Goal: Task Accomplishment & Management: Complete application form

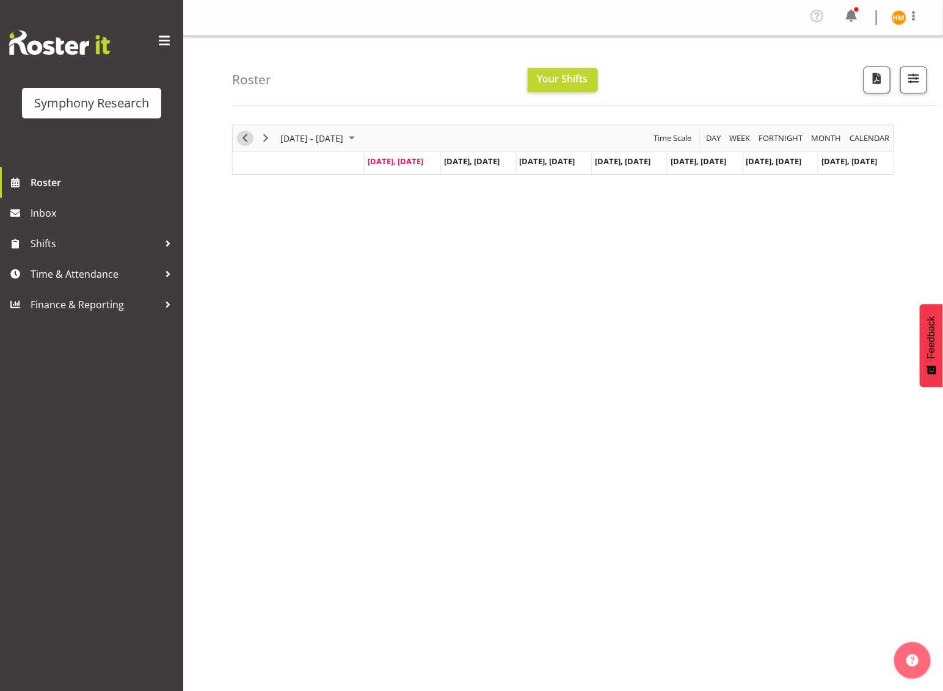
click at [244, 140] on span "Previous" at bounding box center [244, 138] width 15 height 15
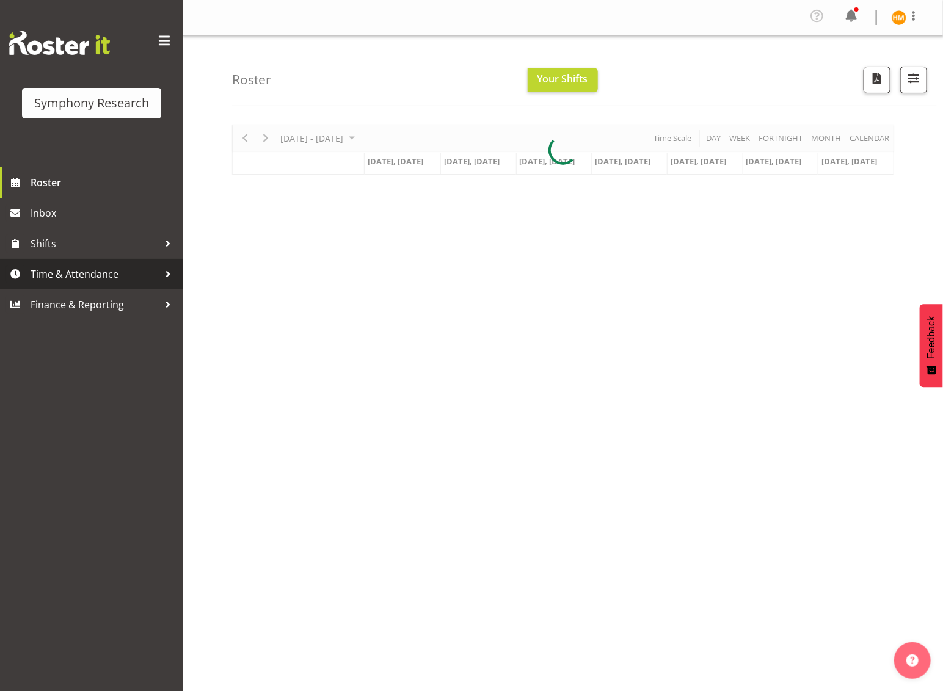
click at [114, 275] on span "Time & Attendance" at bounding box center [95, 274] width 128 height 18
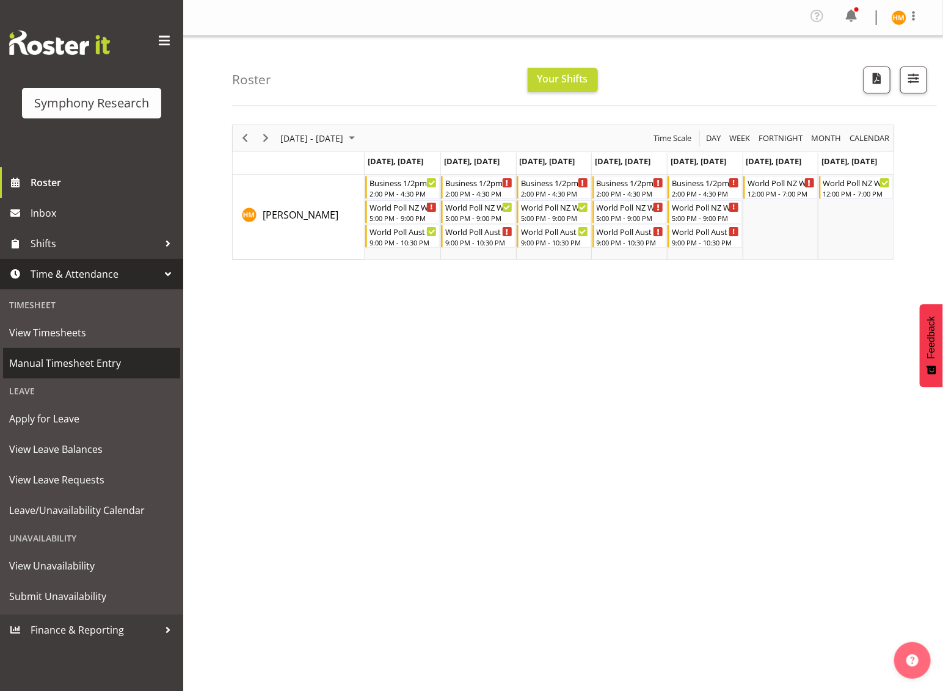
click at [106, 359] on span "Manual Timesheet Entry" at bounding box center [91, 363] width 165 height 18
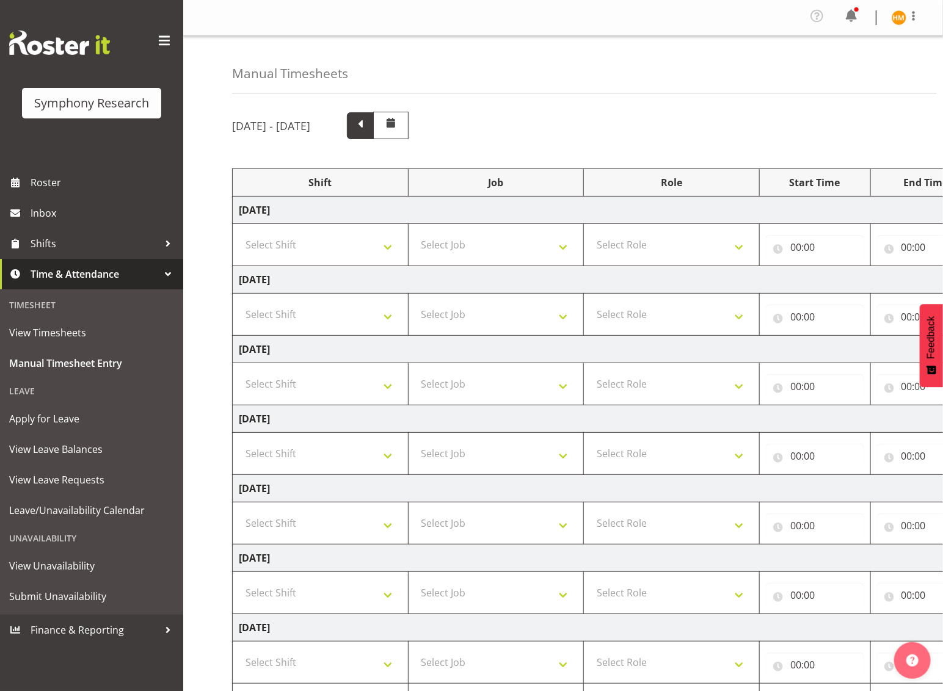
click at [368, 129] on span at bounding box center [360, 125] width 16 height 16
click at [368, 125] on span at bounding box center [360, 125] width 16 height 16
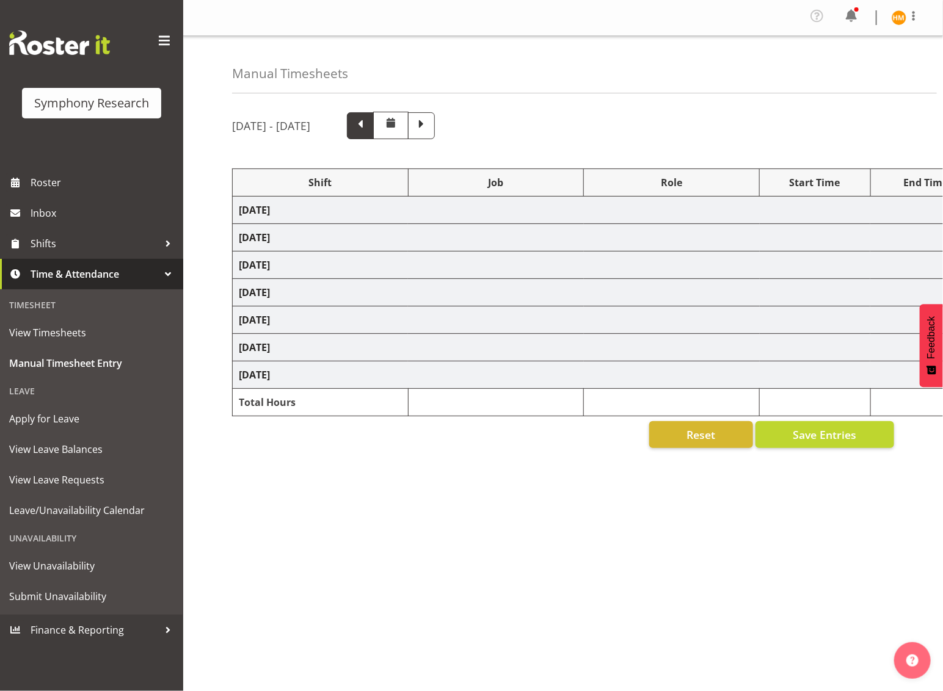
select select "41604"
select select "10527"
select select "47"
select select "56692"
select select "10499"
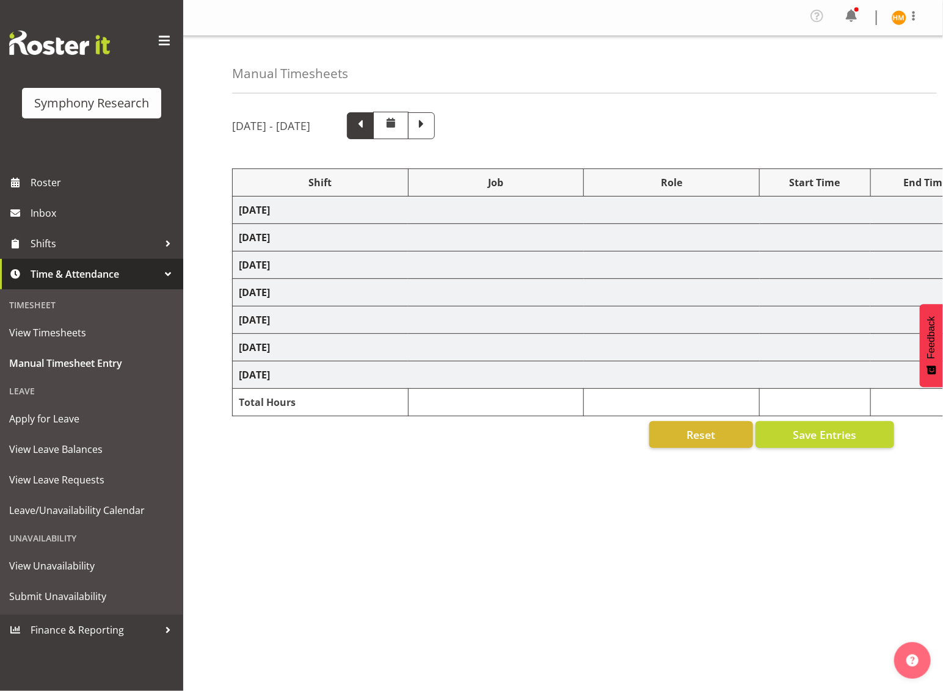
select select "47"
select select "56692"
select select "10499"
select select "47"
select select "41604"
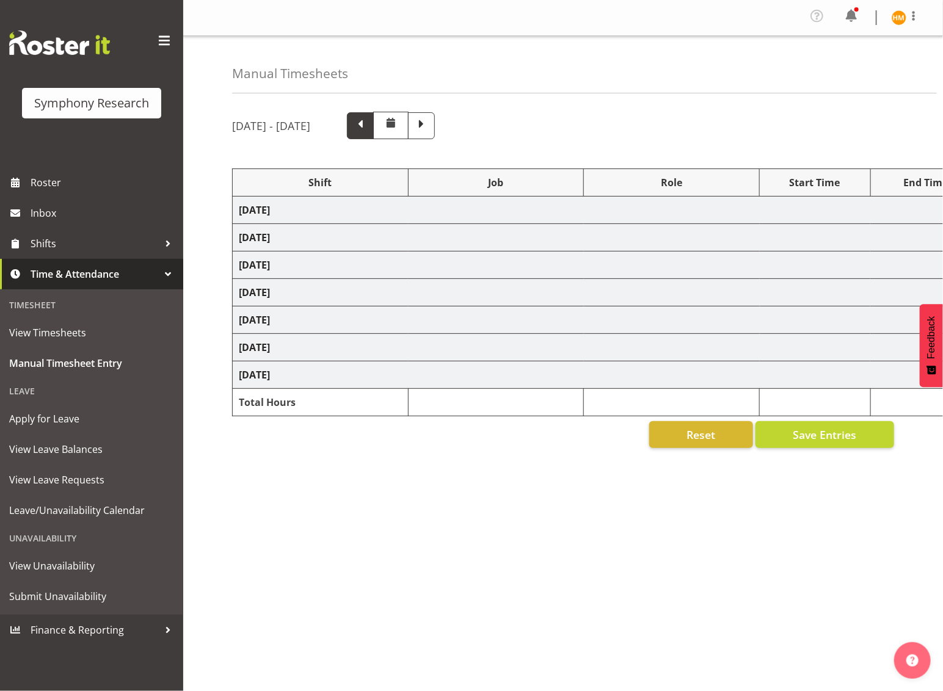
select select "10527"
select select "47"
select select "56692"
select select "10499"
select select "47"
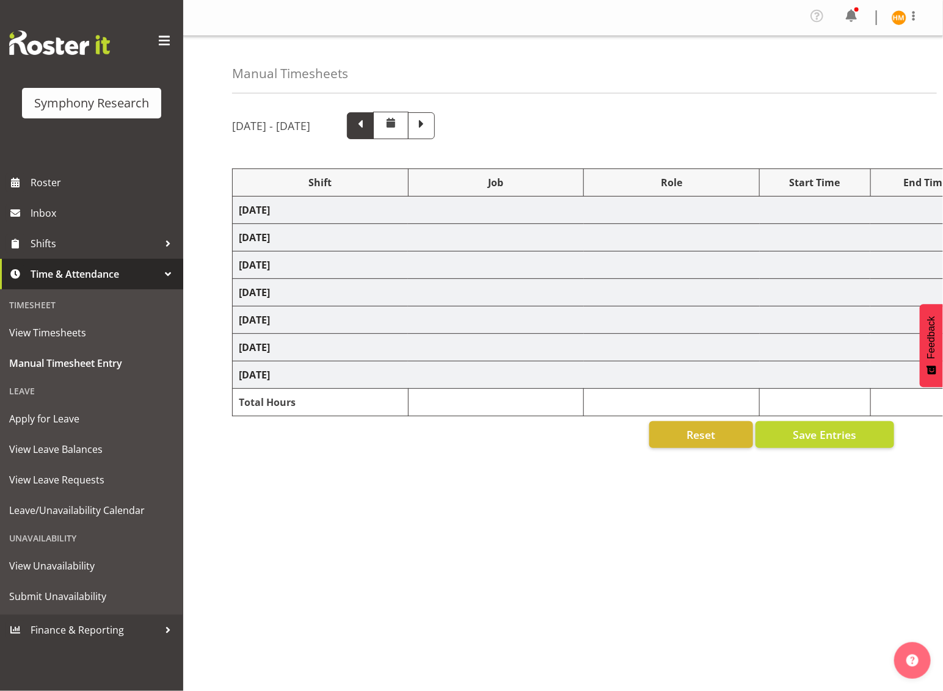
select select "56692"
select select "10499"
select select "47"
select select "41604"
select select "10527"
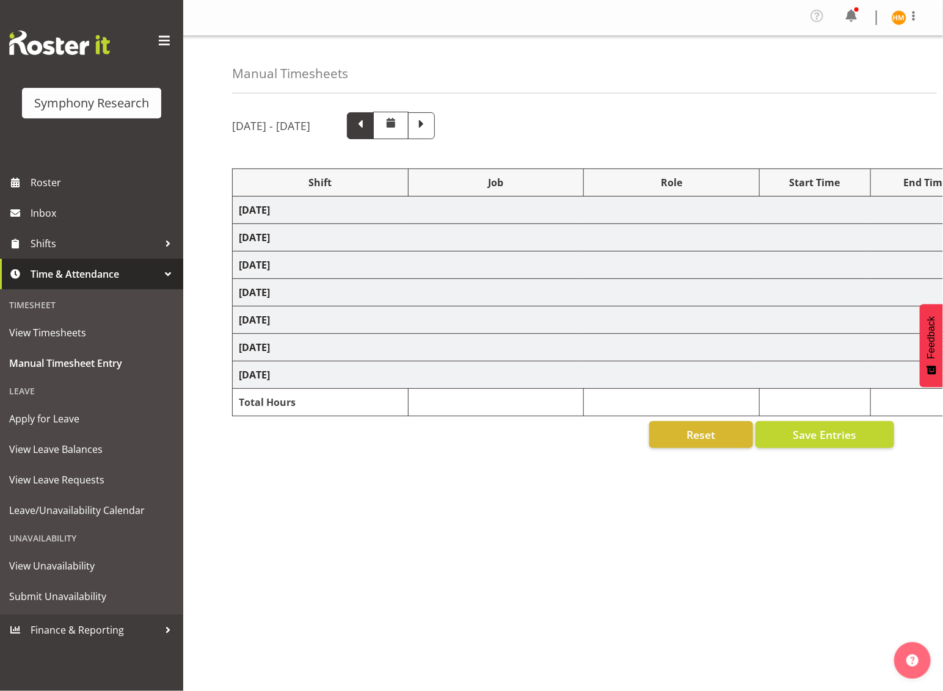
select select "47"
select select "56692"
select select "10499"
select select "47"
select select "56692"
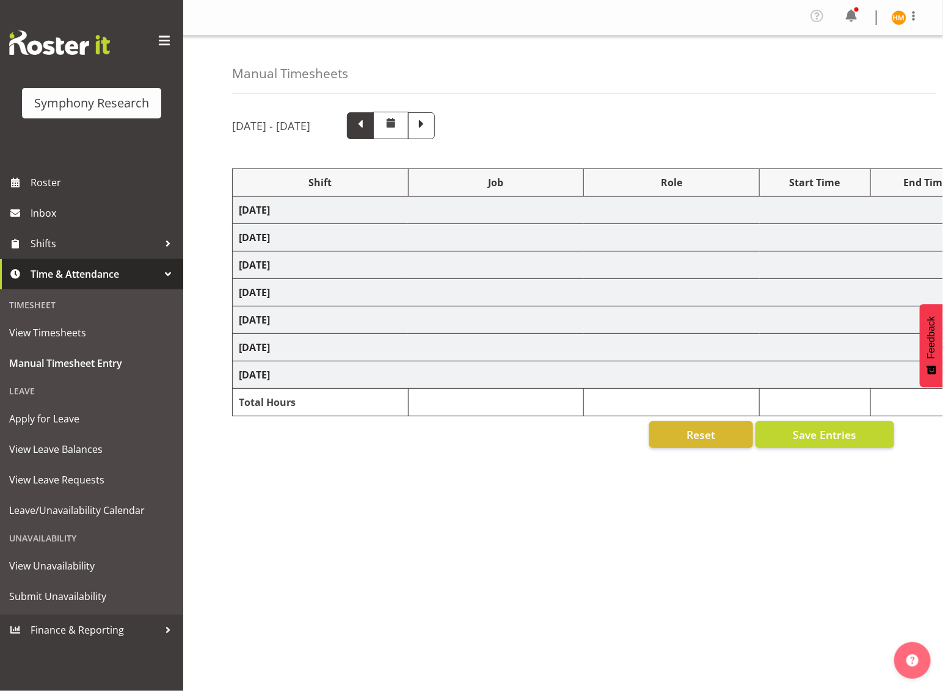
select select "10499"
select select "47"
select select "41604"
select select "10527"
select select "47"
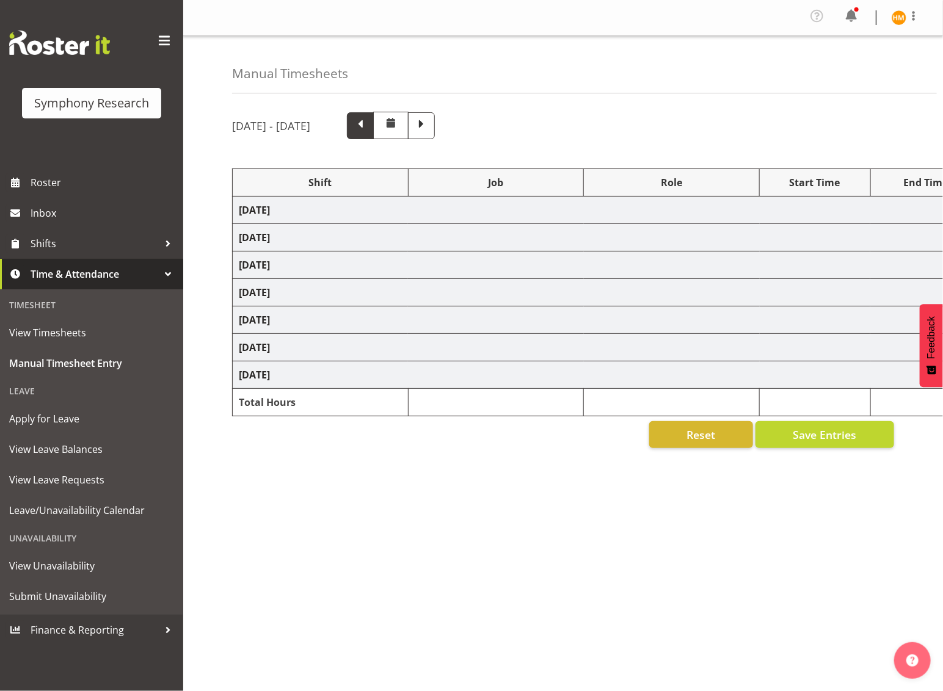
select select "56692"
select select "10499"
select select "47"
select select "56692"
select select "10499"
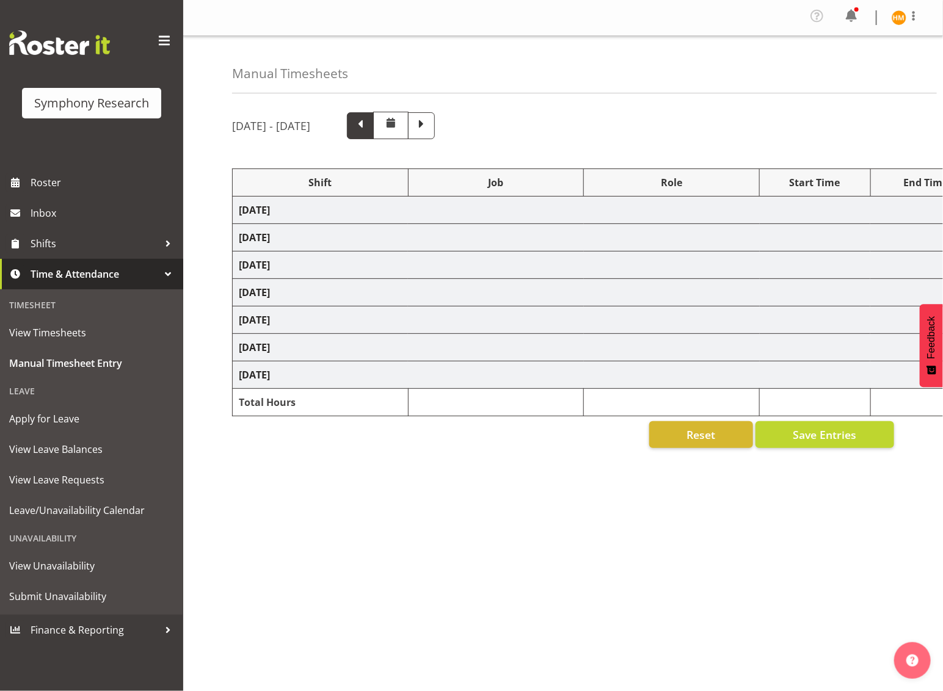
select select "47"
select select "103"
select select "10499"
select select "47"
select select "41604"
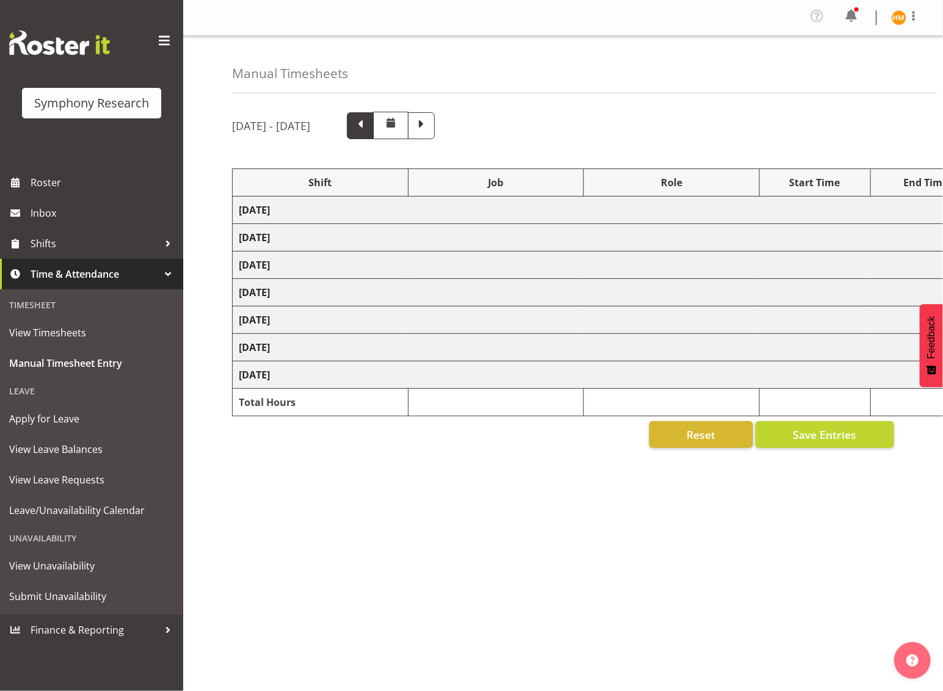
select select "10527"
select select "47"
select select "56692"
select select "10499"
select select "47"
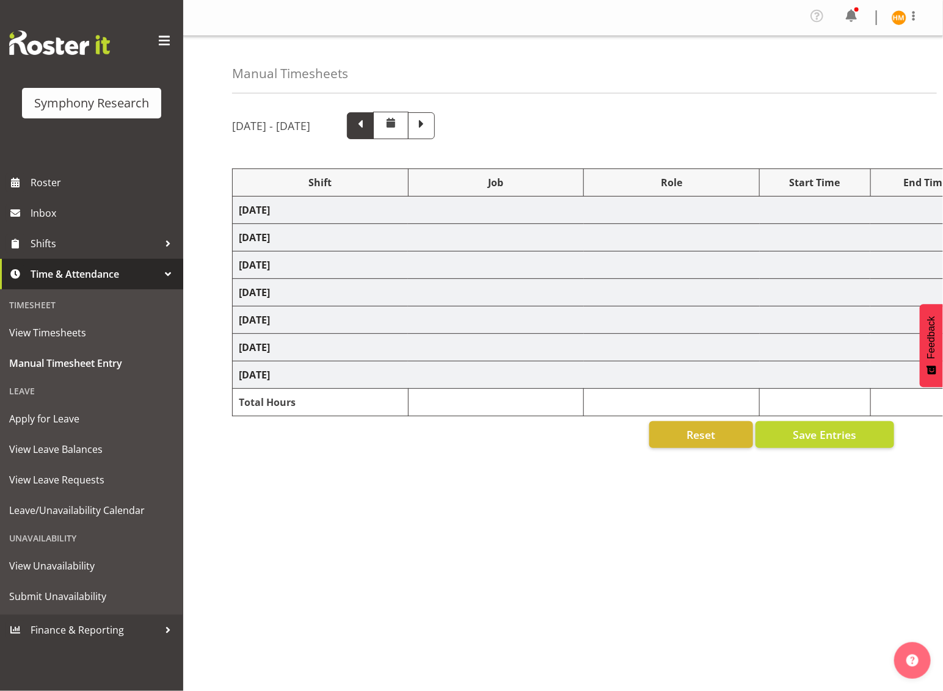
select select "56692"
select select "10499"
select select "47"
select select "41319"
select select "10527"
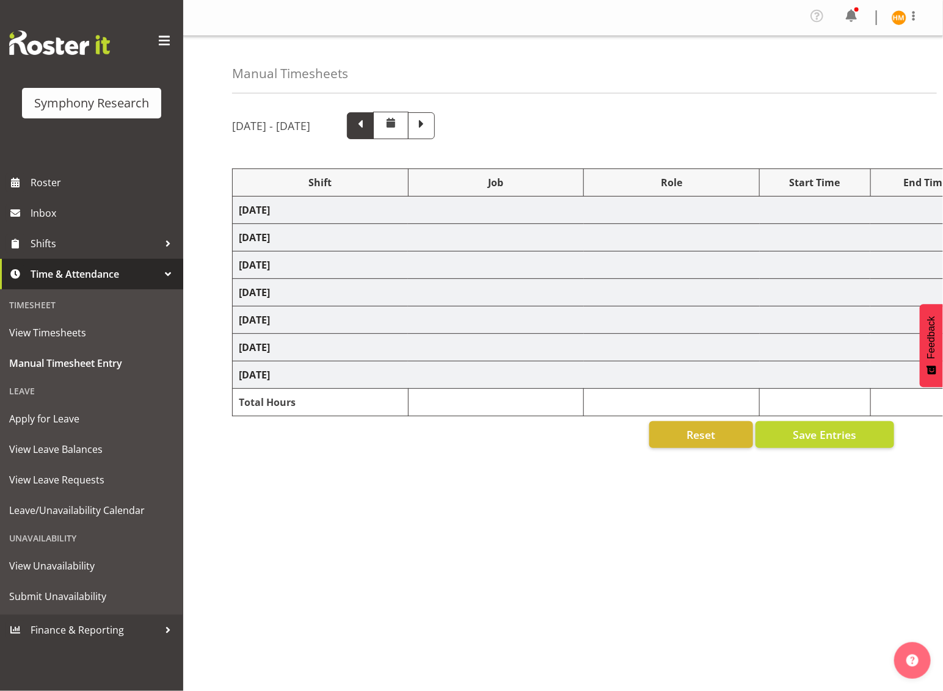
select select "47"
select select "11547"
select select "10499"
select select "47"
select select "11547"
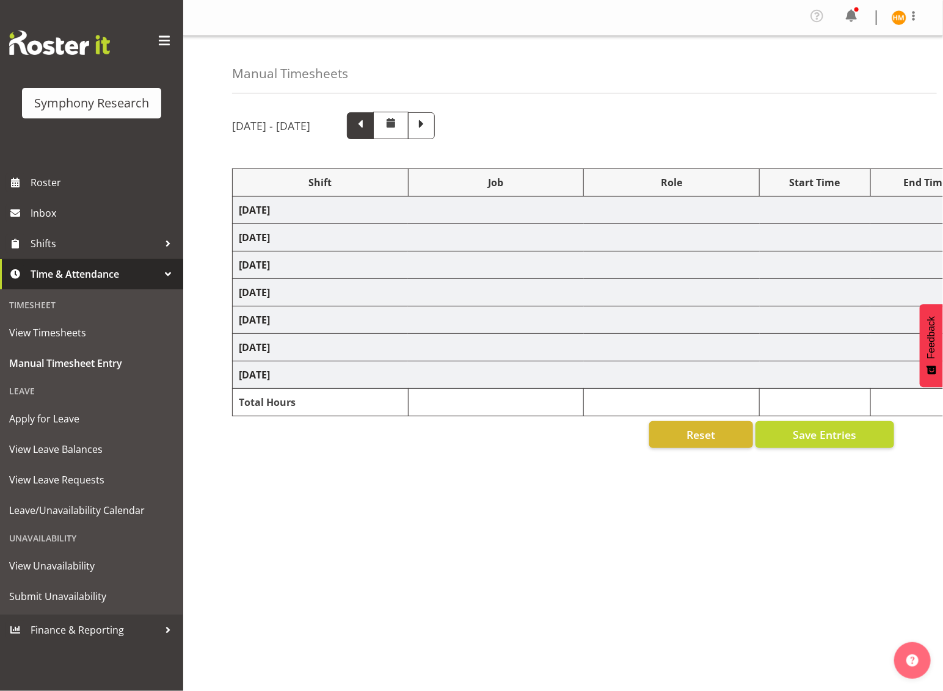
select select "10499"
select select "47"
select select "41319"
select select "10499"
select select "47"
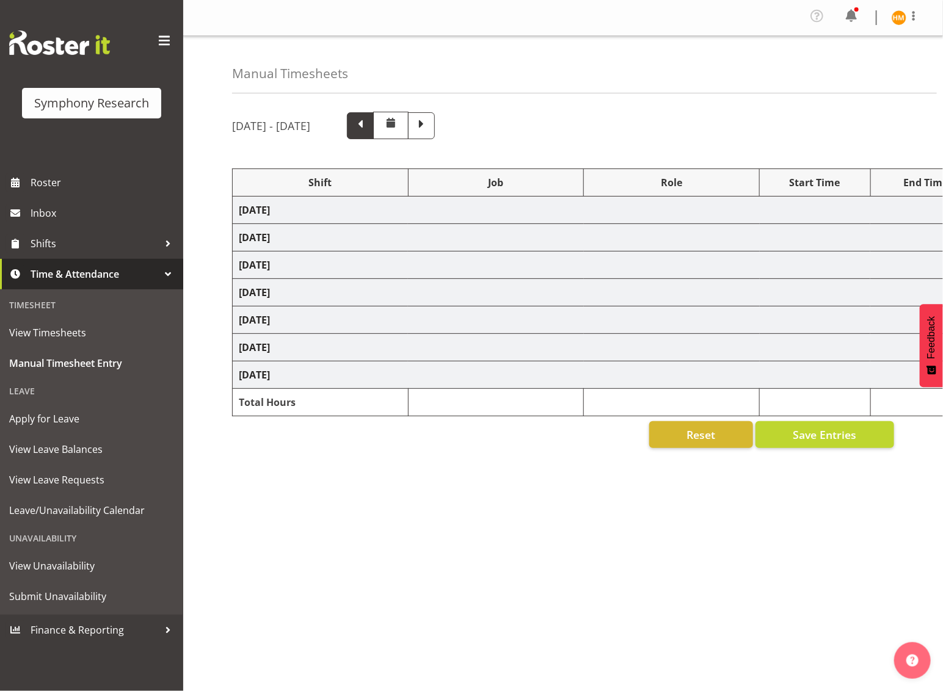
select select "11547"
select select "10499"
select select "47"
select select "11547"
select select "10499"
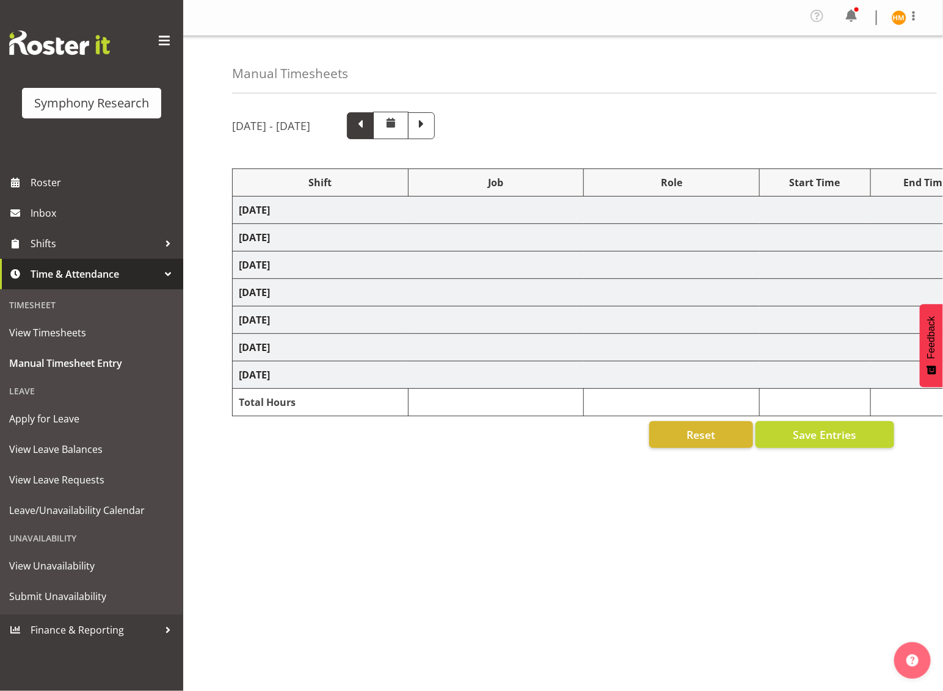
select select "47"
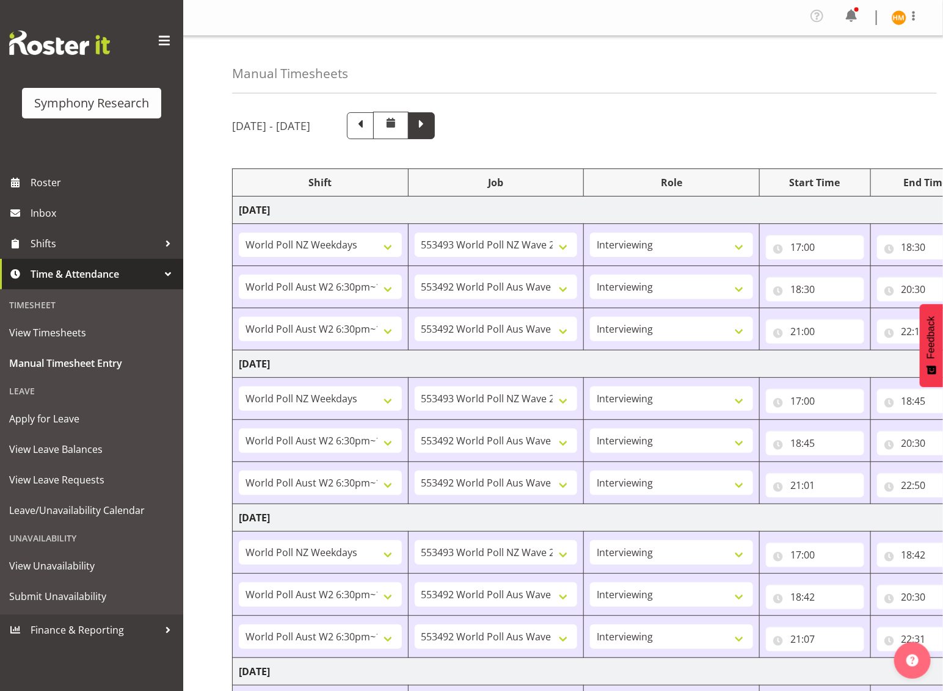
click at [429, 128] on span at bounding box center [421, 125] width 16 height 16
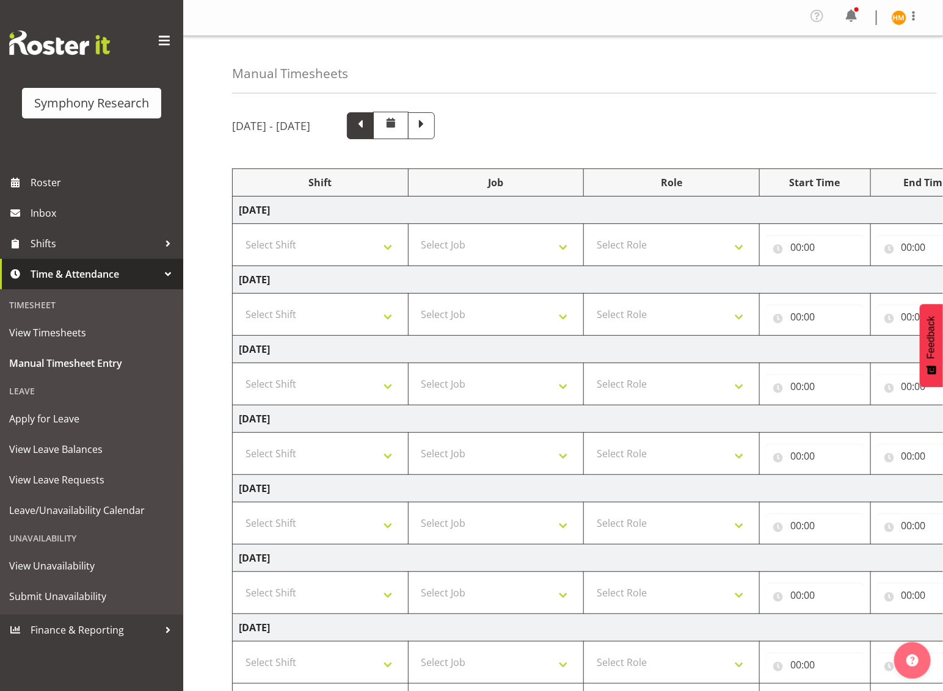
click at [368, 128] on span at bounding box center [360, 125] width 16 height 16
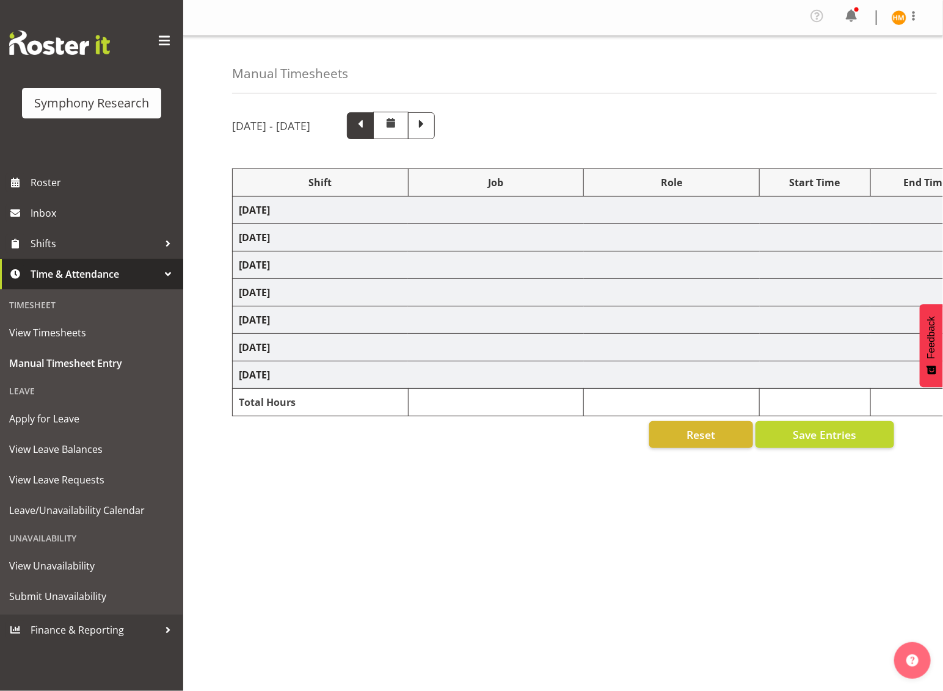
select select "41604"
select select "10527"
select select "47"
select select "56692"
select select "10499"
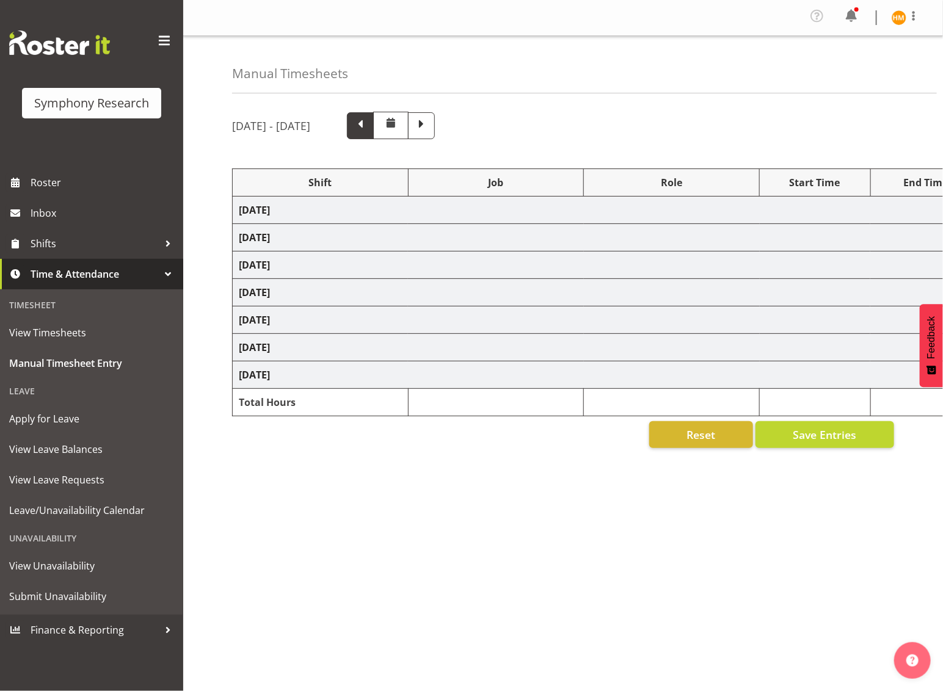
select select "47"
select select "56692"
select select "10499"
select select "47"
select select "41604"
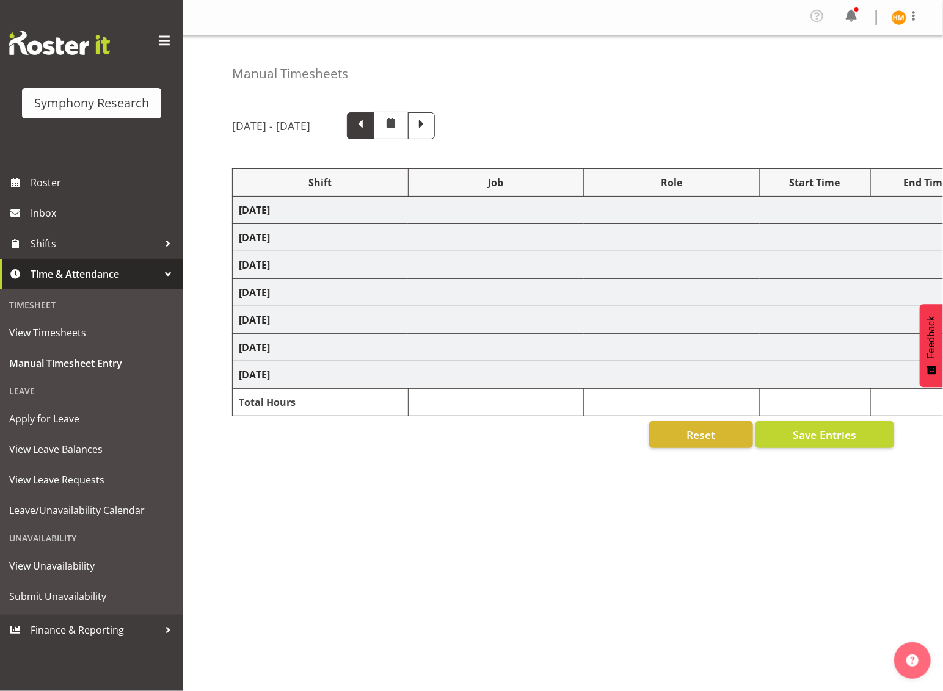
select select "10527"
select select "47"
select select "56692"
select select "10499"
select select "47"
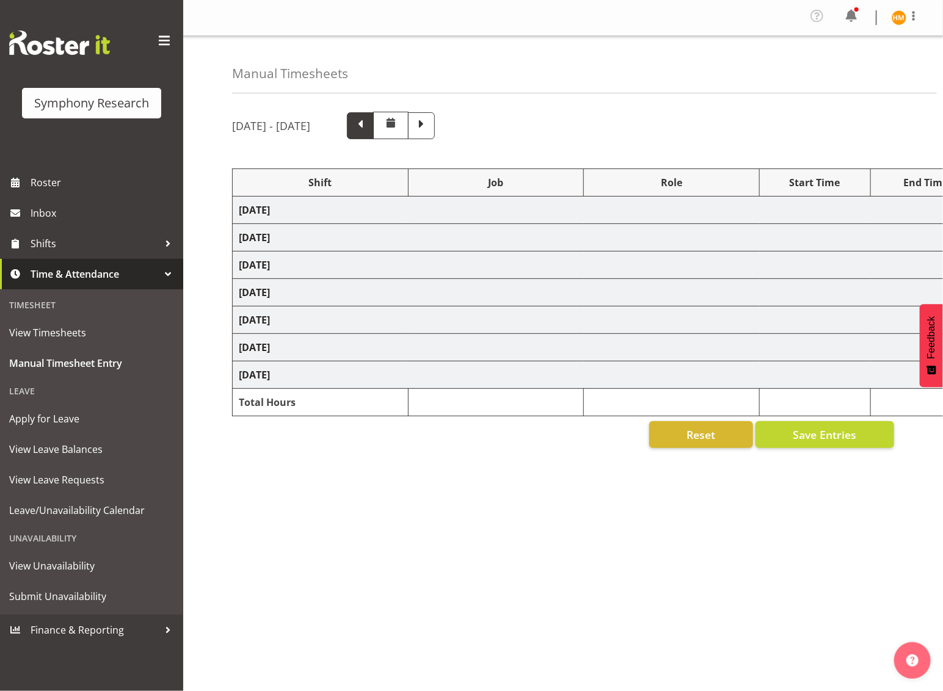
select select "56692"
select select "10499"
select select "47"
select select "41604"
select select "10527"
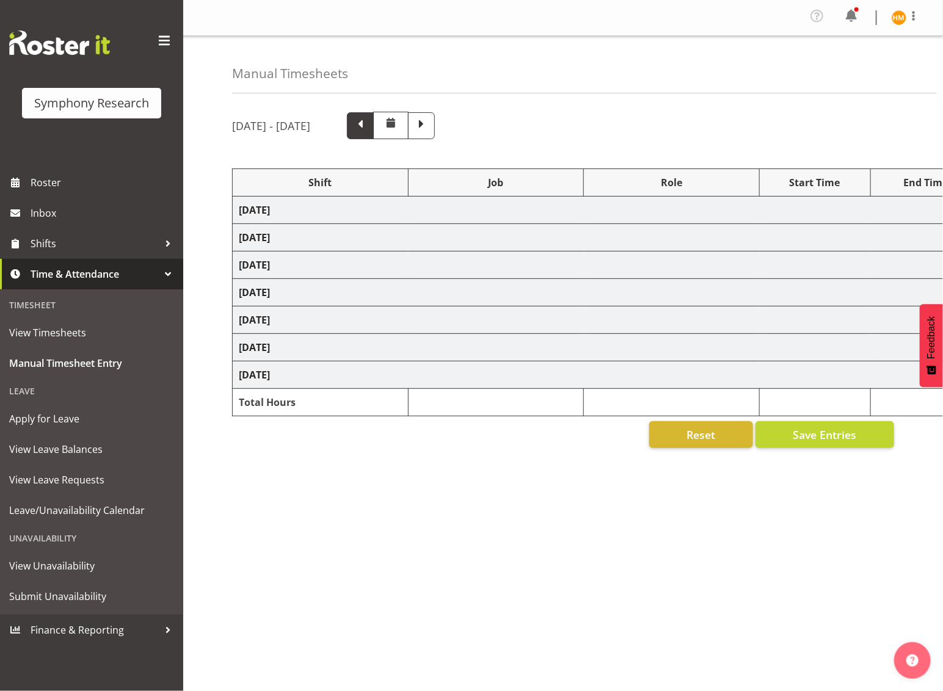
select select "47"
select select "56692"
select select "10499"
select select "47"
select select "56692"
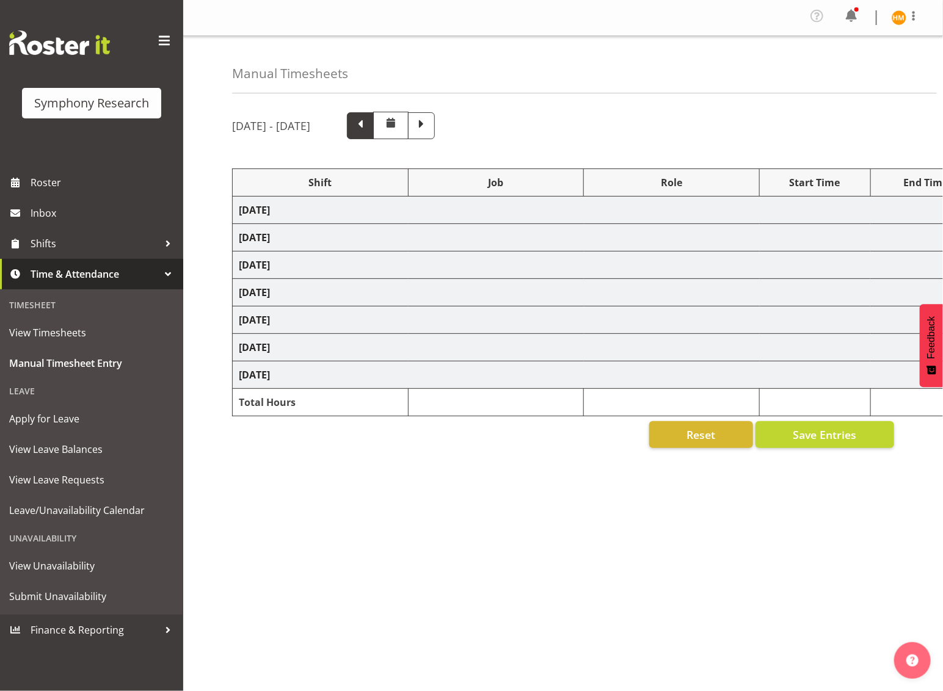
select select "10499"
select select "47"
select select "41604"
select select "10527"
select select "47"
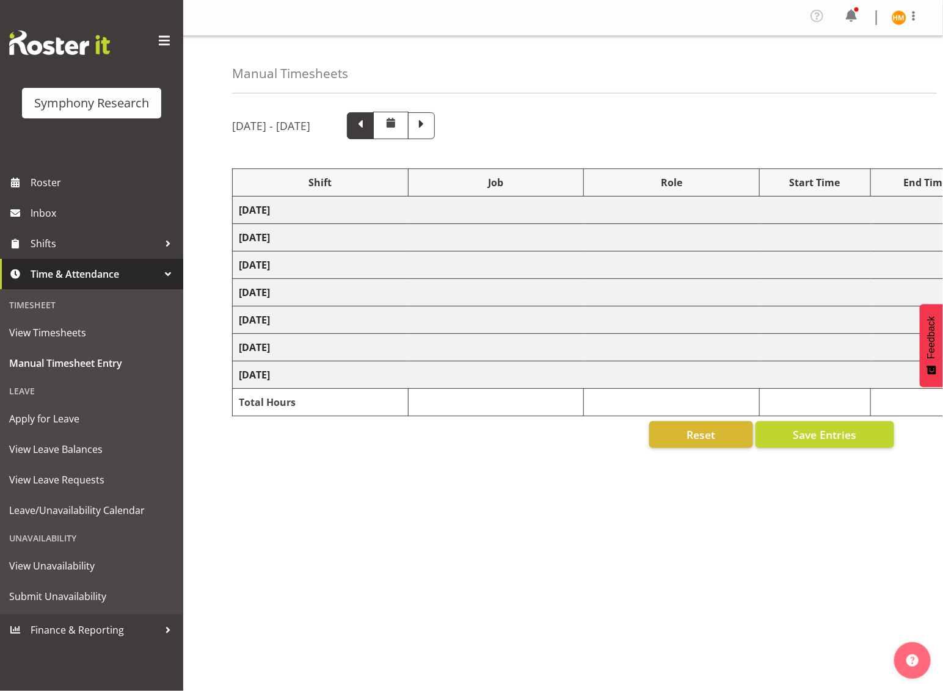
select select "56692"
select select "10499"
select select "47"
select select "56692"
select select "10499"
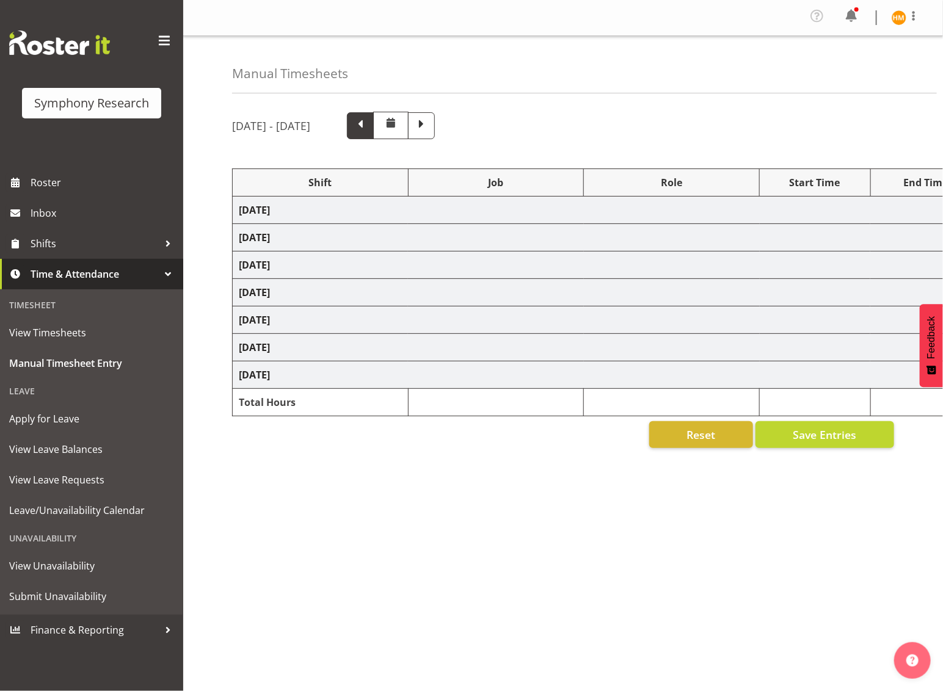
select select "47"
select select "103"
select select "10499"
select select "47"
select select "41604"
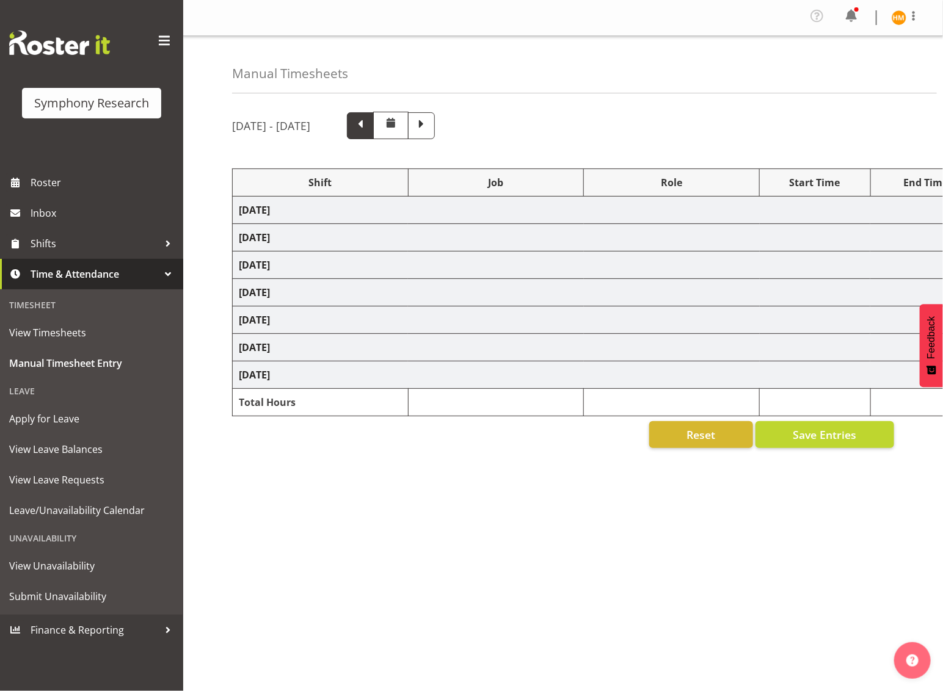
select select "10527"
select select "47"
select select "56692"
select select "10499"
select select "47"
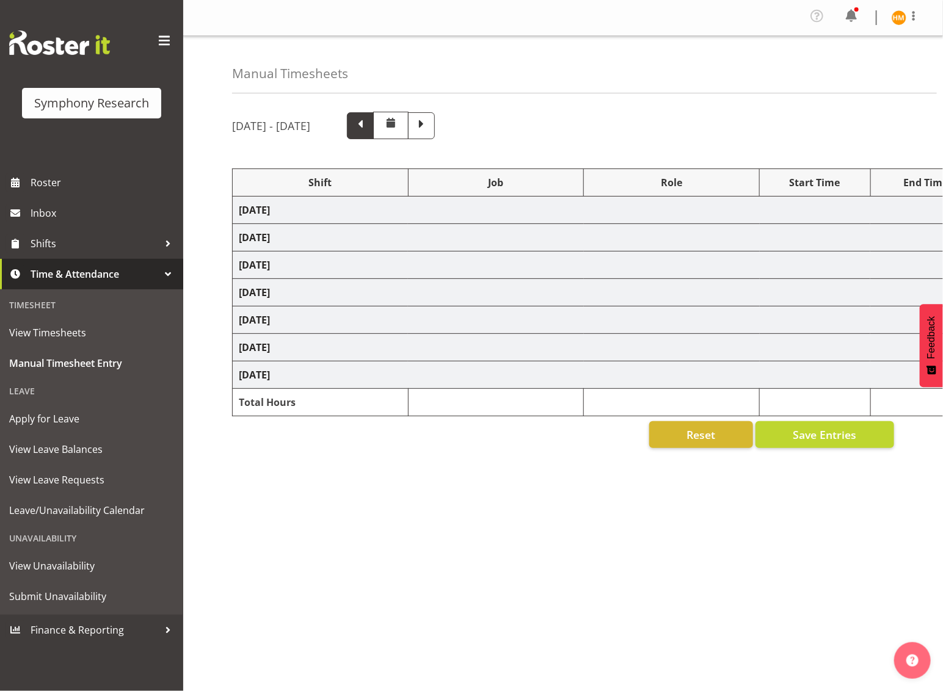
select select "56692"
select select "10499"
select select "47"
select select "41319"
select select "10527"
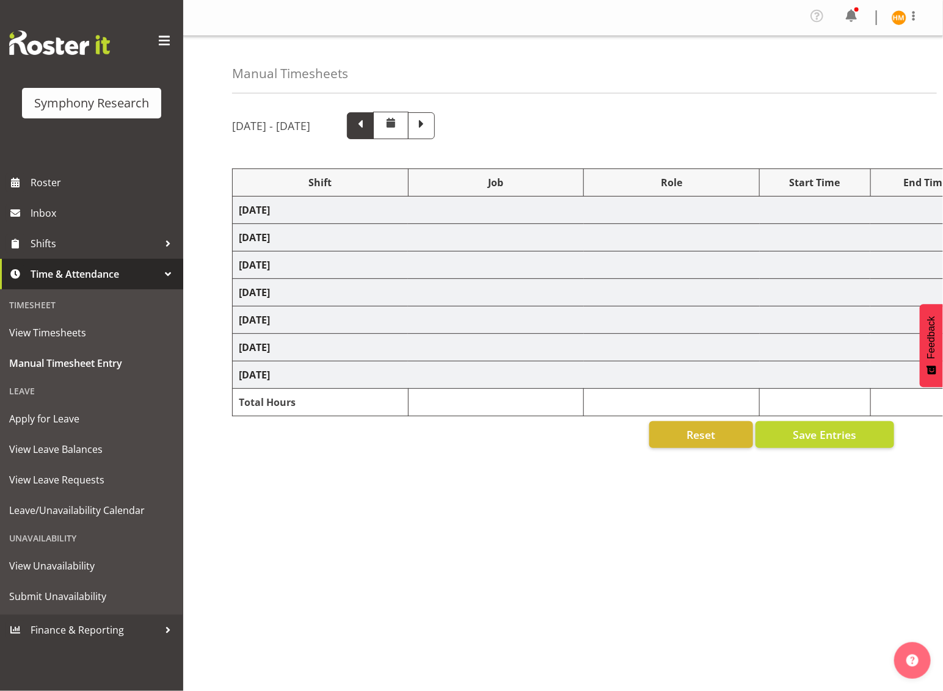
select select "47"
select select "11547"
select select "10499"
select select "47"
select select "11547"
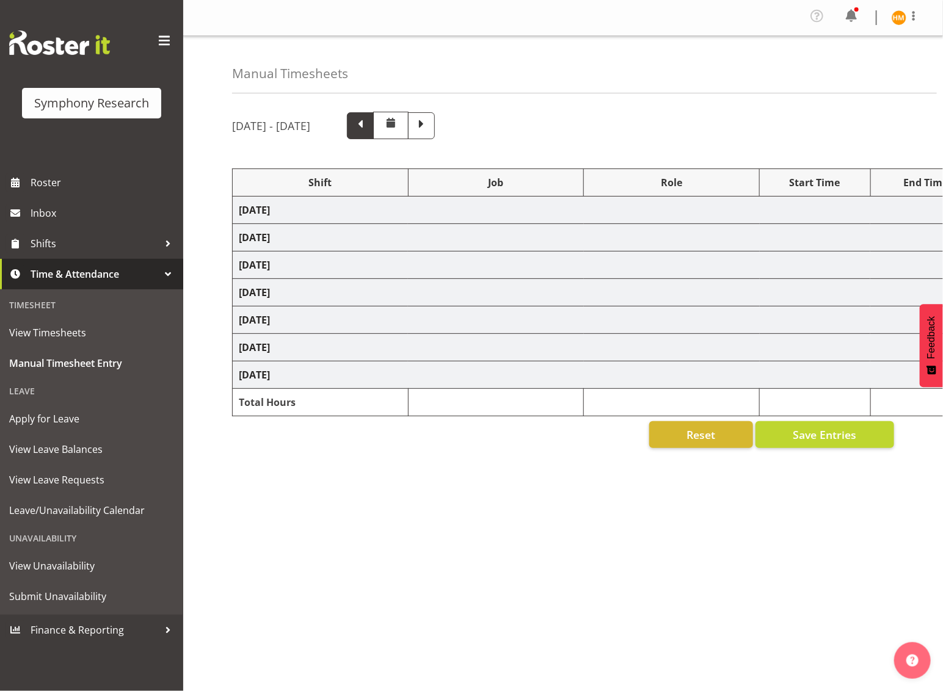
select select "10499"
select select "47"
select select "41319"
select select "10499"
select select "47"
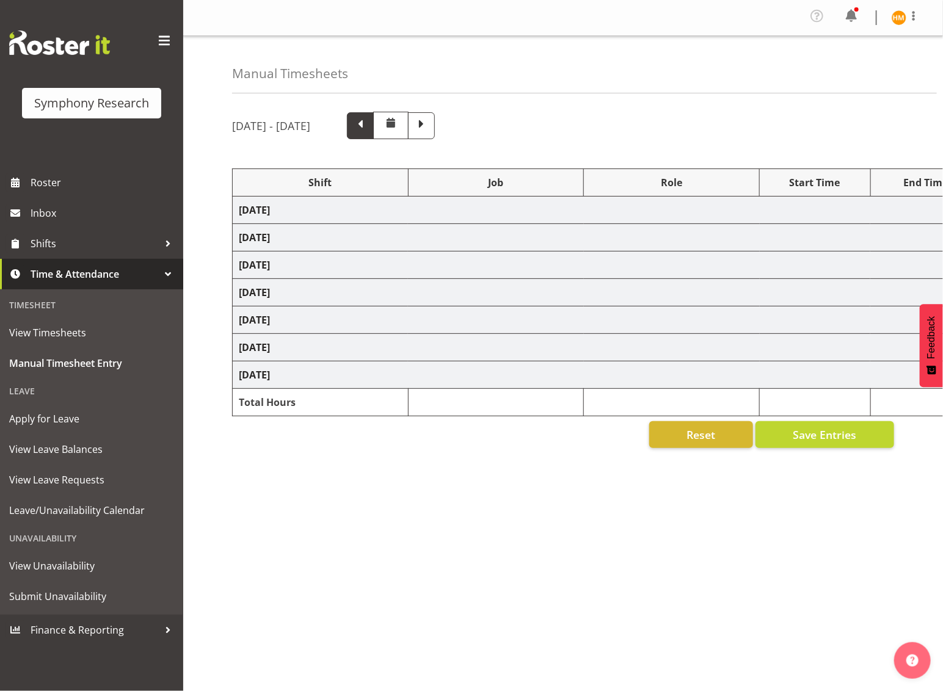
select select "11547"
select select "10499"
select select "47"
select select "11547"
select select "10499"
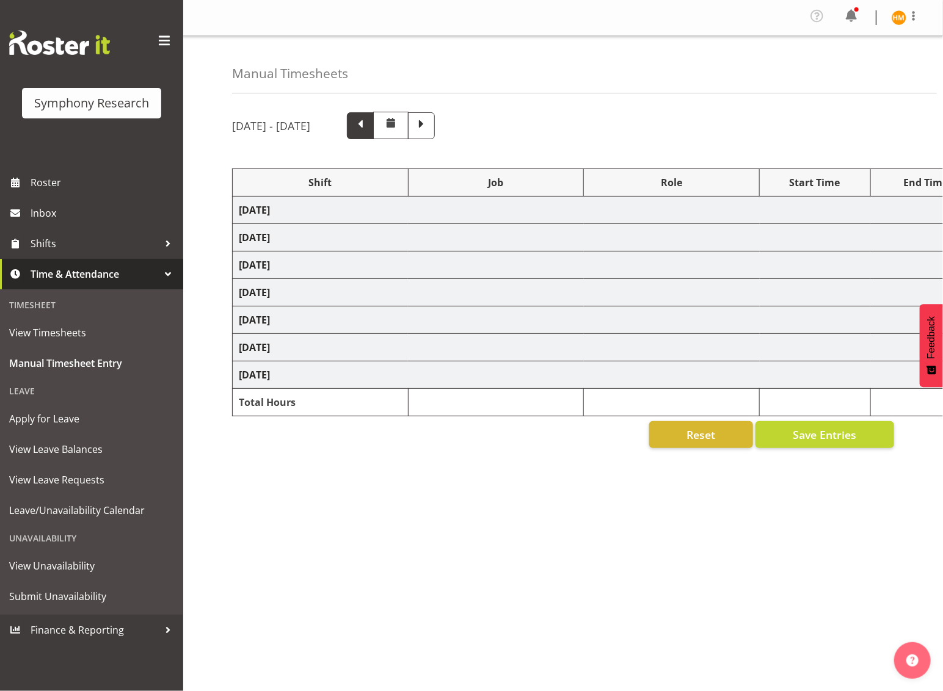
select select "47"
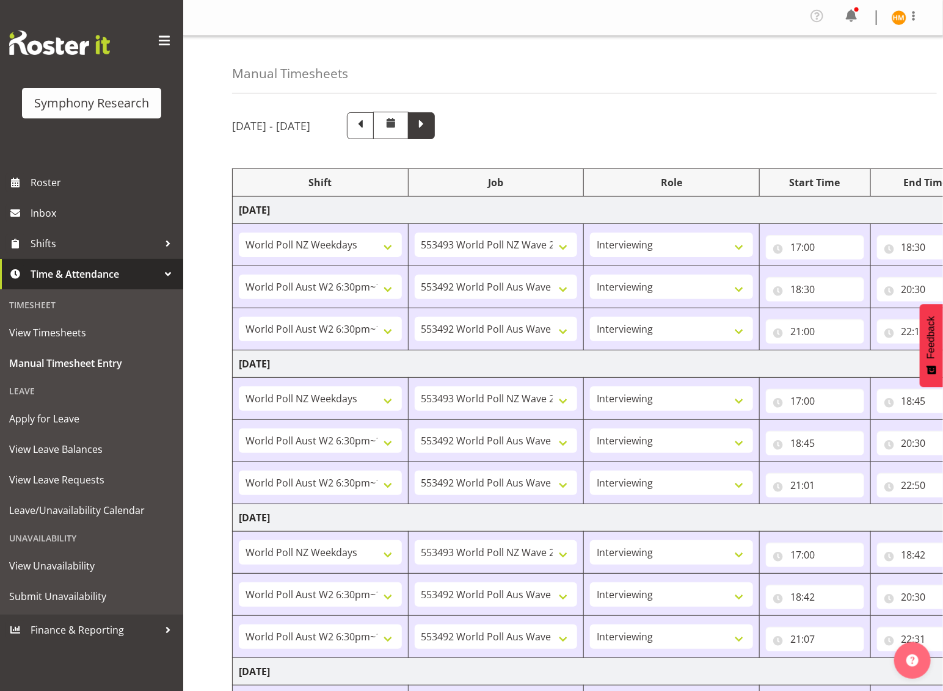
click at [429, 124] on span at bounding box center [421, 125] width 16 height 16
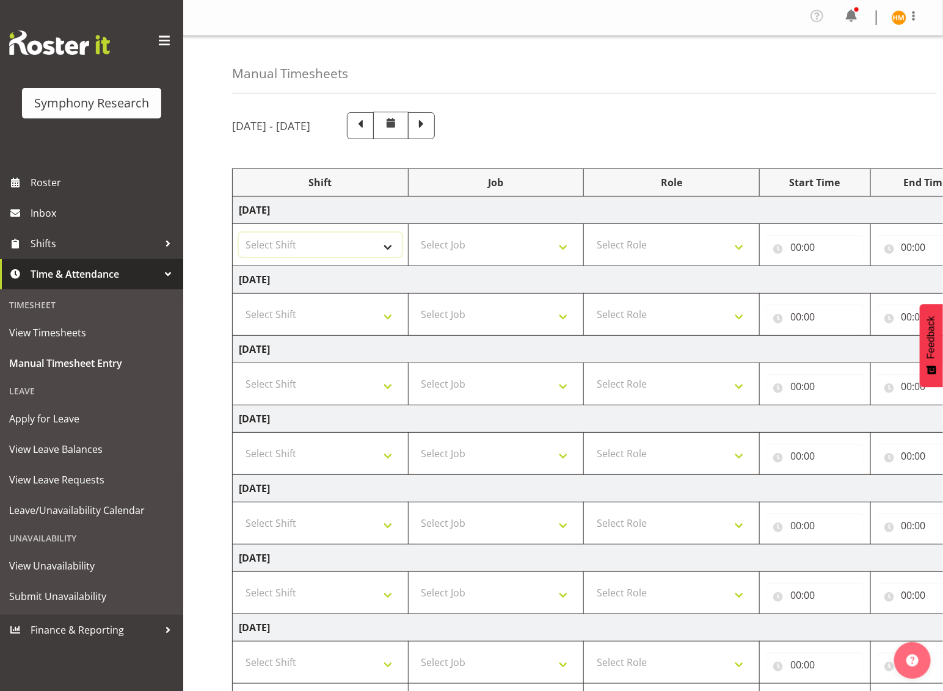
click at [387, 246] on select "Select Shift !!Weekend Residential (Roster IT Shift Label) *Business 9/10am ~ 4…" at bounding box center [320, 245] width 163 height 24
select select "26078"
click at [239, 233] on select "Select Shift !!Weekend Residential (Roster IT Shift Label) *Business 9/10am ~ 4…" at bounding box center [320, 245] width 163 height 24
click at [559, 248] on select "Select Job 550060 IF Admin 553492 World Poll Aus Wave 2 Main 2025 553493 World …" at bounding box center [496, 245] width 163 height 24
select select "10499"
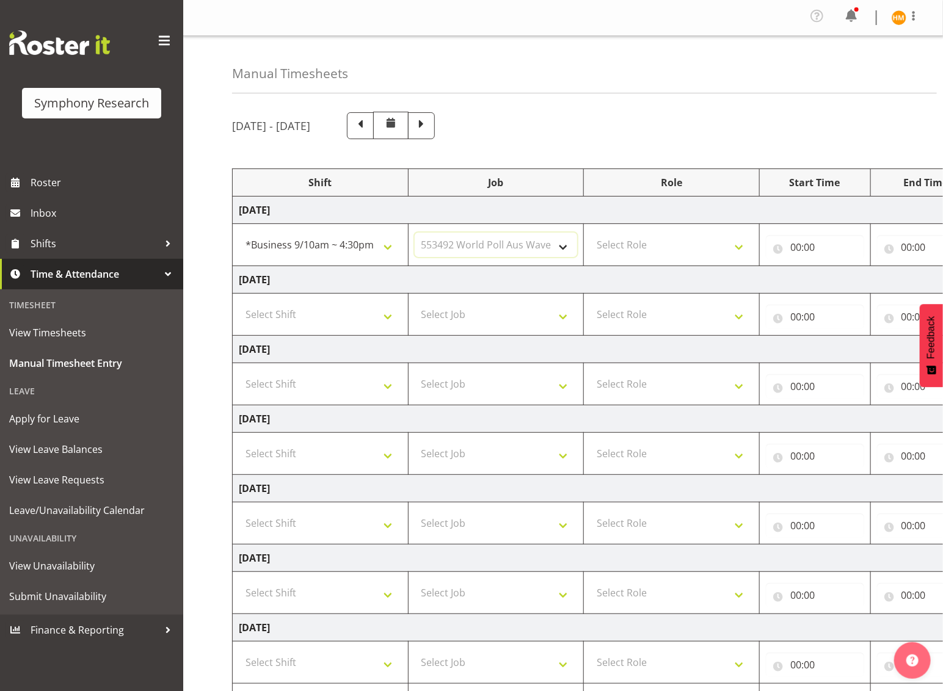
click at [415, 233] on select "Select Job 550060 IF Admin 553492 World Poll Aus Wave 2 Main 2025 553493 World …" at bounding box center [496, 245] width 163 height 24
click at [739, 252] on select "Select Role Briefing Interviewing" at bounding box center [671, 245] width 163 height 24
select select "47"
click at [590, 233] on select "Select Role Briefing Interviewing" at bounding box center [671, 245] width 163 height 24
click at [788, 247] on input "00:00" at bounding box center [815, 247] width 98 height 24
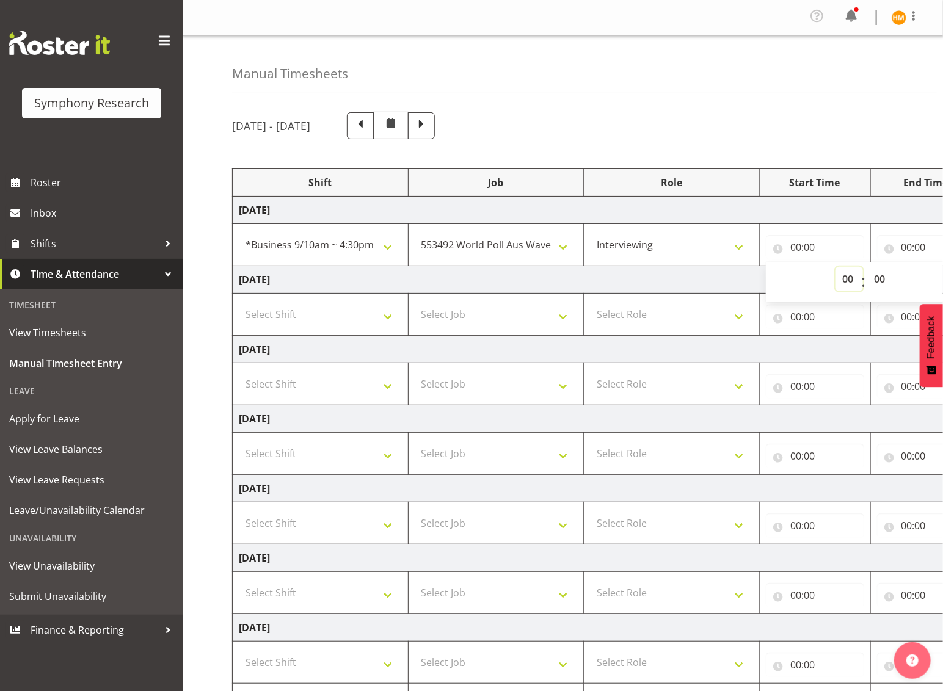
click at [853, 279] on select "00 01 02 03 04 05 06 07 08 09 10 11 12 13 14 15 16 17 18 19 20 21 22 23" at bounding box center [848, 279] width 27 height 24
select select "14"
click at [835, 267] on select "00 01 02 03 04 05 06 07 08 09 10 11 12 13 14 15 16 17 18 19 20 21 22 23" at bounding box center [848, 279] width 27 height 24
type input "14:00"
click at [917, 244] on input "00:00" at bounding box center [926, 247] width 98 height 24
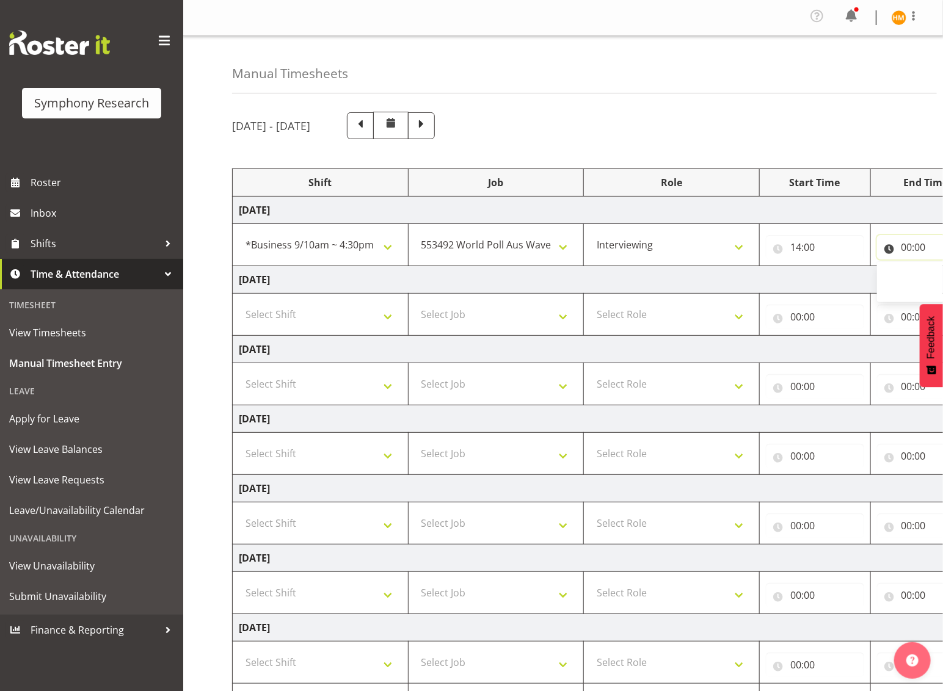
click at [904, 255] on input "00:00" at bounding box center [926, 247] width 98 height 24
click at [904, 251] on input "00:00" at bounding box center [926, 247] width 98 height 24
click at [904, 249] on input "00:00" at bounding box center [926, 247] width 98 height 24
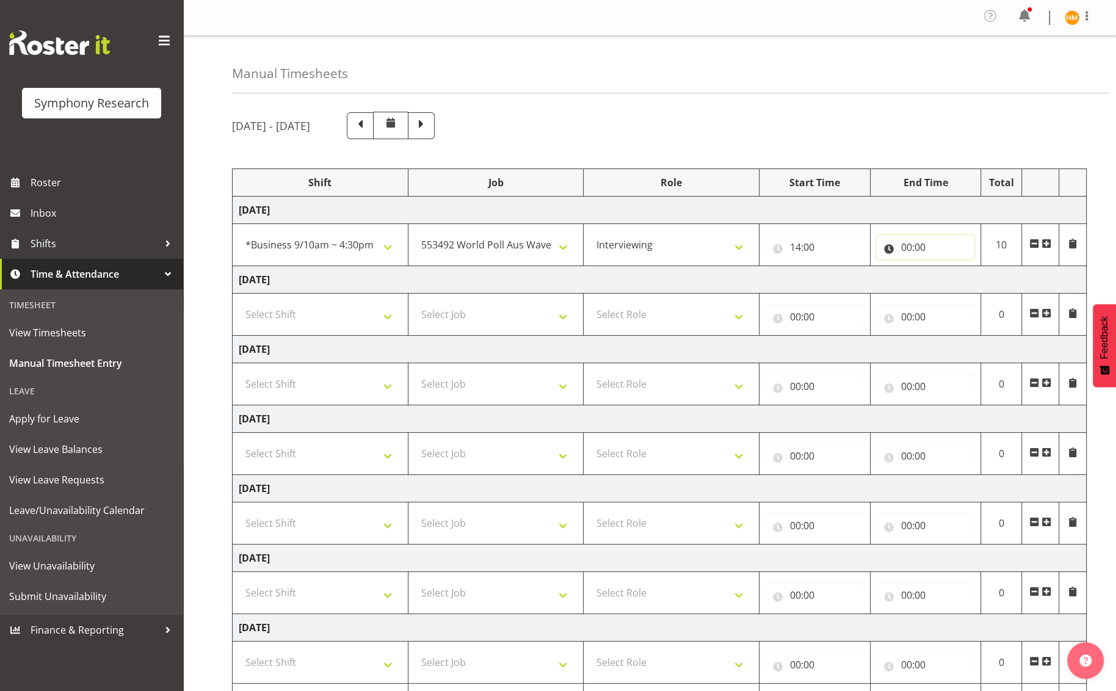
click at [913, 248] on input "00:00" at bounding box center [926, 247] width 98 height 24
click at [942, 274] on select "00 01 02 03 04 05 06 07 08 09 10 11 12 13 14 15 16 17 18 19 20 21 22 23" at bounding box center [959, 279] width 27 height 24
select select "16"
click at [942, 267] on select "00 01 02 03 04 05 06 07 08 09 10 11 12 13 14 15 16 17 18 19 20 21 22 23" at bounding box center [959, 279] width 27 height 24
type input "16:00"
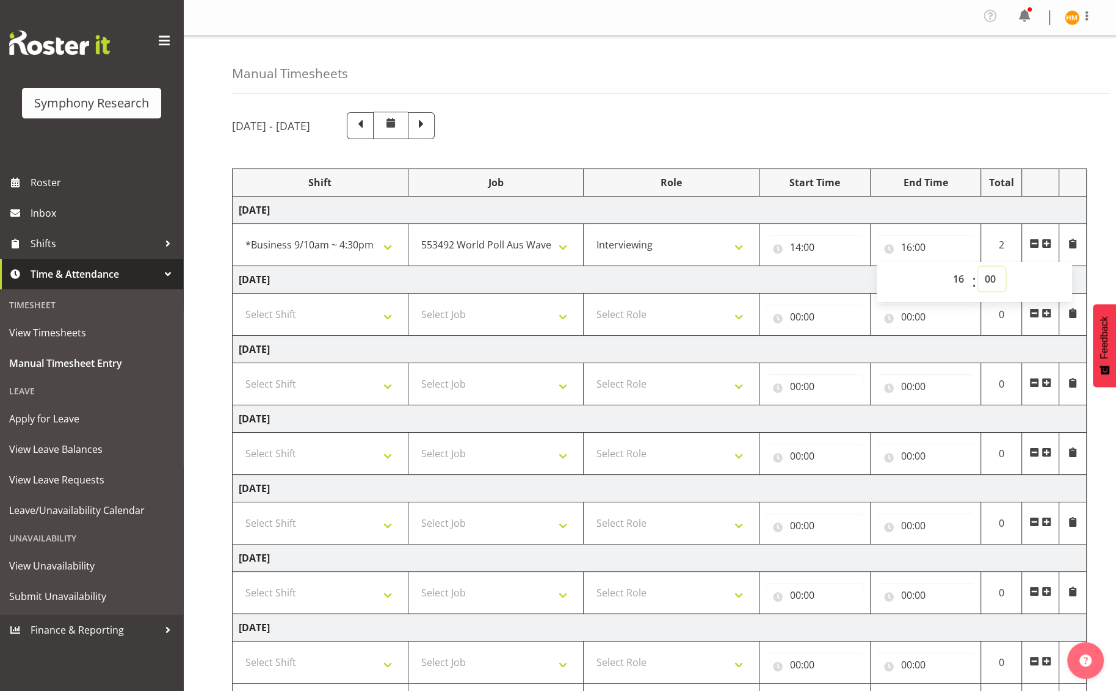
click at [942, 284] on select "00 01 02 03 04 05 06 07 08 09 10 11 12 13 14 15 16 17 18 19 20 21 22 23 24 25 2…" at bounding box center [991, 279] width 27 height 24
select select "25"
click at [942, 267] on select "00 01 02 03 04 05 06 07 08 09 10 11 12 13 14 15 16 17 18 19 20 21 22 23 24 25 2…" at bounding box center [991, 279] width 27 height 24
type input "16:25"
click at [832, 283] on td "[DATE]" at bounding box center [660, 279] width 854 height 27
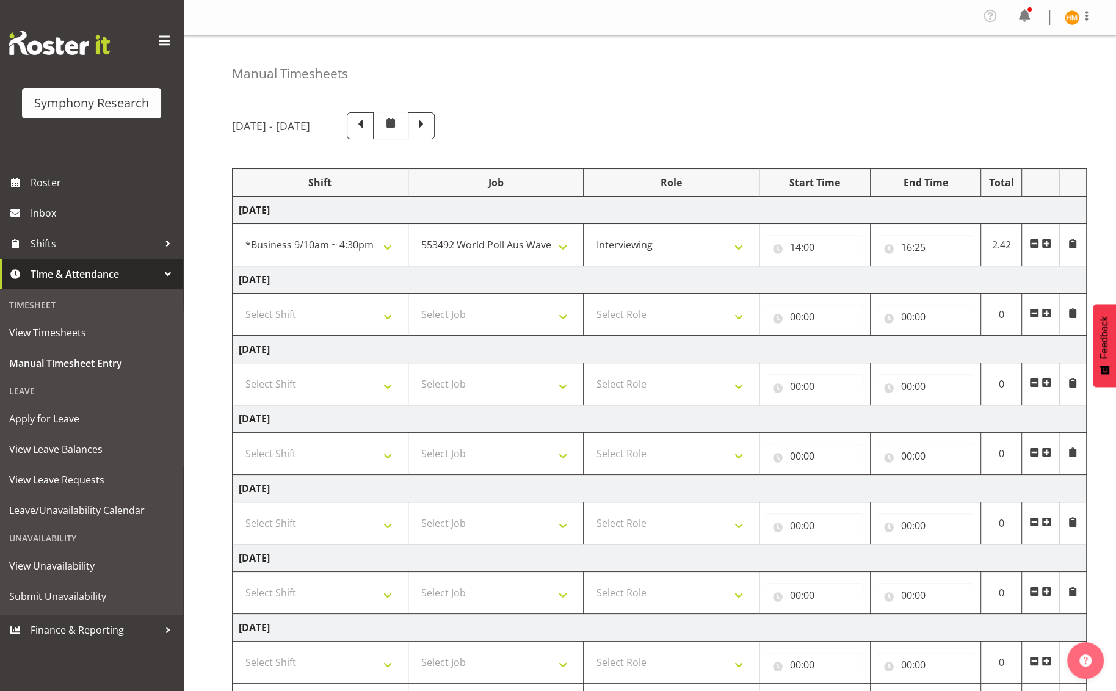
click at [942, 247] on span at bounding box center [1047, 244] width 10 height 10
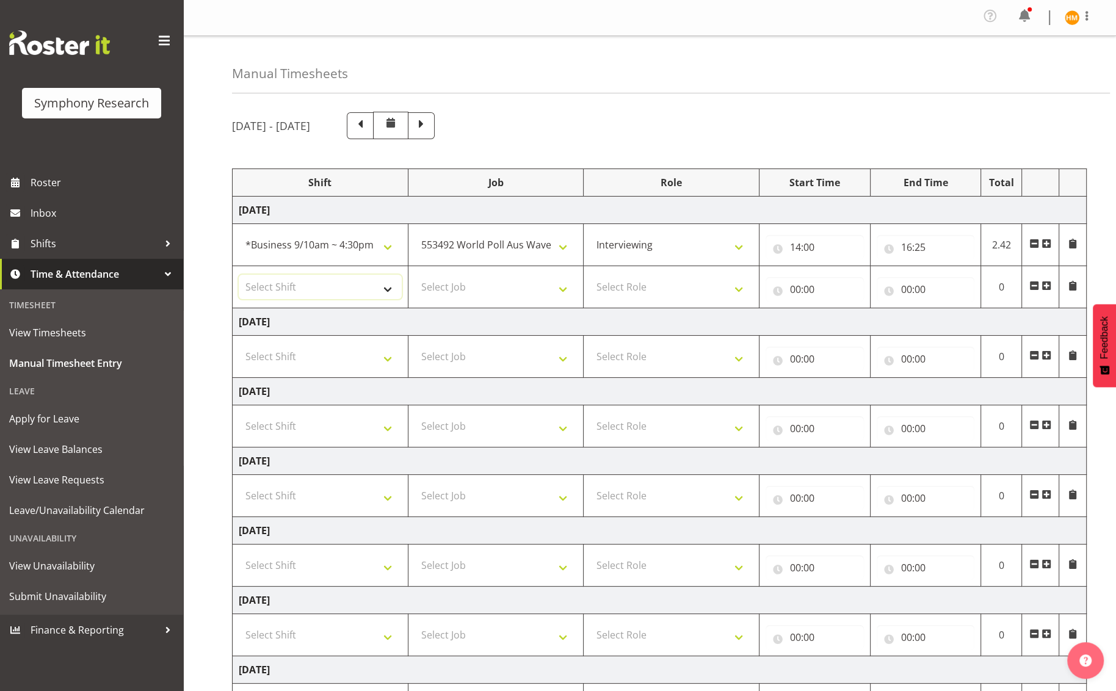
click at [397, 288] on select "Select Shift !!Weekend Residential (Roster IT Shift Label) *Business 9/10am ~ 4…" at bounding box center [320, 287] width 163 height 24
select select "41604"
click at [239, 275] on select "Select Shift !!Weekend Residential (Roster IT Shift Label) *Business 9/10am ~ 4…" at bounding box center [320, 287] width 163 height 24
click at [567, 289] on select "Select Job 550060 IF Admin 553492 World Poll Aus Wave 2 Main 2025 553493 World …" at bounding box center [496, 287] width 163 height 24
select select "10527"
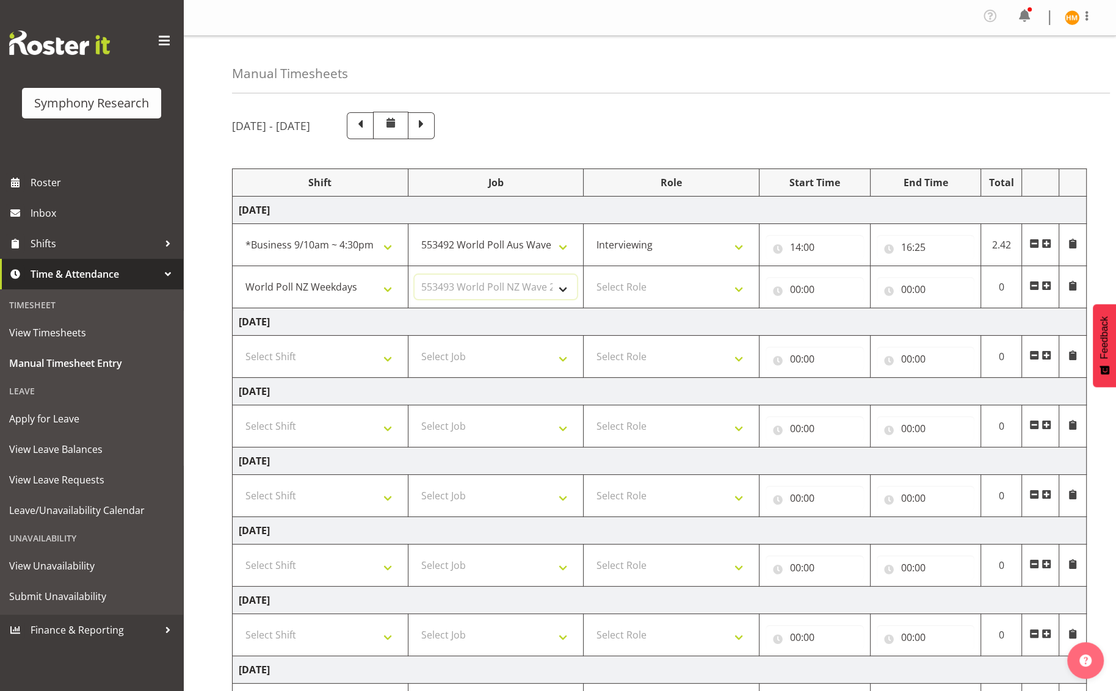
click at [415, 275] on select "Select Job 550060 IF Admin 553492 World Poll Aus Wave 2 Main 2025 553493 World …" at bounding box center [496, 287] width 163 height 24
click at [738, 289] on select "Select Role Briefing Interviewing" at bounding box center [671, 287] width 163 height 24
select select "47"
click at [590, 275] on select "Select Role Briefing Interviewing" at bounding box center [671, 287] width 163 height 24
click at [832, 292] on input "00:00" at bounding box center [815, 289] width 98 height 24
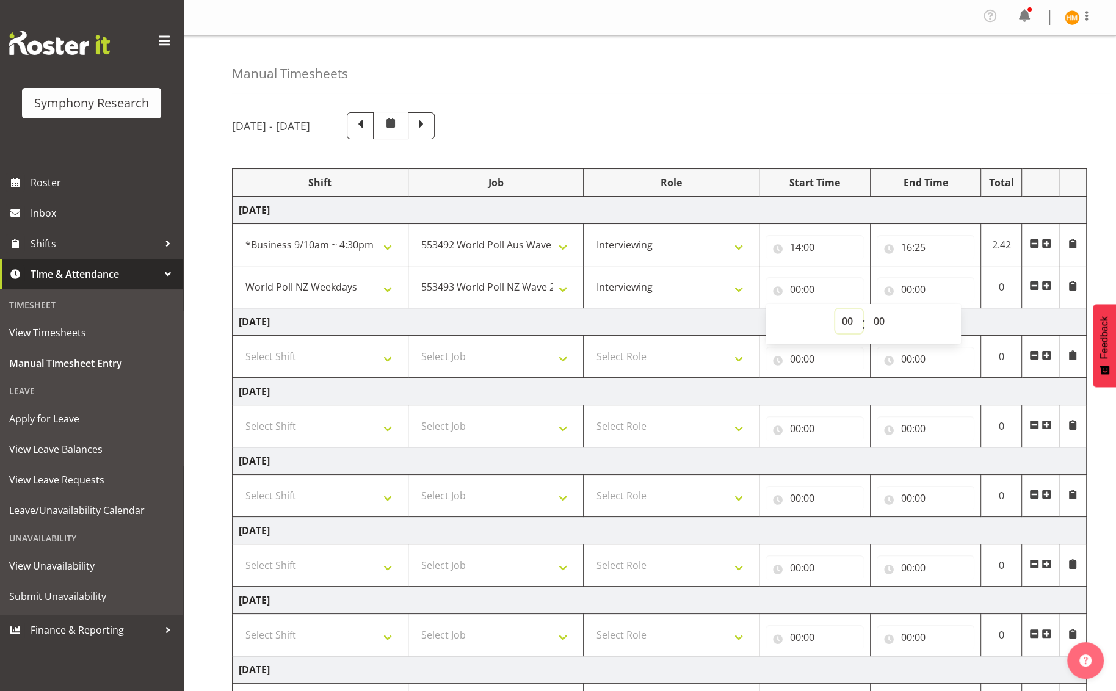
click at [853, 320] on select "00 01 02 03 04 05 06 07 08 09 10 11 12 13 14 15 16 17 18 19 20 21 22 23" at bounding box center [848, 321] width 27 height 24
select select "17"
click at [835, 309] on select "00 01 02 03 04 05 06 07 08 09 10 11 12 13 14 15 16 17 18 19 20 21 22 23" at bounding box center [848, 321] width 27 height 24
type input "17:00"
click at [919, 290] on input "00:00" at bounding box center [926, 289] width 98 height 24
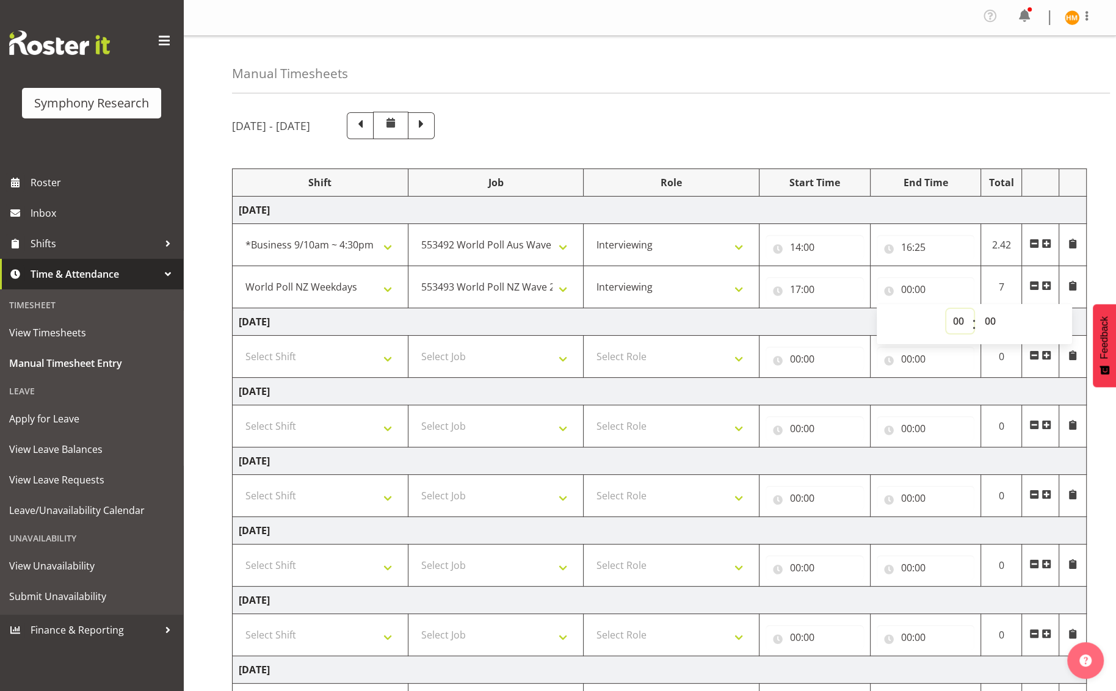
click at [942, 323] on select "00 01 02 03 04 05 06 07 08 09 10 11 12 13 14 15 16 17 18 19 20 21 22 23" at bounding box center [959, 321] width 27 height 24
select select "18"
click at [942, 309] on select "00 01 02 03 04 05 06 07 08 09 10 11 12 13 14 15 16 17 18 19 20 21 22 23" at bounding box center [959, 321] width 27 height 24
type input "18:00"
click at [942, 321] on select "00 01 02 03 04 05 06 07 08 09 10 11 12 13 14 15 16 17 18 19 20 21 22 23 24 25 2…" at bounding box center [991, 321] width 27 height 24
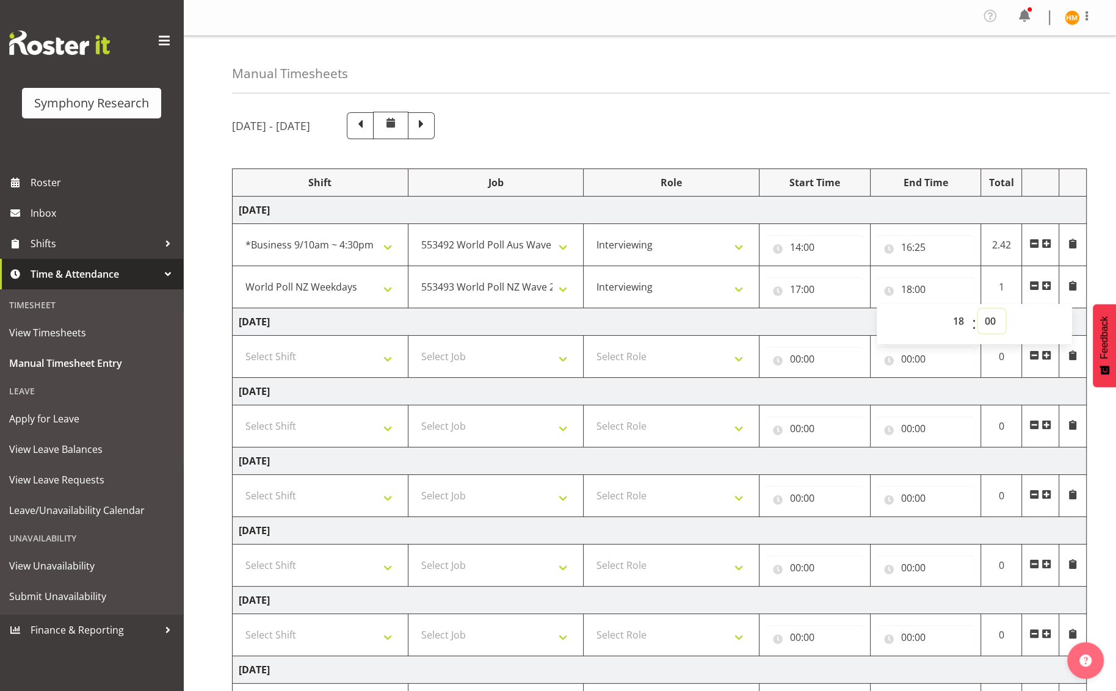
select select "10"
click at [942, 309] on select "00 01 02 03 04 05 06 07 08 09 10 11 12 13 14 15 16 17 18 19 20 21 22 23 24 25 2…" at bounding box center [991, 321] width 27 height 24
type input "18:10"
click at [814, 310] on td "[DATE]" at bounding box center [660, 321] width 854 height 27
click at [942, 286] on span at bounding box center [1047, 286] width 10 height 10
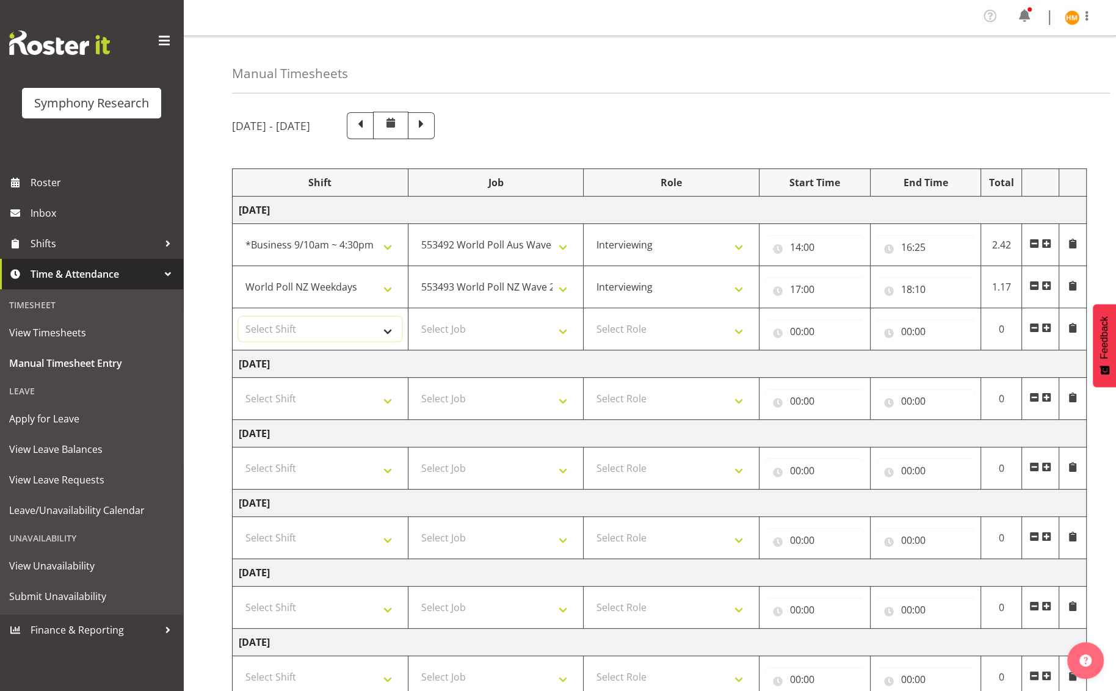
click at [385, 333] on select "Select Shift !!Weekend Residential (Roster IT Shift Label) *Business 9/10am ~ 4…" at bounding box center [320, 329] width 163 height 24
select select "56692"
click at [239, 317] on select "Select Shift !!Weekend Residential (Roster IT Shift Label) *Business 9/10am ~ 4…" at bounding box center [320, 329] width 163 height 24
click at [568, 336] on select "Select Job 550060 IF Admin 553492 World Poll Aus Wave 2 Main 2025 553493 World …" at bounding box center [496, 329] width 163 height 24
select select "10499"
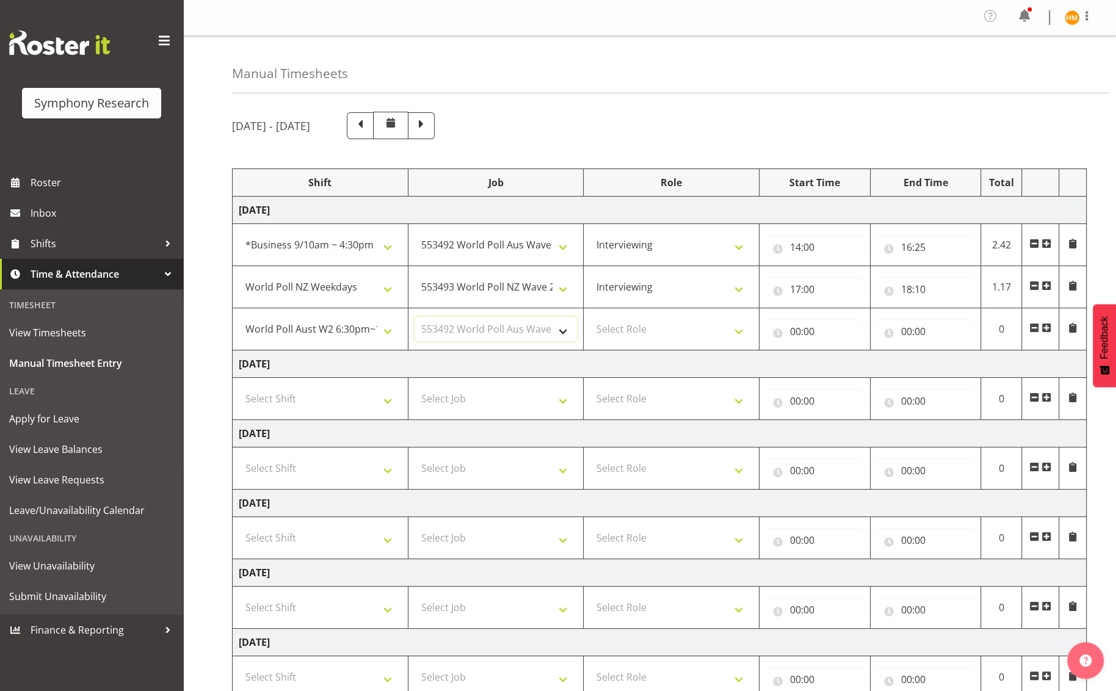
click at [415, 317] on select "Select Job 550060 IF Admin 553492 World Poll Aus Wave 2 Main 2025 553493 World …" at bounding box center [496, 329] width 163 height 24
click at [736, 330] on select "Select Role Briefing Interviewing" at bounding box center [671, 329] width 163 height 24
select select "47"
click at [590, 317] on select "Select Role Briefing Interviewing" at bounding box center [671, 329] width 163 height 24
click at [805, 332] on input "00:00" at bounding box center [815, 331] width 98 height 24
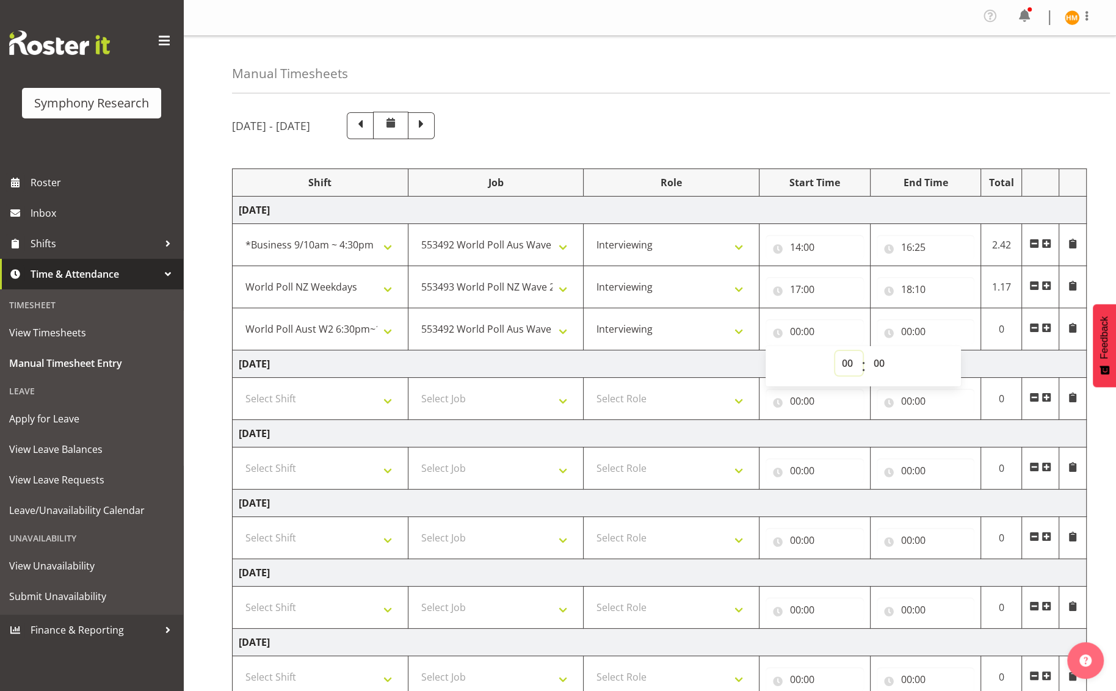
click at [847, 366] on select "00 01 02 03 04 05 06 07 08 09 10 11 12 13 14 15 16 17 18 19 20 21 22 23" at bounding box center [848, 363] width 27 height 24
select select "18"
click at [835, 351] on select "00 01 02 03 04 05 06 07 08 09 10 11 12 13 14 15 16 17 18 19 20 21 22 23" at bounding box center [848, 363] width 27 height 24
type input "18:00"
click at [881, 364] on select "00 01 02 03 04 05 06 07 08 09 10 11 12 13 14 15 16 17 18 19 20 21 22 23 24 25 2…" at bounding box center [880, 363] width 27 height 24
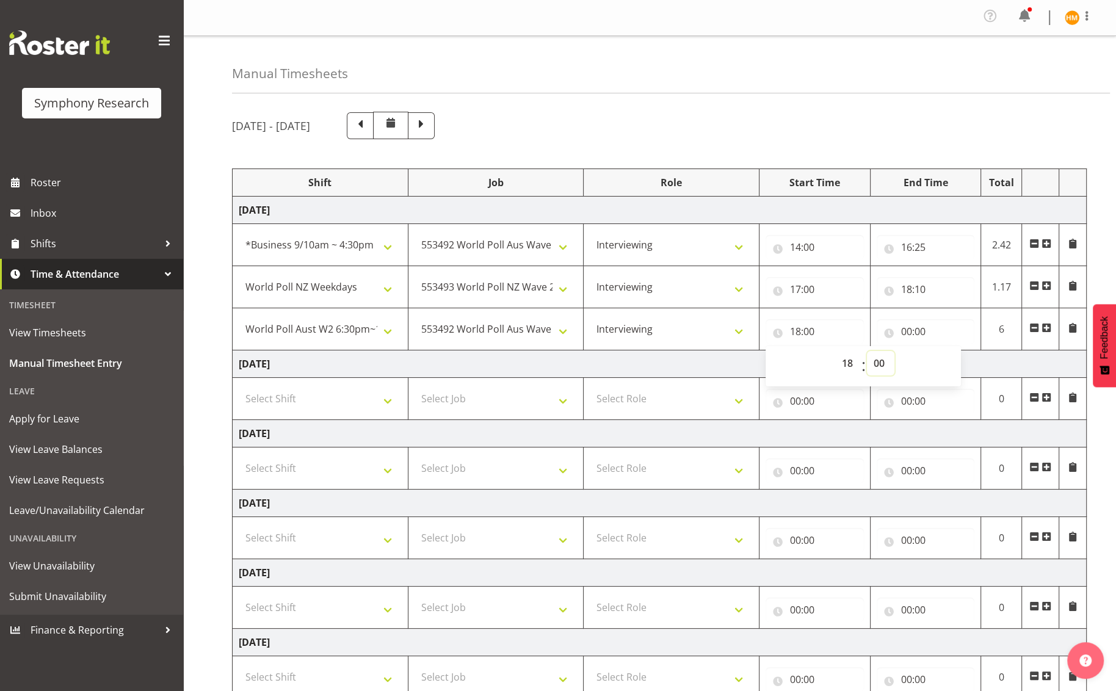
select select "10"
click at [867, 351] on select "00 01 02 03 04 05 06 07 08 09 10 11 12 13 14 15 16 17 18 19 20 21 22 23 24 25 2…" at bounding box center [880, 363] width 27 height 24
type input "18:10"
click at [923, 328] on input "00:00" at bounding box center [926, 331] width 98 height 24
click at [942, 366] on select "00 01 02 03 04 05 06 07 08 09 10 11 12 13 14 15 16 17 18 19 20 21 22 23" at bounding box center [959, 363] width 27 height 24
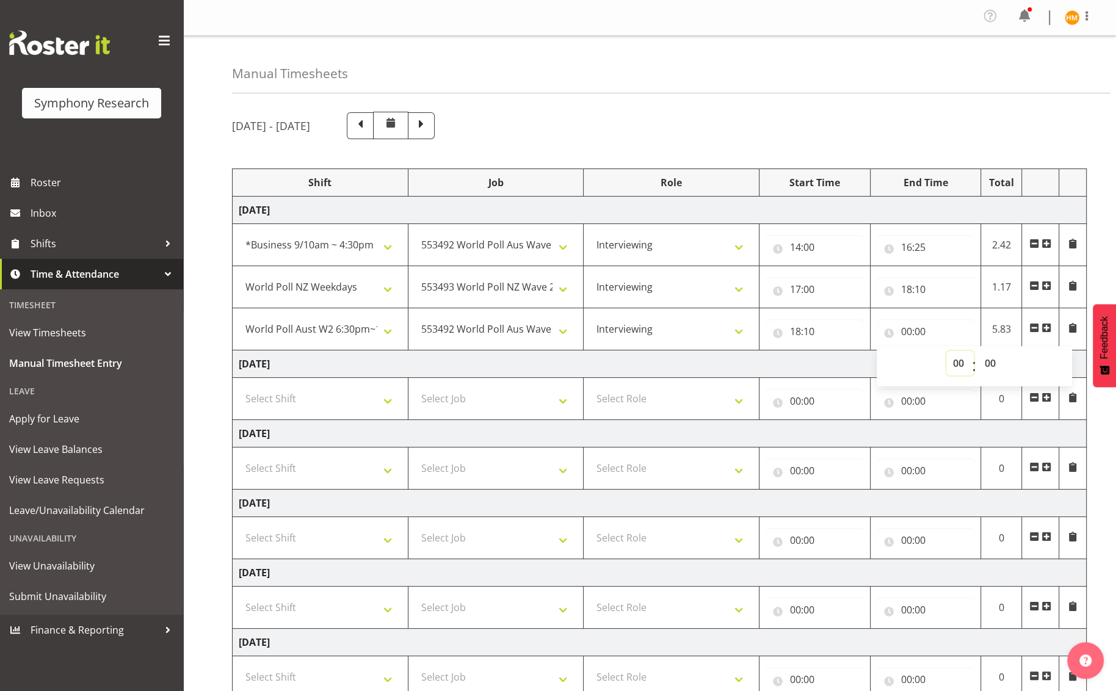
select select "19"
click at [942, 351] on select "00 01 02 03 04 05 06 07 08 09 10 11 12 13 14 15 16 17 18 19 20 21 22 23" at bounding box center [959, 363] width 27 height 24
type input "19:00"
click at [942, 327] on span at bounding box center [1047, 328] width 10 height 10
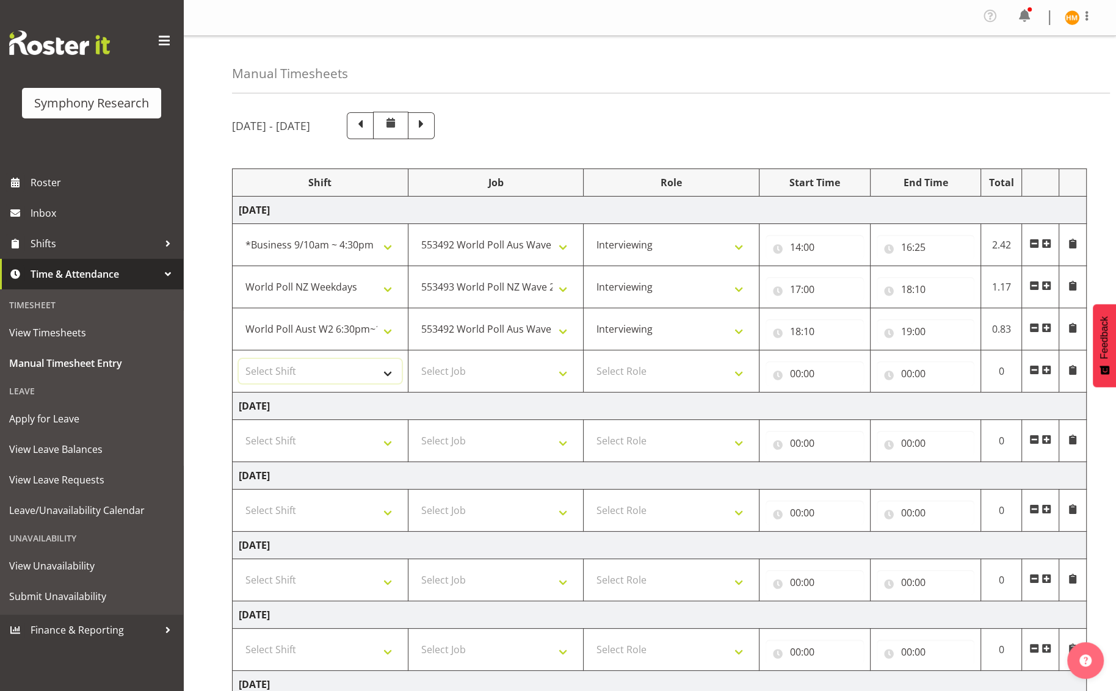
click at [384, 370] on select "Select Shift !!Weekend Residential (Roster IT Shift Label) *Business 9/10am ~ 4…" at bounding box center [320, 371] width 163 height 24
select select "56692"
click at [239, 359] on select "Select Shift !!Weekend Residential (Roster IT Shift Label) *Business 9/10am ~ 4…" at bounding box center [320, 371] width 163 height 24
click at [568, 373] on select "Select Job 550060 IF Admin 553492 World Poll Aus Wave 2 Main 2025 553493 World …" at bounding box center [496, 371] width 163 height 24
select select "10499"
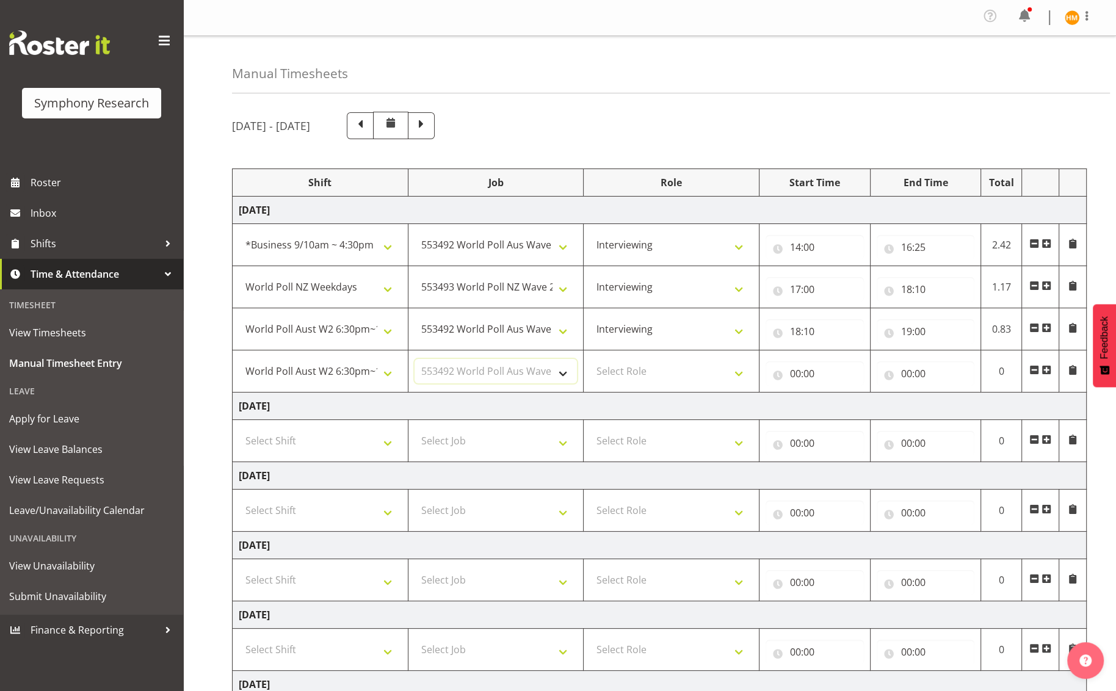
click at [415, 359] on select "Select Job 550060 IF Admin 553492 World Poll Aus Wave 2 Main 2025 553493 World …" at bounding box center [496, 371] width 163 height 24
click at [740, 374] on select "Select Role Briefing Interviewing" at bounding box center [671, 371] width 163 height 24
select select "47"
click at [590, 359] on select "Select Role Briefing Interviewing" at bounding box center [671, 371] width 163 height 24
click at [848, 375] on input "00:00" at bounding box center [815, 373] width 98 height 24
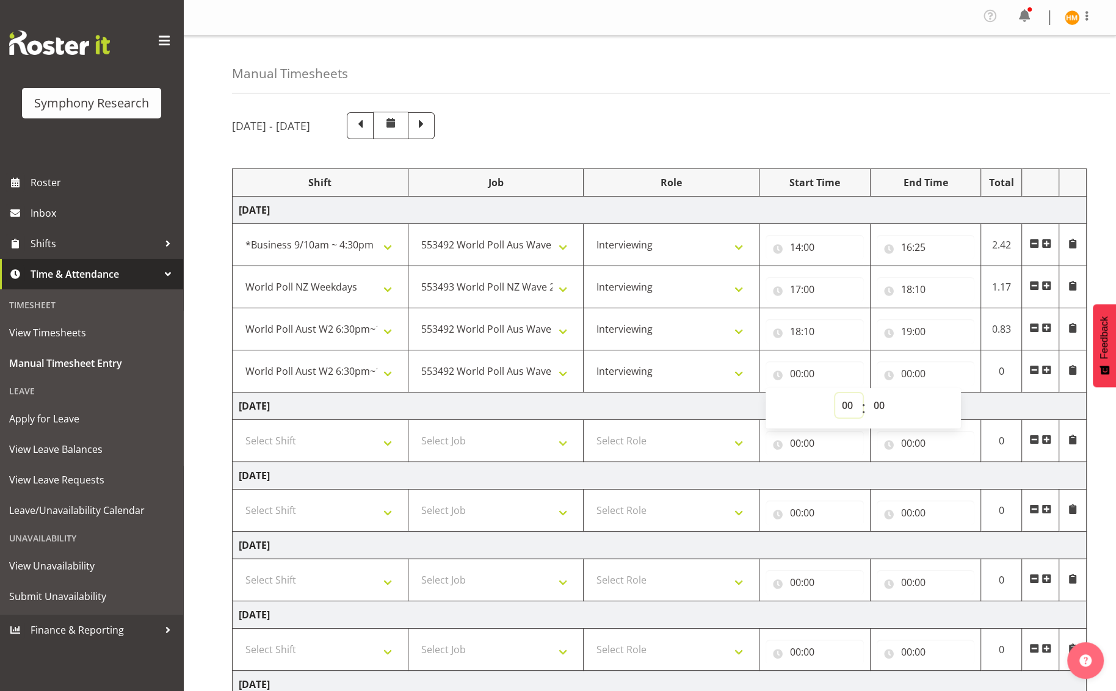
click at [846, 407] on select "00 01 02 03 04 05 06 07 08 09 10 11 12 13 14 15 16 17 18 19 20 21 22 23" at bounding box center [848, 405] width 27 height 24
select select "21"
click at [835, 393] on select "00 01 02 03 04 05 06 07 08 09 10 11 12 13 14 15 16 17 18 19 20 21 22 23" at bounding box center [848, 405] width 27 height 24
type input "21:00"
click at [814, 371] on input "21:00" at bounding box center [815, 373] width 98 height 24
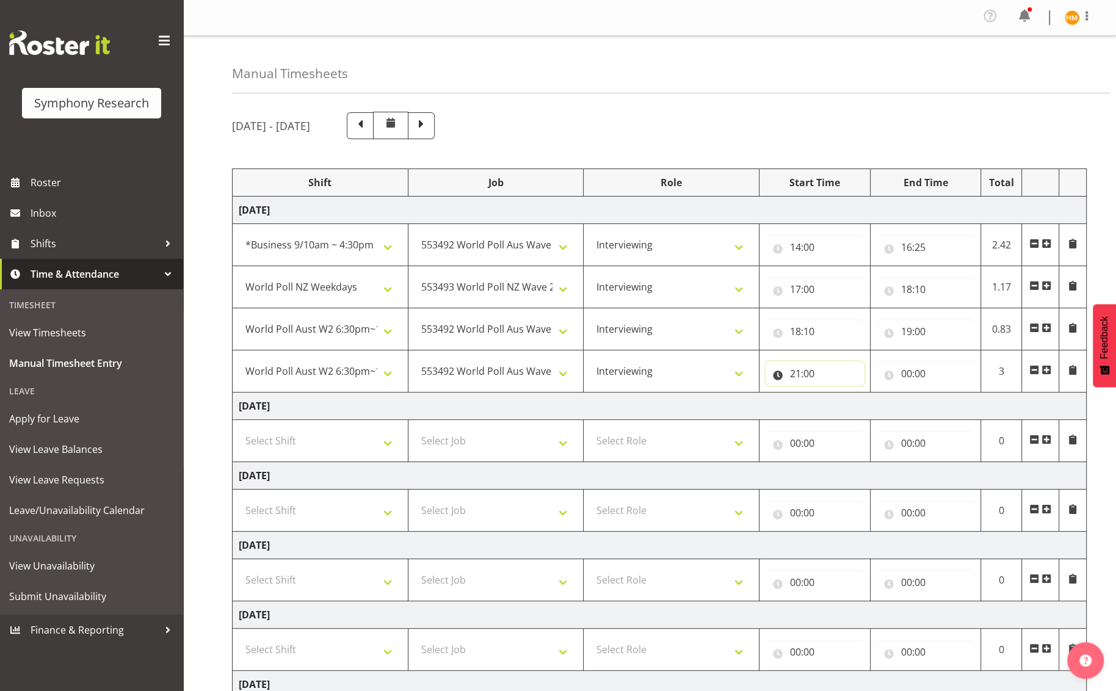
click at [844, 375] on input "21:00" at bounding box center [815, 373] width 98 height 24
click at [846, 411] on select "00 01 02 03 04 05 06 07 08 09 10 11 12 13 14 15 16 17 18 19 20 21 22 23" at bounding box center [848, 405] width 27 height 24
select select "19"
click at [835, 393] on select "00 01 02 03 04 05 06 07 08 09 10 11 12 13 14 15 16 17 18 19 20 21 22 23" at bounding box center [848, 405] width 27 height 24
type input "19:00"
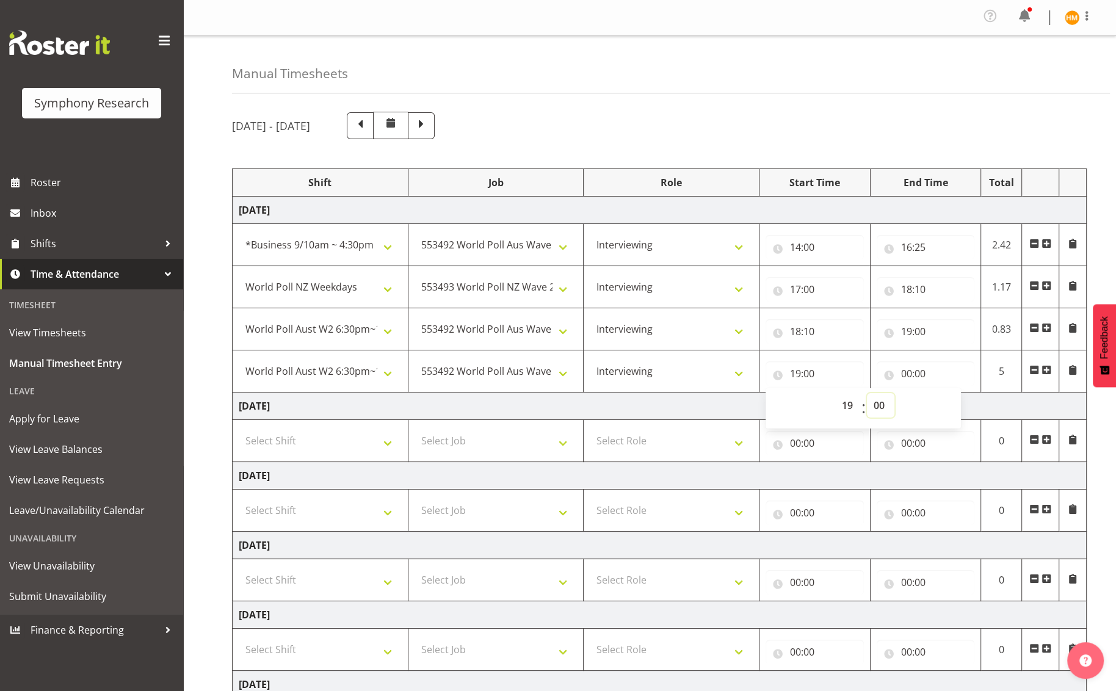
click at [880, 405] on select "00 01 02 03 04 05 06 07 08 09 10 11 12 13 14 15 16 17 18 19 20 21 22 23 24 25 2…" at bounding box center [880, 405] width 27 height 24
select select "30"
click at [867, 393] on select "00 01 02 03 04 05 06 07 08 09 10 11 12 13 14 15 16 17 18 19 20 21 22 23 24 25 2…" at bounding box center [880, 405] width 27 height 24
type input "19:30"
click at [942, 406] on td "[DATE]" at bounding box center [660, 406] width 854 height 27
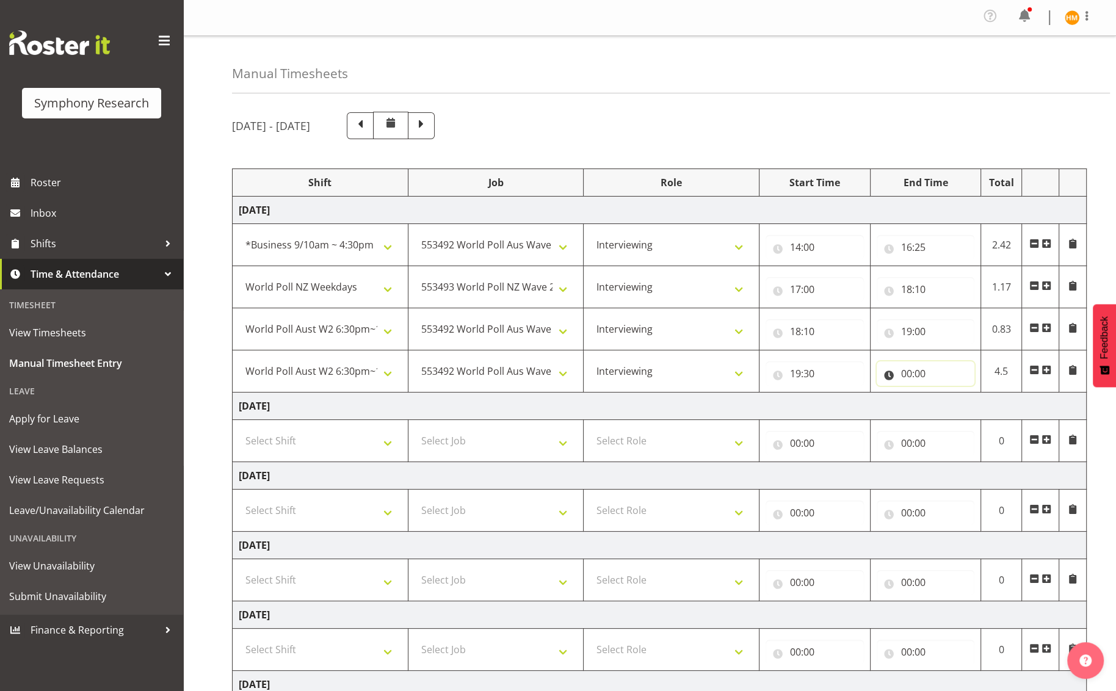
click at [942, 378] on input "00:00" at bounding box center [926, 373] width 98 height 24
click at [942, 404] on select "00 01 02 03 04 05 06 07 08 09 10 11 12 13 14 15 16 17 18 19 20 21 22 23" at bounding box center [959, 405] width 27 height 24
select select "19"
click at [942, 393] on select "00 01 02 03 04 05 06 07 08 09 10 11 12 13 14 15 16 17 18 19 20 21 22 23" at bounding box center [959, 405] width 27 height 24
type input "19:00"
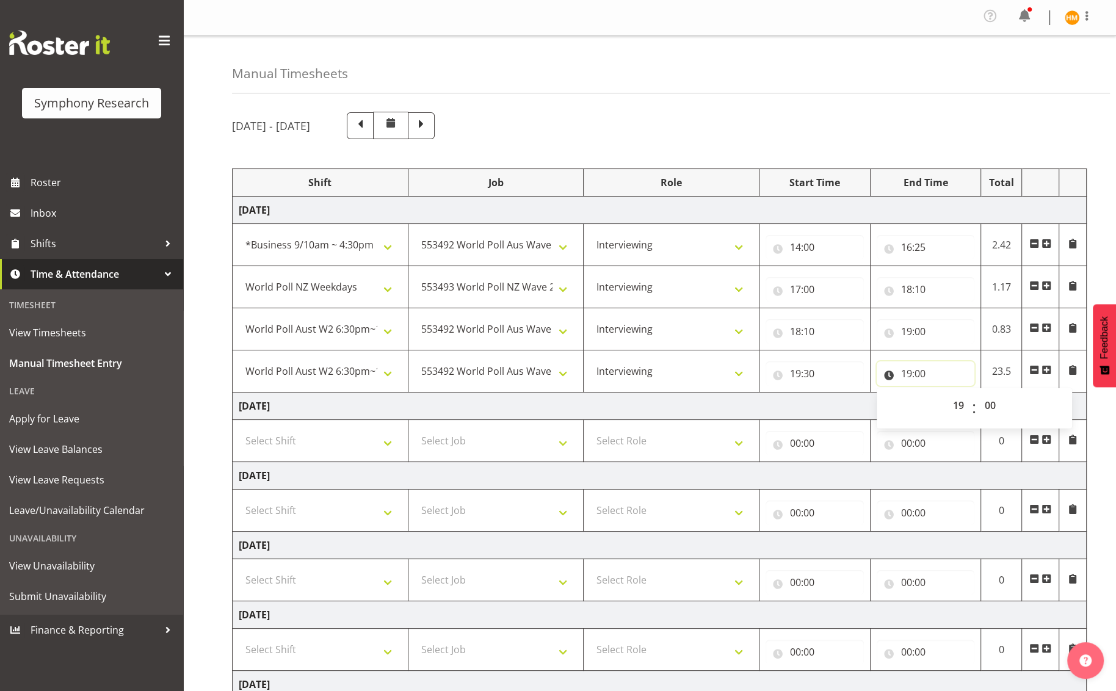
click at [942, 379] on input "19:00" at bounding box center [926, 373] width 98 height 24
click at [942, 364] on input "19:00" at bounding box center [926, 373] width 98 height 24
click at [942, 403] on select "00 01 02 03 04 05 06 07 08 09 10 11 12 13 14 15 16 17 18 19 20 21 22 23 24 25 2…" at bounding box center [991, 405] width 27 height 24
select select "33"
click at [942, 393] on select "00 01 02 03 04 05 06 07 08 09 10 11 12 13 14 15 16 17 18 19 20 21 22 23 24 25 2…" at bounding box center [991, 405] width 27 height 24
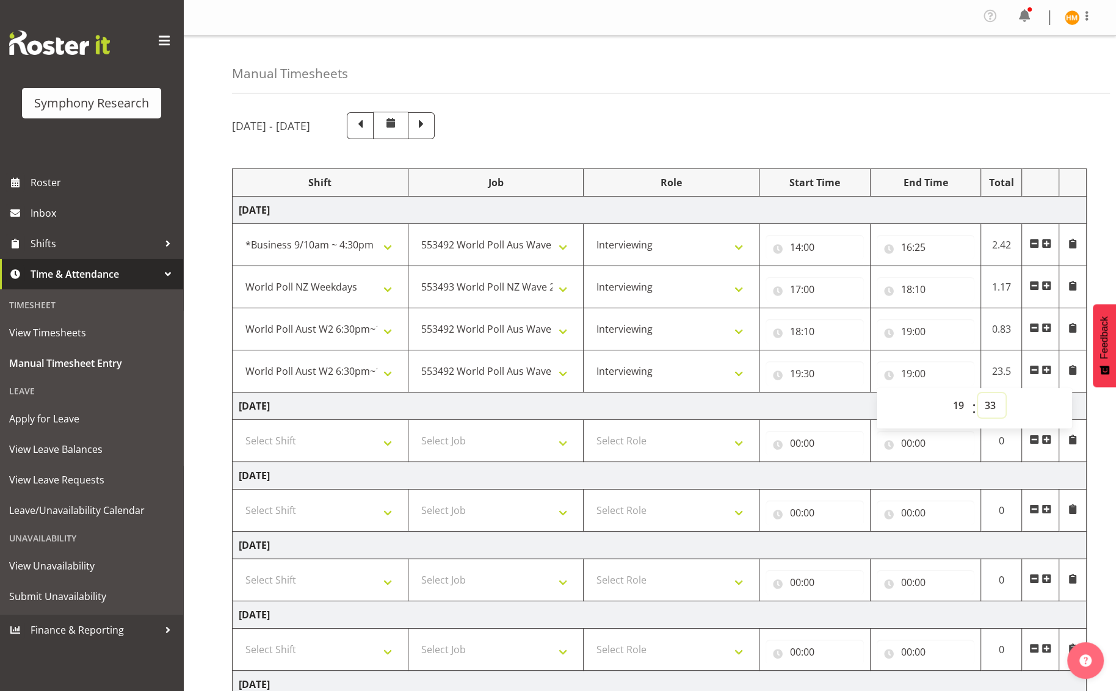
type input "19:33"
click at [839, 371] on input "19:30" at bounding box center [815, 373] width 98 height 24
click at [879, 406] on select "00 01 02 03 04 05 06 07 08 09 10 11 12 13 14 15 16 17 18 19 20 21 22 23 24 25 2…" at bounding box center [880, 405] width 27 height 24
select select "33"
click at [867, 393] on select "00 01 02 03 04 05 06 07 08 09 10 11 12 13 14 15 16 17 18 19 20 21 22 23 24 25 2…" at bounding box center [880, 405] width 27 height 24
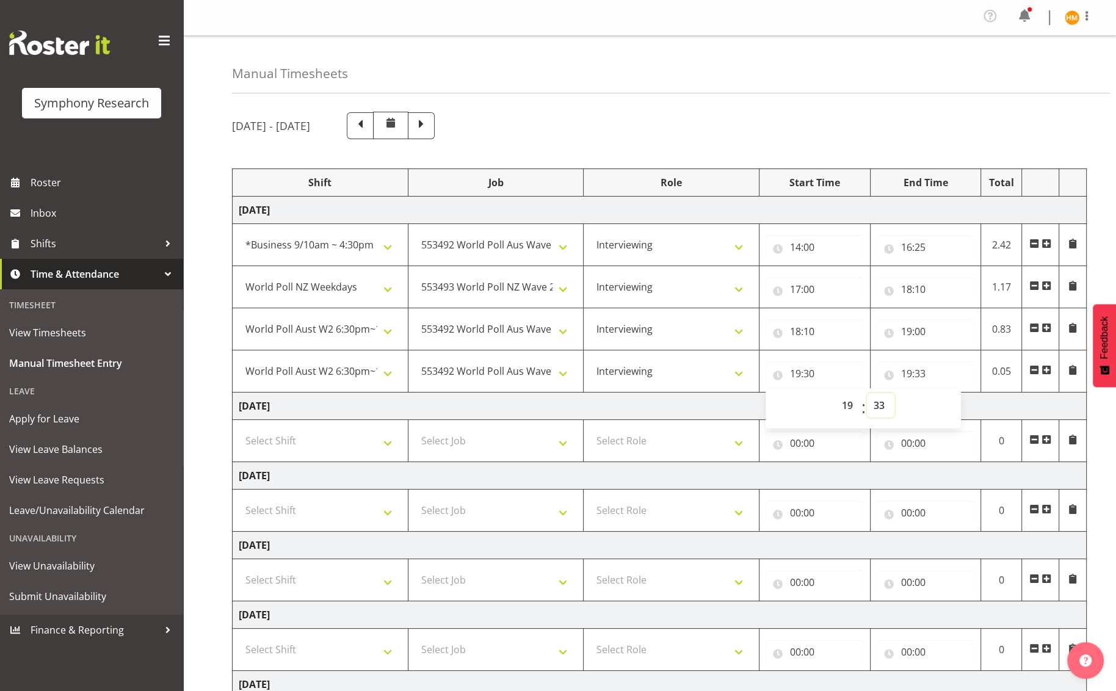
type input "19:33"
click at [942, 372] on input "19:33" at bounding box center [926, 373] width 98 height 24
click at [934, 376] on input "19:33" at bounding box center [926, 373] width 98 height 24
click at [942, 374] on input "19:33" at bounding box center [926, 373] width 98 height 24
click at [942, 405] on select "00 01 02 03 04 05 06 07 08 09 10 11 12 13 14 15 16 17 18 19 20 21 22 23" at bounding box center [959, 405] width 27 height 24
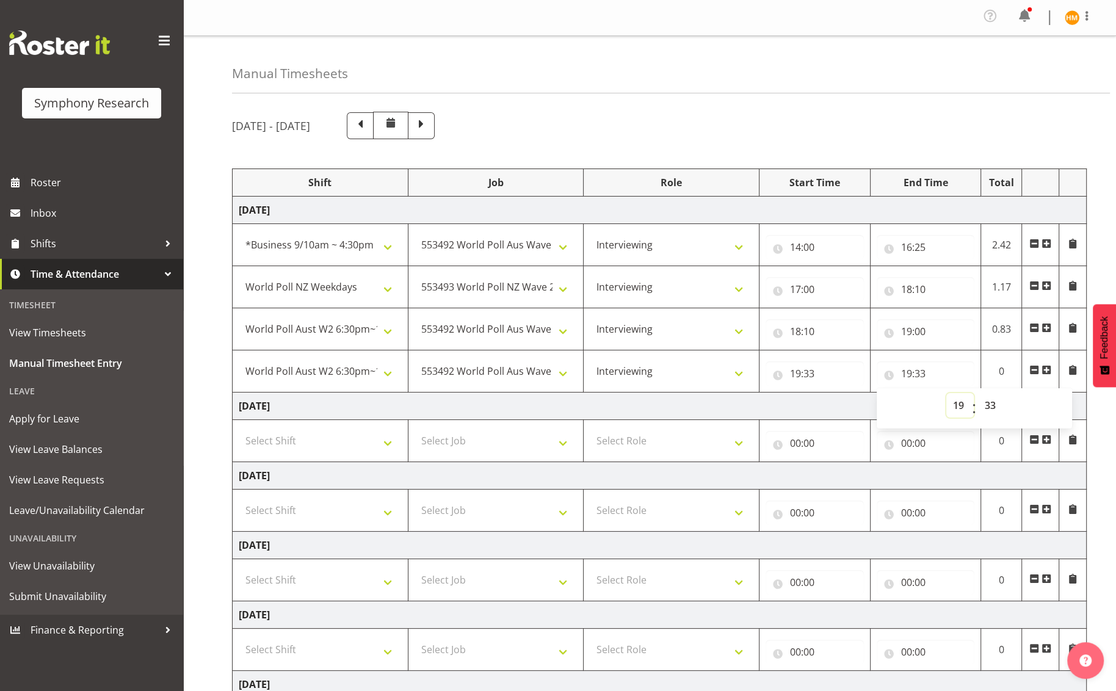
select select "22"
click at [942, 393] on select "00 01 02 03 04 05 06 07 08 09 10 11 12 13 14 15 16 17 18 19 20 21 22 23" at bounding box center [959, 405] width 27 height 24
type input "22:33"
click at [939, 376] on input "22:33" at bounding box center [926, 373] width 98 height 24
click at [917, 375] on input "22:33" at bounding box center [926, 373] width 98 height 24
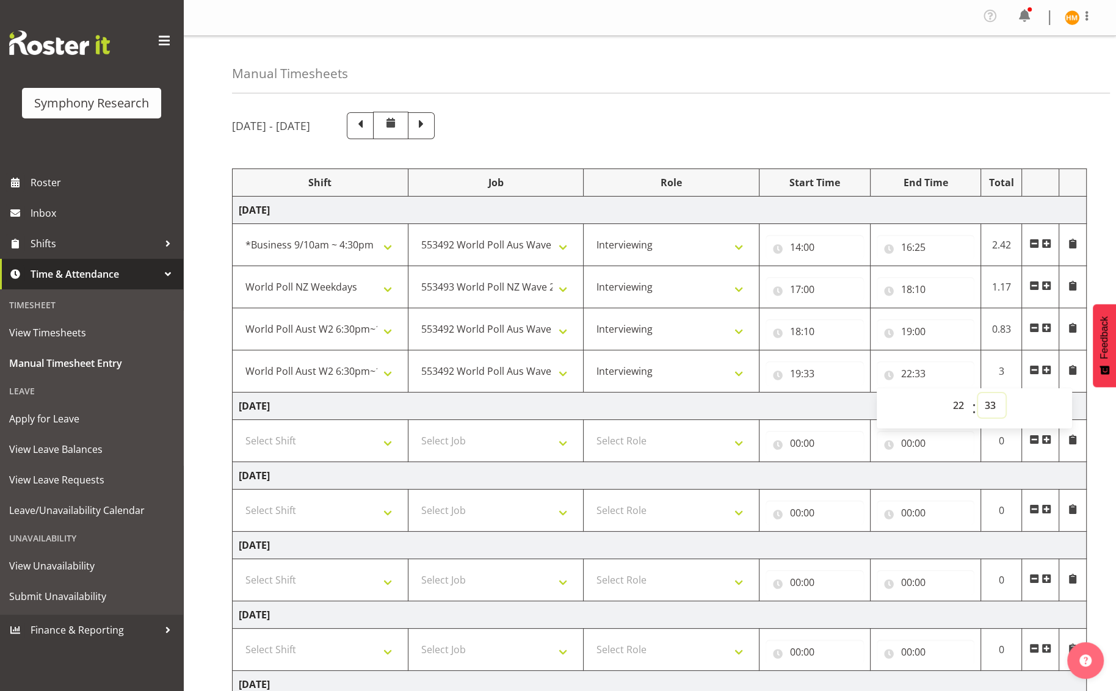
click at [942, 407] on select "00 01 02 03 04 05 06 07 08 09 10 11 12 13 14 15 16 17 18 19 20 21 22 23 24 25 2…" at bounding box center [991, 405] width 27 height 24
select select "31"
click at [942, 393] on select "00 01 02 03 04 05 06 07 08 09 10 11 12 13 14 15 16 17 18 19 20 21 22 23 24 25 2…" at bounding box center [991, 405] width 27 height 24
type input "22:31"
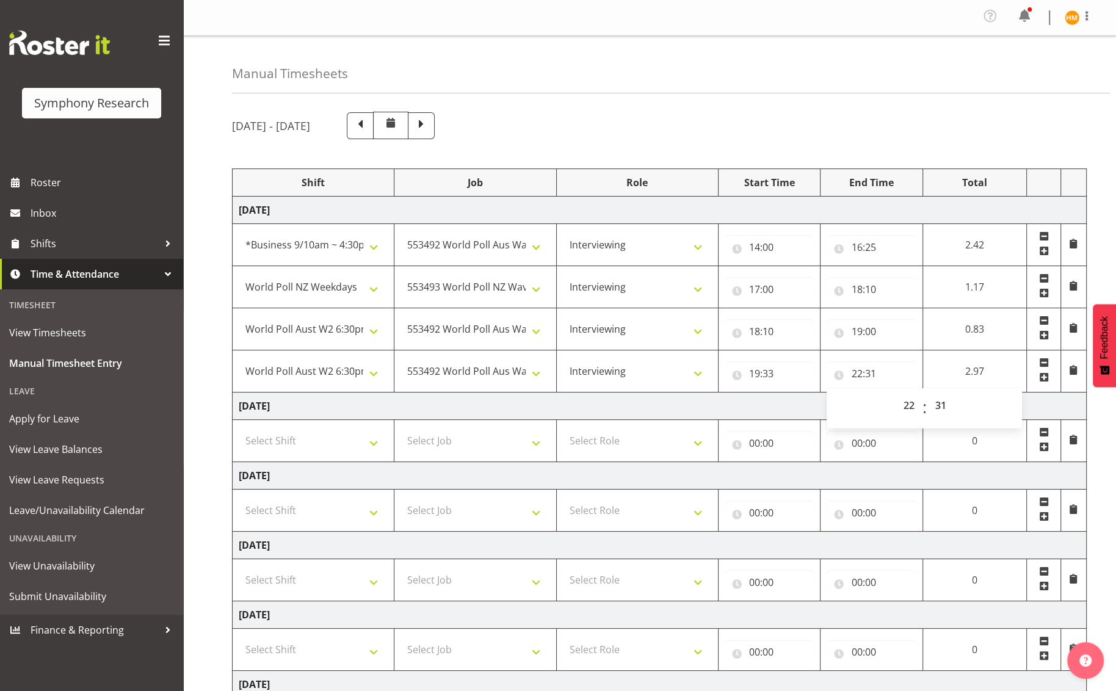
click at [942, 404] on td "[DATE]" at bounding box center [660, 406] width 854 height 27
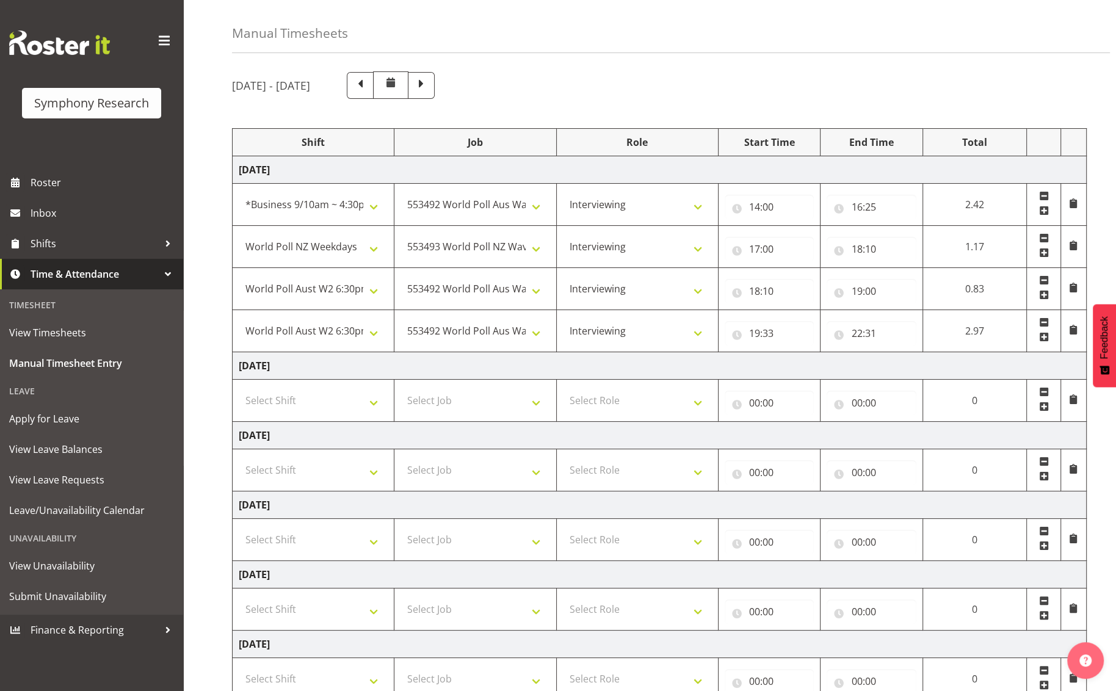
scroll to position [183, 0]
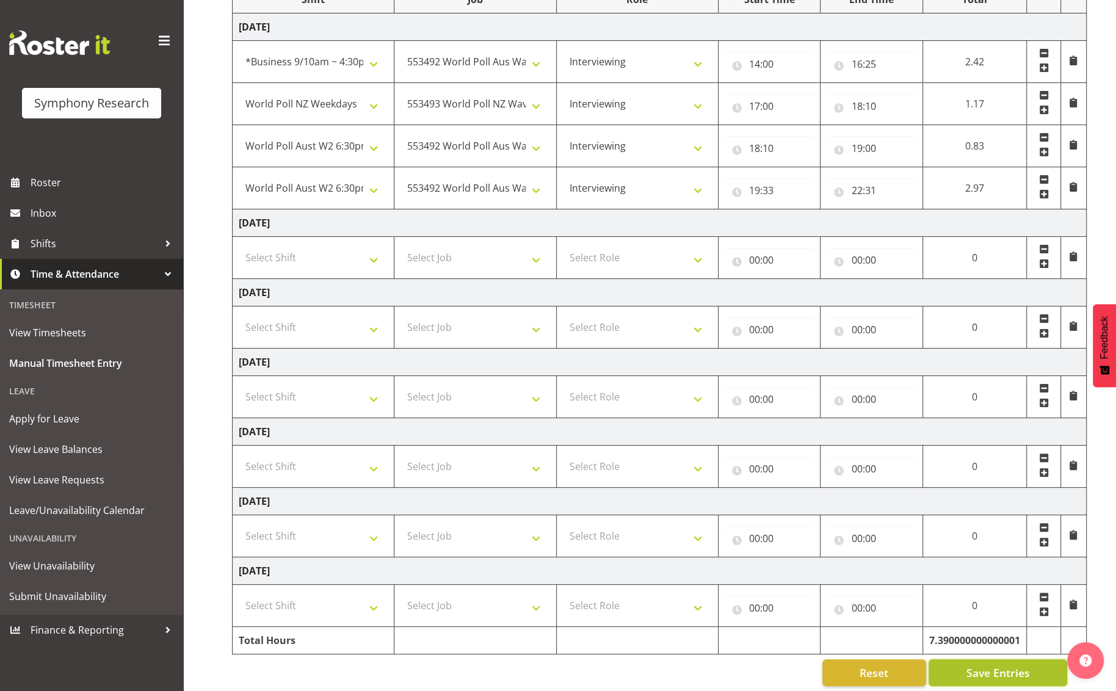
click at [942, 669] on span "Save Entries" at bounding box center [997, 673] width 63 height 16
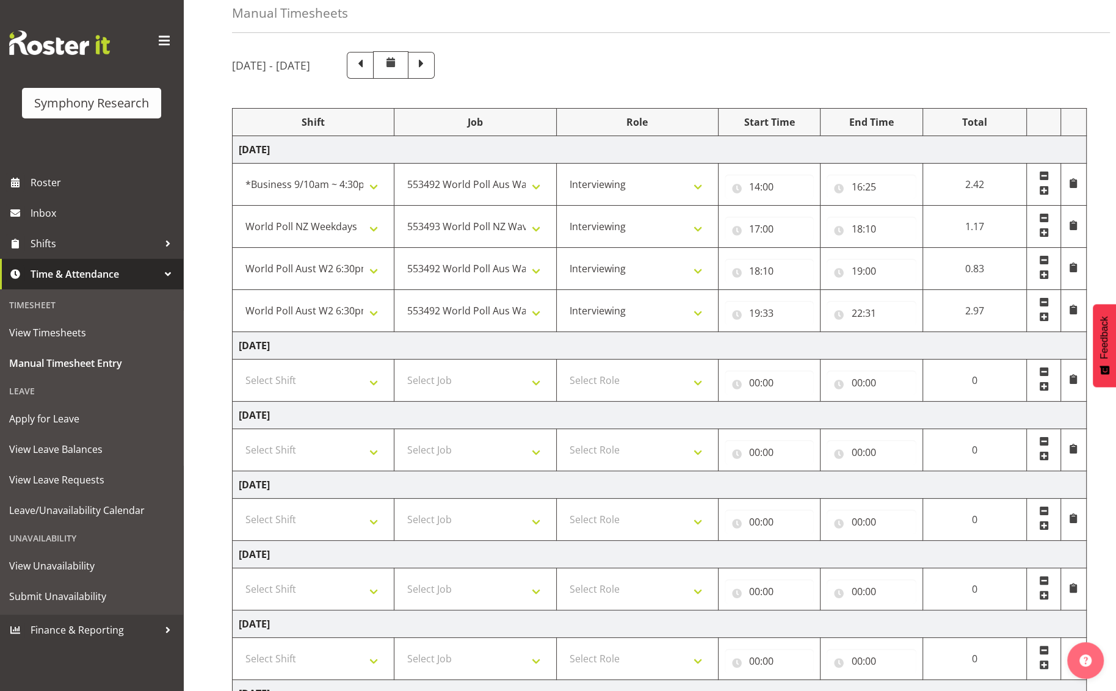
scroll to position [60, 0]
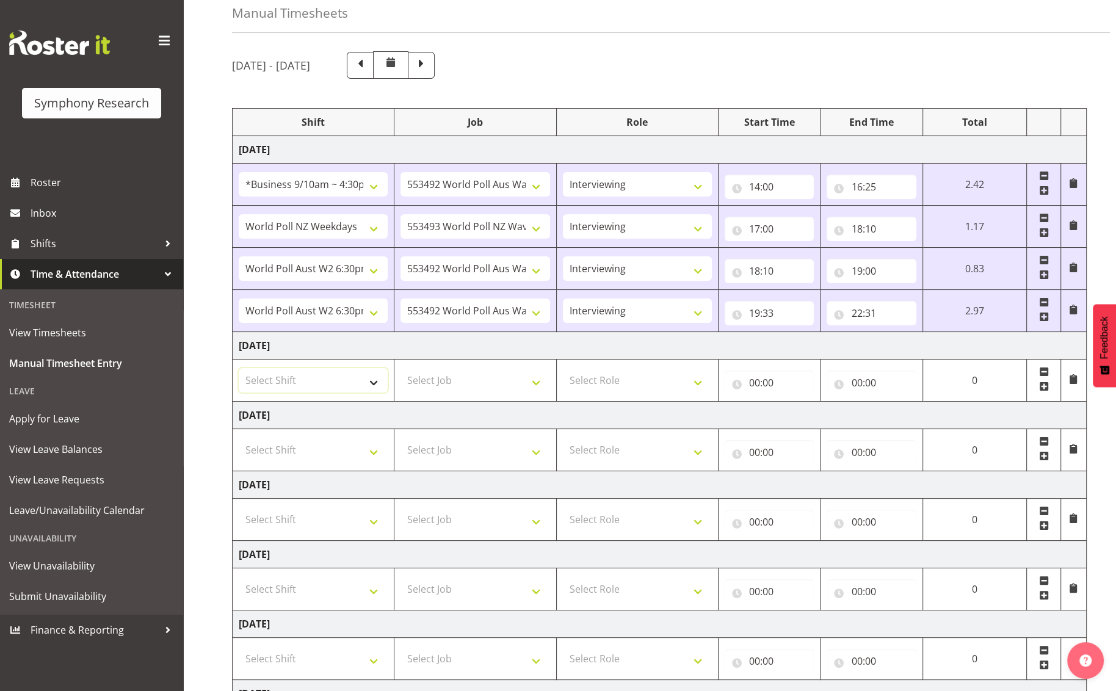
click at [372, 384] on select "Select Shift !!Weekend Residential (Roster IT Shift Label) *Business 9/10am ~ 4…" at bounding box center [313, 380] width 149 height 24
select select "26078"
click at [239, 368] on select "Select Shift !!Weekend Residential (Roster IT Shift Label) *Business 9/10am ~ 4…" at bounding box center [313, 380] width 149 height 24
click at [534, 384] on select "Select Job 550060 IF Admin 553492 World Poll Aus Wave 2 Main 2025 553493 World …" at bounding box center [475, 380] width 149 height 24
click at [401, 368] on select "Select Job 550060 IF Admin 553492 World Poll Aus Wave 2 Main 2025 553493 World …" at bounding box center [475, 380] width 149 height 24
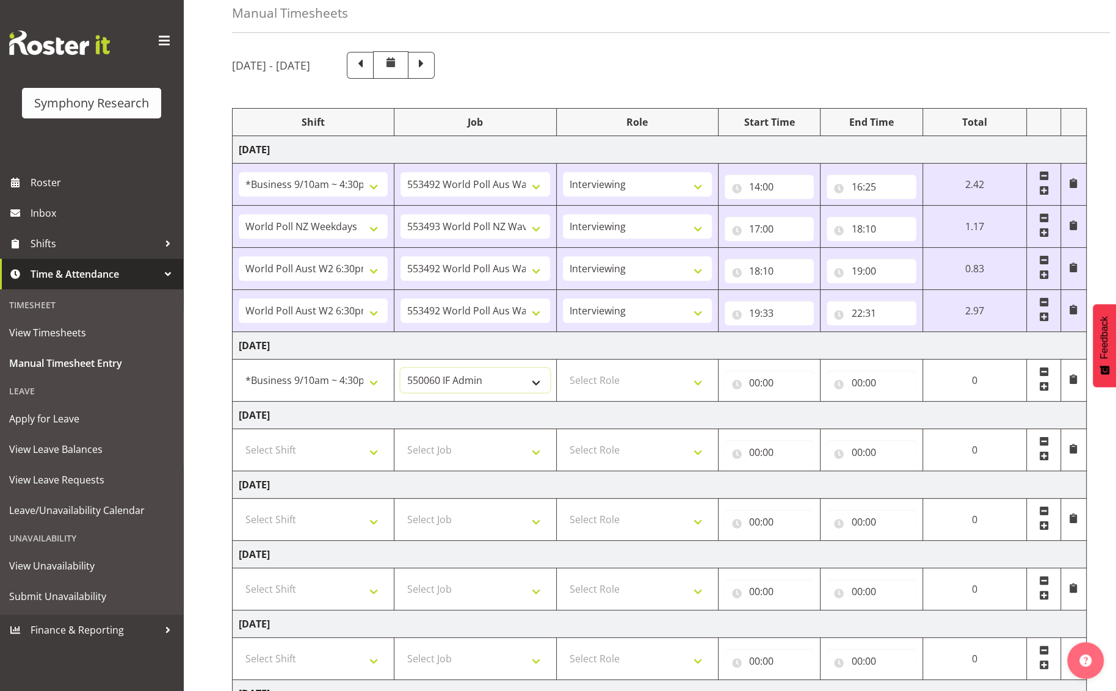
click at [540, 382] on select "550060 IF Admin 553492 World Poll Aus Wave 2 Main 2025 553493 World Poll NZ Wav…" at bounding box center [475, 380] width 149 height 24
select select "10499"
click at [401, 368] on select "550060 IF Admin 553492 World Poll Aus Wave 2 Main 2025 553493 World Poll NZ Wav…" at bounding box center [475, 380] width 149 height 24
click at [697, 377] on select "Select Role Briefing Interviewing" at bounding box center [637, 380] width 149 height 24
select select "47"
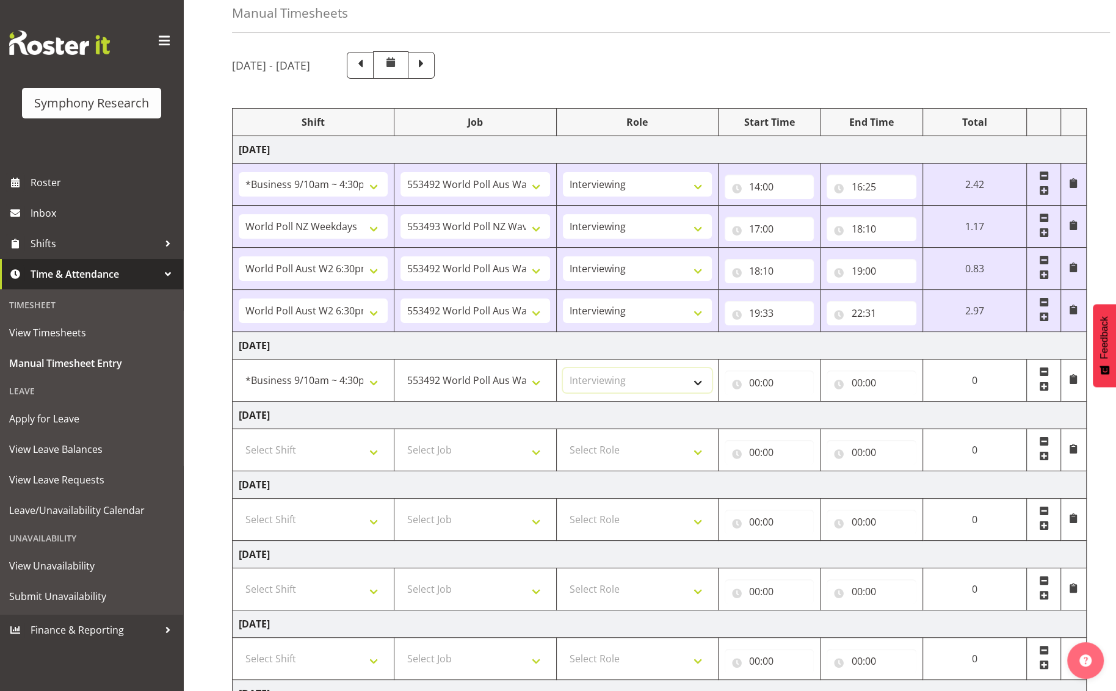
click at [563, 368] on select "Select Role Briefing Interviewing" at bounding box center [637, 380] width 149 height 24
click at [770, 389] on input "00:00" at bounding box center [770, 383] width 90 height 24
click at [800, 411] on select "00 01 02 03 04 05 06 07 08 09 10 11 12 13 14 15 16 17 18 19 20 21 22 23" at bounding box center [807, 414] width 27 height 24
select select "14"
click at [822, 402] on select "00 01 02 03 04 05 06 07 08 09 10 11 12 13 14 15 16 17 18 19 20 21 22 23" at bounding box center [807, 414] width 27 height 24
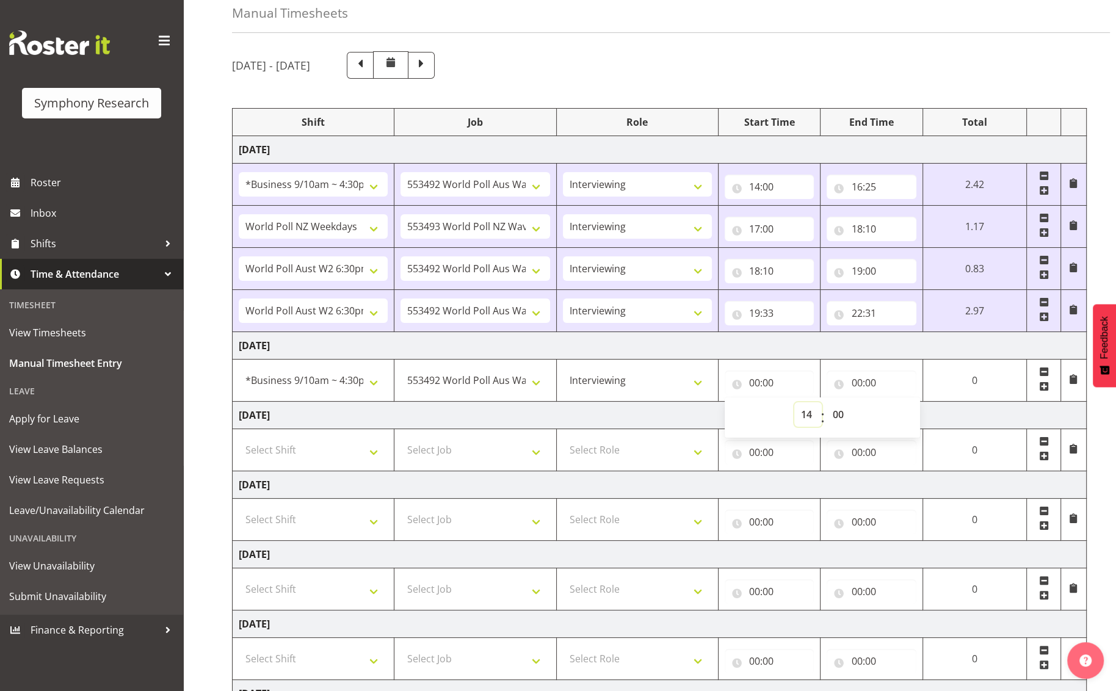
type input "14:00"
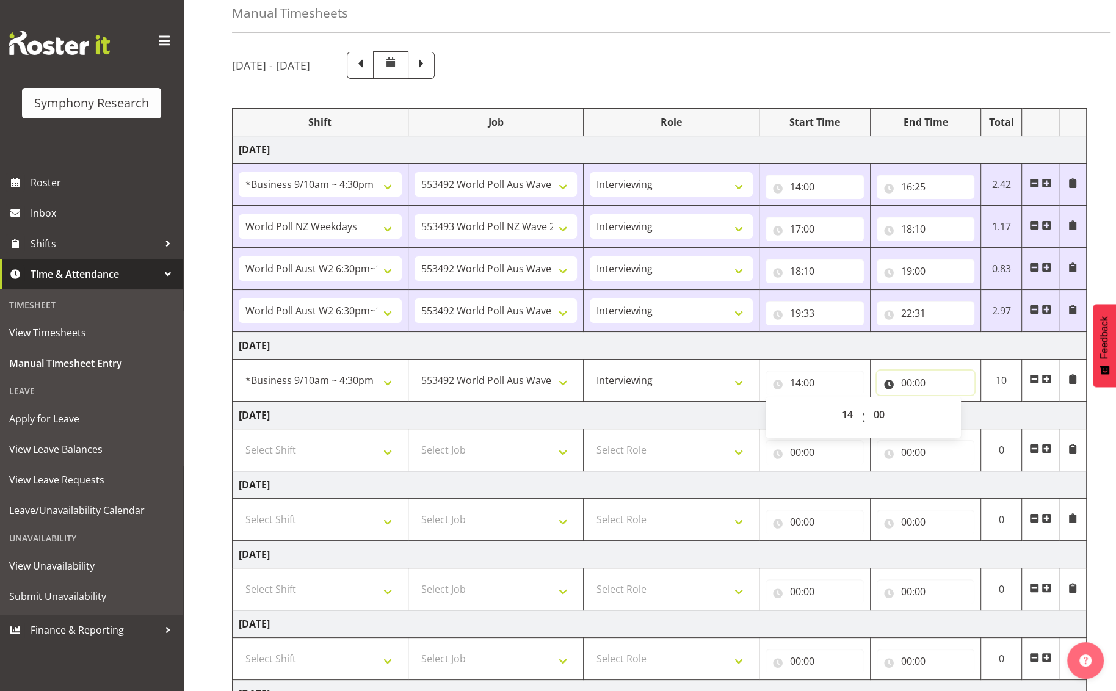
click at [923, 382] on input "00:00" at bounding box center [926, 383] width 98 height 24
click at [942, 414] on select "00 01 02 03 04 05 06 07 08 09 10 11 12 13 14 15 16 17 18 19 20 21 22 23" at bounding box center [959, 414] width 27 height 24
select select "16"
click at [942, 402] on select "00 01 02 03 04 05 06 07 08 09 10 11 12 13 14 15 16 17 18 19 20 21 22 23" at bounding box center [959, 414] width 27 height 24
type input "16:00"
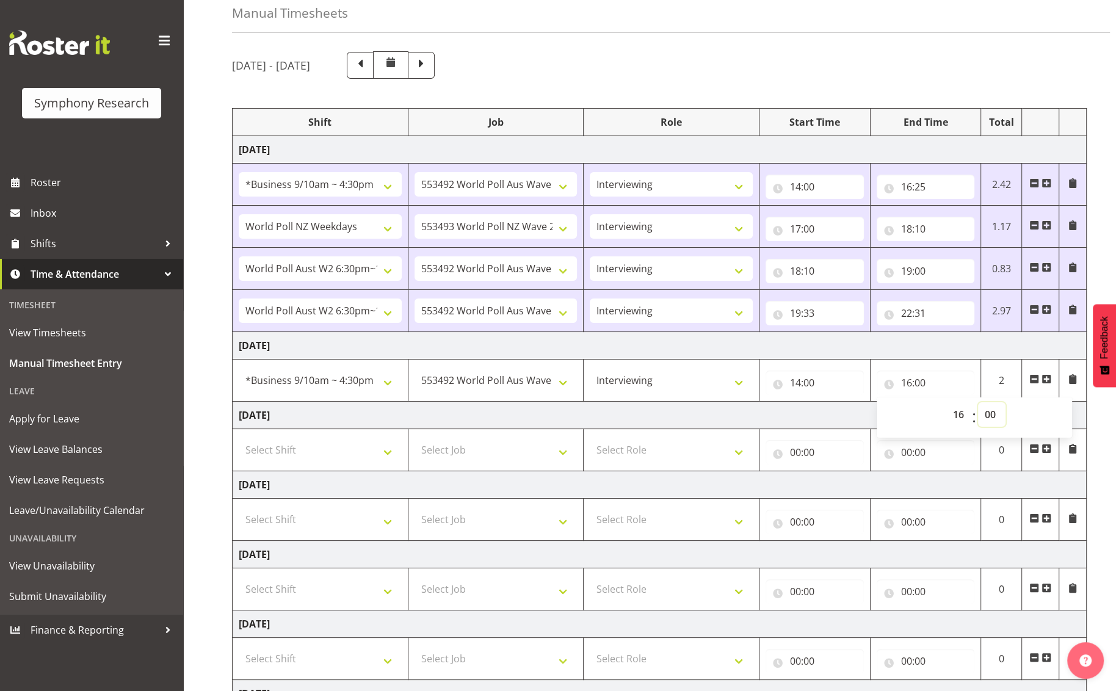
click at [942, 411] on select "00 01 02 03 04 05 06 07 08 09 10 11 12 13 14 15 16 17 18 19 20 21 22 23 24 25 2…" at bounding box center [991, 414] width 27 height 24
select select "1"
click at [942, 402] on select "00 01 02 03 04 05 06 07 08 09 10 11 12 13 14 15 16 17 18 19 20 21 22 23 24 25 2…" at bounding box center [991, 414] width 27 height 24
type input "16:01"
click at [850, 411] on td "[DATE]" at bounding box center [660, 415] width 854 height 27
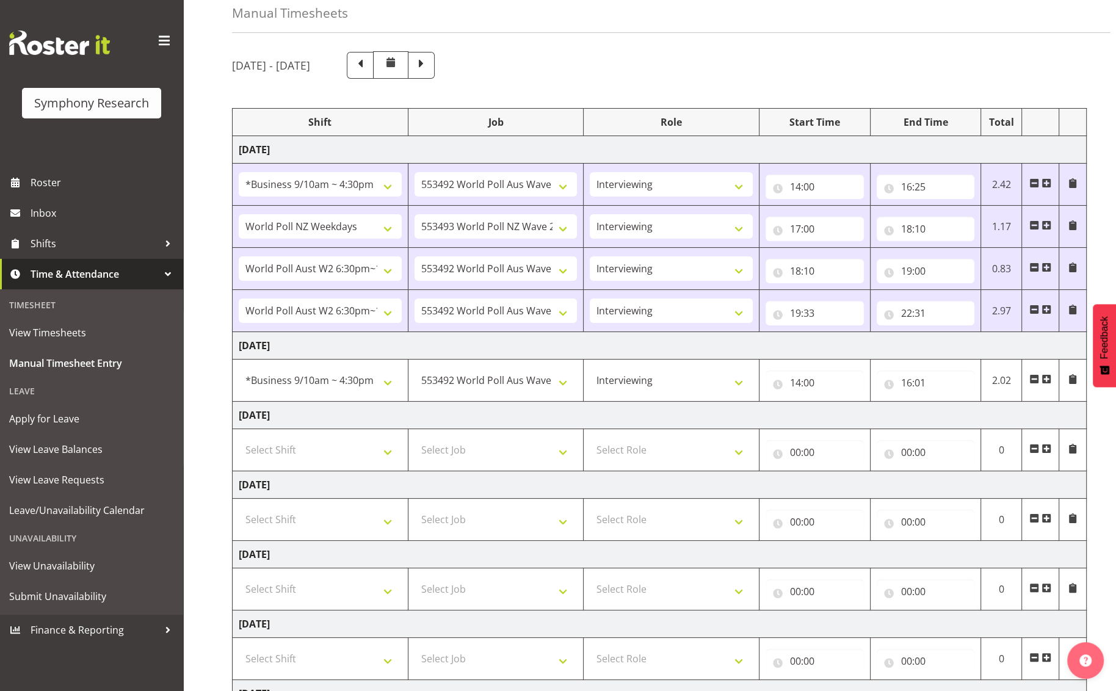
click at [942, 380] on span at bounding box center [1047, 379] width 10 height 10
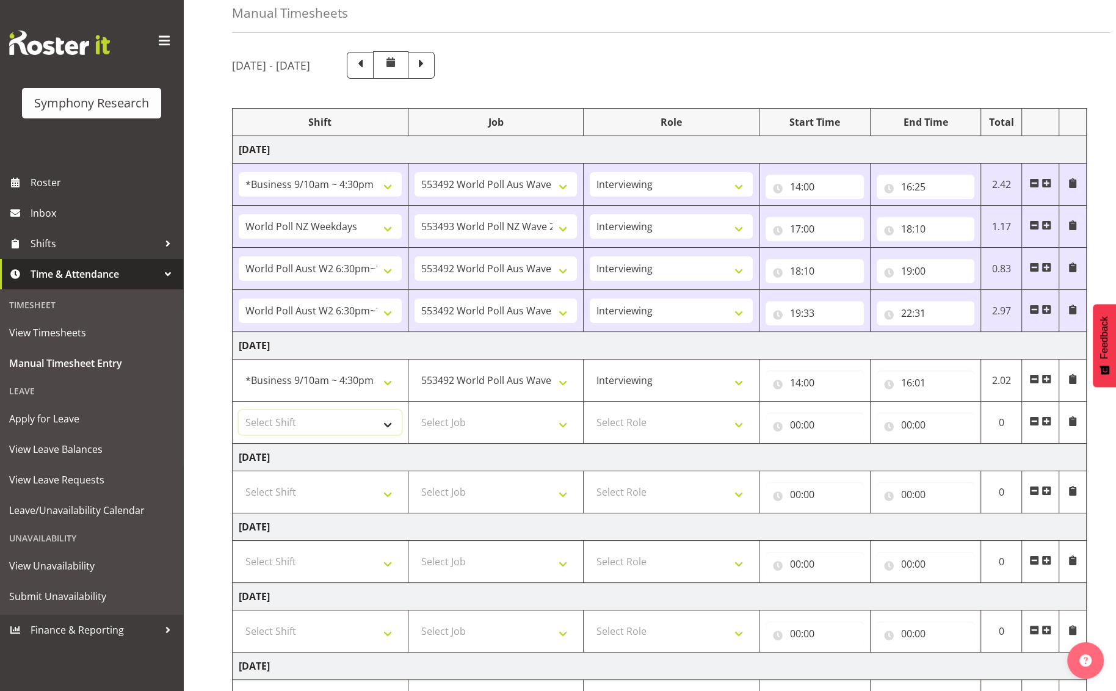
click at [382, 422] on select "Select Shift !!Weekend Residential (Roster IT Shift Label) *Business 9/10am ~ 4…" at bounding box center [320, 422] width 163 height 24
click at [388, 423] on select "Select Shift !!Weekend Residential (Roster IT Shift Label) *Business 9/10am ~ 4…" at bounding box center [320, 422] width 163 height 24
click at [384, 422] on select "Select Shift !!Weekend Residential (Roster IT Shift Label) *Business 9/10am ~ 4…" at bounding box center [320, 422] width 163 height 24
select select "48116"
click at [239, 410] on select "Select Shift !!Weekend Residential (Roster IT Shift Label) *Business 9/10am ~ 4…" at bounding box center [320, 422] width 163 height 24
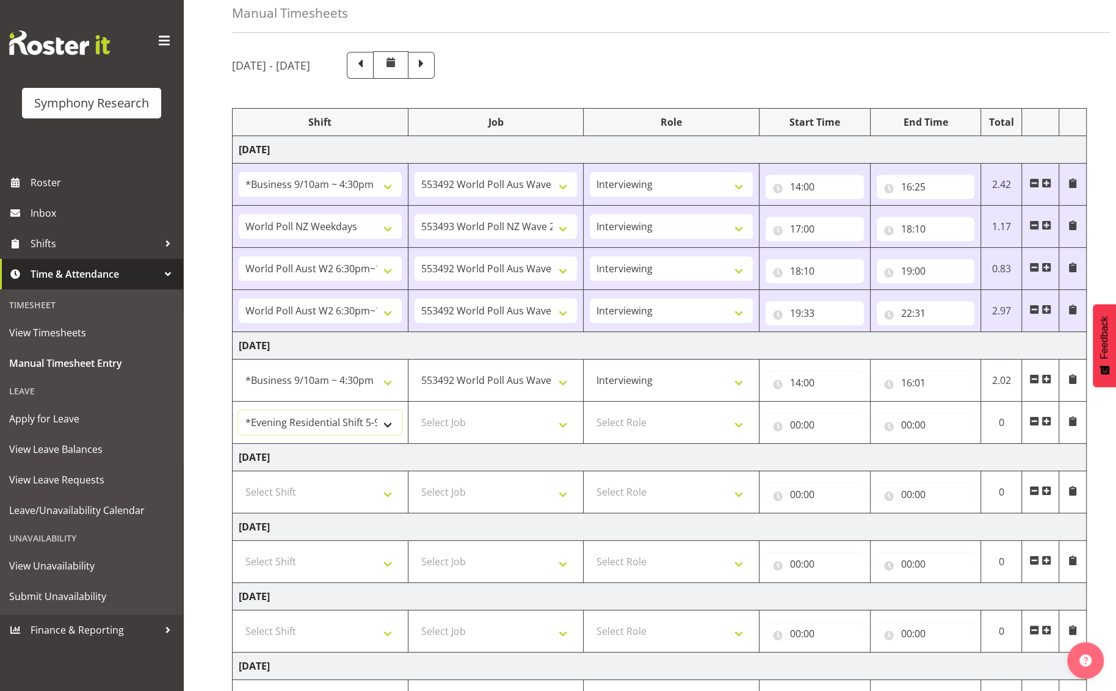
click at [387, 424] on select "!!Weekend Residential (Roster IT Shift Label) *Business 9/10am ~ 4:30pm *Busine…" at bounding box center [320, 422] width 163 height 24
click at [239, 410] on select "!!Weekend Residential (Roster IT Shift Label) *Business 9/10am ~ 4:30pm *Busine…" at bounding box center [320, 422] width 163 height 24
click at [561, 427] on select "Select Job 550060 IF Admin 553492 World Poll Aus Wave 2 Main 2025 553493 World …" at bounding box center [496, 422] width 163 height 24
select select "10499"
click at [415, 410] on select "Select Job 550060 IF Admin 553492 World Poll Aus Wave 2 Main 2025 553493 World …" at bounding box center [496, 422] width 163 height 24
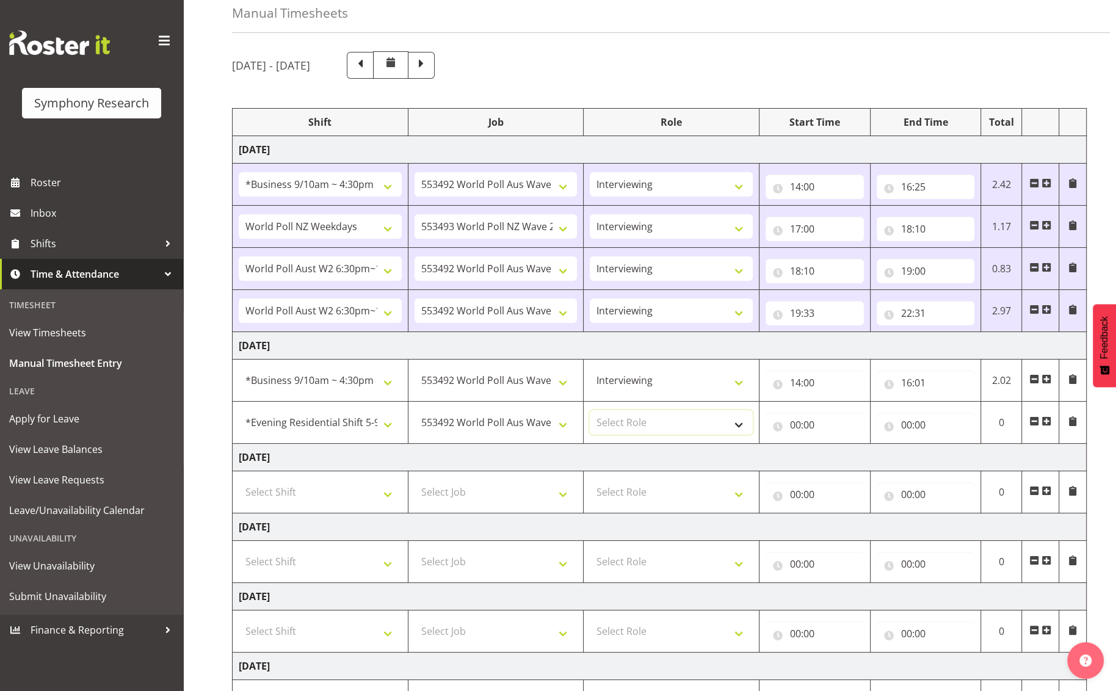
click at [738, 424] on select "Select Role Briefing Interviewing" at bounding box center [671, 422] width 163 height 24
select select "47"
click at [590, 410] on select "Select Role Briefing Interviewing" at bounding box center [671, 422] width 163 height 24
click at [796, 422] on input "00:00" at bounding box center [815, 425] width 98 height 24
click at [850, 460] on select "00 01 02 03 04 05 06 07 08 09 10 11 12 13 14 15 16 17 18 19 20 21 22 23" at bounding box center [848, 456] width 27 height 24
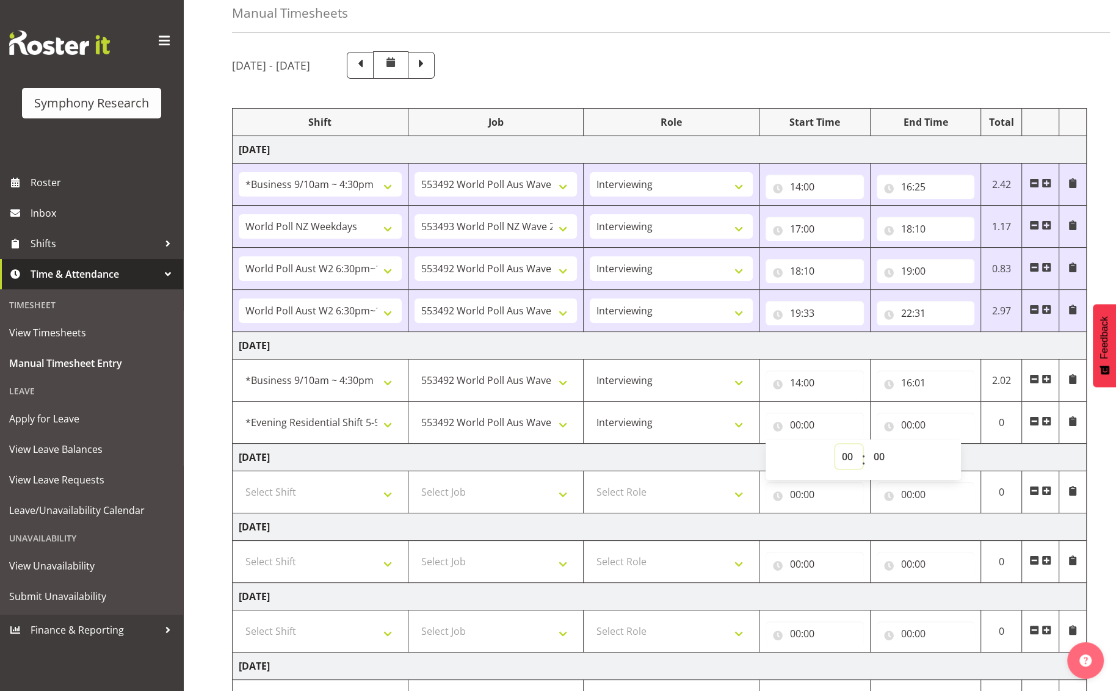
select select "17"
click at [835, 444] on select "00 01 02 03 04 05 06 07 08 09 10 11 12 13 14 15 16 17 18 19 20 21 22 23" at bounding box center [848, 456] width 27 height 24
type input "17:00"
click at [910, 424] on input "00:00" at bounding box center [926, 425] width 98 height 24
click at [668, 444] on td "[DATE]" at bounding box center [660, 457] width 854 height 27
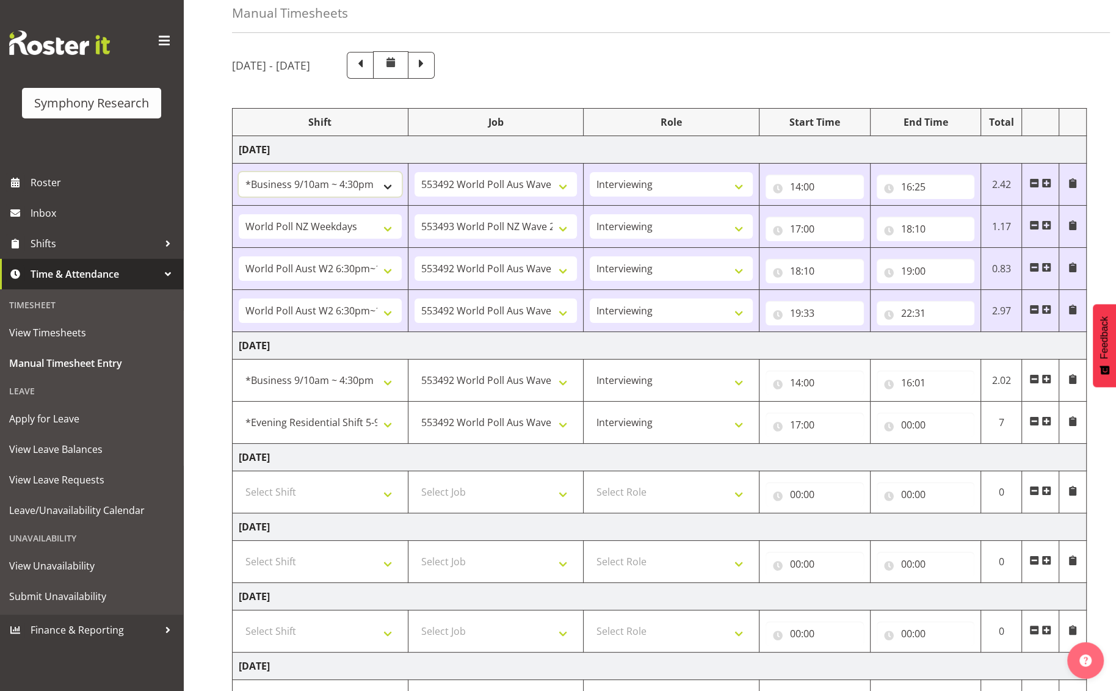
click at [394, 183] on select "!!Weekend Residential (Roster IT Shift Label) *Business 9/10am ~ 4:30pm *Busine…" at bounding box center [320, 184] width 163 height 24
select select "103"
click at [239, 172] on select "!!Weekend Residential (Roster IT Shift Label) *Business 9/10am ~ 4:30pm *Busine…" at bounding box center [320, 184] width 163 height 24
click at [390, 377] on select "!!Weekend Residential (Roster IT Shift Label) *Business 9/10am ~ 4:30pm *Busine…" at bounding box center [320, 380] width 163 height 24
select select "103"
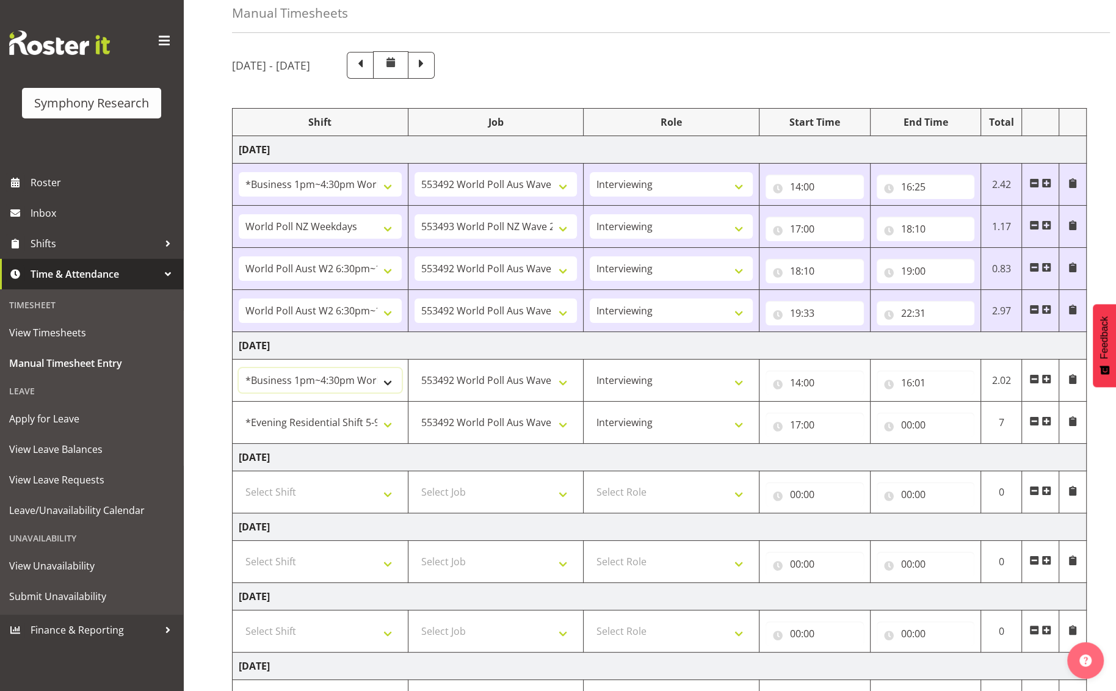
click at [239, 368] on select "!!Weekend Residential (Roster IT Shift Label) *Business 9/10am ~ 4:30pm *Busine…" at bounding box center [320, 380] width 163 height 24
click at [942, 426] on input "00:00" at bounding box center [926, 425] width 98 height 24
click at [942, 459] on select "00 01 02 03 04 05 06 07 08 09 10 11 12 13 14 15 16 17 18 19 20 21 22 23" at bounding box center [959, 456] width 27 height 24
select select "20"
click at [942, 444] on select "00 01 02 03 04 05 06 07 08 09 10 11 12 13 14 15 16 17 18 19 20 21 22 23" at bounding box center [959, 456] width 27 height 24
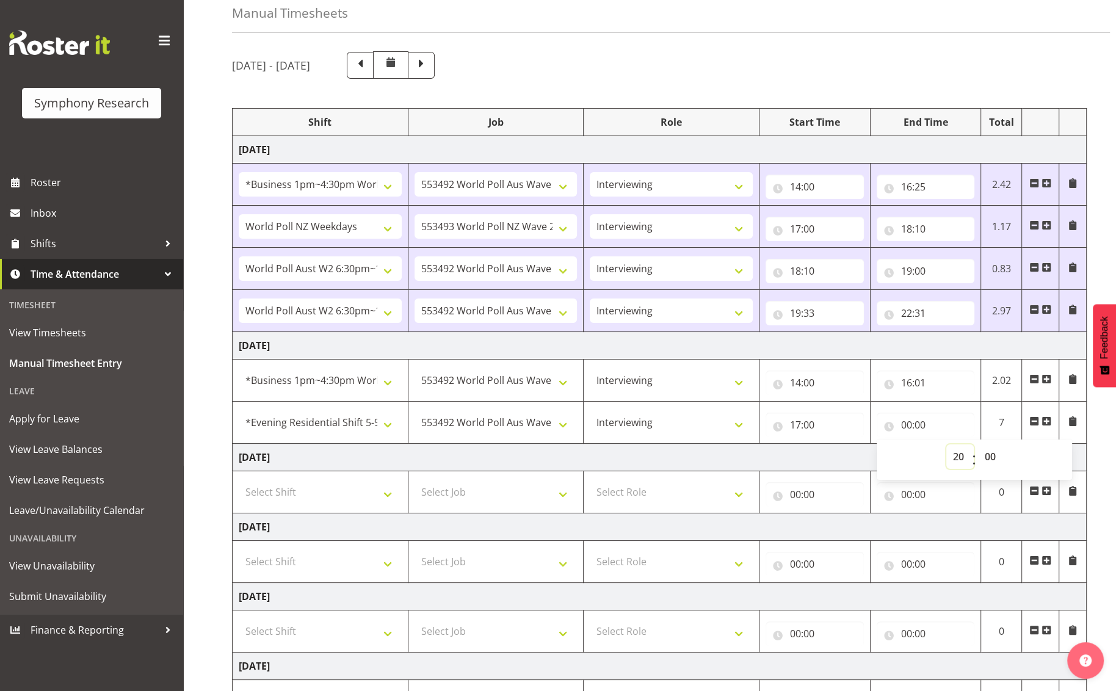
type input "20:00"
click at [919, 426] on input "20:00" at bounding box center [926, 425] width 98 height 24
click at [919, 420] on input "20:00" at bounding box center [926, 425] width 98 height 24
click at [942, 458] on select "00 01 02 03 04 05 06 07 08 09 10 11 12 13 14 15 16 17 18 19 20 21 22 23 24 25 2…" at bounding box center [991, 456] width 27 height 24
select select "18"
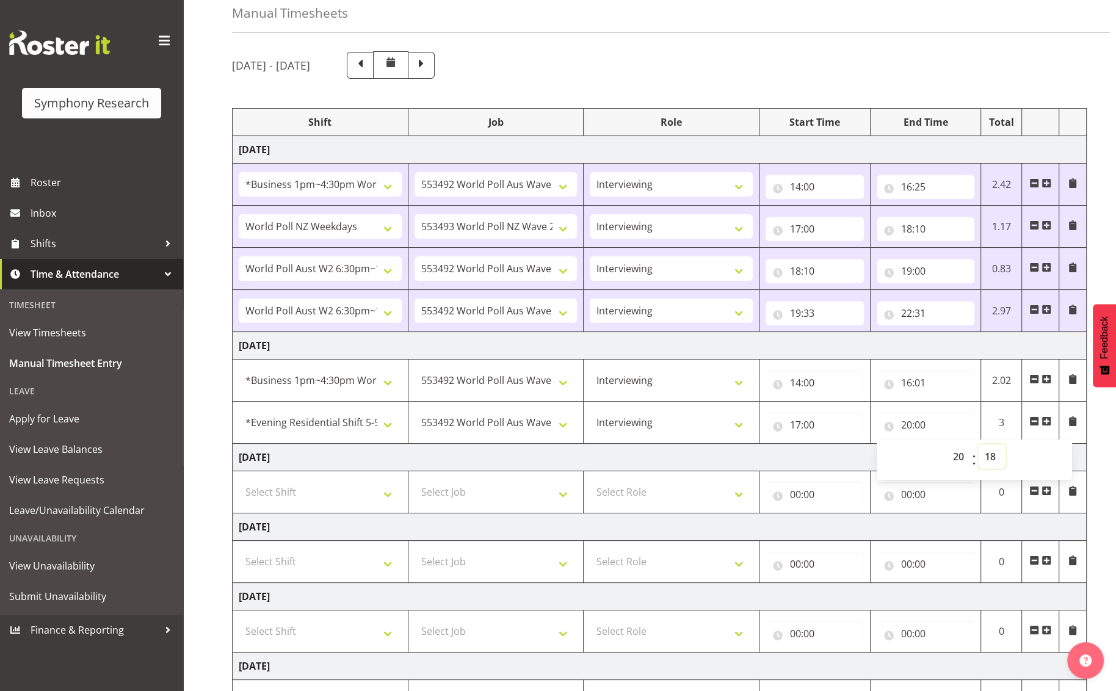
click at [942, 444] on select "00 01 02 03 04 05 06 07 08 09 10 11 12 13 14 15 16 17 18 19 20 21 22 23 24 25 2…" at bounding box center [991, 456] width 27 height 24
type input "20:18"
click at [861, 451] on td "[DATE]" at bounding box center [660, 457] width 854 height 27
click at [386, 423] on select "!!Weekend Residential (Roster IT Shift Label) *Business 9/10am ~ 4:30pm *Busine…" at bounding box center [320, 422] width 163 height 24
click at [239, 410] on select "!!Weekend Residential (Roster IT Shift Label) *Business 9/10am ~ 4:30pm *Busine…" at bounding box center [320, 422] width 163 height 24
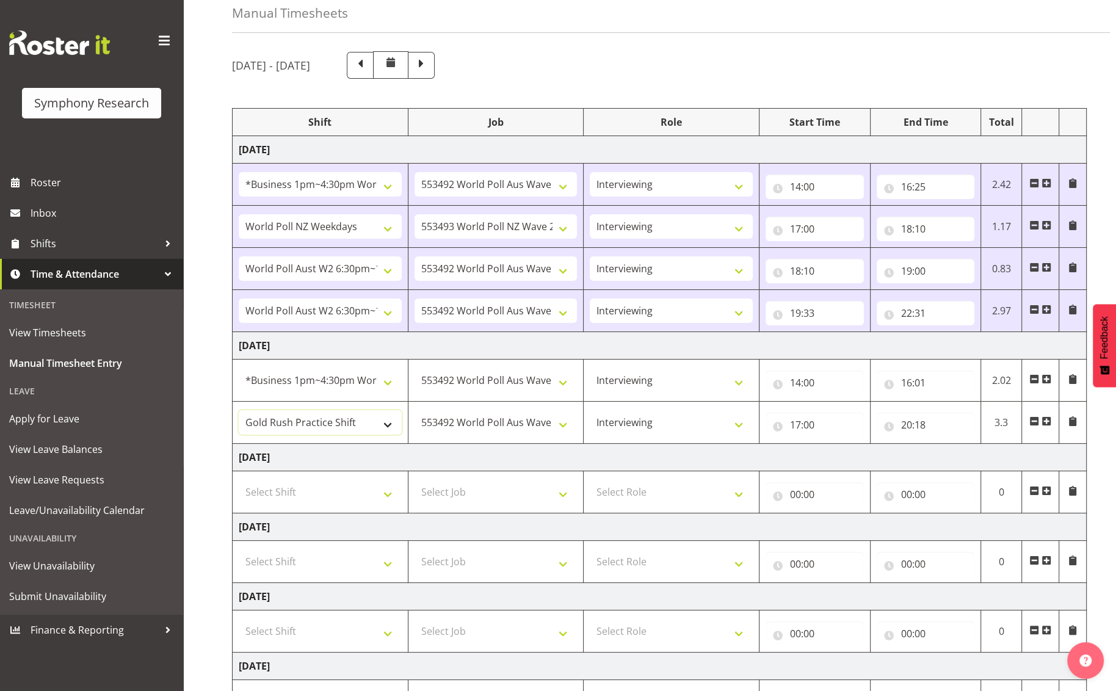
click at [386, 420] on select "!!Weekend Residential (Roster IT Shift Label) *Business 9/10am ~ 4:30pm *Busine…" at bounding box center [320, 422] width 163 height 24
select select "48116"
click at [239, 410] on select "!!Weekend Residential (Roster IT Shift Label) *Business 9/10am ~ 4:30pm *Busine…" at bounding box center [320, 422] width 163 height 24
click at [942, 421] on span at bounding box center [1047, 421] width 10 height 10
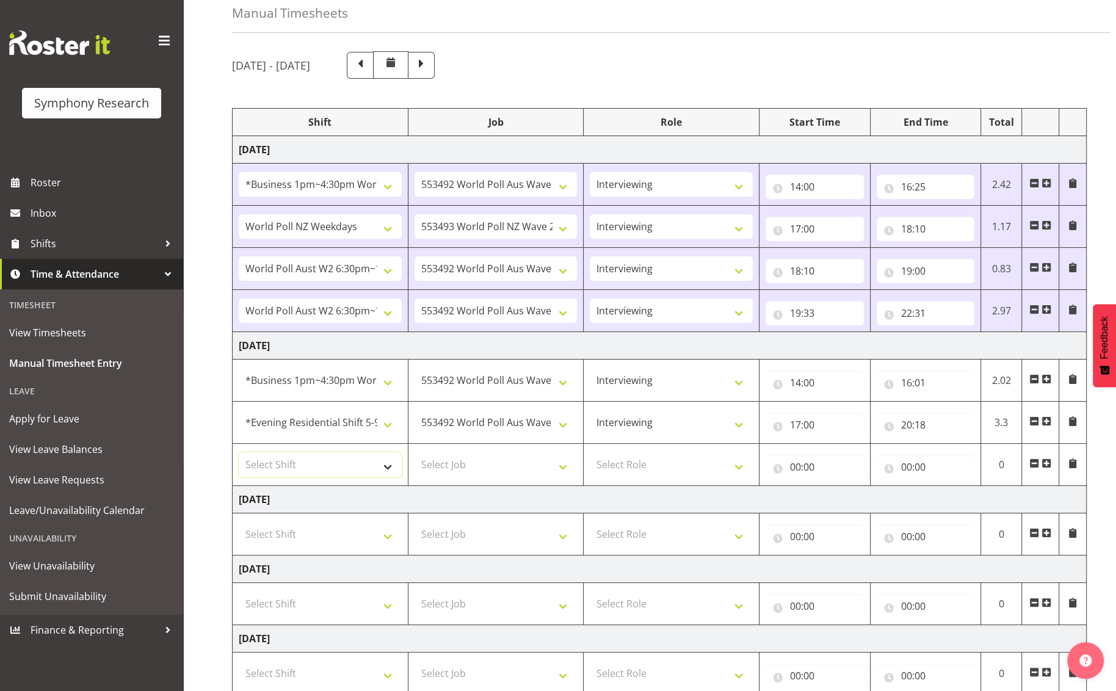
click at [386, 462] on select "Select Shift !!Weekend Residential (Roster IT Shift Label) *Business 9/10am ~ 4…" at bounding box center [320, 464] width 163 height 24
select select "56692"
click at [239, 452] on select "Select Shift !!Weekend Residential (Roster IT Shift Label) *Business 9/10am ~ 4…" at bounding box center [320, 464] width 163 height 24
click at [568, 462] on select "Select Job 550060 IF Admin 553492 World Poll Aus Wave 2 Main 2025 553493 World …" at bounding box center [496, 464] width 163 height 24
click at [415, 452] on select "Select Job 550060 IF Admin 553492 World Poll Aus Wave 2 Main 2025 553493 World …" at bounding box center [496, 464] width 163 height 24
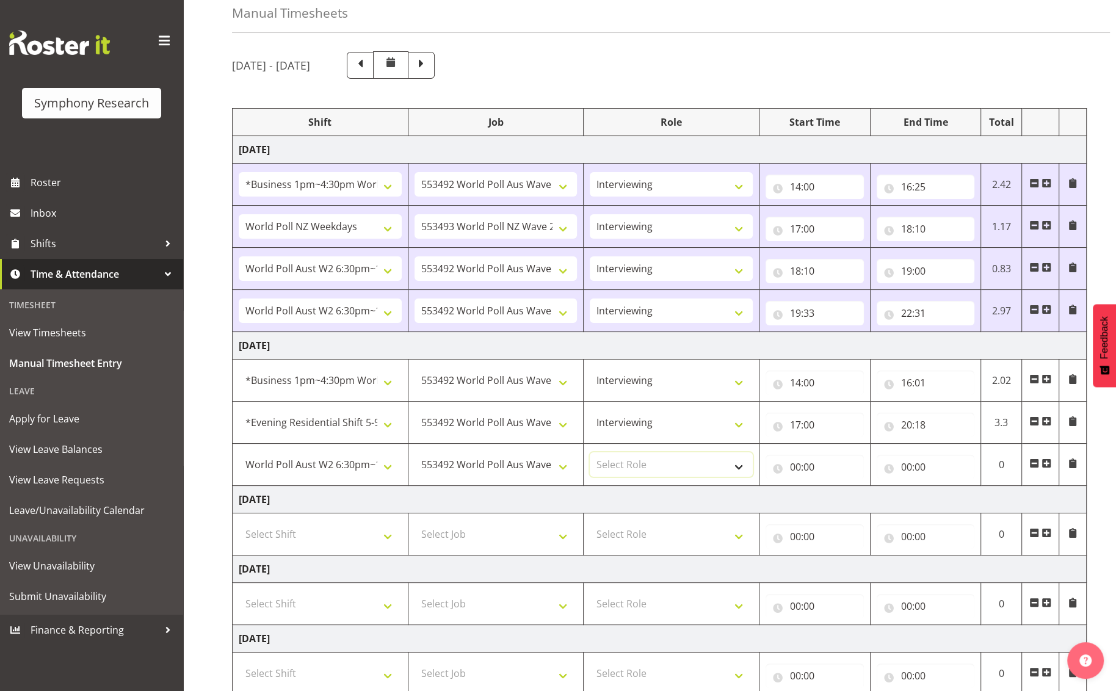
click at [737, 465] on select "Select Role Briefing Interviewing" at bounding box center [671, 464] width 163 height 24
click at [590, 452] on select "Select Role Briefing Interviewing" at bounding box center [671, 464] width 163 height 24
click at [820, 468] on input "00:00" at bounding box center [815, 467] width 98 height 24
click at [847, 502] on select "00 01 02 03 04 05 06 07 08 09 10 11 12 13 14 15 16 17 18 19 20 21 22 23" at bounding box center [848, 499] width 27 height 24
click at [835, 487] on select "00 01 02 03 04 05 06 07 08 09 10 11 12 13 14 15 16 17 18 19 20 21 22 23" at bounding box center [848, 499] width 27 height 24
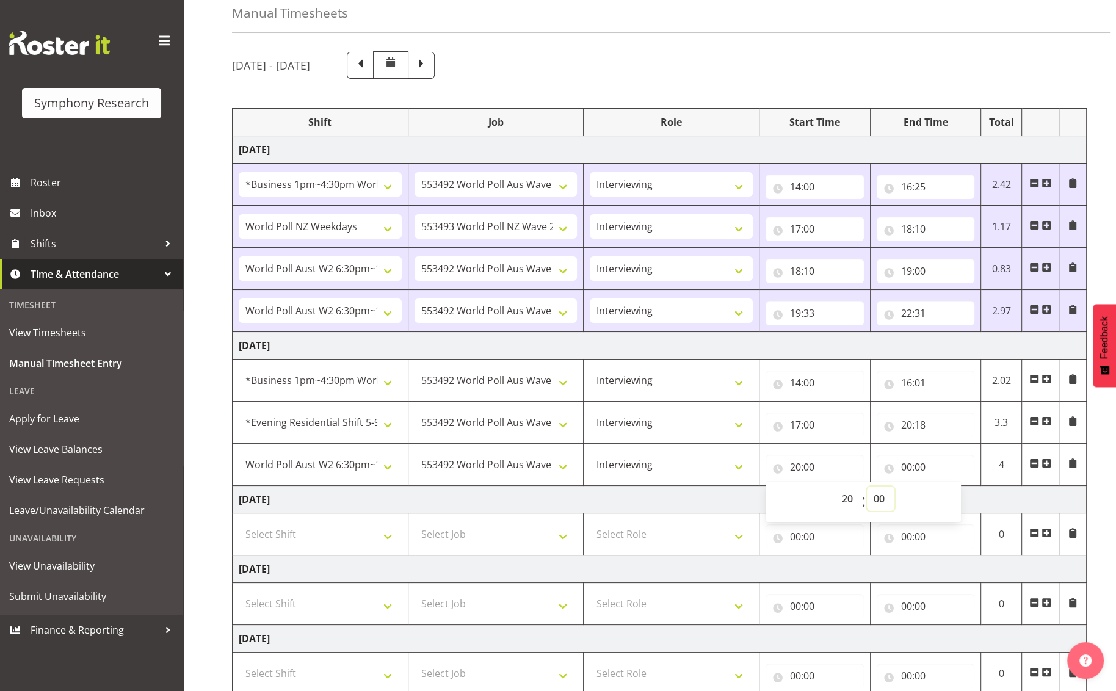
click at [883, 495] on select "00 01 02 03 04 05 06 07 08 09 10 11 12 13 14 15 16 17 18 19 20 21 22 23 24 25 2…" at bounding box center [880, 499] width 27 height 24
click at [867, 487] on select "00 01 02 03 04 05 06 07 08 09 10 11 12 13 14 15 16 17 18 19 20 21 22 23 24 25 2…" at bounding box center [880, 499] width 27 height 24
click at [942, 463] on input "00:00" at bounding box center [926, 467] width 98 height 24
click at [942, 496] on select "00 01 02 03 04 05 06 07 08 09 10 11 12 13 14 15 16 17 18 19 20 21 22 23" at bounding box center [959, 499] width 27 height 24
click at [942, 487] on select "00 01 02 03 04 05 06 07 08 09 10 11 12 13 14 15 16 17 18 19 20 21 22 23" at bounding box center [959, 499] width 27 height 24
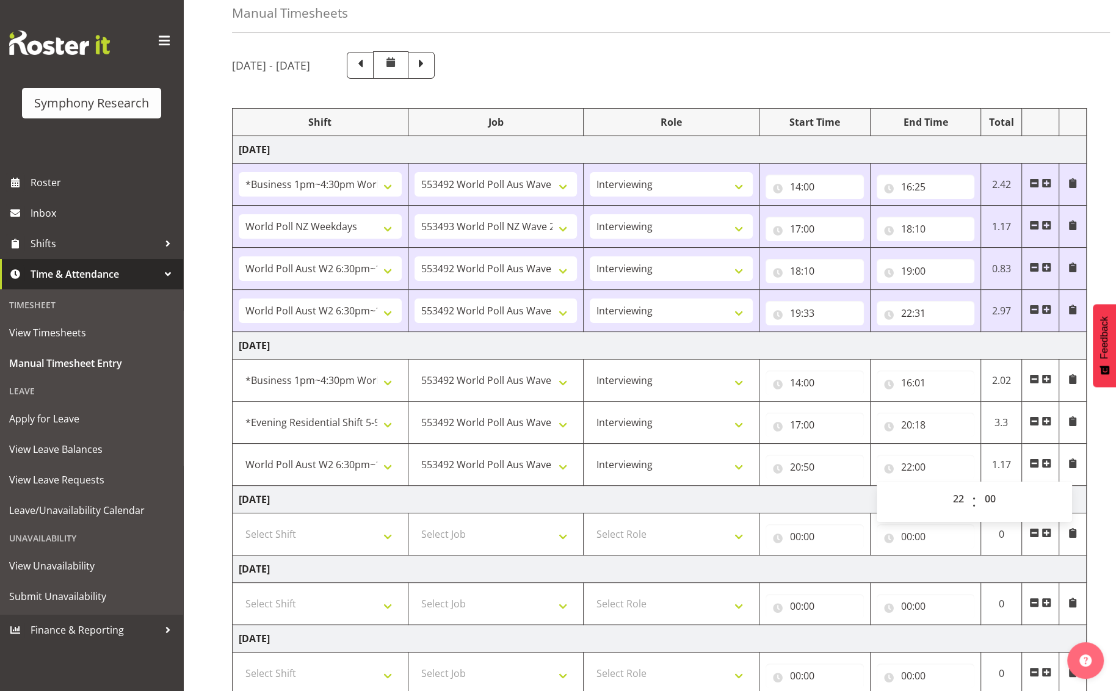
click at [831, 495] on td "[DATE]" at bounding box center [660, 499] width 854 height 27
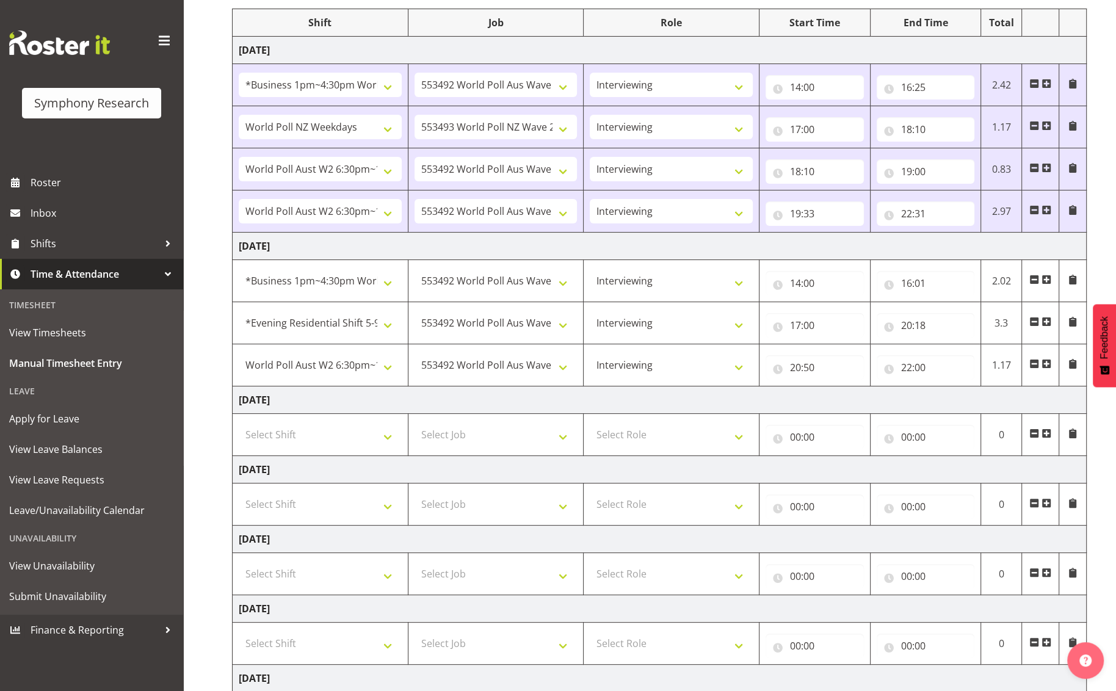
scroll to position [244, 0]
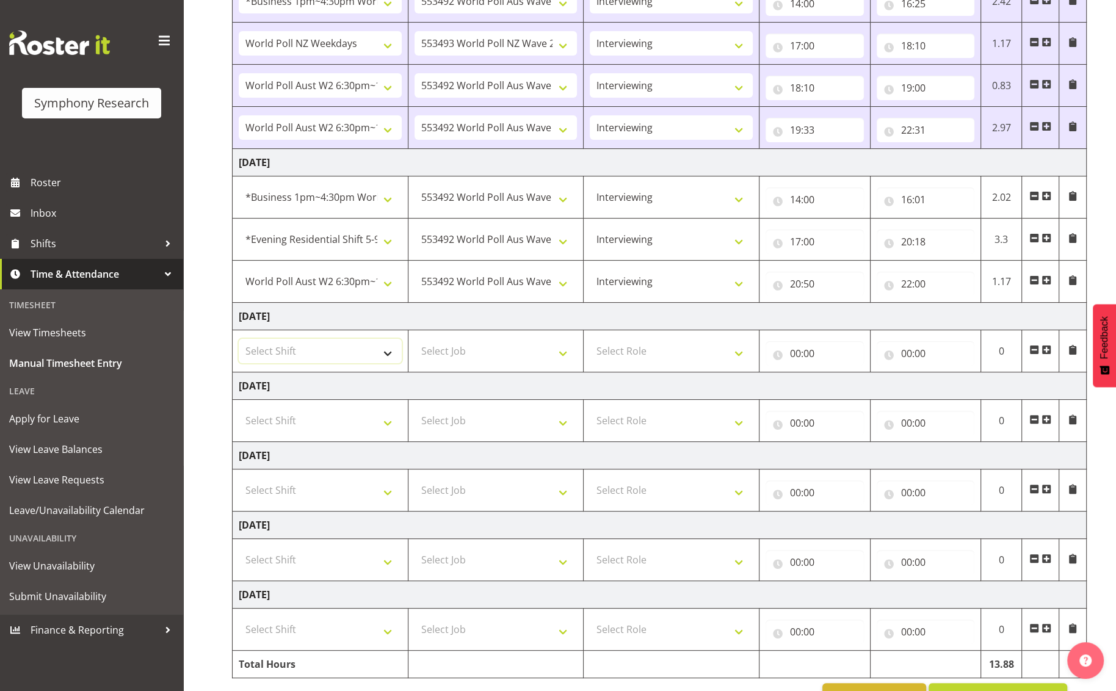
click at [380, 349] on select "Select Shift !!Weekend Residential (Roster IT Shift Label) *Business 9/10am ~ 4…" at bounding box center [320, 351] width 163 height 24
click at [239, 339] on select "Select Shift !!Weekend Residential (Roster IT Shift Label) *Business 9/10am ~ 4…" at bounding box center [320, 351] width 163 height 24
click at [567, 351] on select "Select Job 550060 IF Admin 553492 World Poll Aus Wave 2 Main 2025 553493 World …" at bounding box center [496, 351] width 163 height 24
click at [415, 339] on select "Select Job 550060 IF Admin 553492 World Poll Aus Wave 2 Main 2025 553493 World …" at bounding box center [496, 351] width 163 height 24
click at [740, 357] on select "Select Role Briefing Interviewing" at bounding box center [671, 351] width 163 height 24
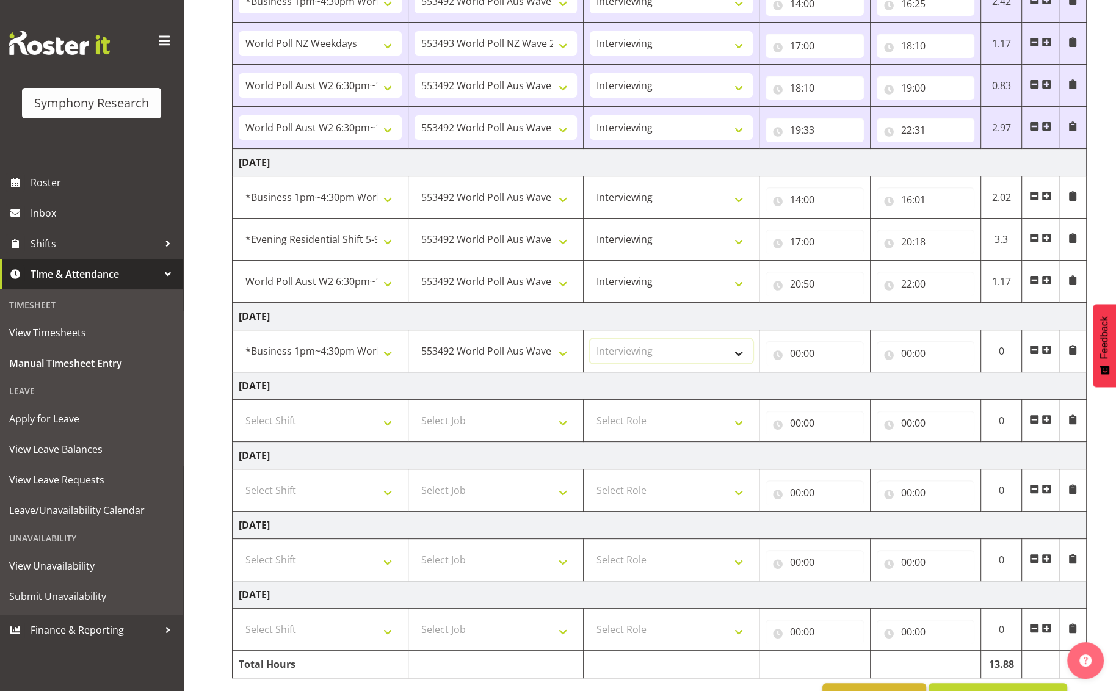
click at [590, 339] on select "Select Role Briefing Interviewing" at bounding box center [671, 351] width 163 height 24
click at [822, 357] on input "00:00" at bounding box center [815, 353] width 98 height 24
click at [843, 390] on select "00 01 02 03 04 05 06 07 08 09 10 11 12 13 14 15 16 17 18 19 20 21 22 23" at bounding box center [848, 385] width 27 height 24
click at [835, 373] on select "00 01 02 03 04 05 06 07 08 09 10 11 12 13 14 15 16 17 18 19 20 21 22 23" at bounding box center [848, 385] width 27 height 24
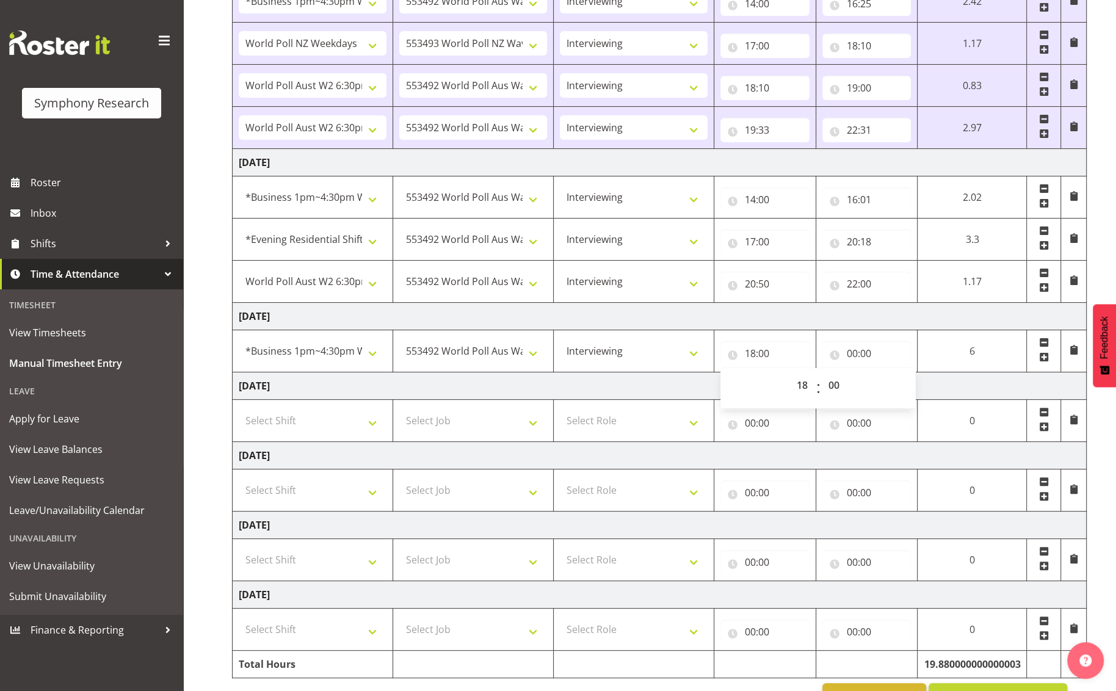
click at [942, 385] on td "[DATE]" at bounding box center [660, 385] width 854 height 27
click at [942, 355] on span at bounding box center [1044, 357] width 10 height 10
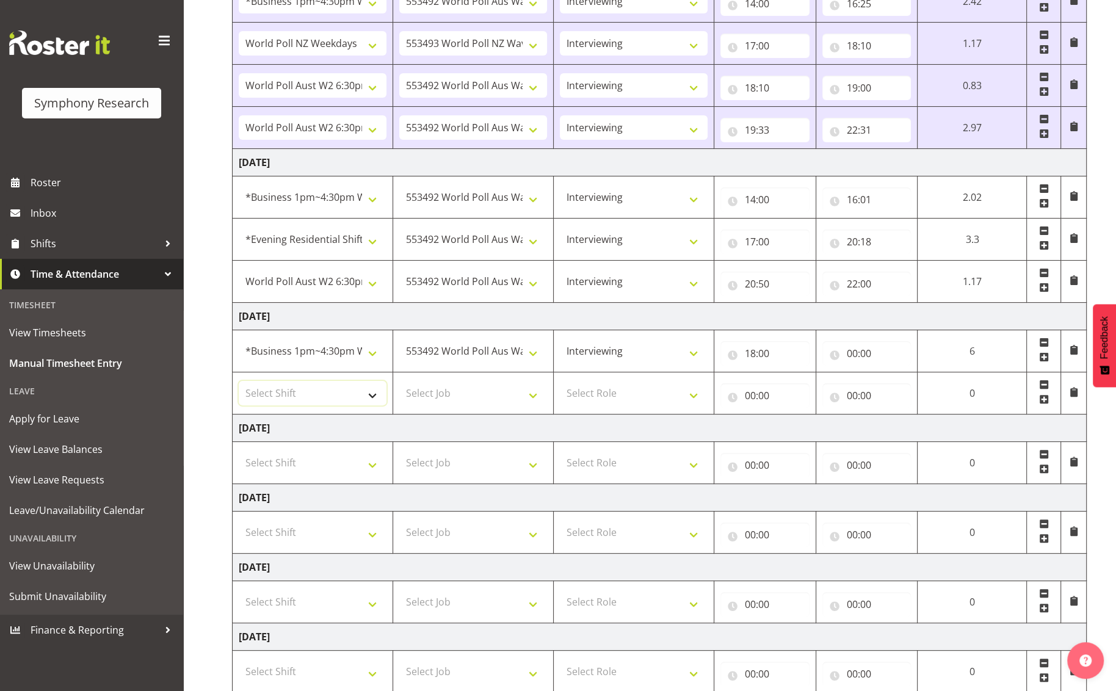
click at [372, 395] on select "Select Shift !!Weekend Residential (Roster IT Shift Label) *Business 9/10am ~ 4…" at bounding box center [313, 393] width 148 height 24
click at [203, 272] on div "Manual Timesheets [DATE] - [DATE] Shift Job Role Start Time End Time Total [DAT…" at bounding box center [649, 276] width 933 height 969
click at [376, 391] on select "Select Shift !!Weekend Residential (Roster IT Shift Label) *Business 9/10am ~ 4…" at bounding box center [313, 393] width 148 height 24
click at [239, 381] on select "Select Shift !!Weekend Residential (Roster IT Shift Label) *Business 9/10am ~ 4…" at bounding box center [313, 393] width 148 height 24
click at [536, 393] on select "Select Job 550060 IF Admin 553492 World Poll Aus Wave 2 Main 2025 553493 World …" at bounding box center [473, 393] width 148 height 24
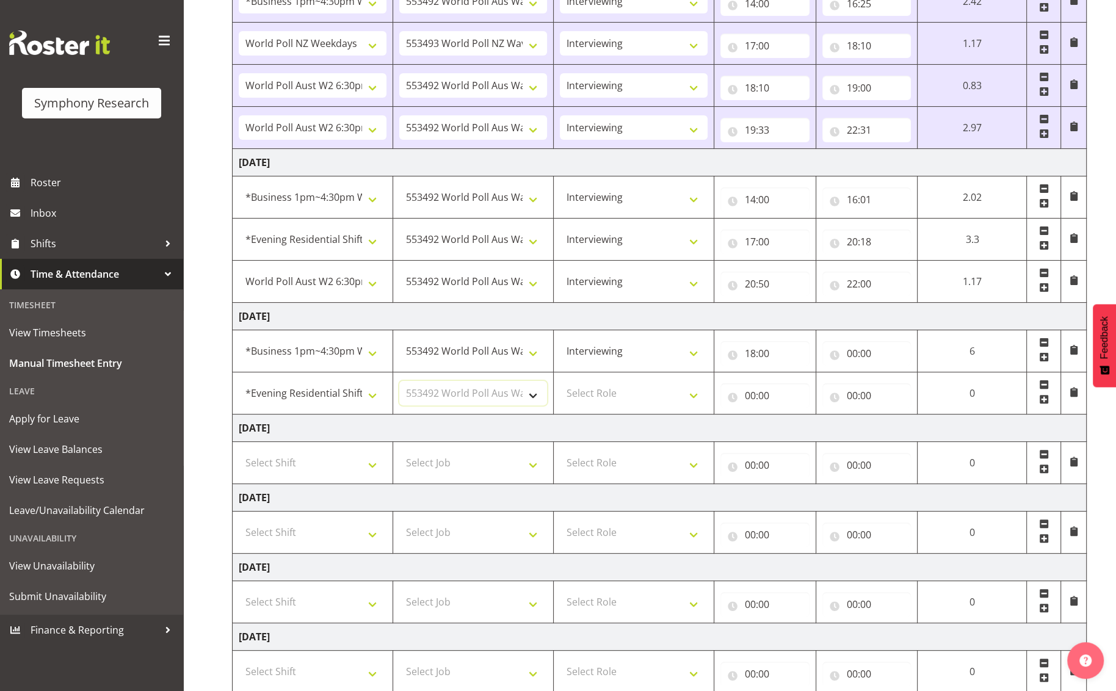
click at [399, 381] on select "Select Job 550060 IF Admin 553492 World Poll Aus Wave 2 Main 2025 553493 World …" at bounding box center [473, 393] width 148 height 24
click at [692, 390] on select "Select Role Briefing Interviewing" at bounding box center [634, 393] width 148 height 24
click at [560, 381] on select "Select Role Briefing Interviewing" at bounding box center [634, 393] width 148 height 24
click at [763, 395] on input "00:00" at bounding box center [764, 395] width 89 height 24
click at [797, 428] on select "00 01 02 03 04 05 06 07 08 09 10 11 12 13 14 15 16 17 18 19 20 21 22 23" at bounding box center [803, 427] width 27 height 24
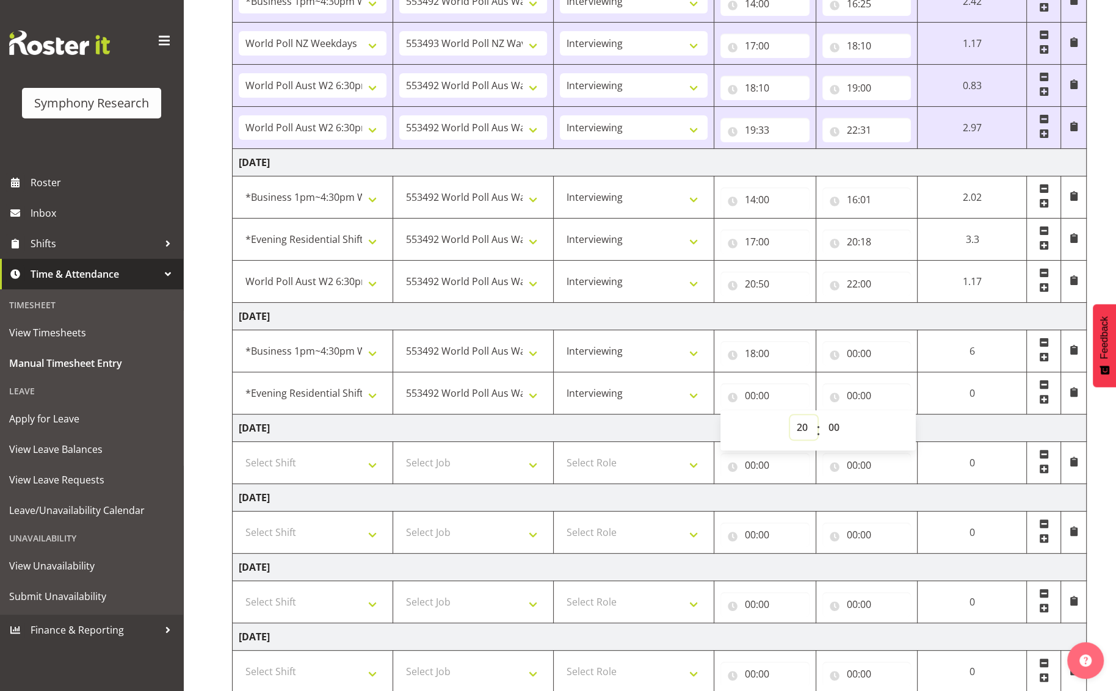
click at [790, 415] on select "00 01 02 03 04 05 06 07 08 09 10 11 12 13 14 15 16 17 18 19 20 21 22 23" at bounding box center [803, 427] width 27 height 24
click at [776, 397] on input "20:00" at bounding box center [764, 395] width 89 height 24
click at [761, 396] on input "20:00" at bounding box center [764, 395] width 89 height 24
click at [797, 426] on select "00 01 02 03 04 05 06 07 08 09 10 11 12 13 14 15 16 17 18 19 20 21 22 23" at bounding box center [803, 427] width 27 height 24
click at [790, 415] on select "00 01 02 03 04 05 06 07 08 09 10 11 12 13 14 15 16 17 18 19 20 21 22 23" at bounding box center [803, 427] width 27 height 24
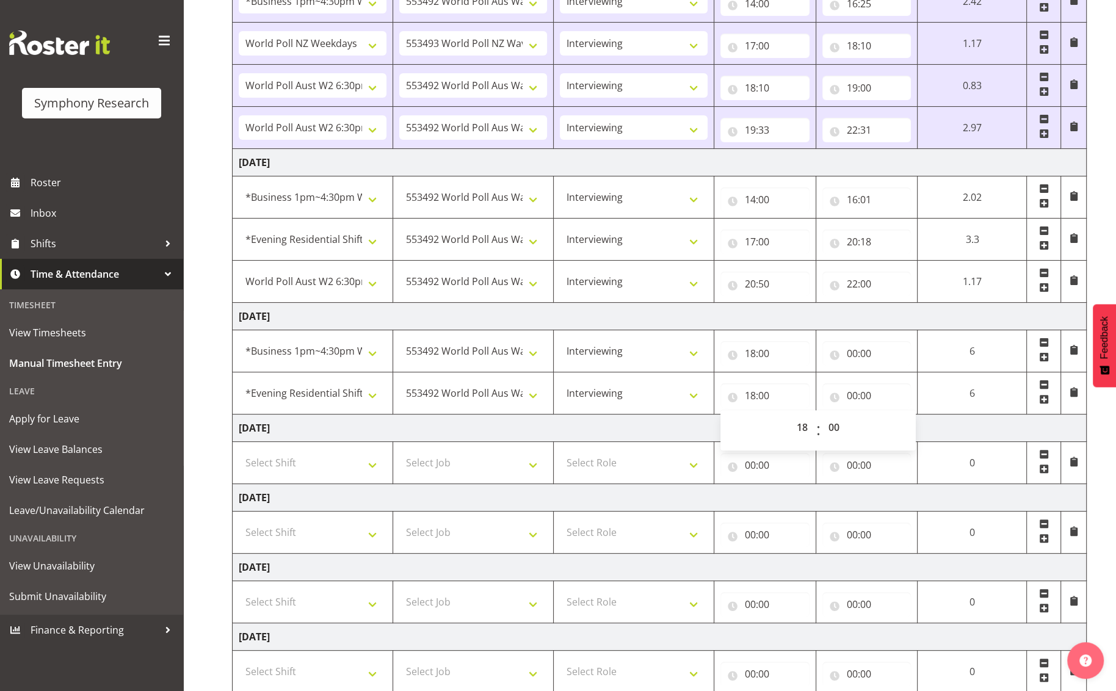
click at [671, 313] on td "[DATE]" at bounding box center [660, 316] width 854 height 27
click at [750, 361] on input "18:00" at bounding box center [764, 353] width 89 height 24
click at [800, 386] on select "00 01 02 03 04 05 06 07 08 09 10 11 12 13 14 15 16 17 18 19 20 21 22 23" at bounding box center [803, 385] width 27 height 24
click at [790, 373] on select "00 01 02 03 04 05 06 07 08 09 10 11 12 13 14 15 16 17 18 19 20 21 22 23" at bounding box center [803, 385] width 27 height 24
click at [886, 350] on input "00:00" at bounding box center [866, 353] width 89 height 24
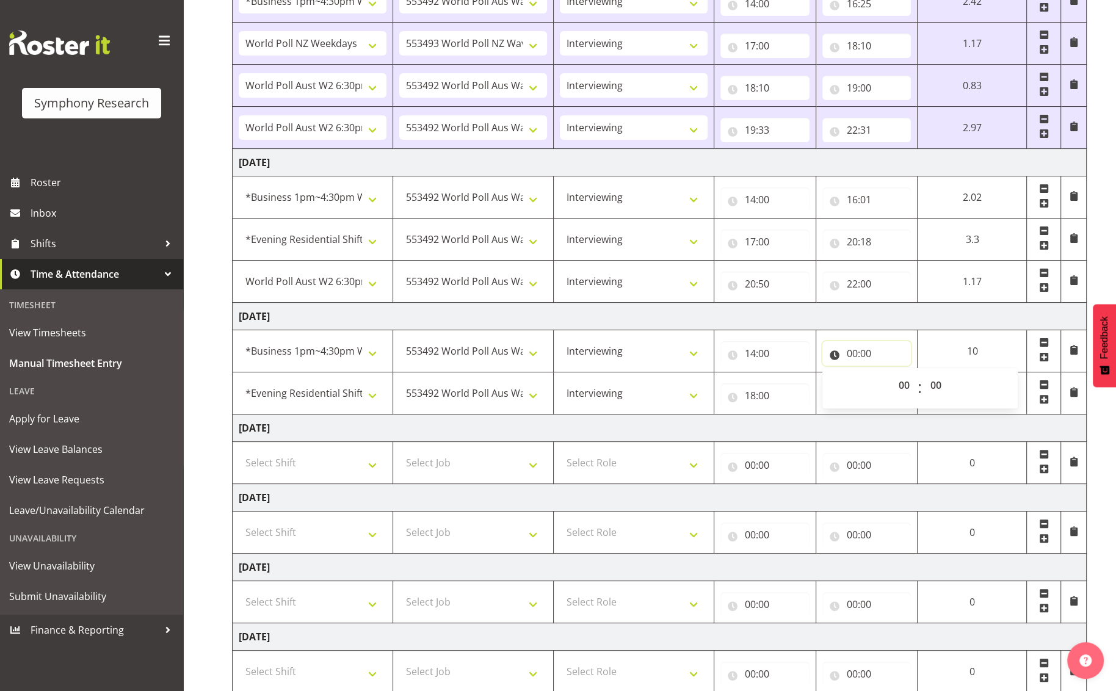
click at [877, 355] on input "00:00" at bounding box center [866, 353] width 89 height 24
click at [905, 349] on input "00:00" at bounding box center [866, 353] width 89 height 24
click at [915, 388] on select "00 01 02 03 04 05 06 07 08 09 10 11 12 13 14 15 16 17 18 19 20 21 22 23" at bounding box center [905, 385] width 27 height 24
click at [892, 373] on select "00 01 02 03 04 05 06 07 08 09 10 11 12 13 14 15 16 17 18 19 20 21 22 23" at bounding box center [905, 385] width 27 height 24
click at [756, 396] on input "18:00" at bounding box center [764, 395] width 89 height 24
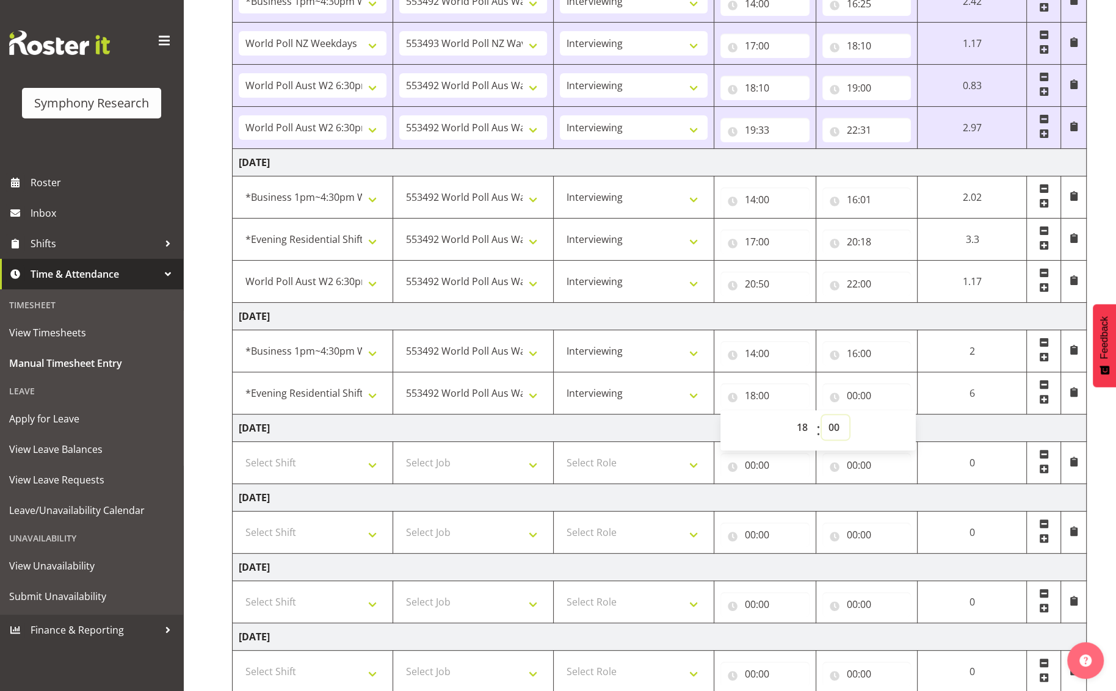
click at [830, 426] on select "00 01 02 03 04 05 06 07 08 09 10 11 12 13 14 15 16 17 18 19 20 21 22 23 24 25 2…" at bounding box center [835, 427] width 27 height 24
click at [849, 415] on select "00 01 02 03 04 05 06 07 08 09 10 11 12 13 14 15 16 17 18 19 20 21 22 23 24 25 2…" at bounding box center [835, 427] width 27 height 24
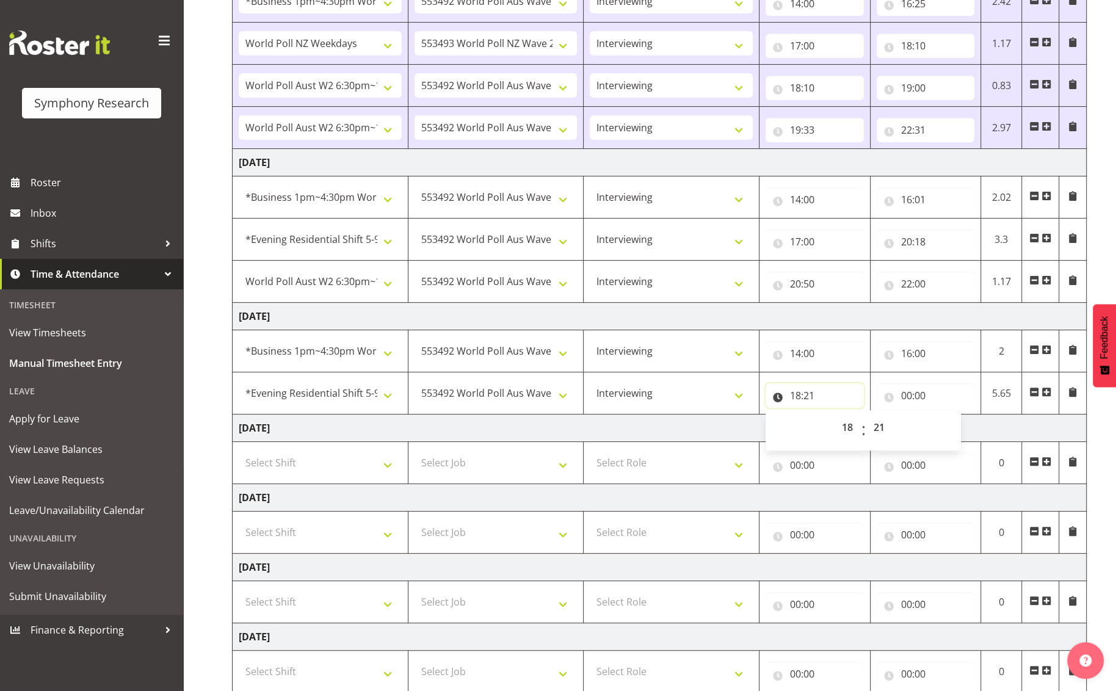
click at [810, 394] on input "18:21" at bounding box center [815, 395] width 98 height 24
click at [796, 398] on input "18:21" at bounding box center [815, 395] width 98 height 24
click at [881, 427] on select "00 01 02 03 04 05 06 07 08 09 10 11 12 13 14 15 16 17 18 19 20 21 22 23 24 25 2…" at bounding box center [880, 427] width 27 height 24
click at [867, 415] on select "00 01 02 03 04 05 06 07 08 09 10 11 12 13 14 15 16 17 18 19 20 21 22 23 24 25 2…" at bounding box center [880, 427] width 27 height 24
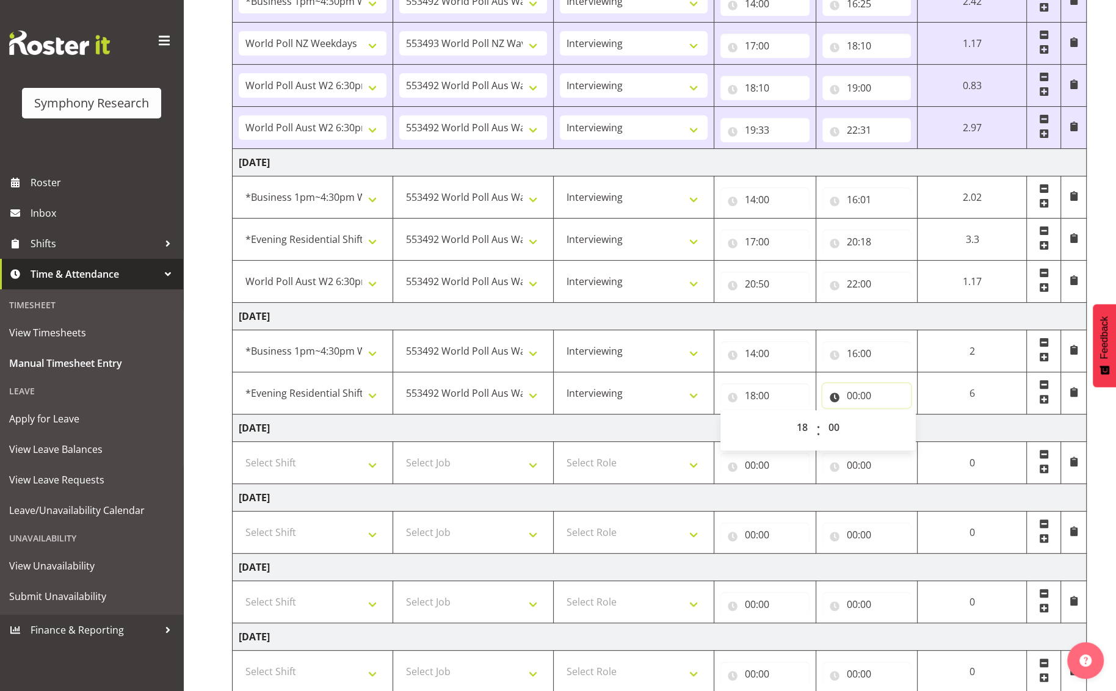
click at [871, 388] on input "00:00" at bounding box center [866, 395] width 89 height 24
click at [897, 422] on select "00 01 02 03 04 05 06 07 08 09 10 11 12 13 14 15 16 17 18 19 20 21 22 23" at bounding box center [905, 427] width 27 height 24
click at [892, 415] on select "00 01 02 03 04 05 06 07 08 09 10 11 12 13 14 15 16 17 18 19 20 21 22 23" at bounding box center [905, 427] width 27 height 24
click at [867, 400] on input "21:00" at bounding box center [866, 395] width 89 height 24
click at [869, 400] on input "21:00" at bounding box center [866, 395] width 89 height 24
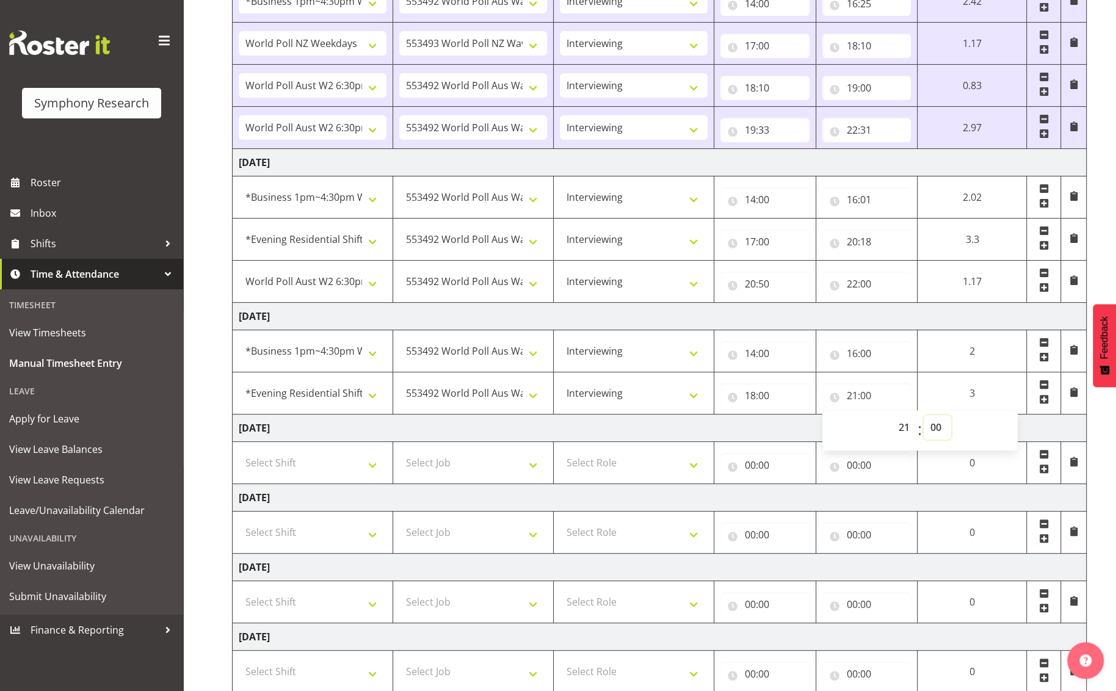
click at [933, 424] on select "00 01 02 03 04 05 06 07 08 09 10 11 12 13 14 15 16 17 18 19 20 21 22 23 24 25 2…" at bounding box center [937, 427] width 27 height 24
click at [924, 415] on select "00 01 02 03 04 05 06 07 08 09 10 11 12 13 14 15 16 17 18 19 20 21 22 23 24 25 2…" at bounding box center [937, 427] width 27 height 24
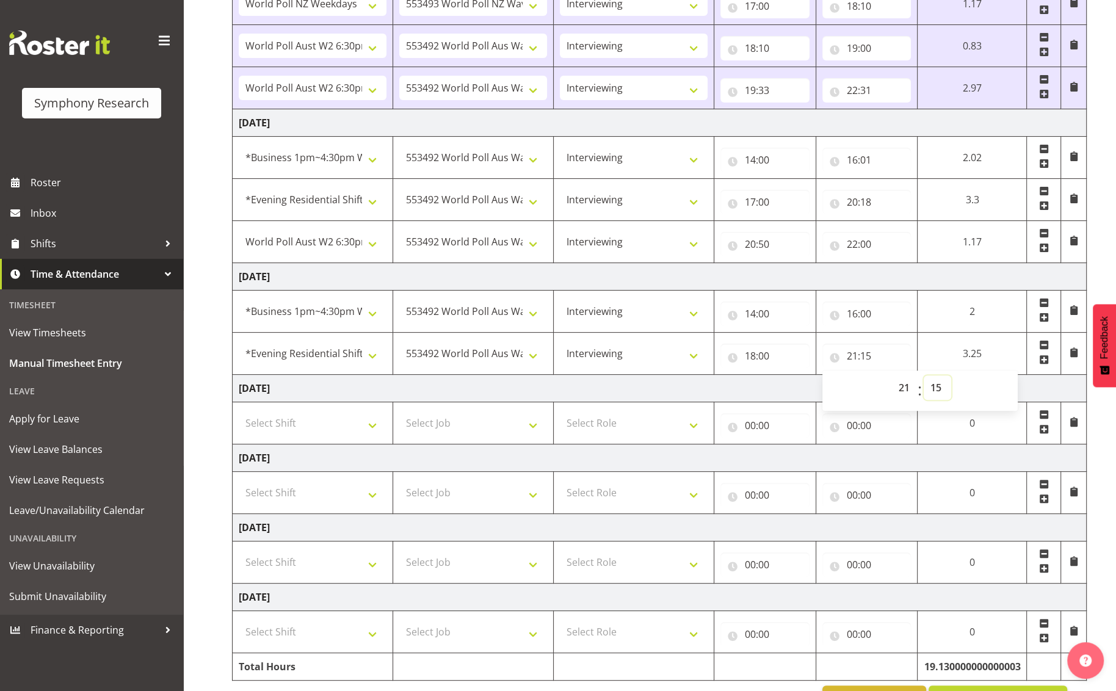
scroll to position [321, 0]
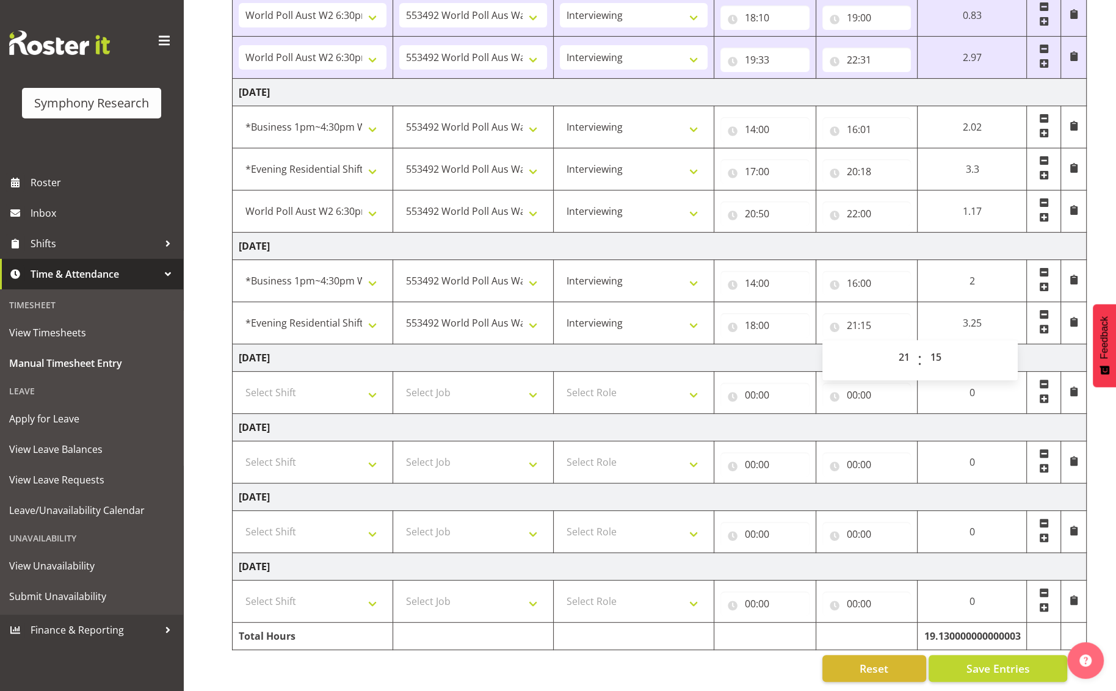
click at [942, 324] on span at bounding box center [1044, 329] width 10 height 10
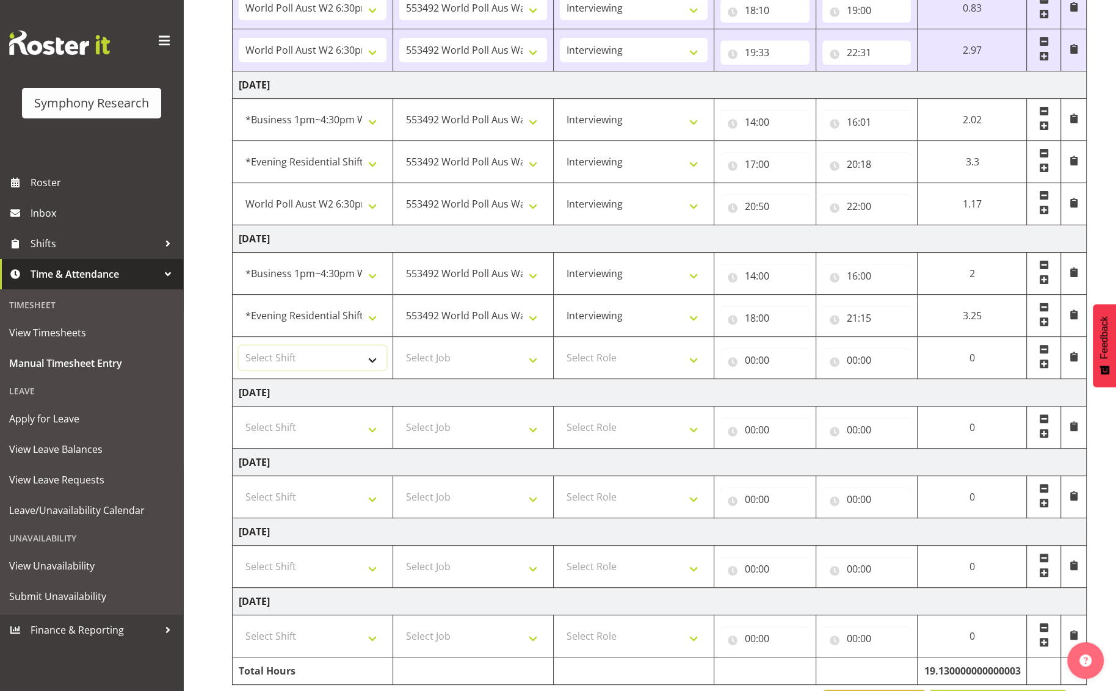
click at [369, 357] on select "Select Shift !!Weekend Residential (Roster IT Shift Label) *Business 9/10am ~ 4…" at bounding box center [313, 358] width 148 height 24
click at [239, 346] on select "Select Shift !!Weekend Residential (Roster IT Shift Label) *Business 9/10am ~ 4…" at bounding box center [313, 358] width 148 height 24
click at [531, 356] on select "Select Job 550060 IF Admin 553492 World Poll Aus Wave 2 Main 2025 553493 World …" at bounding box center [473, 358] width 148 height 24
click at [399, 346] on select "Select Job 550060 IF Admin 553492 World Poll Aus Wave 2 Main 2025 553493 World …" at bounding box center [473, 358] width 148 height 24
click at [690, 359] on select "Select Role Briefing Interviewing" at bounding box center [634, 358] width 148 height 24
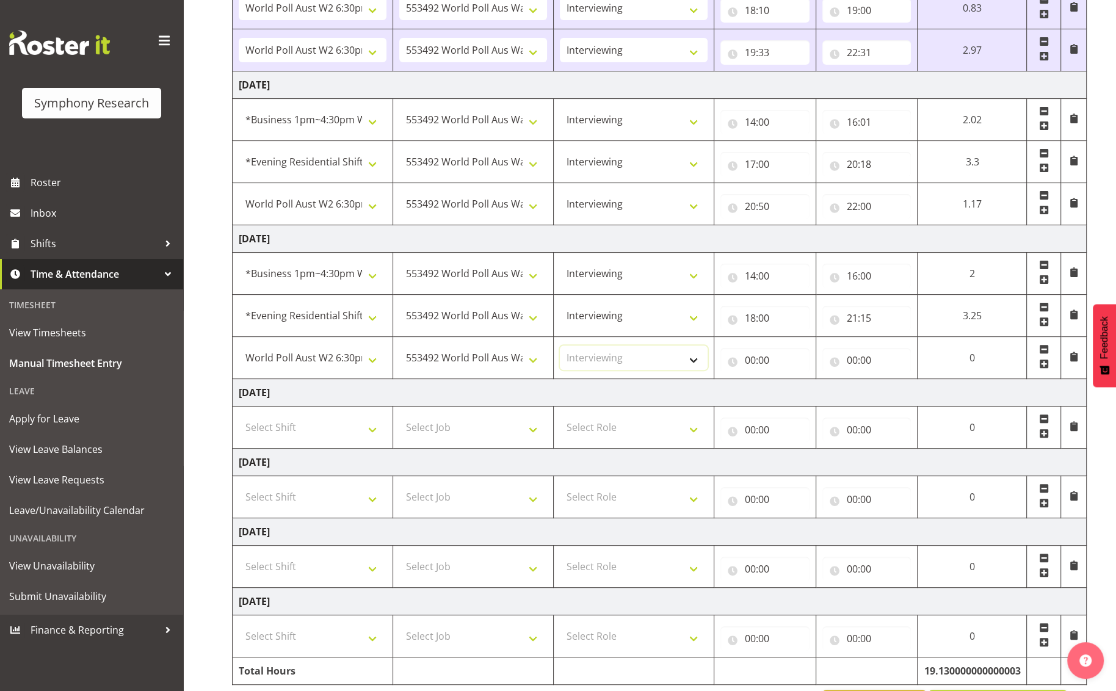
click at [560, 346] on select "Select Role Briefing Interviewing" at bounding box center [634, 358] width 148 height 24
click at [761, 359] on input "00:00" at bounding box center [764, 360] width 89 height 24
click at [799, 394] on select "00 01 02 03 04 05 06 07 08 09 10 11 12 13 14 15 16 17 18 19 20 21 22 23" at bounding box center [803, 392] width 27 height 24
click at [790, 380] on select "00 01 02 03 04 05 06 07 08 09 10 11 12 13 14 15 16 17 18 19 20 21 22 23" at bounding box center [803, 392] width 27 height 24
click at [842, 393] on select "00 01 02 03 04 05 06 07 08 09 10 11 12 13 14 15 16 17 18 19 20 21 22 23 24 25 2…" at bounding box center [835, 392] width 27 height 24
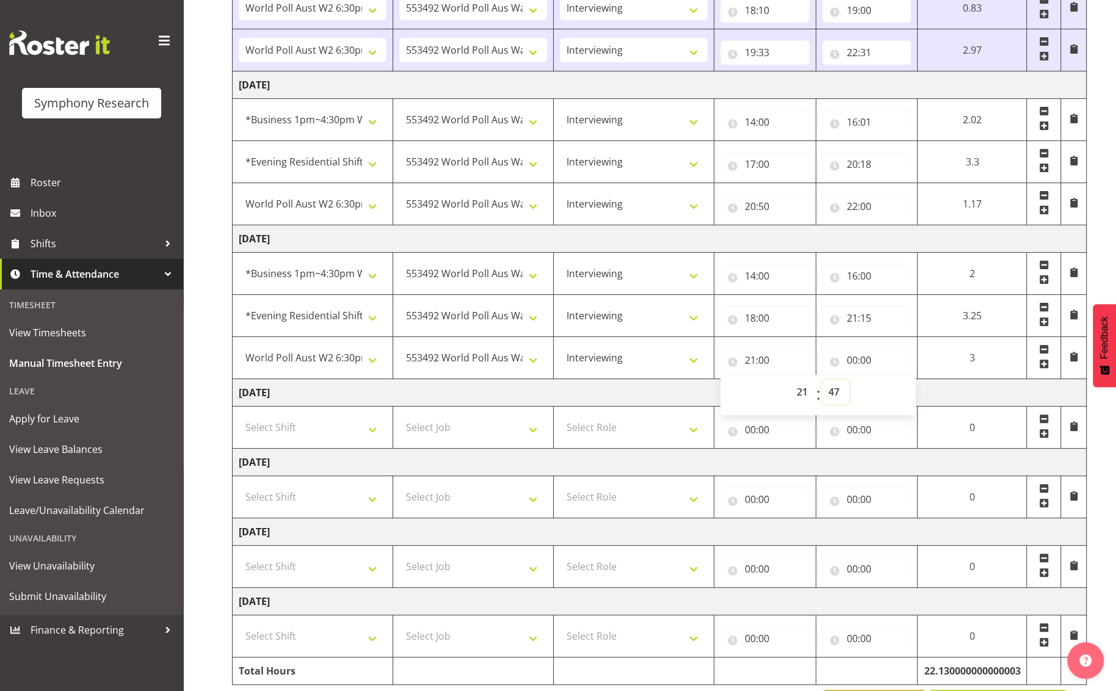
click at [849, 380] on select "00 01 02 03 04 05 06 07 08 09 10 11 12 13 14 15 16 17 18 19 20 21 22 23 24 25 2…" at bounding box center [835, 392] width 27 height 24
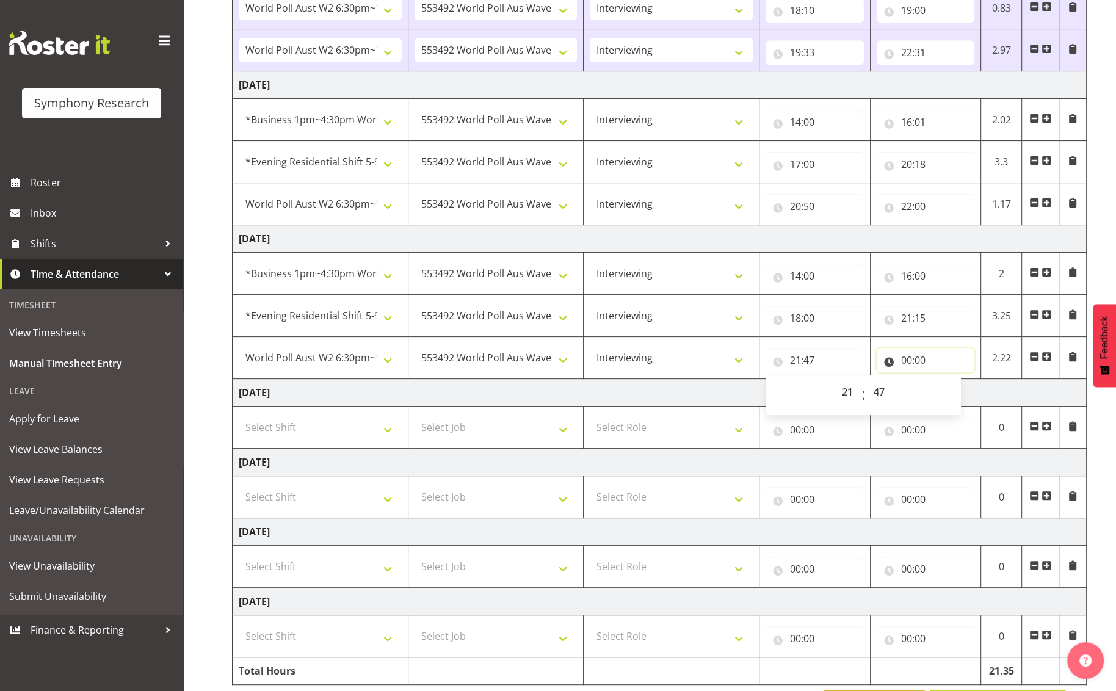
click at [908, 360] on input "00:00" at bounding box center [926, 360] width 98 height 24
click at [942, 393] on select "00 01 02 03 04 05 06 07 08 09 10 11 12 13 14 15 16 17 18 19 20 21 22 23" at bounding box center [959, 392] width 27 height 24
click at [942, 380] on select "00 01 02 03 04 05 06 07 08 09 10 11 12 13 14 15 16 17 18 19 20 21 22 23" at bounding box center [959, 392] width 27 height 24
click at [942, 395] on select "00 01 02 03 04 05 06 07 08 09 10 11 12 13 14 15 16 17 18 19 20 21 22 23 24 25 2…" at bounding box center [991, 392] width 27 height 24
click at [942, 380] on select "00 01 02 03 04 05 06 07 08 09 10 11 12 13 14 15 16 17 18 19 20 21 22 23 24 25 2…" at bounding box center [991, 392] width 27 height 24
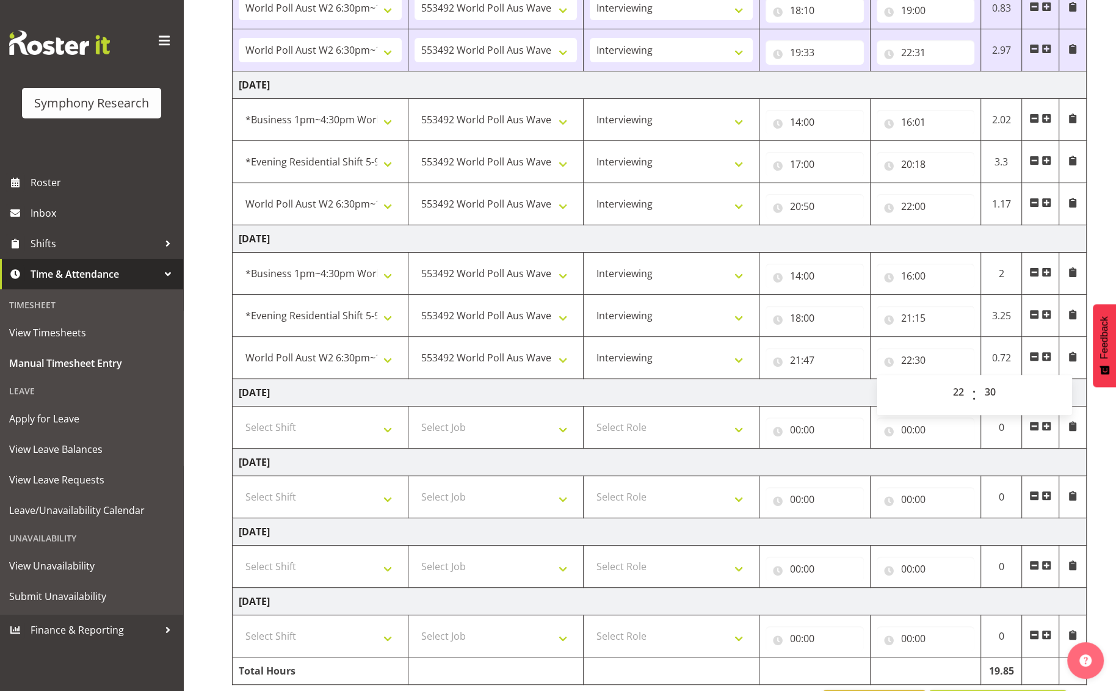
click at [822, 386] on td "[DATE]" at bounding box center [660, 392] width 854 height 27
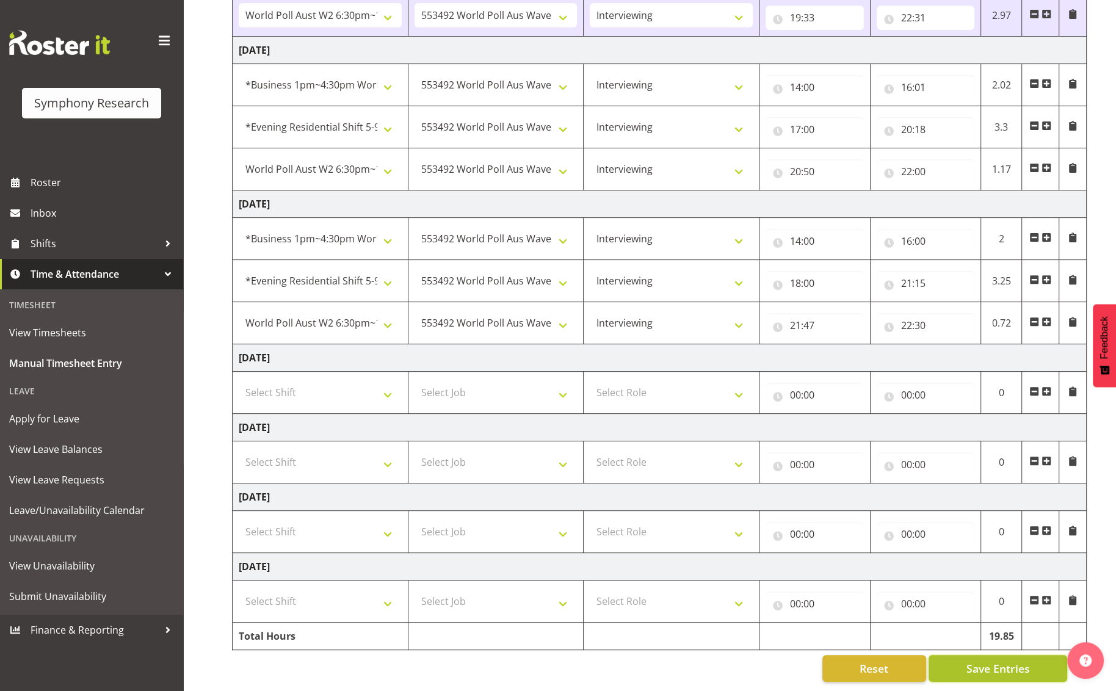
click at [942, 661] on span "Save Entries" at bounding box center [997, 669] width 63 height 16
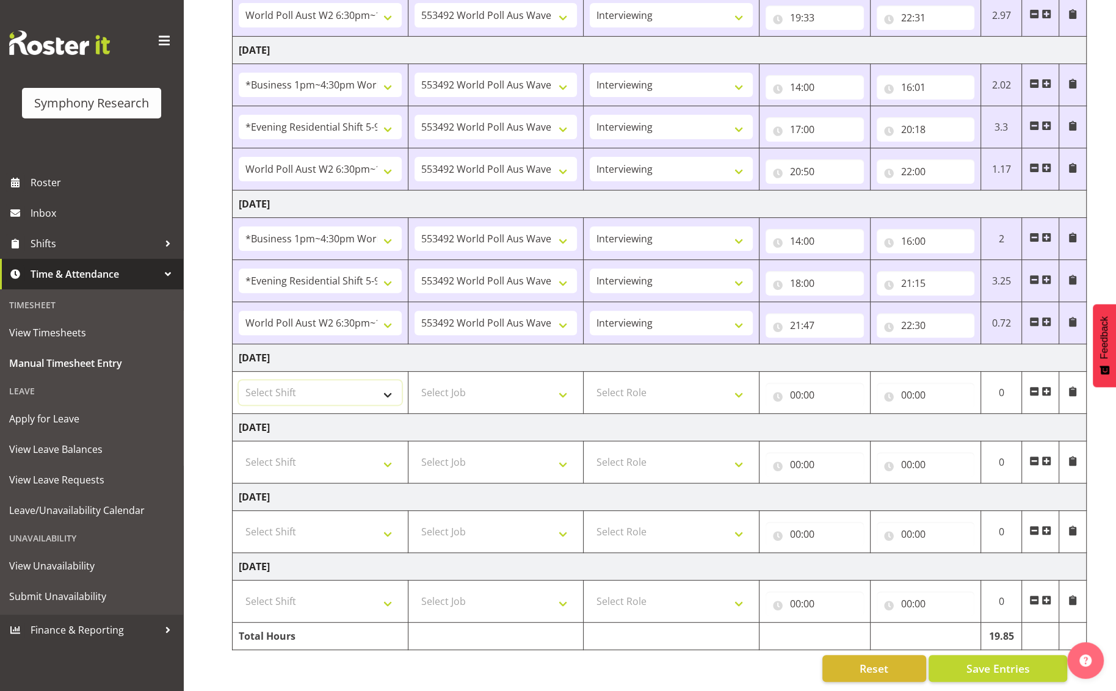
click at [389, 390] on select "Select Shift !!Weekend Residential (Roster IT Shift Label) *Business 9/10am ~ 4…" at bounding box center [320, 392] width 163 height 24
click at [239, 380] on select "Select Shift !!Weekend Residential (Roster IT Shift Label) *Business 9/10am ~ 4…" at bounding box center [320, 392] width 163 height 24
click at [559, 385] on select "Select Job 550060 IF Admin 553492 World Poll Aus Wave 2 Main 2025 553493 World …" at bounding box center [496, 392] width 163 height 24
click at [439, 415] on td "[DATE]" at bounding box center [660, 427] width 854 height 27
click at [564, 390] on select "Select Job 550060 IF Admin 553492 World Poll Aus Wave 2 Main 2025 553493 World …" at bounding box center [496, 392] width 163 height 24
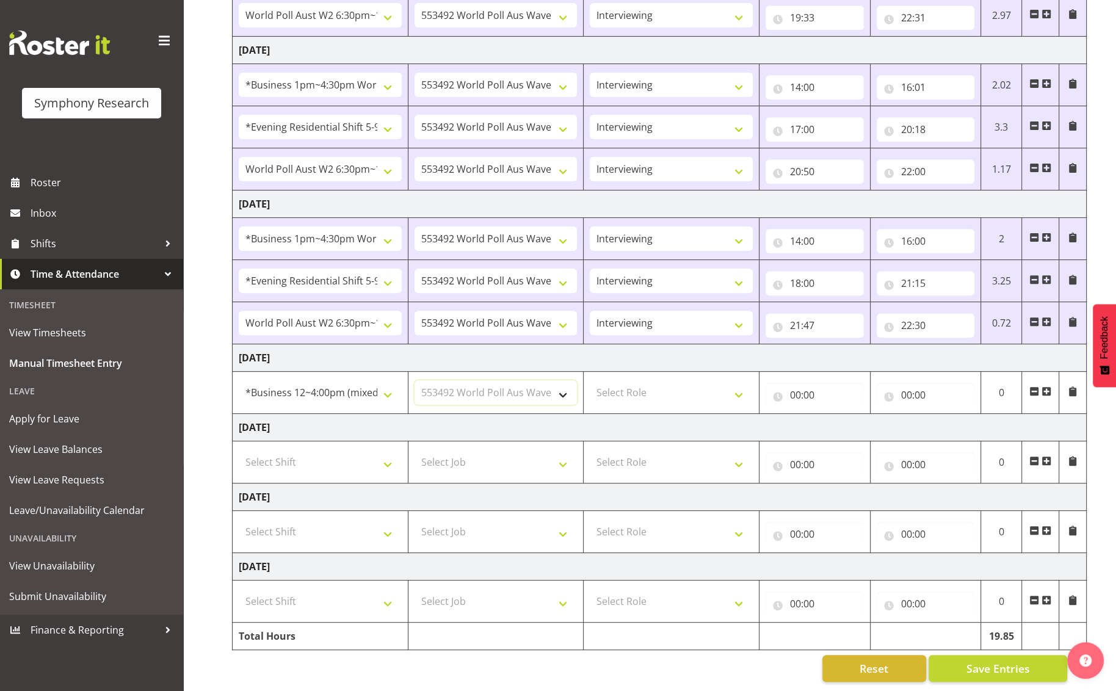
click at [415, 380] on select "Select Job 550060 IF Admin 553492 World Poll Aus Wave 2 Main 2025 553493 World …" at bounding box center [496, 392] width 163 height 24
click at [740, 387] on select "Select Role Briefing Interviewing" at bounding box center [671, 392] width 163 height 24
click at [590, 380] on select "Select Role Briefing Interviewing" at bounding box center [671, 392] width 163 height 24
click at [810, 385] on input "00:00" at bounding box center [815, 395] width 98 height 24
click at [843, 419] on select "00 01 02 03 04 05 06 07 08 09 10 11 12 13 14 15 16 17 18 19 20 21 22 23" at bounding box center [848, 427] width 27 height 24
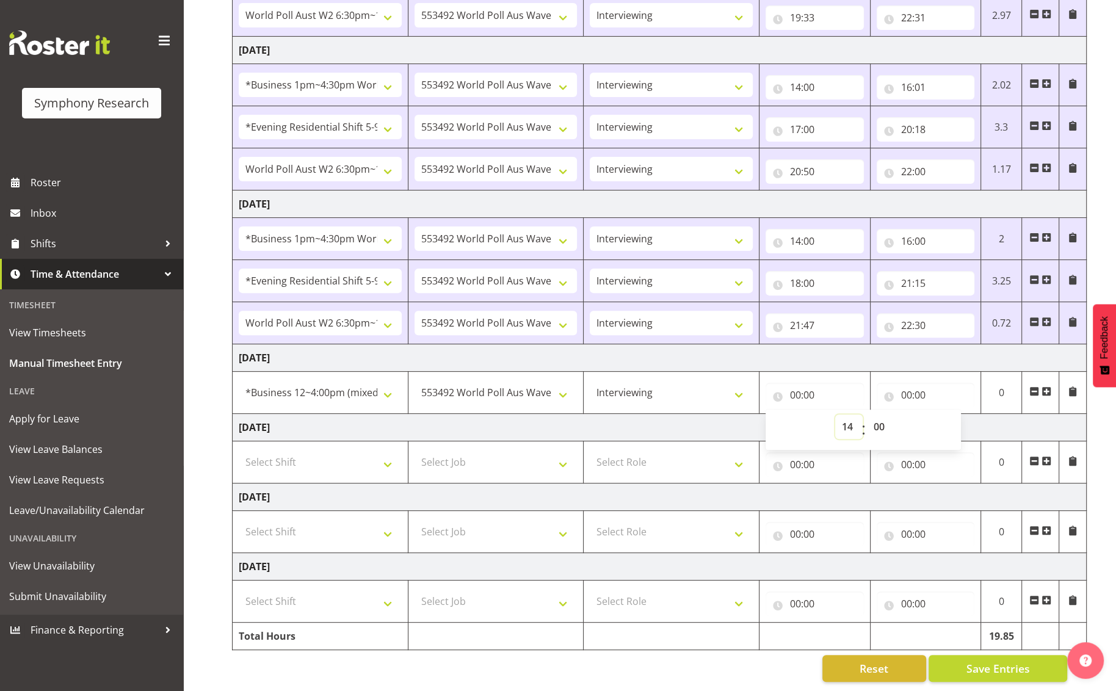
click at [835, 415] on select "00 01 02 03 04 05 06 07 08 09 10 11 12 13 14 15 16 17 18 19 20 21 22 23" at bounding box center [848, 427] width 27 height 24
click at [853, 346] on td "[DATE]" at bounding box center [660, 357] width 854 height 27
click at [914, 383] on input "00:00" at bounding box center [926, 395] width 98 height 24
click at [942, 419] on select "00 01 02 03 04 05 06 07 08 09 10 11 12 13 14 15 16 17 18 19 20 21 22 23" at bounding box center [959, 427] width 27 height 24
click at [942, 415] on select "00 01 02 03 04 05 06 07 08 09 10 11 12 13 14 15 16 17 18 19 20 21 22 23" at bounding box center [959, 427] width 27 height 24
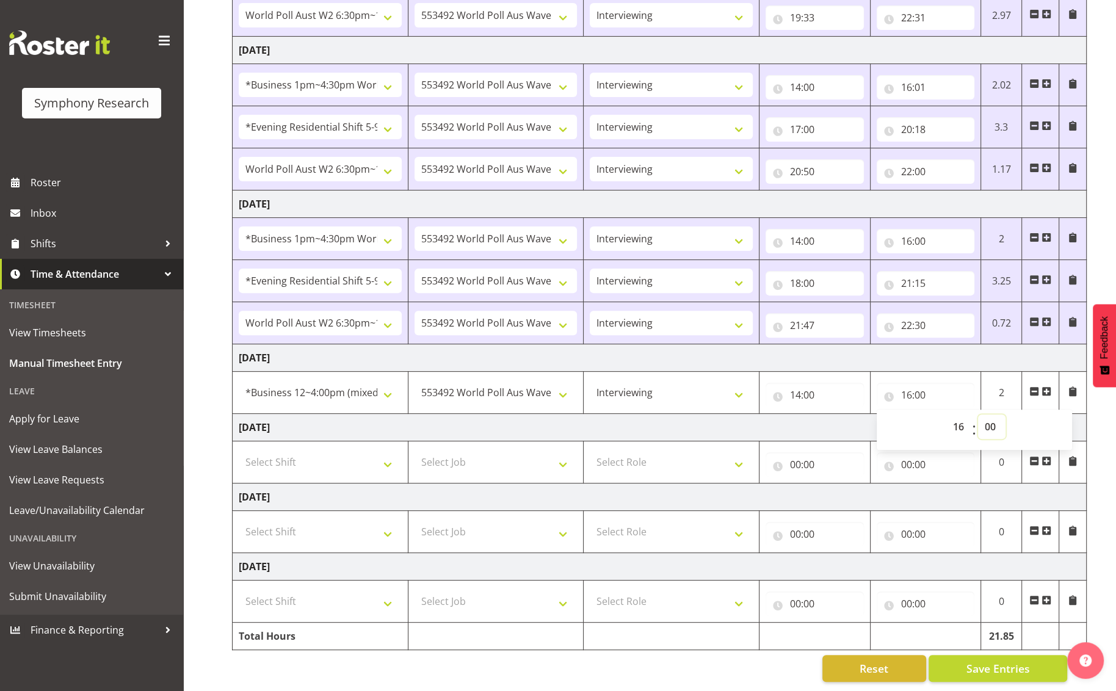
click at [942, 419] on select "00 01 02 03 04 05 06 07 08 09 10 11 12 13 14 15 16 17 18 19 20 21 22 23 24 25 2…" at bounding box center [991, 427] width 27 height 24
click at [942, 415] on select "00 01 02 03 04 05 06 07 08 09 10 11 12 13 14 15 16 17 18 19 20 21 22 23 24 25 2…" at bounding box center [991, 427] width 27 height 24
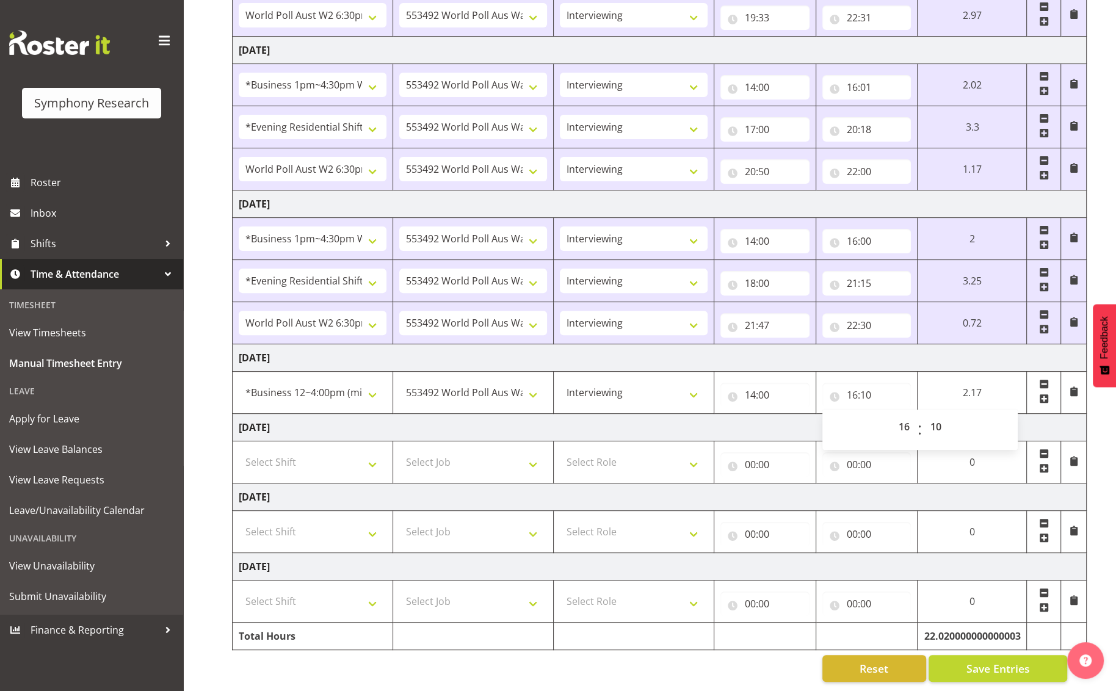
click at [942, 344] on td "[DATE]" at bounding box center [660, 357] width 854 height 27
click at [942, 394] on span at bounding box center [1044, 399] width 10 height 10
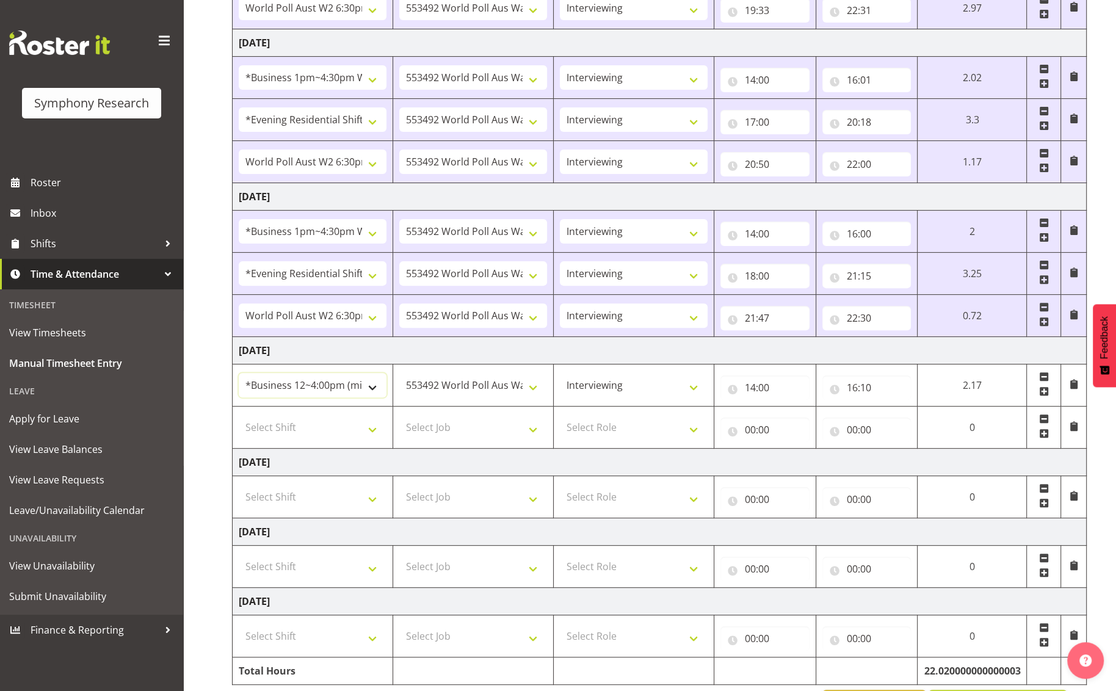
click at [374, 388] on select "!!Weekend Residential (Roster IT Shift Label) *Business 9/10am ~ 4:30pm *Busine…" at bounding box center [313, 385] width 148 height 24
click at [239, 373] on select "!!Weekend Residential (Roster IT Shift Label) *Business 9/10am ~ 4:30pm *Busine…" at bounding box center [313, 385] width 148 height 24
click at [376, 387] on select "!!Weekend Residential (Roster IT Shift Label) *Business 9/10am ~ 4:30pm *Busine…" at bounding box center [313, 385] width 148 height 24
click at [239, 373] on select "!!Weekend Residential (Roster IT Shift Label) *Business 9/10am ~ 4:30pm *Busine…" at bounding box center [313, 385] width 148 height 24
click at [368, 428] on select "Select Shift !!Weekend Residential (Roster IT Shift Label) *Business 9/10am ~ 4…" at bounding box center [313, 427] width 148 height 24
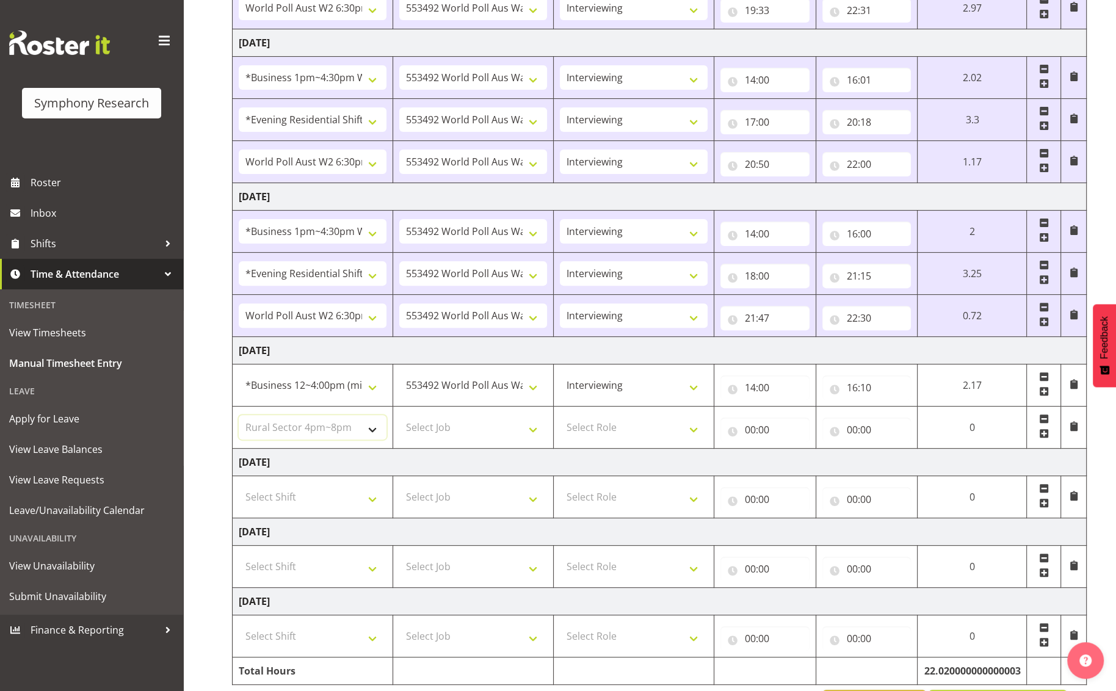
click at [239, 415] on select "Select Shift !!Weekend Residential (Roster IT Shift Label) *Business 9/10am ~ 4…" at bounding box center [313, 427] width 148 height 24
click at [529, 427] on select "Select Job 550060 IF Admin 553492 World Poll Aus Wave 2 Main 2025 553493 World …" at bounding box center [473, 427] width 148 height 24
click at [399, 415] on select "Select Job 550060 IF Admin 553492 World Poll Aus Wave 2 Main 2025 553493 World …" at bounding box center [473, 427] width 148 height 24
click at [690, 432] on select "Select Role Briefing Interviewing" at bounding box center [634, 427] width 148 height 24
click at [560, 415] on select "Select Role Briefing Interviewing" at bounding box center [634, 427] width 148 height 24
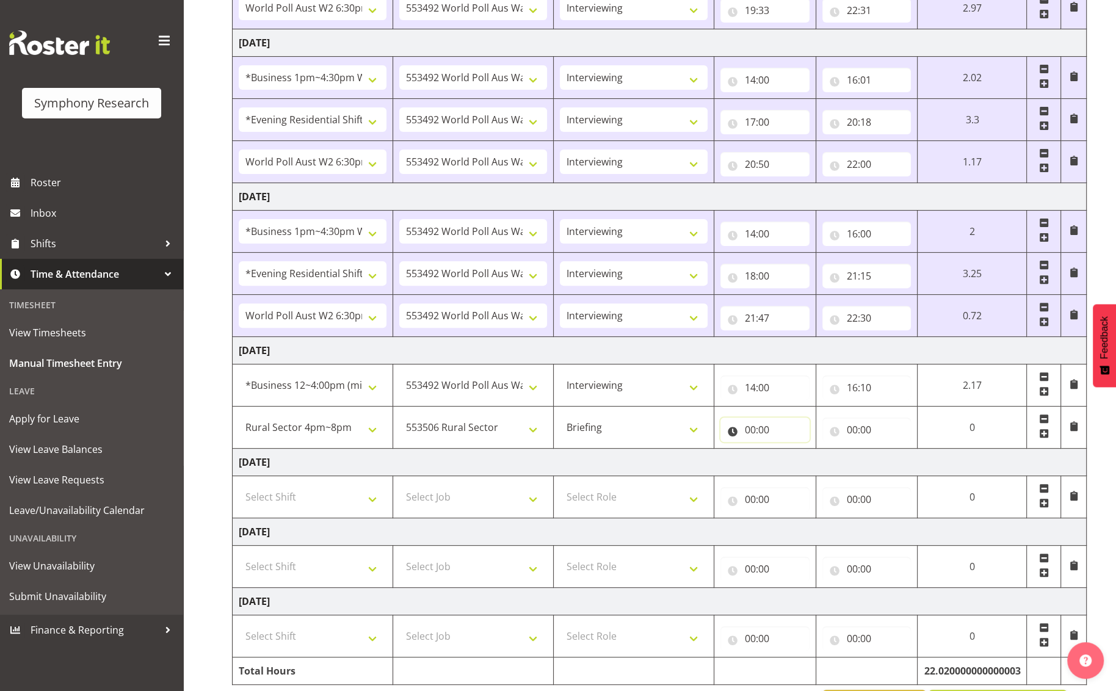
click at [756, 435] on input "00:00" at bounding box center [764, 430] width 89 height 24
click at [796, 463] on select "00 01 02 03 04 05 06 07 08 09 10 11 12 13 14 15 16 17 18 19 20 21 22 23" at bounding box center [803, 461] width 27 height 24
click at [790, 449] on select "00 01 02 03 04 05 06 07 08 09 10 11 12 13 14 15 16 17 18 19 20 21 22 23" at bounding box center [803, 461] width 27 height 24
click at [857, 435] on input "00:00" at bounding box center [866, 430] width 89 height 24
click at [898, 455] on select "00 01 02 03 04 05 06 07 08 09 10 11 12 13 14 15 16 17 18 19 20 21 22 23" at bounding box center [905, 461] width 27 height 24
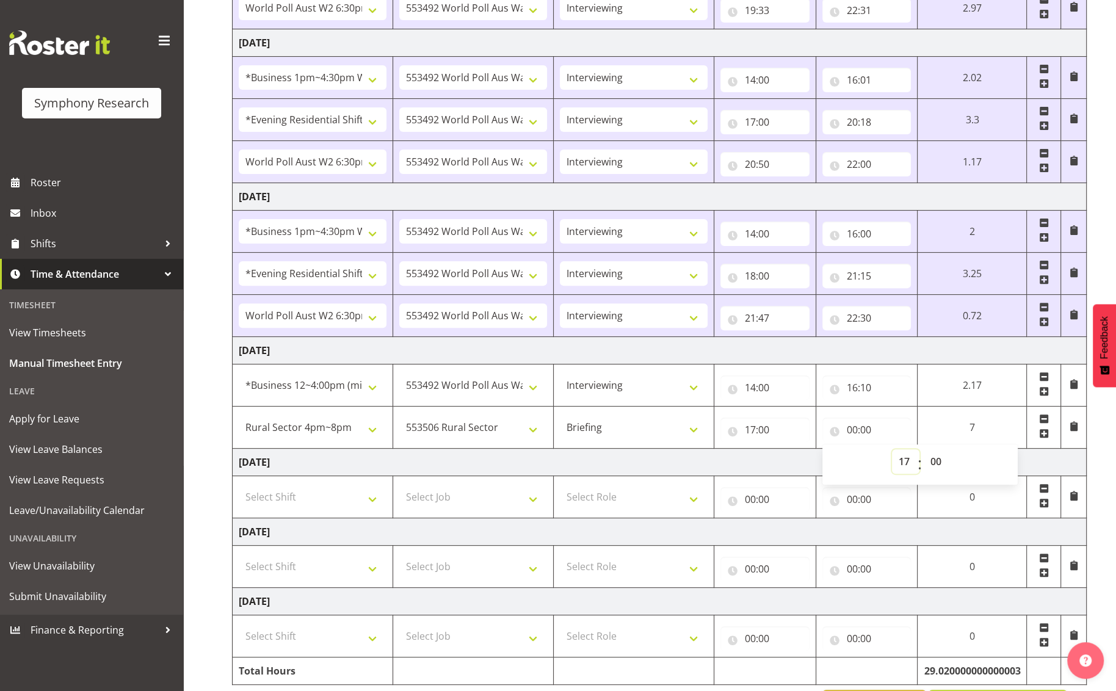
click at [892, 449] on select "00 01 02 03 04 05 06 07 08 09 10 11 12 13 14 15 16 17 18 19 20 21 22 23" at bounding box center [905, 461] width 27 height 24
click at [928, 464] on select "00 01 02 03 04 05 06 07 08 09 10 11 12 13 14 15 16 17 18 19 20 21 22 23 24 25 2…" at bounding box center [937, 461] width 27 height 24
click at [924, 449] on select "00 01 02 03 04 05 06 07 08 09 10 11 12 13 14 15 16 17 18 19 20 21 22 23 24 25 2…" at bounding box center [937, 461] width 27 height 24
click at [720, 459] on td "[DATE]" at bounding box center [660, 462] width 854 height 27
click at [942, 434] on span at bounding box center [1044, 434] width 10 height 10
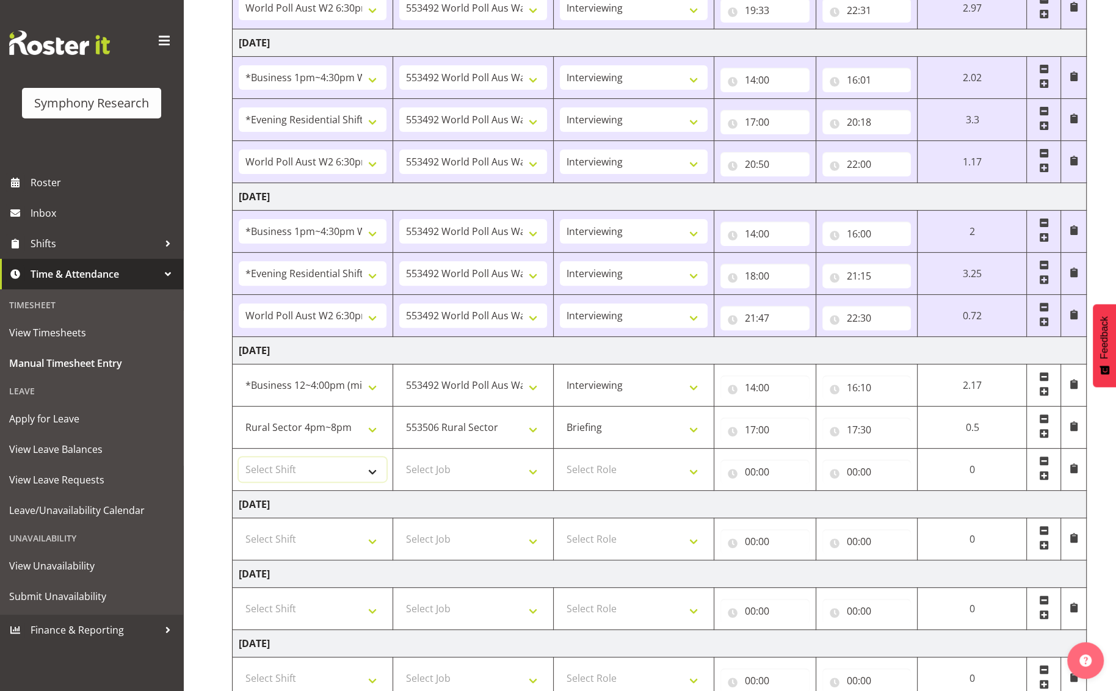
click at [374, 469] on select "Select Shift !!Weekend Residential (Roster IT Shift Label) *Business 9/10am ~ 4…" at bounding box center [313, 469] width 148 height 24
click at [239, 457] on select "Select Shift !!Weekend Residential (Roster IT Shift Label) *Business 9/10am ~ 4…" at bounding box center [313, 469] width 148 height 24
click at [532, 471] on select "Select Job 550060 IF Admin 553492 World Poll Aus Wave 2 Main 2025 553493 World …" at bounding box center [473, 469] width 148 height 24
click at [399, 457] on select "Select Job 550060 IF Admin 553492 World Poll Aus Wave 2 Main 2025 553493 World …" at bounding box center [473, 469] width 148 height 24
click at [691, 471] on select "Select Role Briefing Interviewing" at bounding box center [634, 469] width 148 height 24
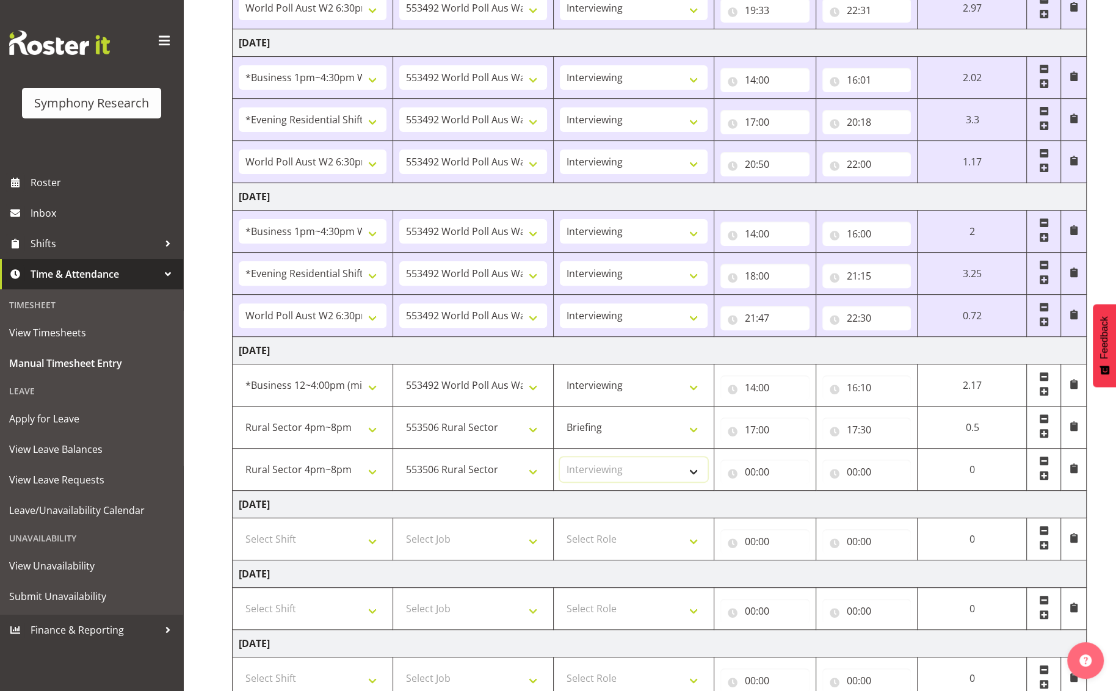
click at [560, 457] on select "Select Role Briefing Interviewing" at bounding box center [634, 469] width 148 height 24
click at [749, 474] on input "00:00" at bounding box center [764, 472] width 89 height 24
click at [796, 503] on select "00 01 02 03 04 05 06 07 08 09 10 11 12 13 14 15 16 17 18 19 20 21 22 23" at bounding box center [803, 503] width 27 height 24
click at [790, 491] on select "00 01 02 03 04 05 06 07 08 09 10 11 12 13 14 15 16 17 18 19 20 21 22 23" at bounding box center [803, 503] width 27 height 24
click at [796, 477] on input "17:00" at bounding box center [764, 472] width 89 height 24
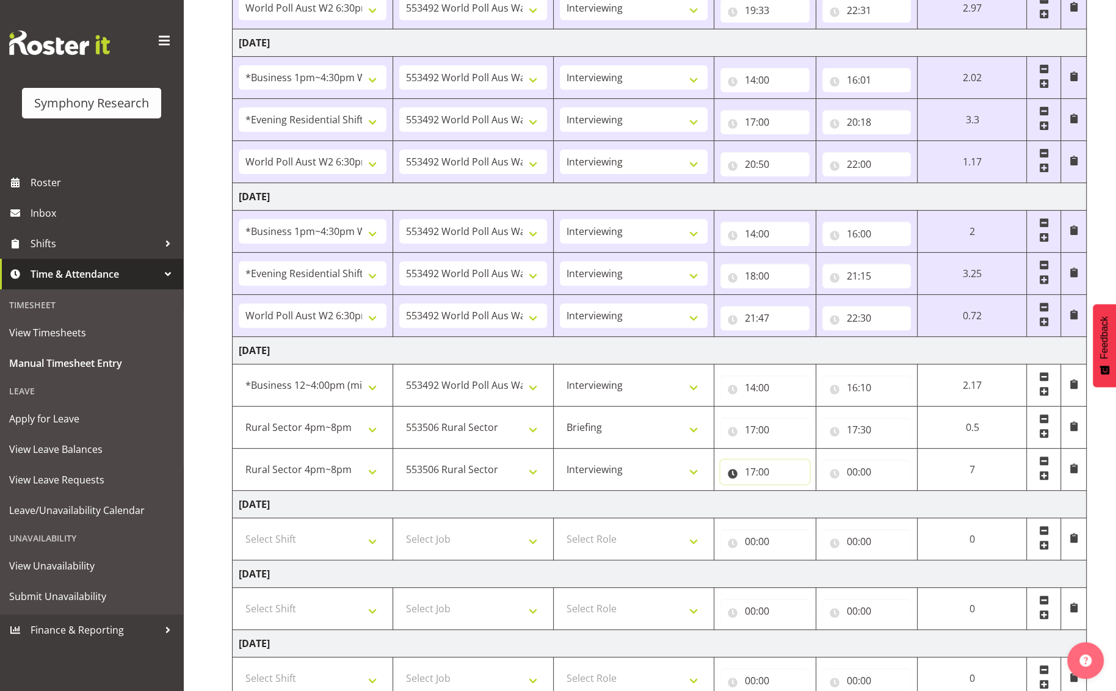
click at [747, 472] on input "17:00" at bounding box center [764, 472] width 89 height 24
click at [824, 504] on select "00 01 02 03 04 05 06 07 08 09 10 11 12 13 14 15 16 17 18 19 20 21 22 23 24 25 2…" at bounding box center [835, 503] width 27 height 24
click at [822, 491] on select "00 01 02 03 04 05 06 07 08 09 10 11 12 13 14 15 16 17 18 19 20 21 22 23 24 25 2…" at bounding box center [835, 503] width 27 height 24
click at [880, 473] on input "00:00" at bounding box center [866, 472] width 89 height 24
click at [904, 504] on select "00 01 02 03 04 05 06 07 08 09 10 11 12 13 14 15 16 17 18 19 20 21 22 23" at bounding box center [905, 503] width 27 height 24
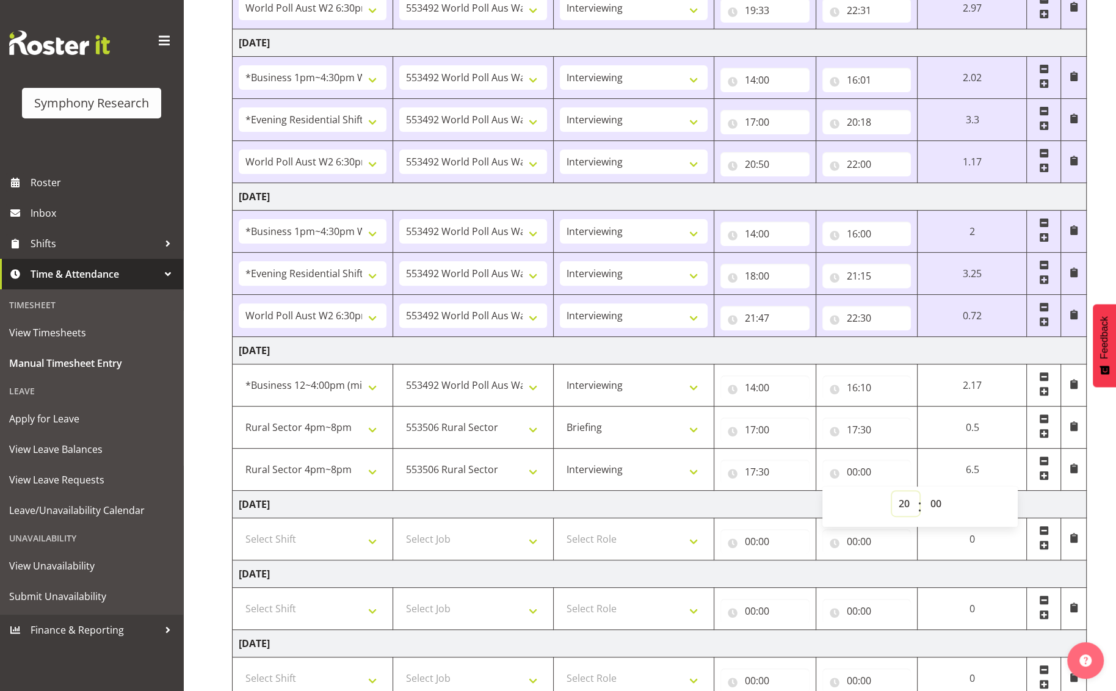
click at [892, 491] on select "00 01 02 03 04 05 06 07 08 09 10 11 12 13 14 15 16 17 18 19 20 21 22 23" at bounding box center [905, 503] width 27 height 24
click at [942, 508] on select "00 01 02 03 04 05 06 07 08 09 10 11 12 13 14 15 16 17 18 19 20 21 22 23 24 25 2…" at bounding box center [937, 503] width 27 height 24
click at [924, 491] on select "00 01 02 03 04 05 06 07 08 09 10 11 12 13 14 15 16 17 18 19 20 21 22 23 24 25 2…" at bounding box center [937, 503] width 27 height 24
click at [942, 476] on span at bounding box center [1044, 476] width 10 height 10
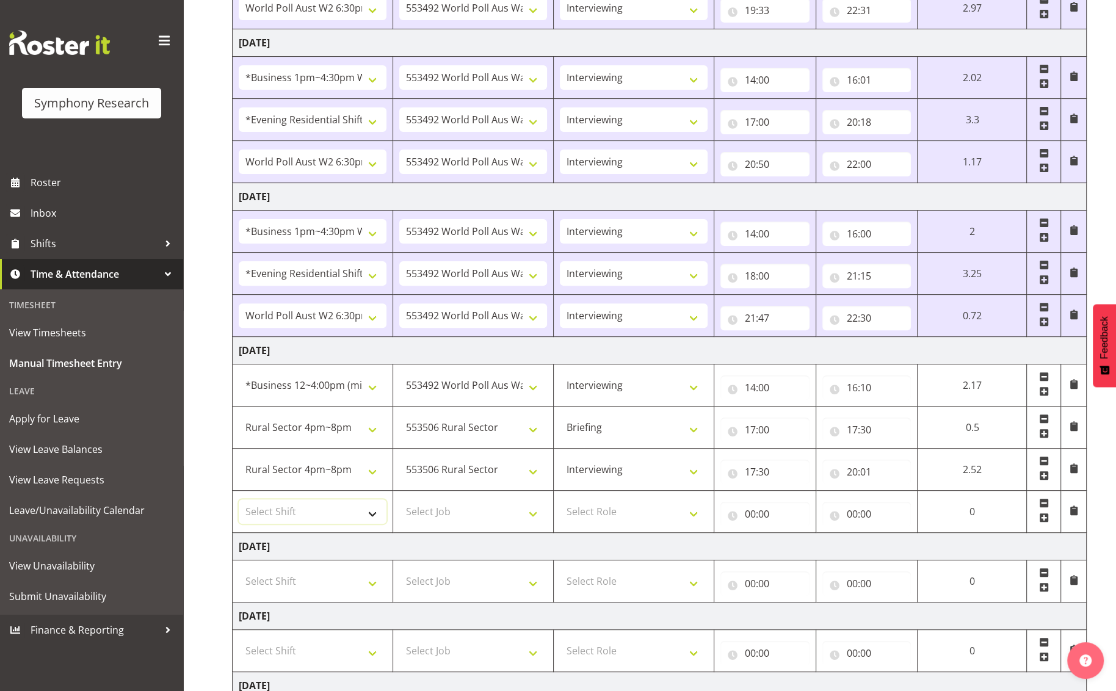
click at [371, 518] on select "Select Shift !!Weekend Residential (Roster IT Shift Label) *Business 9/10am ~ 4…" at bounding box center [313, 511] width 148 height 24
click at [239, 499] on select "Select Shift !!Weekend Residential (Roster IT Shift Label) *Business 9/10am ~ 4…" at bounding box center [313, 511] width 148 height 24
click at [532, 515] on select "Select Job 550060 IF Admin 553492 World Poll Aus Wave 2 Main 2025 553493 World …" at bounding box center [473, 511] width 148 height 24
click at [399, 499] on select "Select Job 550060 IF Admin 553492 World Poll Aus Wave 2 Main 2025 553493 World …" at bounding box center [473, 511] width 148 height 24
click at [690, 511] on select "Select Role Briefing Interviewing" at bounding box center [634, 511] width 148 height 24
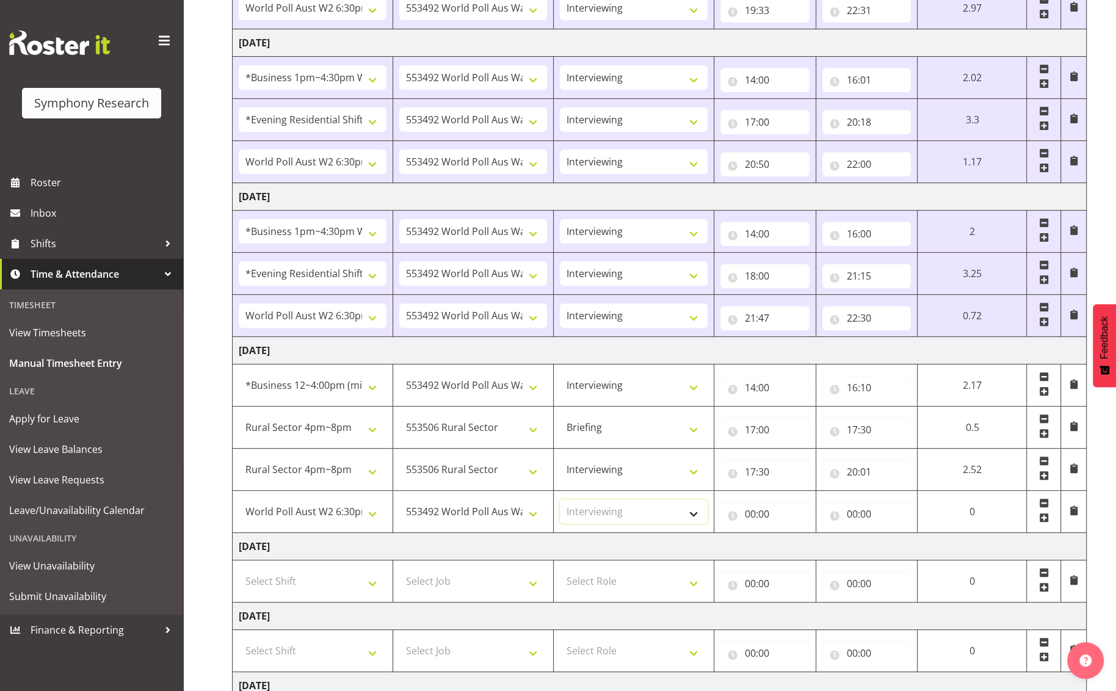
click at [560, 499] on select "Select Role Briefing Interviewing" at bounding box center [634, 511] width 148 height 24
click at [791, 513] on input "00:00" at bounding box center [764, 514] width 89 height 24
click at [800, 549] on select "00 01 02 03 04 05 06 07 08 09 10 11 12 13 14 15 16 17 18 19 20 21 22 23" at bounding box center [803, 546] width 27 height 24
click at [790, 534] on select "00 01 02 03 04 05 06 07 08 09 10 11 12 13 14 15 16 17 18 19 20 21 22 23" at bounding box center [803, 546] width 27 height 24
click at [833, 549] on select "00 01 02 03 04 05 06 07 08 09 10 11 12 13 14 15 16 17 18 19 20 21 22 23 24 25 2…" at bounding box center [835, 546] width 27 height 24
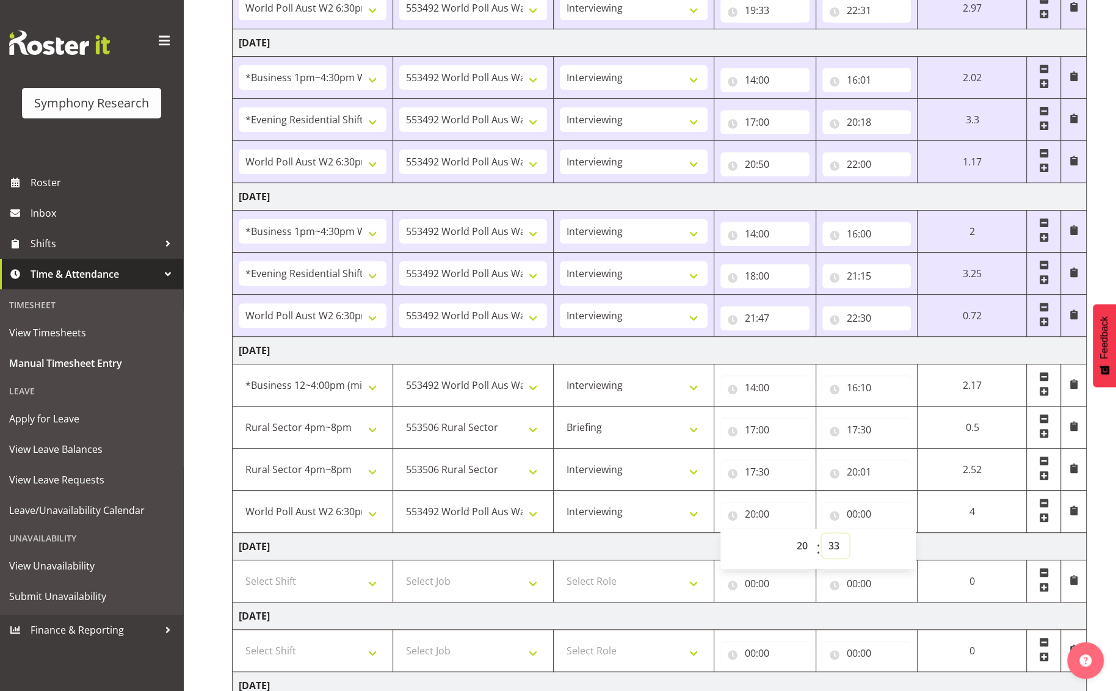
click at [822, 534] on select "00 01 02 03 04 05 06 07 08 09 10 11 12 13 14 15 16 17 18 19 20 21 22 23 24 25 2…" at bounding box center [835, 546] width 27 height 24
click at [839, 545] on select "00 01 02 03 04 05 06 07 08 09 10 11 12 13 14 15 16 17 18 19 20 21 22 23 24 25 2…" at bounding box center [835, 546] width 27 height 24
click at [822, 534] on select "00 01 02 03 04 05 06 07 08 09 10 11 12 13 14 15 16 17 18 19 20 21 22 23 24 25 2…" at bounding box center [835, 546] width 27 height 24
click at [860, 517] on input "00:00" at bounding box center [866, 514] width 89 height 24
click at [907, 548] on select "00 01 02 03 04 05 06 07 08 09 10 11 12 13 14 15 16 17 18 19 20 21 22 23" at bounding box center [905, 546] width 27 height 24
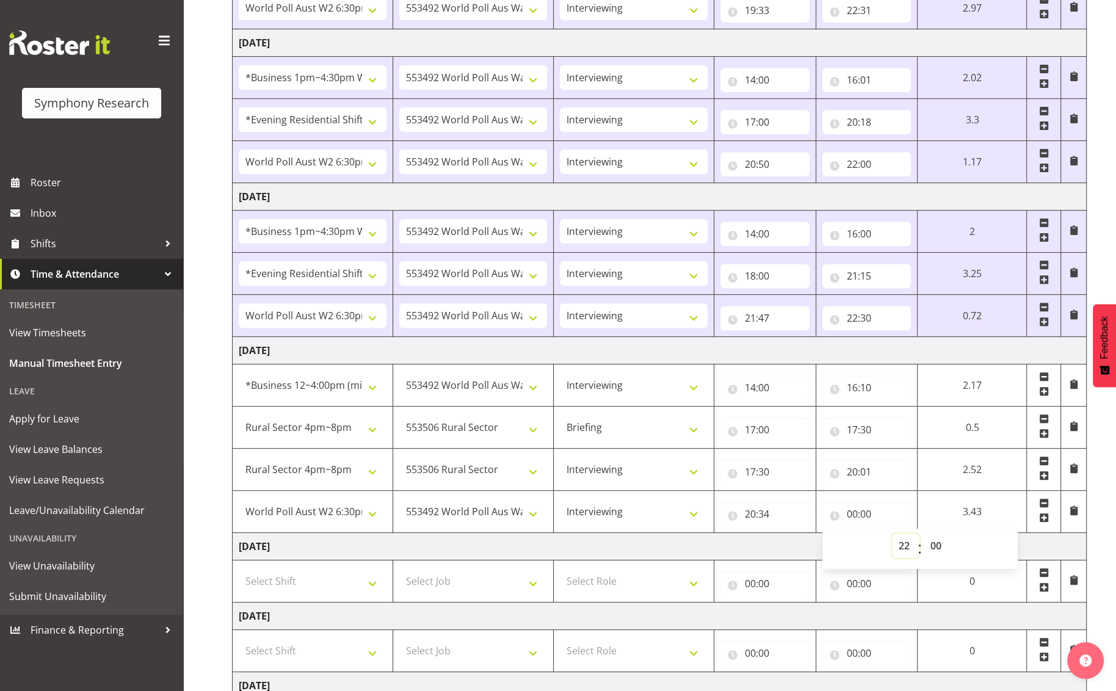
click at [892, 534] on select "00 01 02 03 04 05 06 07 08 09 10 11 12 13 14 15 16 17 18 19 20 21 22 23" at bounding box center [905, 546] width 27 height 24
click at [937, 549] on select "00 01 02 03 04 05 06 07 08 09 10 11 12 13 14 15 16 17 18 19 20 21 22 23 24 25 2…" at bounding box center [937, 546] width 27 height 24
click at [924, 534] on select "00 01 02 03 04 05 06 07 08 09 10 11 12 13 14 15 16 17 18 19 20 21 22 23 24 25 2…" at bounding box center [937, 546] width 27 height 24
click at [942, 542] on td "[DATE]" at bounding box center [660, 546] width 854 height 27
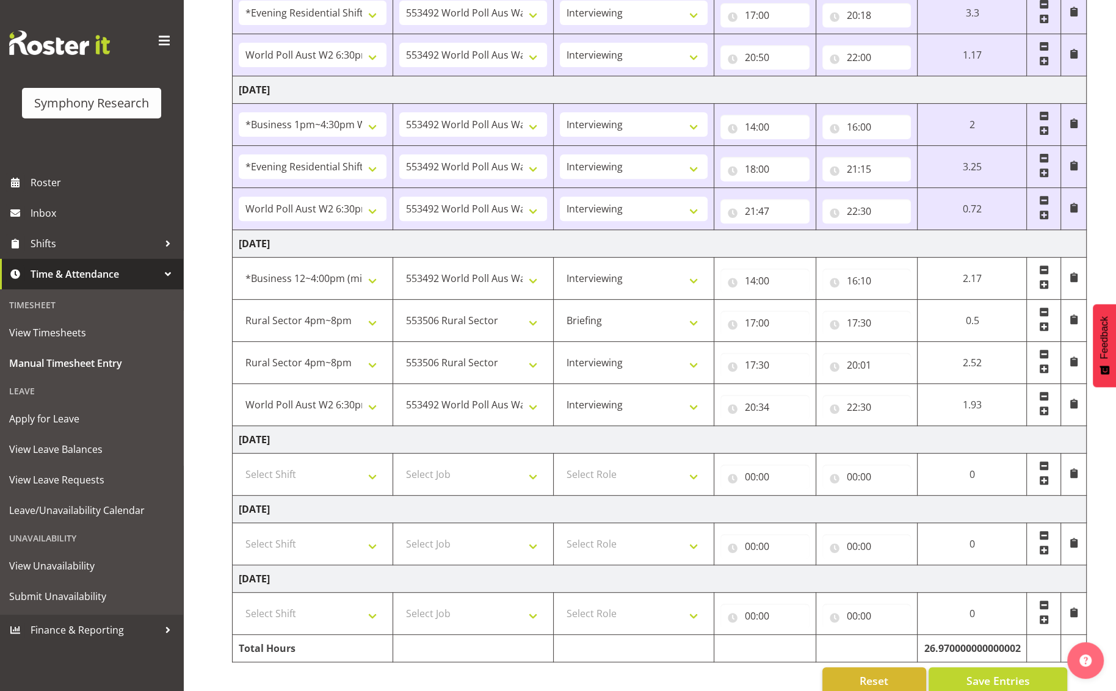
scroll to position [485, 0]
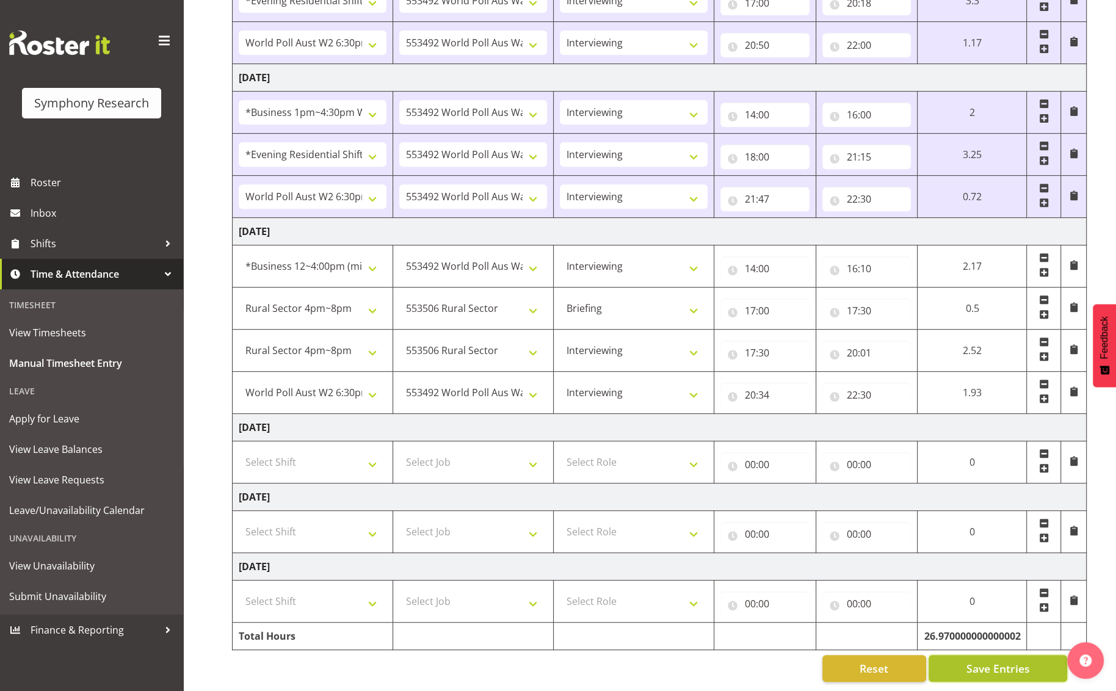
click at [942, 664] on button "Save Entries" at bounding box center [998, 668] width 139 height 27
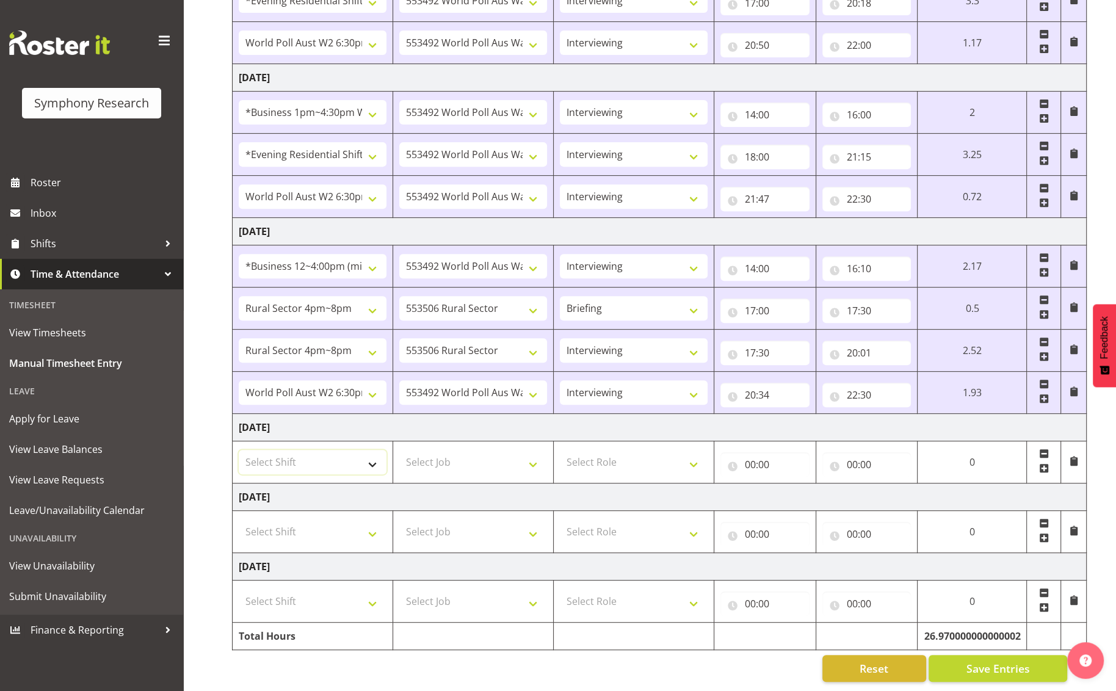
click at [379, 459] on select "Select Shift !!Weekend Residential (Roster IT Shift Label) *Business 9/10am ~ 4…" at bounding box center [313, 462] width 148 height 24
click at [239, 450] on select "Select Shift !!Weekend Residential (Roster IT Shift Label) *Business 9/10am ~ 4…" at bounding box center [313, 462] width 148 height 24
click at [532, 462] on select "Select Job 550060 IF Admin 553492 World Poll Aus Wave 2 Main 2025 553493 World …" at bounding box center [473, 462] width 148 height 24
click at [399, 450] on select "Select Job 550060 IF Admin 553492 World Poll Aus Wave 2 Main 2025 553493 World …" at bounding box center [473, 462] width 148 height 24
click at [698, 455] on select "Select Role Briefing Interviewing" at bounding box center [634, 462] width 148 height 24
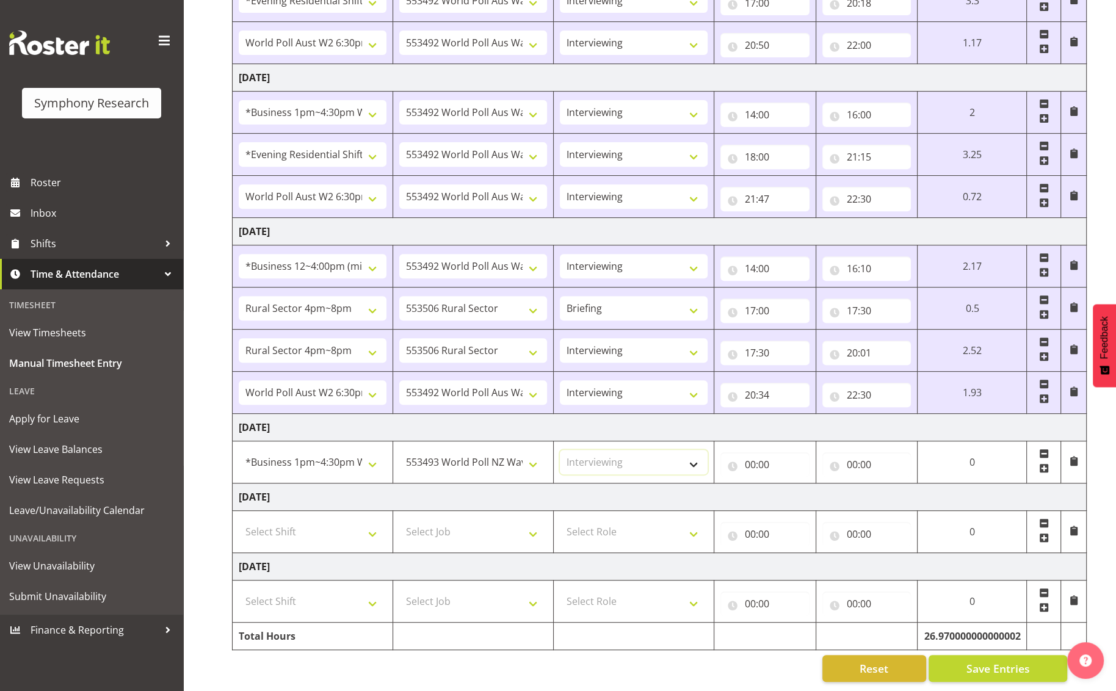
click at [560, 450] on select "Select Role Briefing Interviewing" at bounding box center [634, 462] width 148 height 24
click at [761, 457] on input "00:00" at bounding box center [764, 464] width 89 height 24
click at [797, 491] on select "00 01 02 03 04 05 06 07 08 09 10 11 12 13 14 15 16 17 18 19 20 21 22 23" at bounding box center [803, 496] width 27 height 24
click at [818, 484] on select "00 01 02 03 04 05 06 07 08 09 10 11 12 13 14 15 16 17 18 19 20 21 22 23" at bounding box center [803, 496] width 27 height 24
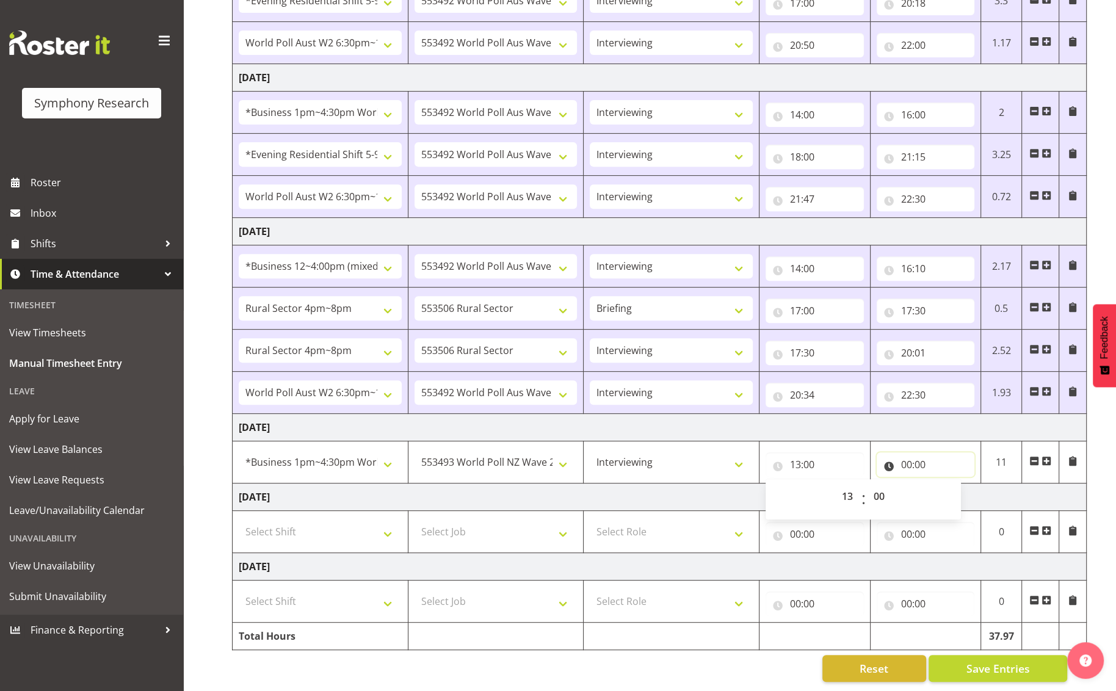
click at [917, 455] on input "00:00" at bounding box center [926, 464] width 98 height 24
click at [942, 491] on select "00 01 02 03 04 05 06 07 08 09 10 11 12 13 14 15 16 17 18 19 20 21 22 23" at bounding box center [959, 496] width 27 height 24
click at [942, 484] on select "00 01 02 03 04 05 06 07 08 09 10 11 12 13 14 15 16 17 18 19 20 21 22 23" at bounding box center [959, 496] width 27 height 24
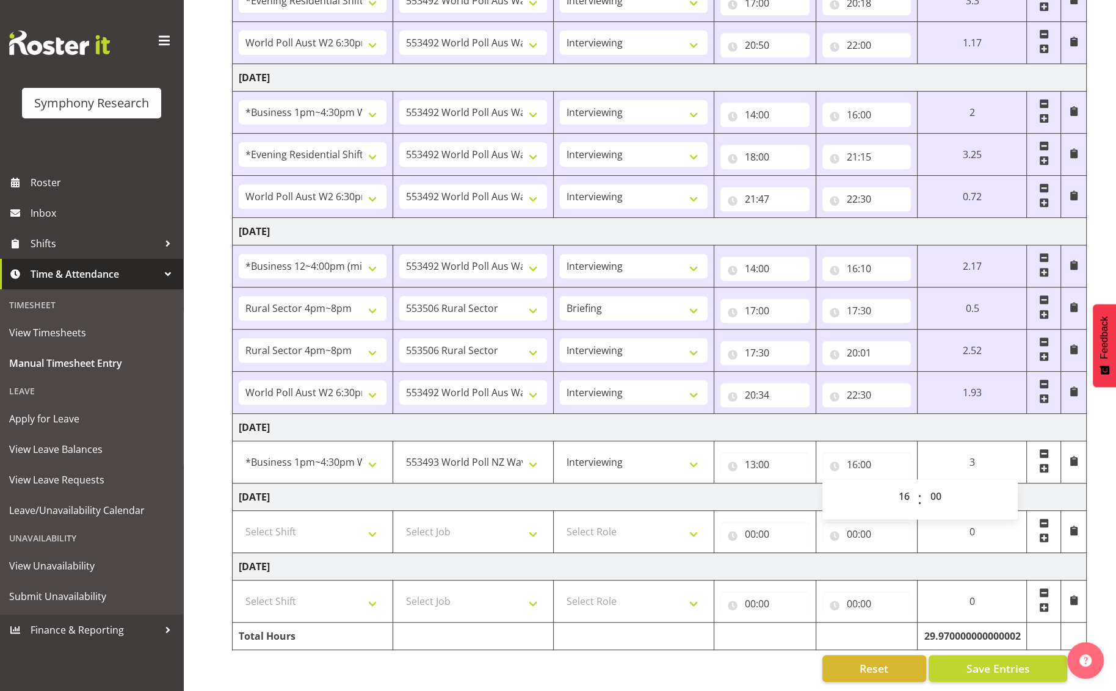
click at [942, 463] on span at bounding box center [1044, 468] width 10 height 10
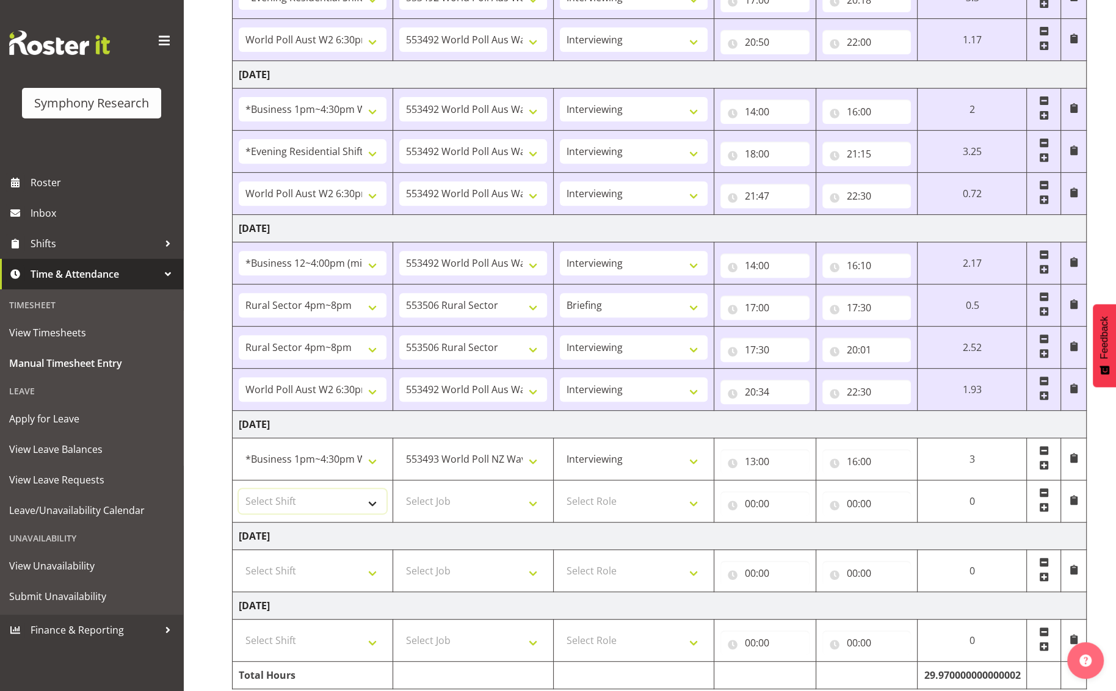
click at [374, 506] on select "Select Shift !!Weekend Residential (Roster IT Shift Label) *Business 9/10am ~ 4…" at bounding box center [313, 501] width 148 height 24
click at [239, 489] on select "Select Shift !!Weekend Residential (Roster IT Shift Label) *Business 9/10am ~ 4…" at bounding box center [313, 501] width 148 height 24
click at [534, 506] on select "Select Job 550060 IF Admin 553492 World Poll Aus Wave 2 Main 2025 553493 World …" at bounding box center [473, 501] width 148 height 24
click at [399, 489] on select "Select Job 550060 IF Admin 553492 World Poll Aus Wave 2 Main 2025 553493 World …" at bounding box center [473, 501] width 148 height 24
click at [697, 506] on select "Select Role Briefing Interviewing" at bounding box center [634, 501] width 148 height 24
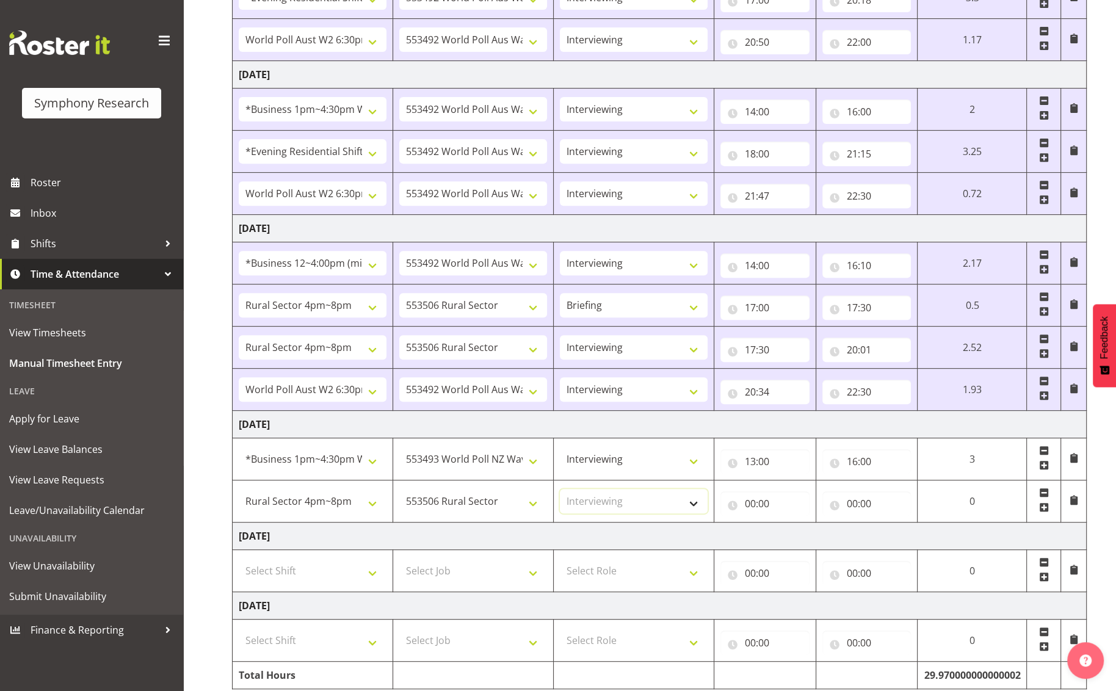
click at [560, 489] on select "Select Role Briefing Interviewing" at bounding box center [634, 501] width 148 height 24
click at [777, 502] on input "00:00" at bounding box center [764, 503] width 89 height 24
click at [752, 505] on input "00:00" at bounding box center [764, 503] width 89 height 24
click at [764, 501] on input "00:00" at bounding box center [764, 503] width 89 height 24
click at [797, 534] on select "00 01 02 03 04 05 06 07 08 09 10 11 12 13 14 15 16 17 18 19 20 21 22 23" at bounding box center [803, 535] width 27 height 24
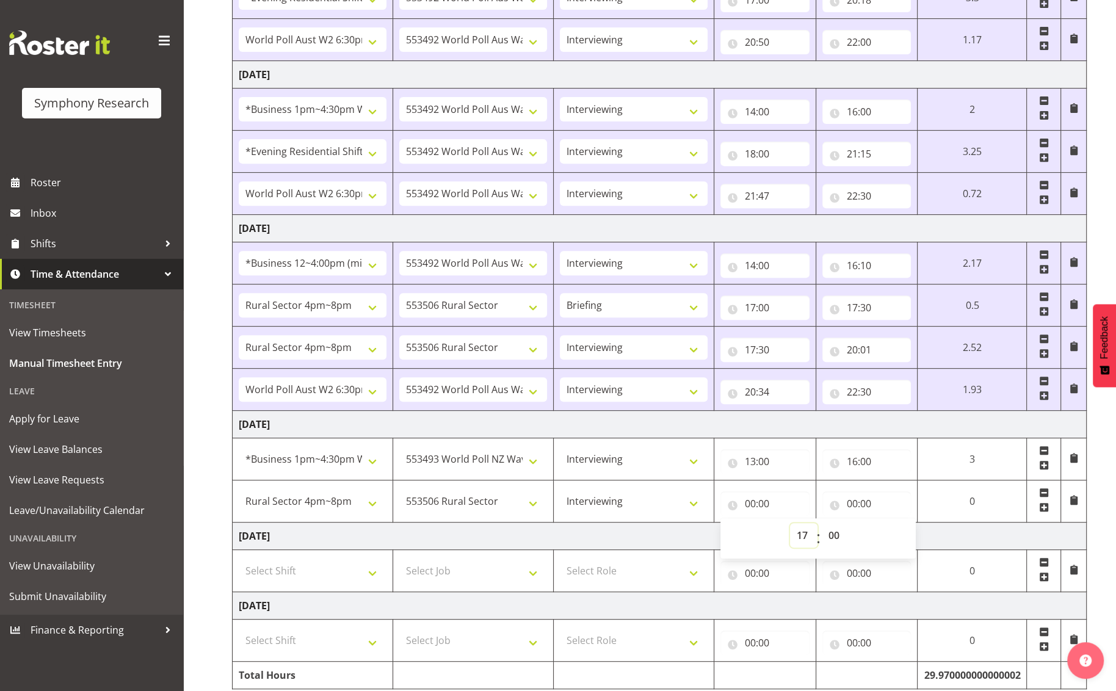
click at [818, 523] on select "00 01 02 03 04 05 06 07 08 09 10 11 12 13 14 15 16 17 18 19 20 21 22 23" at bounding box center [803, 535] width 27 height 24
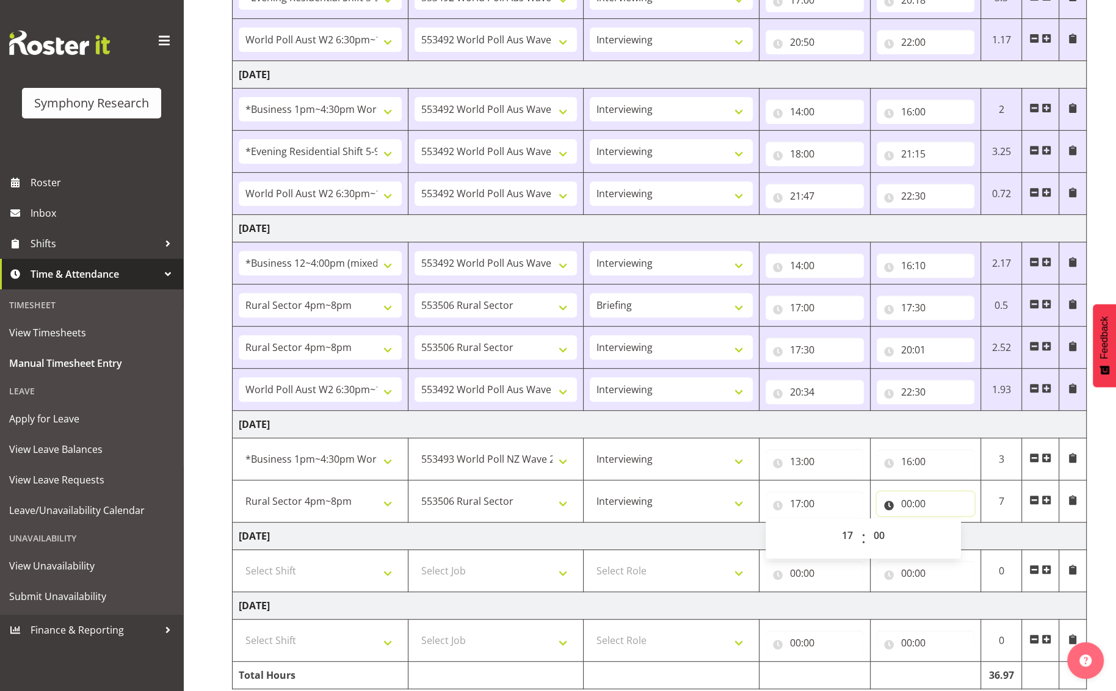
click at [907, 499] on input "00:00" at bounding box center [926, 503] width 98 height 24
click at [942, 531] on select "00 01 02 03 04 05 06 07 08 09 10 11 12 13 14 15 16 17 18 19 20 21 22 23" at bounding box center [959, 535] width 27 height 24
click at [942, 523] on select "00 01 02 03 04 05 06 07 08 09 10 11 12 13 14 15 16 17 18 19 20 21 22 23" at bounding box center [959, 535] width 27 height 24
click at [837, 527] on td "[DATE]" at bounding box center [660, 536] width 854 height 27
click at [942, 496] on span at bounding box center [1047, 500] width 10 height 10
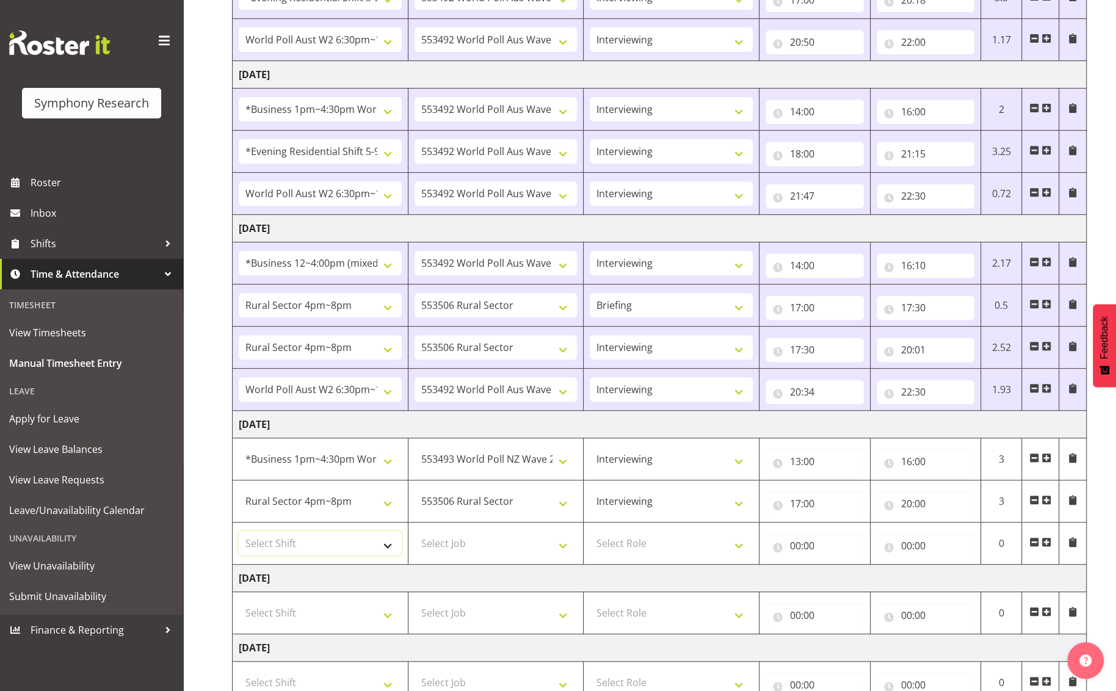
click at [390, 543] on select "Select Shift !!Weekend Residential (Roster IT Shift Label) *Business 9/10am ~ 4…" at bounding box center [320, 543] width 163 height 24
click at [239, 531] on select "Select Shift !!Weekend Residential (Roster IT Shift Label) *Business 9/10am ~ 4…" at bounding box center [320, 543] width 163 height 24
click at [564, 547] on select "Select Job 550060 IF Admin 553492 World Poll Aus Wave 2 Main 2025 553493 World …" at bounding box center [496, 543] width 163 height 24
click at [415, 531] on select "Select Job 550060 IF Admin 553492 World Poll Aus Wave 2 Main 2025 553493 World …" at bounding box center [496, 543] width 163 height 24
click at [740, 542] on select "Select Role Briefing Interviewing" at bounding box center [671, 543] width 163 height 24
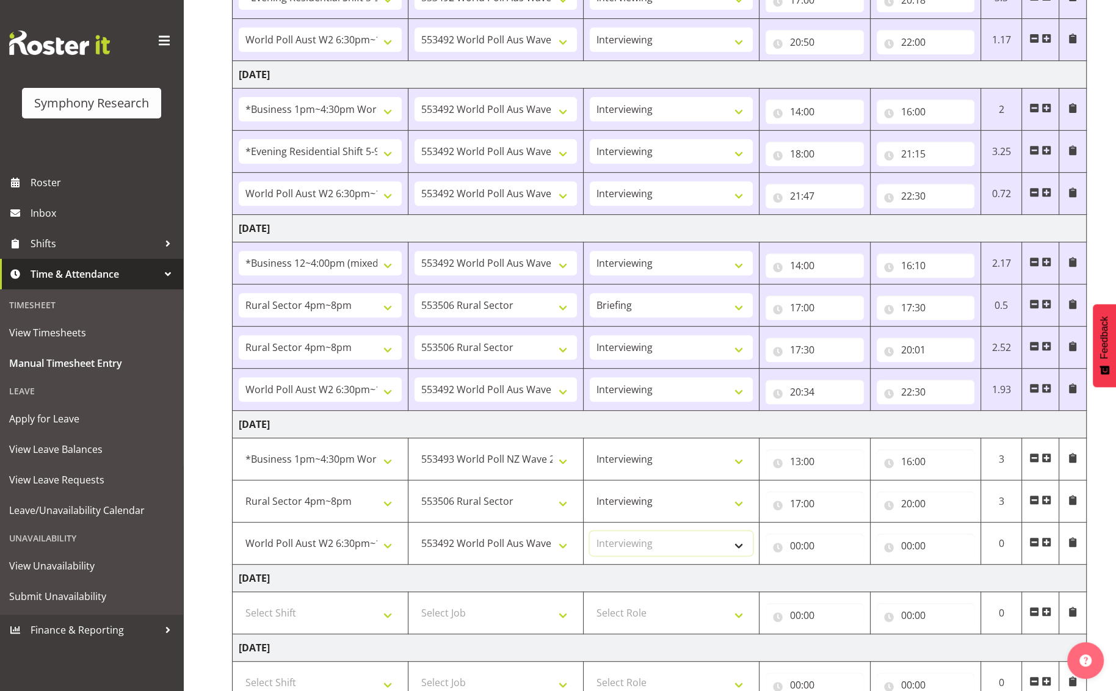
click at [590, 531] on select "Select Role Briefing Interviewing" at bounding box center [671, 543] width 163 height 24
click at [791, 549] on input "00:00" at bounding box center [815, 546] width 98 height 24
click at [842, 544] on input "00:00" at bounding box center [815, 546] width 98 height 24
click at [808, 549] on input "00:00" at bounding box center [815, 546] width 98 height 24
click at [850, 575] on select "00 01 02 03 04 05 06 07 08 09 10 11 12 13 14 15 16 17 18 19 20 21 22 23" at bounding box center [848, 577] width 27 height 24
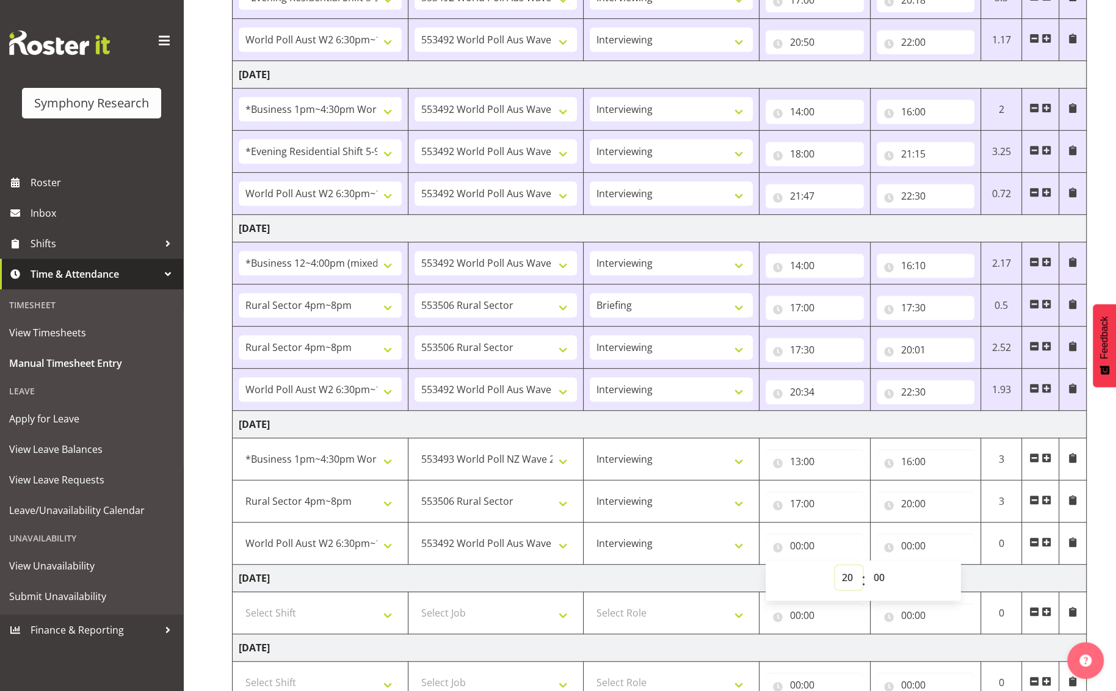
click at [835, 565] on select "00 01 02 03 04 05 06 07 08 09 10 11 12 13 14 15 16 17 18 19 20 21 22 23" at bounding box center [848, 577] width 27 height 24
click at [880, 577] on select "00 01 02 03 04 05 06 07 08 09 10 11 12 13 14 15 16 17 18 19 20 21 22 23 24 25 2…" at bounding box center [880, 577] width 27 height 24
click at [867, 565] on select "00 01 02 03 04 05 06 07 08 09 10 11 12 13 14 15 16 17 18 19 20 21 22 23 24 25 2…" at bounding box center [880, 577] width 27 height 24
click at [912, 546] on input "00:00" at bounding box center [926, 546] width 98 height 24
click at [942, 577] on select "00 01 02 03 04 05 06 07 08 09 10 11 12 13 14 15 16 17 18 19 20 21 22 23" at bounding box center [959, 577] width 27 height 24
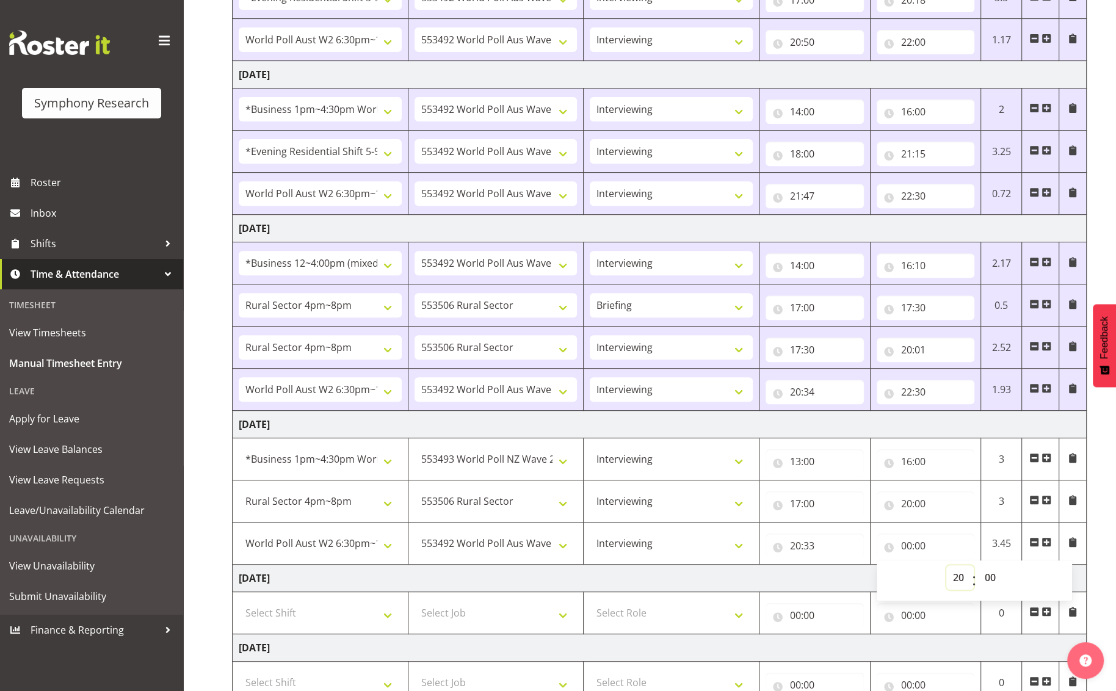
click at [942, 565] on select "00 01 02 03 04 05 06 07 08 09 10 11 12 13 14 15 16 17 18 19 20 21 22 23" at bounding box center [959, 577] width 27 height 24
click at [942, 578] on select "00 01 02 03 04 05 06 07 08 09 10 11 12 13 14 15 16 17 18 19 20 21 22 23 24 25 2…" at bounding box center [991, 577] width 27 height 24
click at [942, 565] on select "00 01 02 03 04 05 06 07 08 09 10 11 12 13 14 15 16 17 18 19 20 21 22 23 24 25 2…" at bounding box center [991, 577] width 27 height 24
click at [942, 582] on select "00 01 02 03 04 05 06 07 08 09 10 11 12 13 14 15 16 17 18 19 20 21 22 23 24 25 2…" at bounding box center [991, 577] width 27 height 24
click at [942, 565] on select "00 01 02 03 04 05 06 07 08 09 10 11 12 13 14 15 16 17 18 19 20 21 22 23 24 25 2…" at bounding box center [991, 577] width 27 height 24
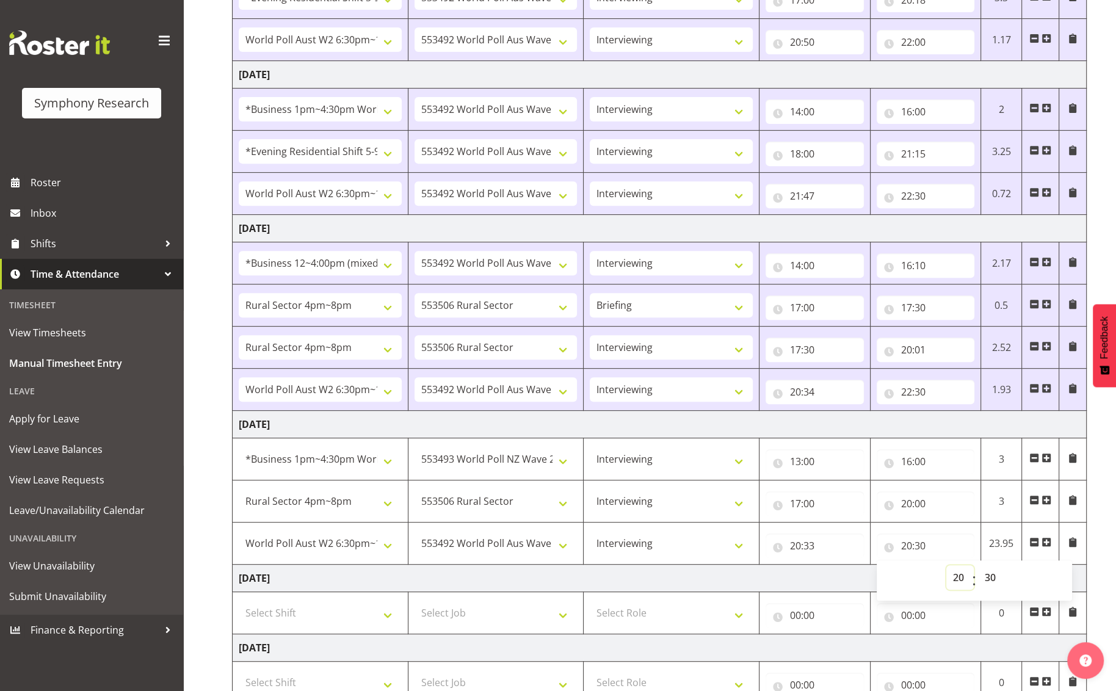
click at [942, 578] on select "00 01 02 03 04 05 06 07 08 09 10 11 12 13 14 15 16 17 18 19 20 21 22 23" at bounding box center [959, 577] width 27 height 24
click at [942, 565] on select "00 01 02 03 04 05 06 07 08 09 10 11 12 13 14 15 16 17 18 19 20 21 22 23" at bounding box center [959, 577] width 27 height 24
click at [942, 548] on div "[DATE] - [DATE] Shift Job Role Start Time End Time Total [DATE] !!Weekend Resid…" at bounding box center [674, 194] width 884 height 1155
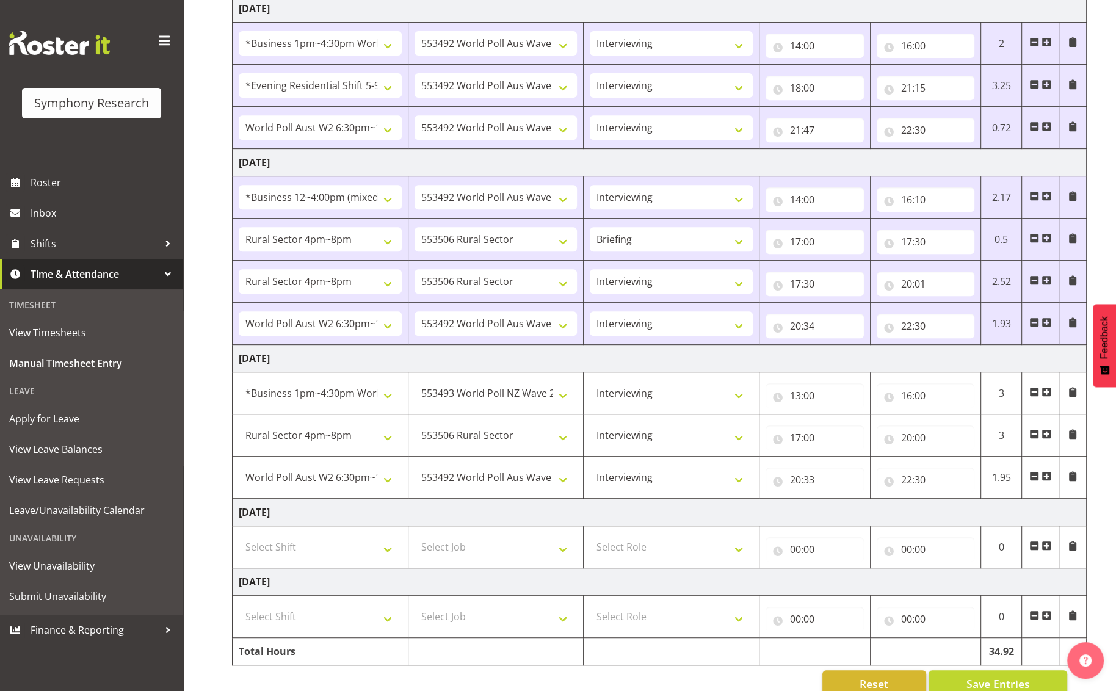
scroll to position [573, 0]
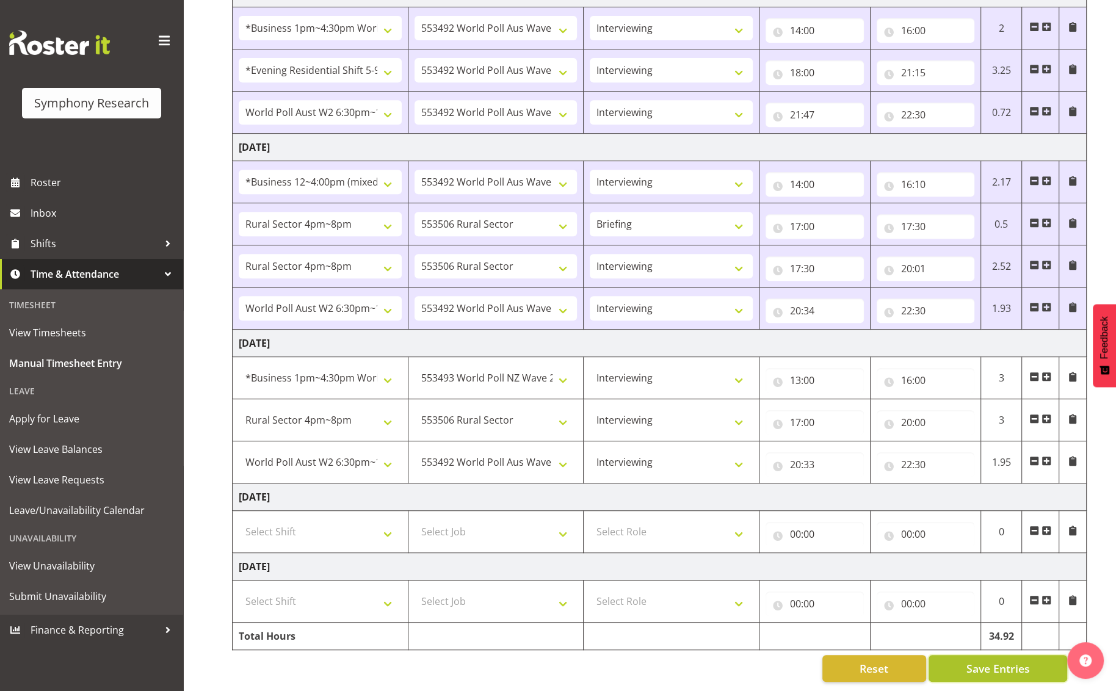
click at [942, 661] on span "Save Entries" at bounding box center [997, 669] width 63 height 16
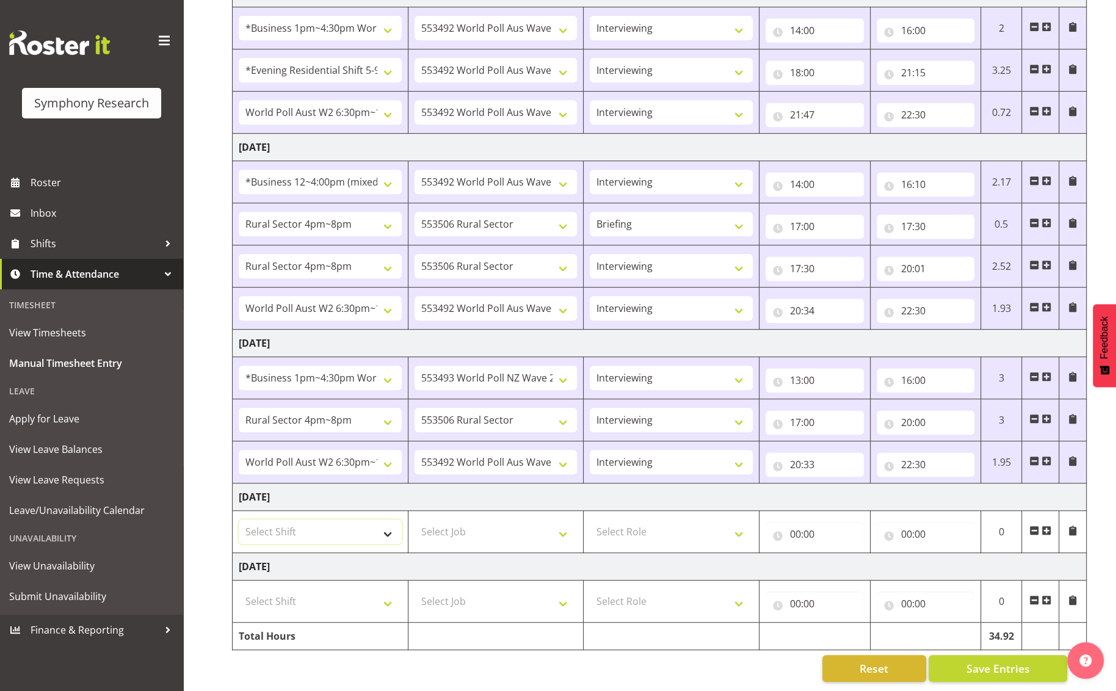
click at [394, 529] on select "Select Shift !!Weekend Residential (Roster IT Shift Label) *Business 9/10am ~ 4…" at bounding box center [320, 532] width 163 height 24
click at [239, 520] on select "Select Shift !!Weekend Residential (Roster IT Shift Label) *Business 9/10am ~ 4…" at bounding box center [320, 532] width 163 height 24
click at [560, 527] on select "Select Job 550060 IF Admin 553492 World Poll Aus Wave 2 Main 2025 553493 World …" at bounding box center [496, 532] width 163 height 24
click at [415, 520] on select "Select Job 550060 IF Admin 553492 World Poll Aus Wave 2 Main 2025 553493 World …" at bounding box center [496, 532] width 163 height 24
click at [742, 527] on select "Select Role Briefing Interviewing" at bounding box center [671, 532] width 163 height 24
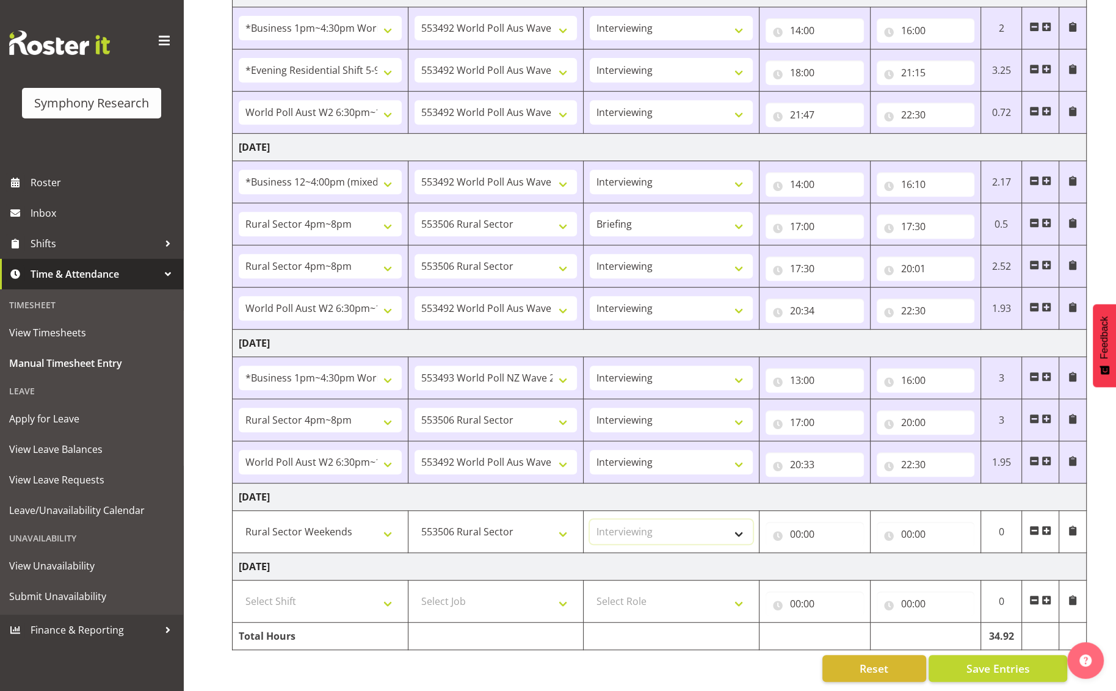
click at [590, 520] on select "Select Role Briefing Interviewing" at bounding box center [671, 532] width 163 height 24
click at [824, 529] on input "00:00" at bounding box center [815, 534] width 98 height 24
click at [846, 557] on select "00 01 02 03 04 05 06 07 08 09 10 11 12 13 14 15 16 17 18 19 20 21 22 23" at bounding box center [848, 566] width 27 height 24
click at [835, 554] on select "00 01 02 03 04 05 06 07 08 09 10 11 12 13 14 15 16 17 18 19 20 21 22 23" at bounding box center [848, 566] width 27 height 24
click at [929, 522] on input "00:00" at bounding box center [926, 534] width 98 height 24
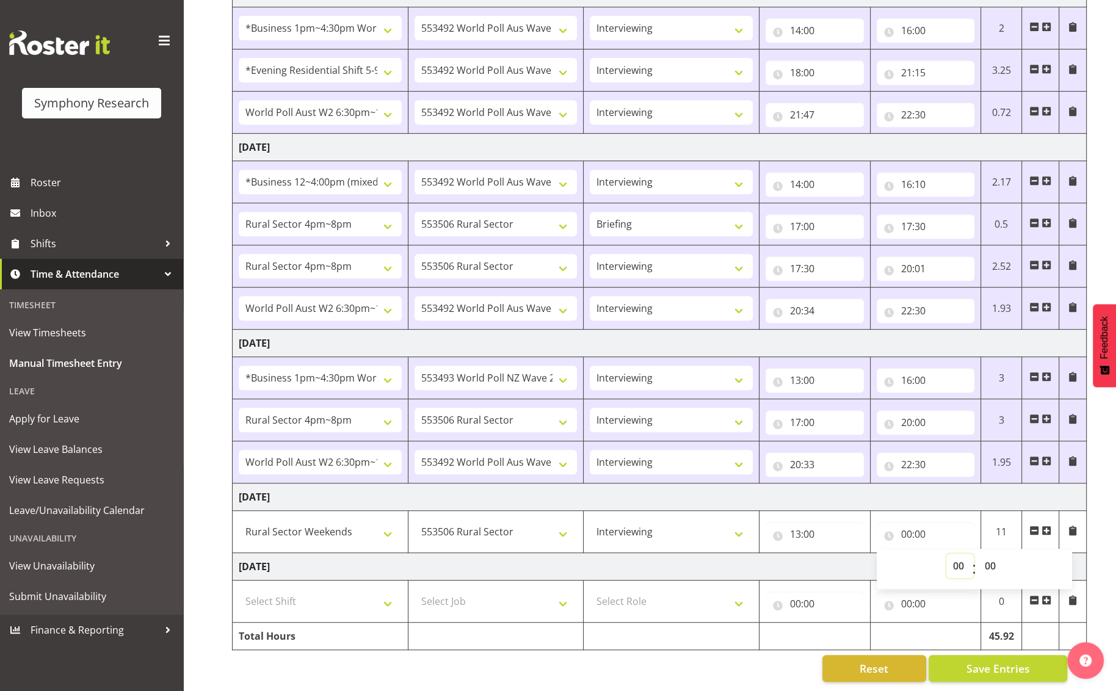
click at [942, 554] on select "00 01 02 03 04 05 06 07 08 09 10 11 12 13 14 15 16 17 18 19 20 21 22 23" at bounding box center [959, 566] width 27 height 24
click at [939, 527] on input "15:00" at bounding box center [926, 534] width 98 height 24
click at [937, 529] on input "15:00" at bounding box center [926, 534] width 98 height 24
click at [942, 557] on select "00 01 02 03 04 05 06 07 08 09 10 11 12 13 14 15 16 17 18 19 20 21 22 23 24 25 2…" at bounding box center [991, 566] width 27 height 24
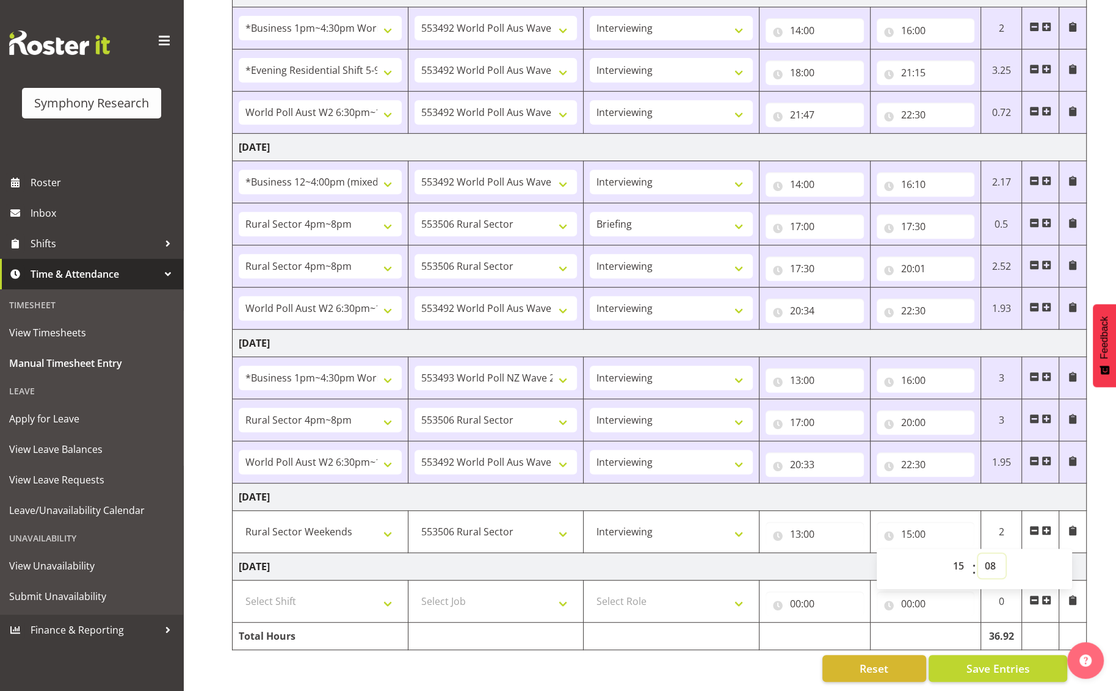
click at [942, 554] on select "00 01 02 03 04 05 06 07 08 09 10 11 12 13 14 15 16 17 18 19 20 21 22 23 24 25 2…" at bounding box center [991, 566] width 27 height 24
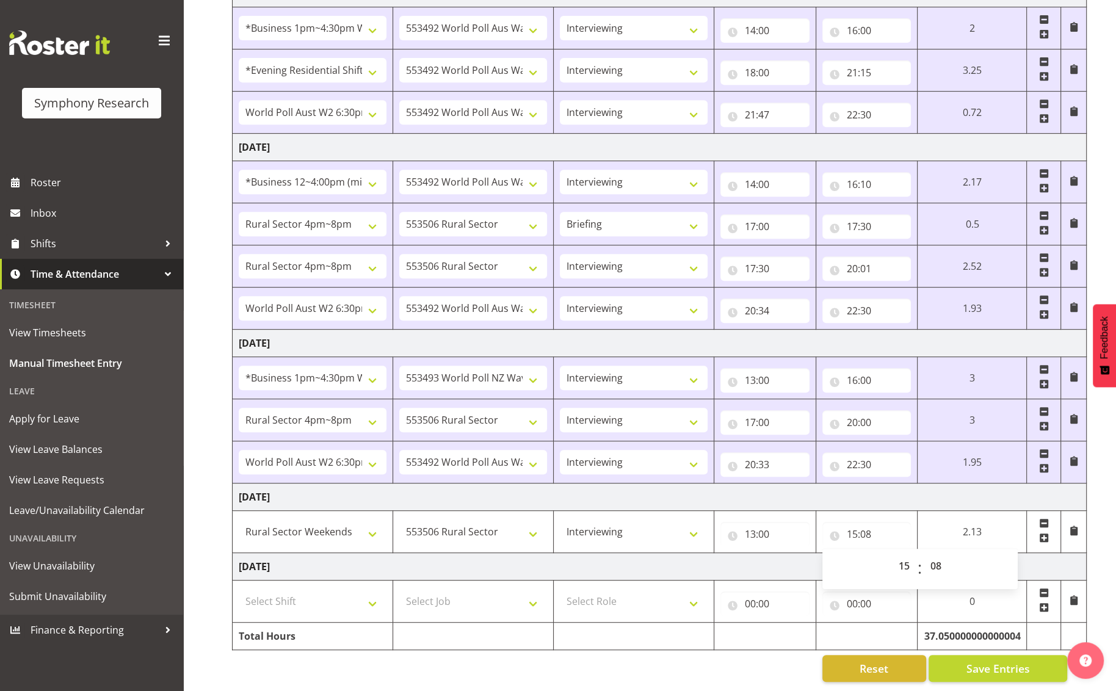
click at [942, 533] on span at bounding box center [1044, 538] width 10 height 10
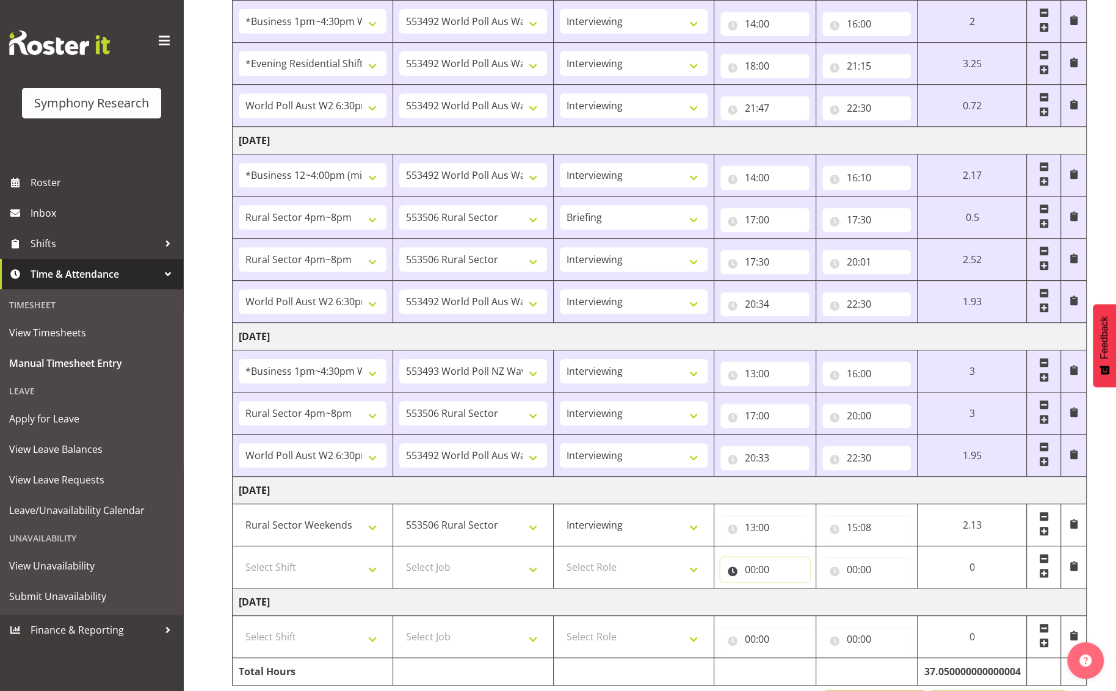
click at [778, 562] on input "00:00" at bounding box center [764, 569] width 89 height 24
click at [805, 598] on select "00 01 02 03 04 05 06 07 08 09 10 11 12 13 14 15 16 17 18 19 20 21 22 23" at bounding box center [803, 601] width 27 height 24
click at [790, 589] on select "00 01 02 03 04 05 06 07 08 09 10 11 12 13 14 15 16 17 18 19 20 21 22 23" at bounding box center [803, 601] width 27 height 24
click at [838, 603] on select "00 01 02 03 04 05 06 07 08 09 10 11 12 13 14 15 16 17 18 19 20 21 22 23 24 25 2…" at bounding box center [835, 601] width 27 height 24
click at [822, 589] on select "00 01 02 03 04 05 06 07 08 09 10 11 12 13 14 15 16 17 18 19 20 21 22 23 24 25 2…" at bounding box center [835, 601] width 27 height 24
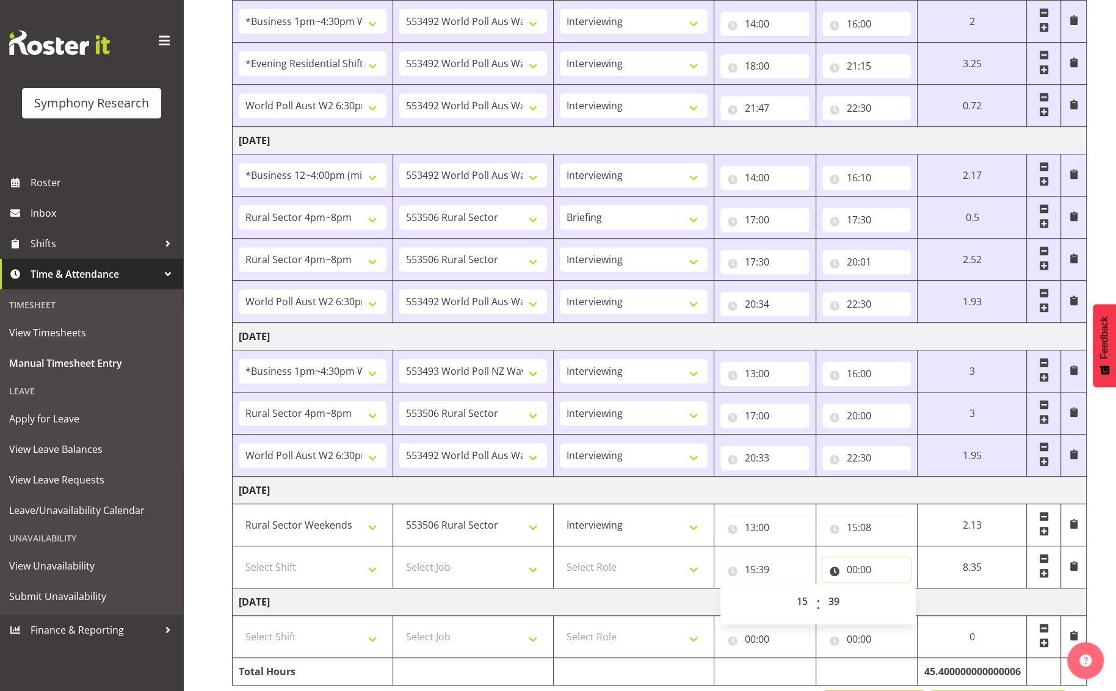
click at [861, 574] on input "00:00" at bounding box center [866, 569] width 89 height 24
click at [897, 602] on select "00 01 02 03 04 05 06 07 08 09 10 11 12 13 14 15 16 17 18 19 20 21 22 23" at bounding box center [905, 601] width 27 height 24
click at [892, 589] on select "00 01 02 03 04 05 06 07 08 09 10 11 12 13 14 15 16 17 18 19 20 21 22 23" at bounding box center [905, 601] width 27 height 24
click at [934, 602] on select "00 01 02 03 04 05 06 07 08 09 10 11 12 13 14 15 16 17 18 19 20 21 22 23 24 25 2…" at bounding box center [937, 601] width 27 height 24
click at [942, 589] on select "00 01 02 03 04 05 06 07 08 09 10 11 12 13 14 15 16 17 18 19 20 21 22 23 24 25 2…" at bounding box center [937, 601] width 27 height 24
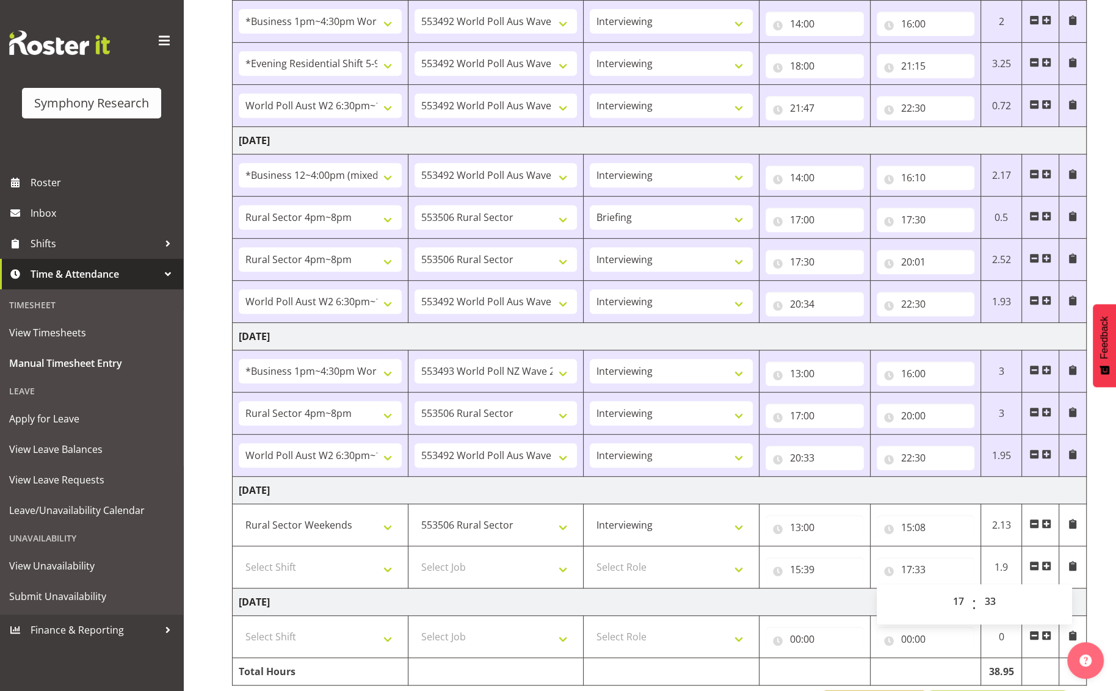
click at [843, 592] on td "[DATE]" at bounding box center [660, 602] width 854 height 27
click at [939, 527] on input "15:08" at bounding box center [926, 527] width 98 height 24
click at [942, 557] on select "00 01 02 03 04 05 06 07 08 09 10 11 12 13 14 15 16 17 18 19 20 21 22 23 24 25 2…" at bounding box center [991, 559] width 27 height 24
click at [942, 547] on select "00 01 02 03 04 05 06 07 08 09 10 11 12 13 14 15 16 17 18 19 20 21 22 23 24 25 2…" at bounding box center [991, 559] width 27 height 24
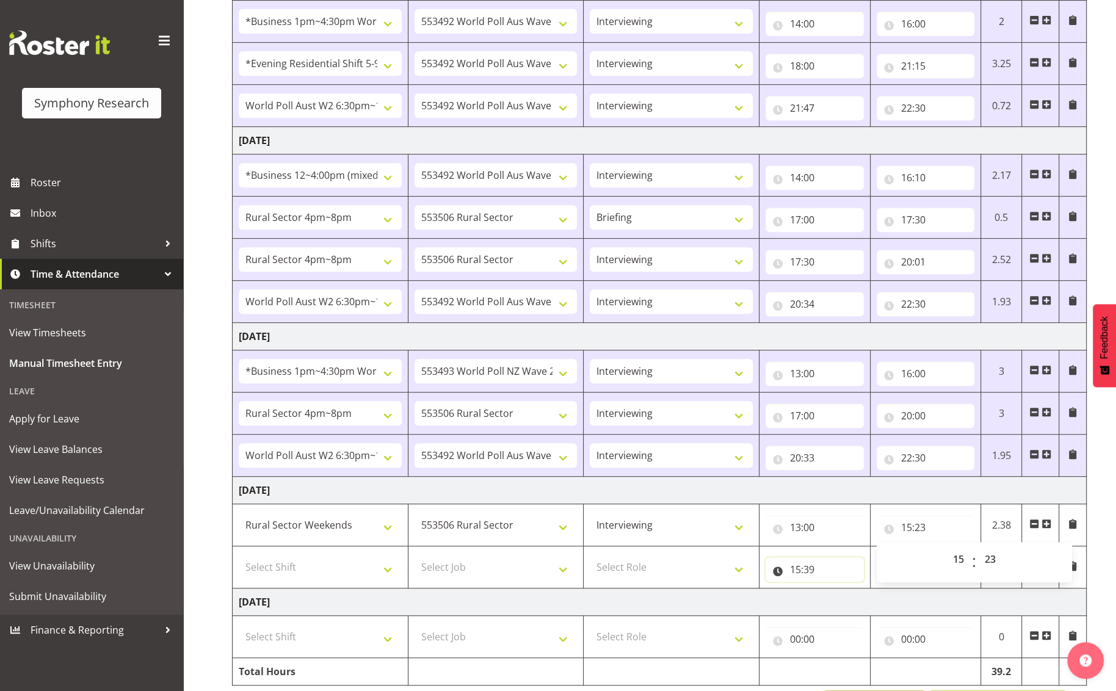
click at [821, 557] on input "15:39" at bounding box center [815, 569] width 98 height 24
click at [883, 603] on select "00 01 02 03 04 05 06 07 08 09 10 11 12 13 14 15 16 17 18 19 20 21 22 23 24 25 2…" at bounding box center [880, 601] width 27 height 24
click at [867, 589] on select "00 01 02 03 04 05 06 07 08 09 10 11 12 13 14 15 16 17 18 19 20 21 22 23 24 25 2…" at bounding box center [880, 601] width 27 height 24
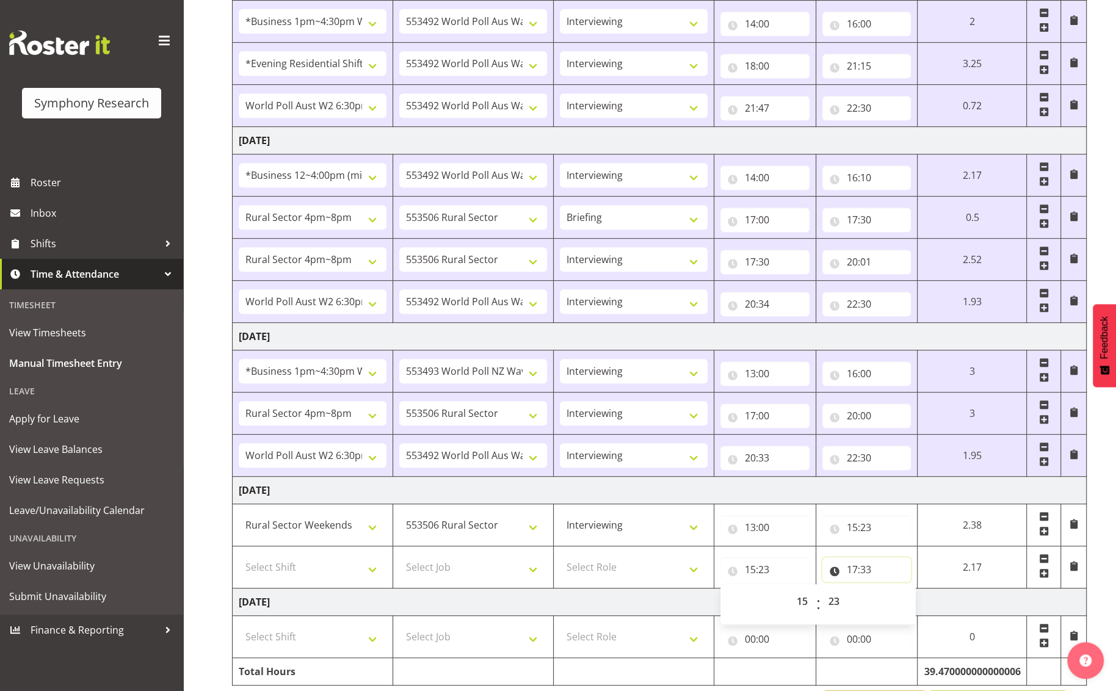
click at [871, 568] on input "17:33" at bounding box center [866, 569] width 89 height 24
click at [374, 569] on select "Select Shift !!Weekend Residential (Roster IT Shift Label) *Business 9/10am ~ 4…" at bounding box center [313, 567] width 148 height 24
click at [239, 555] on select "Select Shift !!Weekend Residential (Roster IT Shift Label) *Business 9/10am ~ 4…" at bounding box center [313, 567] width 148 height 24
click at [531, 566] on select "Select Job 550060 IF Admin 553492 World Poll Aus Wave 2 Main 2025 553493 World …" at bounding box center [473, 567] width 148 height 24
click at [399, 555] on select "Select Job 550060 IF Admin 553492 World Poll Aus Wave 2 Main 2025 553493 World …" at bounding box center [473, 567] width 148 height 24
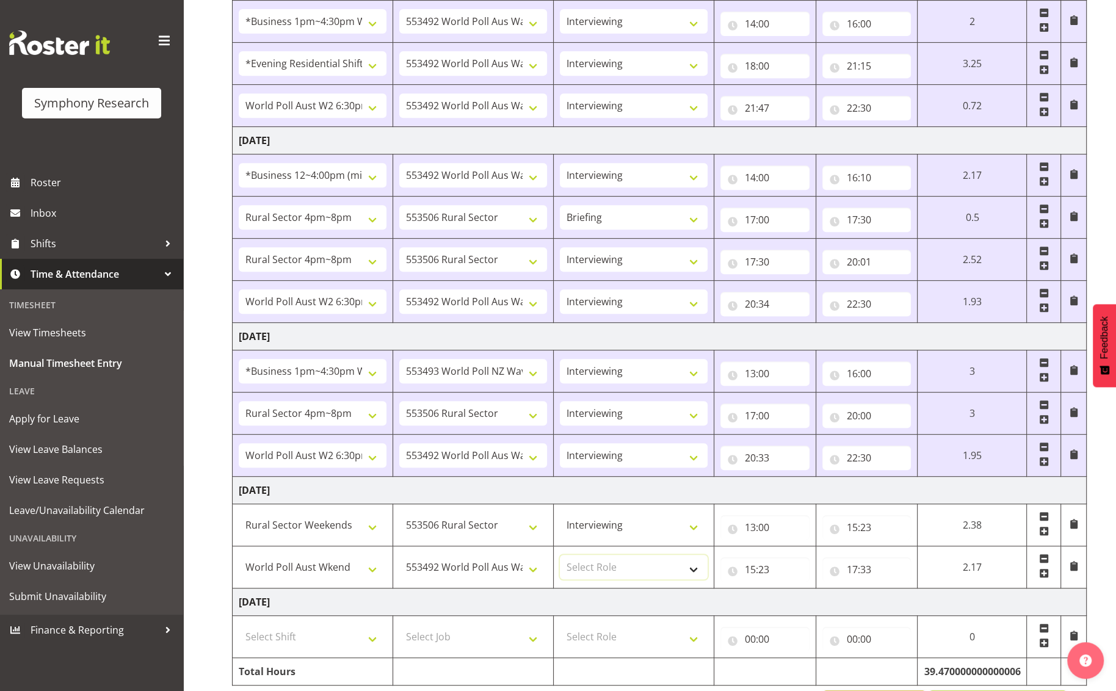
click at [694, 565] on select "Select Role Briefing Interviewing" at bounding box center [634, 567] width 148 height 24
click at [560, 555] on select "Select Role Briefing Interviewing" at bounding box center [634, 567] width 148 height 24
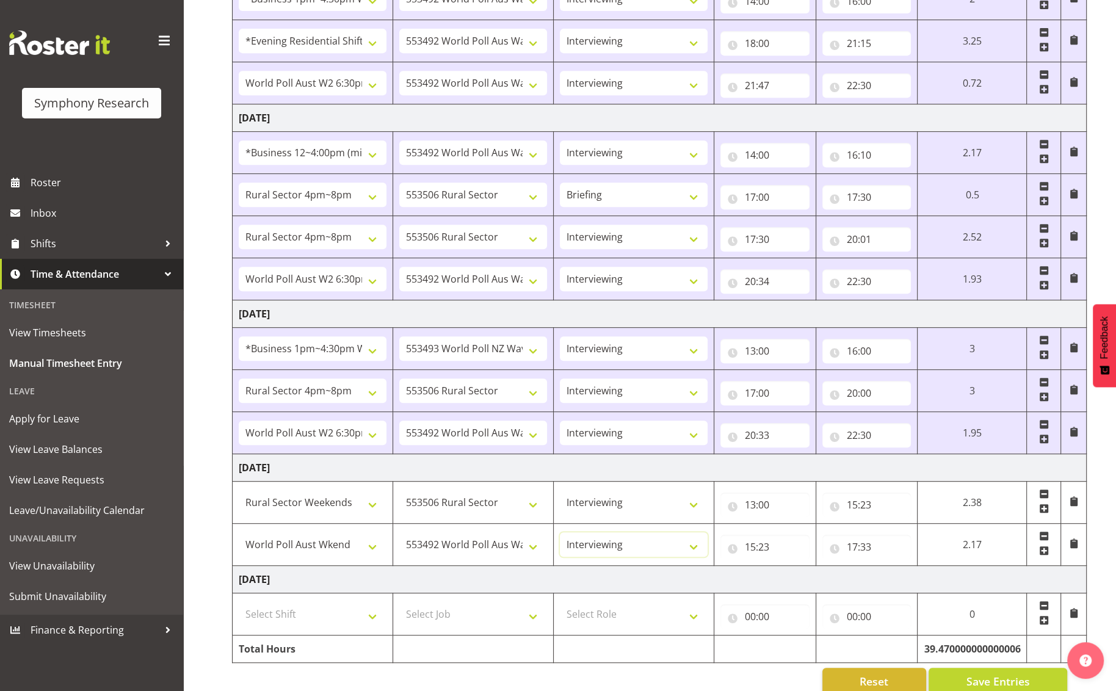
scroll to position [616, 0]
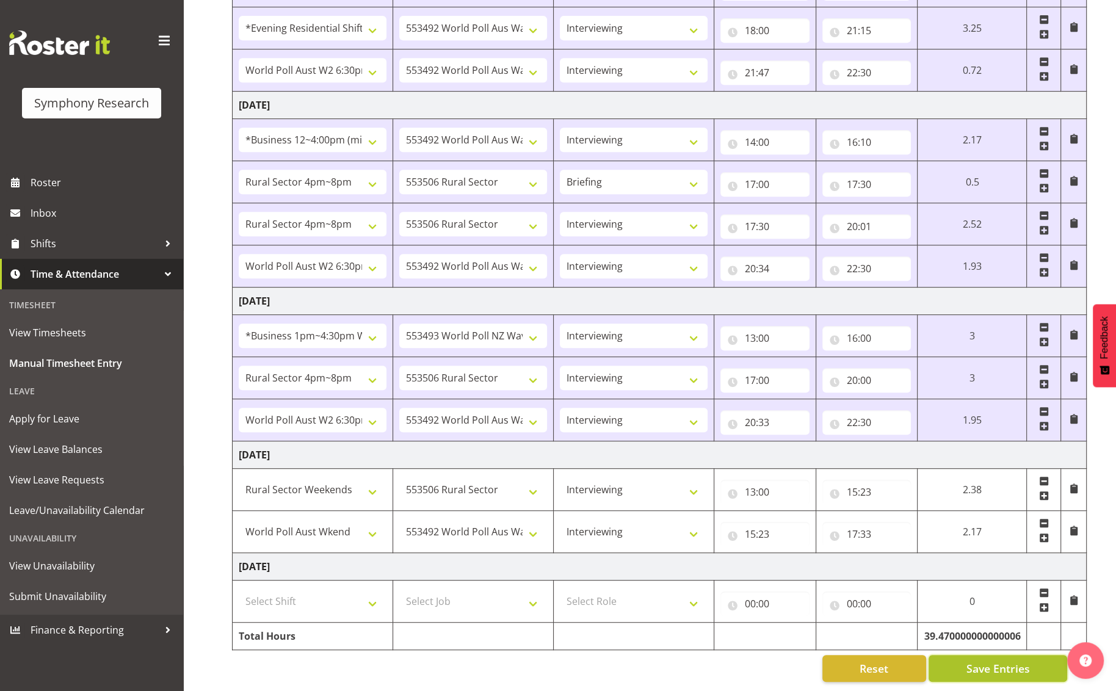
click at [942, 664] on span "Save Entries" at bounding box center [997, 669] width 63 height 16
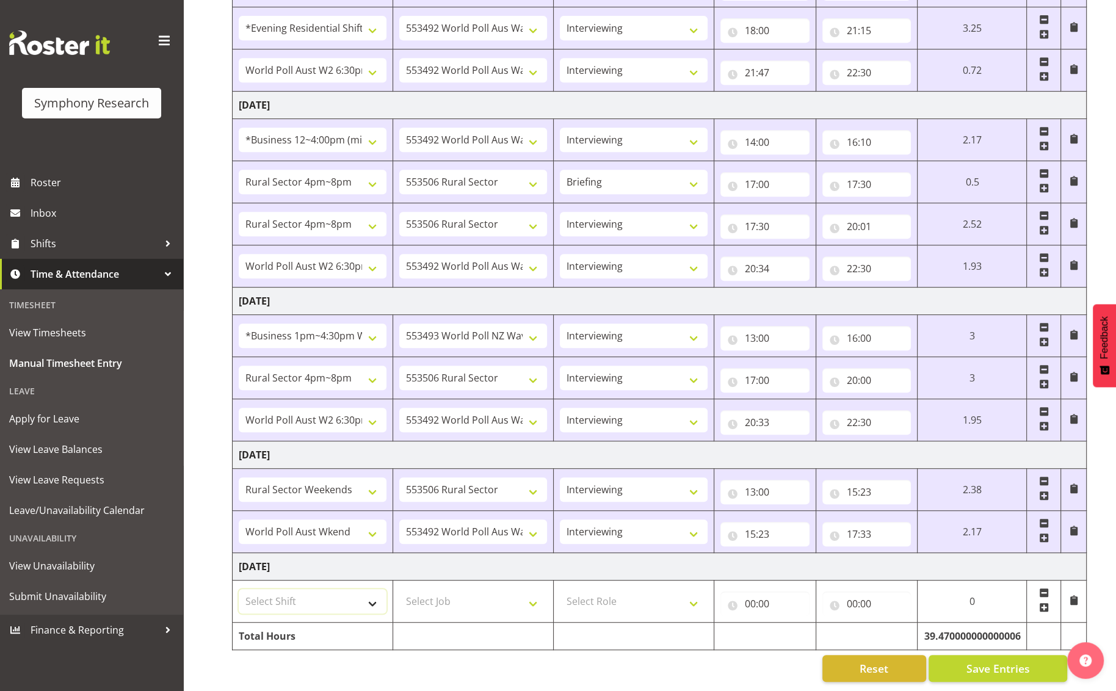
click at [373, 592] on select "Select Shift !!Weekend Residential (Roster IT Shift Label) *Business 9/10am ~ 4…" at bounding box center [313, 601] width 148 height 24
click at [239, 589] on select "Select Shift !!Weekend Residential (Roster IT Shift Label) *Business 9/10am ~ 4…" at bounding box center [313, 601] width 148 height 24
click at [527, 595] on select "Select Job 550060 IF Admin 553492 World Poll Aus Wave 2 Main 2025 553493 World …" at bounding box center [473, 601] width 148 height 24
click at [399, 589] on select "Select Job 550060 IF Admin 553492 World Poll Aus Wave 2 Main 2025 553493 World …" at bounding box center [473, 601] width 148 height 24
click at [692, 595] on select "Select Role Briefing Interviewing" at bounding box center [634, 601] width 148 height 24
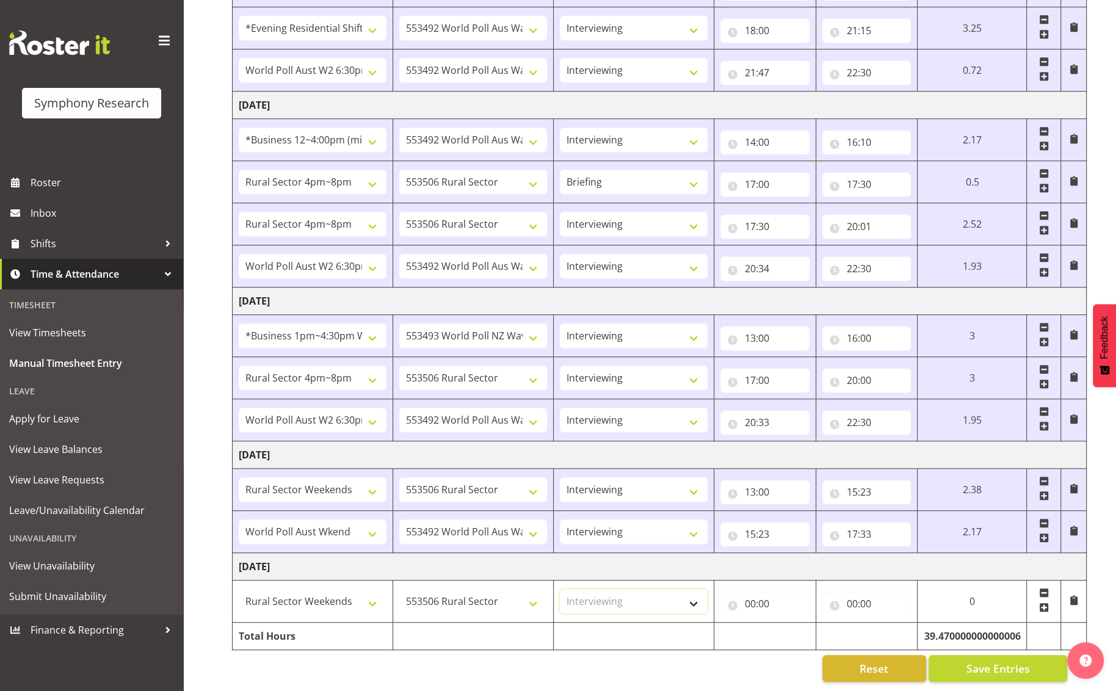
click at [560, 589] on select "Select Role Briefing Interviewing" at bounding box center [634, 601] width 148 height 24
click at [775, 598] on input "00:00" at bounding box center [764, 604] width 89 height 24
click at [799, 627] on select "00 01 02 03 04 05 06 07 08 09 10 11 12 13 14 15 16 17 18 19 20 21 22 23" at bounding box center [803, 635] width 27 height 24
click at [790, 623] on select "00 01 02 03 04 05 06 07 08 09 10 11 12 13 14 15 16 17 18 19 20 21 22 23" at bounding box center [803, 635] width 27 height 24
click at [879, 592] on input "00:00" at bounding box center [866, 604] width 89 height 24
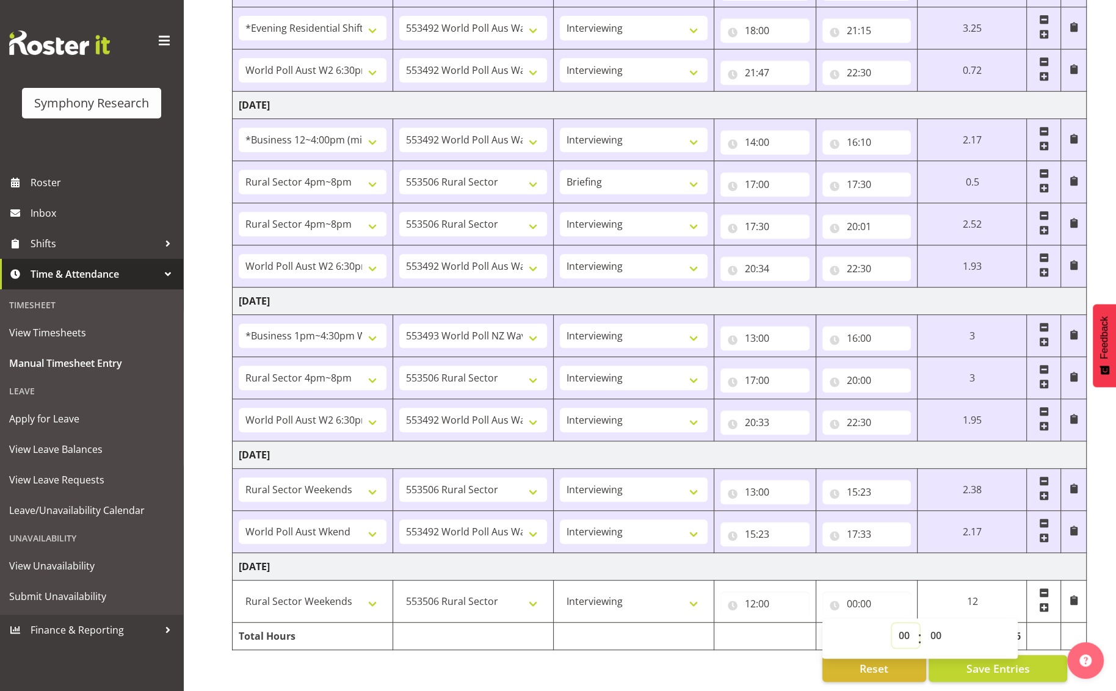
click at [903, 629] on select "00 01 02 03 04 05 06 07 08 09 10 11 12 13 14 15 16 17 18 19 20 21 22 23" at bounding box center [905, 635] width 27 height 24
click at [892, 623] on select "00 01 02 03 04 05 06 07 08 09 10 11 12 13 14 15 16 17 18 19 20 21 22 23" at bounding box center [905, 635] width 27 height 24
click at [936, 632] on select "00 01 02 03 04 05 06 07 08 09 10 11 12 13 14 15 16 17 18 19 20 21 22 23 24 25 2…" at bounding box center [937, 635] width 27 height 24
click at [927, 623] on select "00 01 02 03 04 05 06 07 08 09 10 11 12 13 14 15 16 17 18 19 20 21 22 23 24 25 2…" at bounding box center [937, 635] width 27 height 24
click at [942, 603] on span at bounding box center [1044, 608] width 10 height 10
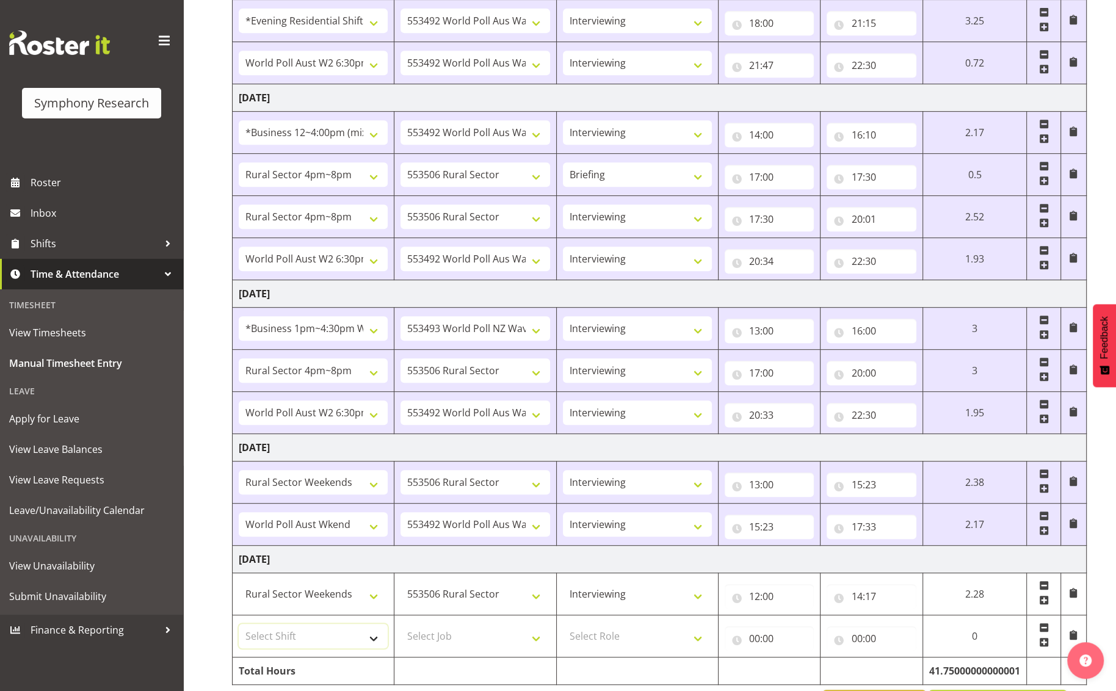
click at [380, 636] on select "Select Shift !!Weekend Residential (Roster IT Shift Label) *Business 9/10am ~ 4…" at bounding box center [313, 636] width 149 height 24
click at [239, 624] on select "Select Shift !!Weekend Residential (Roster IT Shift Label) *Business 9/10am ~ 4…" at bounding box center [313, 636] width 149 height 24
click at [535, 637] on select "Select Job 550060 IF Admin 553492 World Poll Aus Wave 2 Main 2025 553493 World …" at bounding box center [475, 636] width 149 height 24
click at [401, 624] on select "Select Job 550060 IF Admin 553492 World Poll Aus Wave 2 Main 2025 553493 World …" at bounding box center [475, 636] width 149 height 24
click at [703, 636] on select "Select Role Briefing Interviewing" at bounding box center [637, 636] width 149 height 24
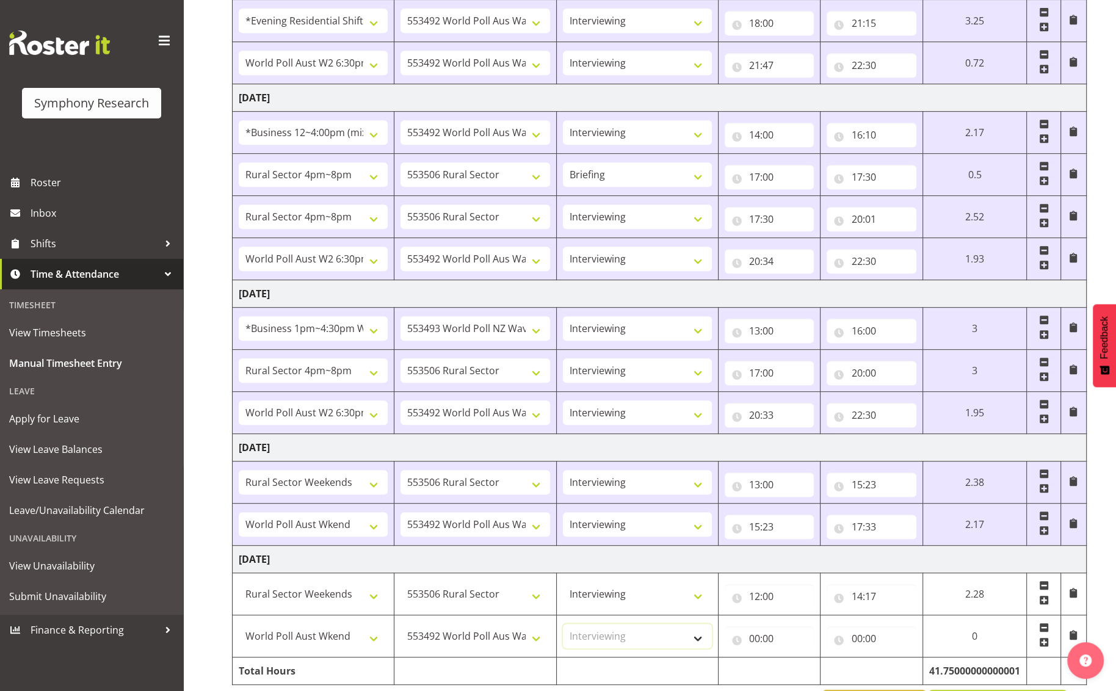
click at [563, 624] on select "Select Role Briefing Interviewing" at bounding box center [637, 636] width 149 height 24
click at [773, 638] on input "00:00" at bounding box center [770, 638] width 90 height 24
click at [814, 666] on select "00 01 02 03 04 05 06 07 08 09 10 11 12 13 14 15 16 17 18 19 20 21 22 23" at bounding box center [807, 670] width 27 height 24
click at [794, 658] on select "00 01 02 03 04 05 06 07 08 09 10 11 12 13 14 15 16 17 18 19 20 21 22 23" at bounding box center [807, 670] width 27 height 24
click at [866, 675] on div "00 01 02 03 04 05 06 07 08 09 10 11 12 13 14 15 16 17 18 19 20 21 22 23 : 00 01…" at bounding box center [822, 673] width 195 height 31
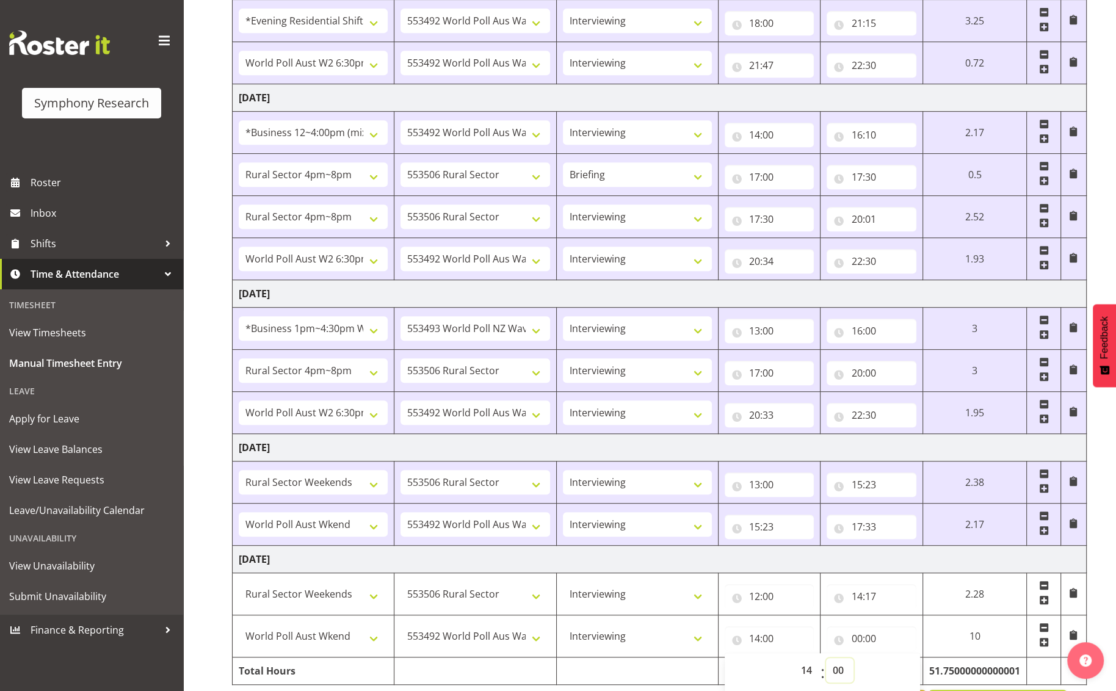
click at [835, 671] on select "00 01 02 03 04 05 06 07 08 09 10 11 12 13 14 15 16 17 18 19 20 21 22 23 24 25 2…" at bounding box center [839, 670] width 27 height 24
click at [826, 658] on select "00 01 02 03 04 05 06 07 08 09 10 11 12 13 14 15 16 17 18 19 20 21 22 23 24 25 2…" at bounding box center [839, 670] width 27 height 24
click at [872, 631] on input "00:00" at bounding box center [872, 638] width 90 height 24
click at [872, 637] on input "00:00" at bounding box center [872, 638] width 90 height 24
click at [873, 643] on input "00:00" at bounding box center [872, 638] width 90 height 24
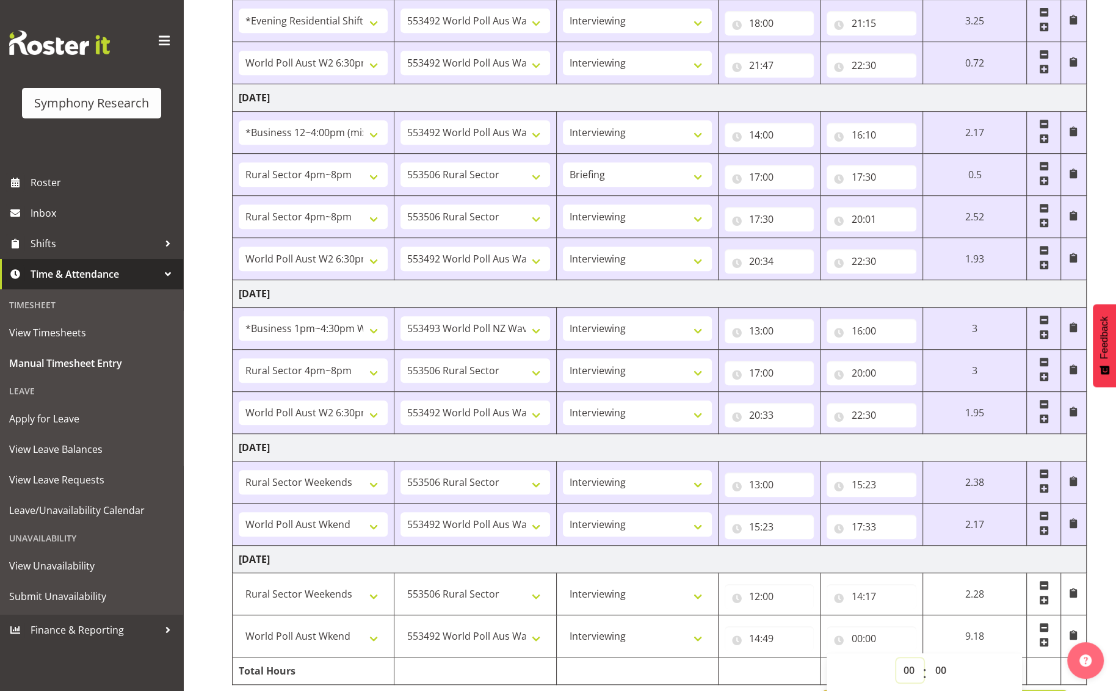
click at [904, 667] on select "00 01 02 03 04 05 06 07 08 09 10 11 12 13 14 15 16 17 18 19 20 21 22 23" at bounding box center [909, 670] width 27 height 24
click at [896, 658] on select "00 01 02 03 04 05 06 07 08 09 10 11 12 13 14 15 16 17 18 19 20 21 22 23" at bounding box center [909, 670] width 27 height 24
click at [942, 669] on select "00 01 02 03 04 05 06 07 08 09 10 11 12 13 14 15 16 17 18 19 20 21 22 23 24 25 2…" at bounding box center [941, 670] width 27 height 24
click at [942, 658] on select "00 01 02 03 04 05 06 07 08 09 10 11 12 13 14 15 16 17 18 19 20 21 22 23 24 25 2…" at bounding box center [941, 670] width 27 height 24
click at [942, 668] on select "00 01 02 03 04 05 06 07 08 09 10 11 12 13 14 15 16 17 18 19 20 21 22 23 24 25 2…" at bounding box center [941, 670] width 27 height 24
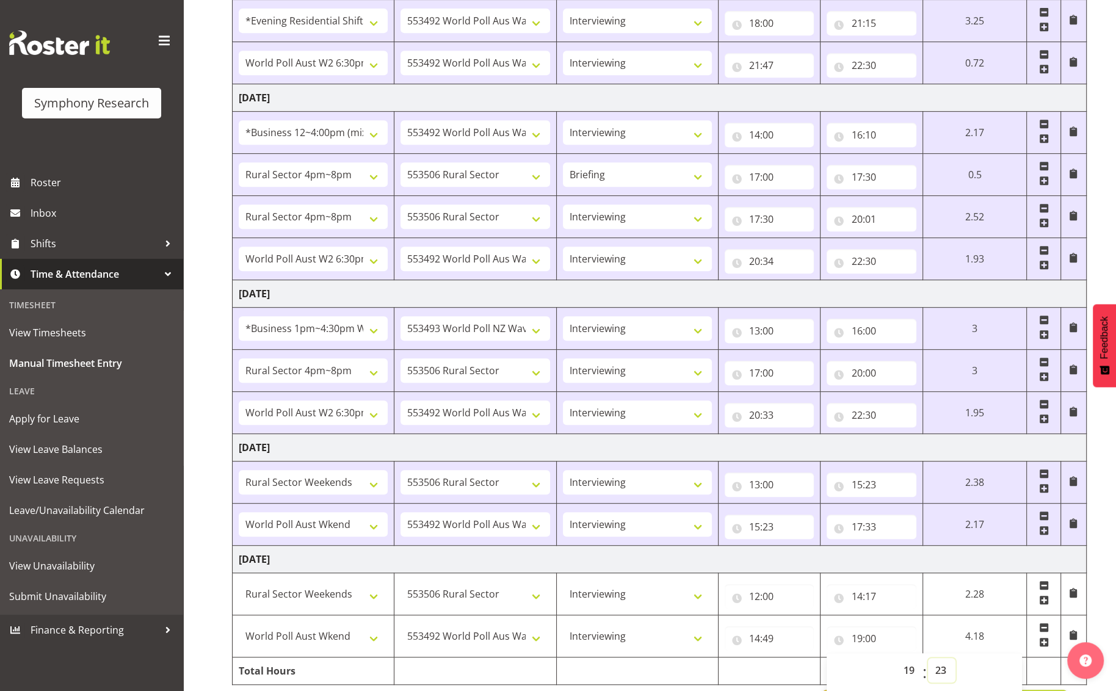
click at [928, 658] on select "00 01 02 03 04 05 06 07 08 09 10 11 12 13 14 15 16 17 18 19 20 21 22 23 24 25 2…" at bounding box center [941, 670] width 27 height 24
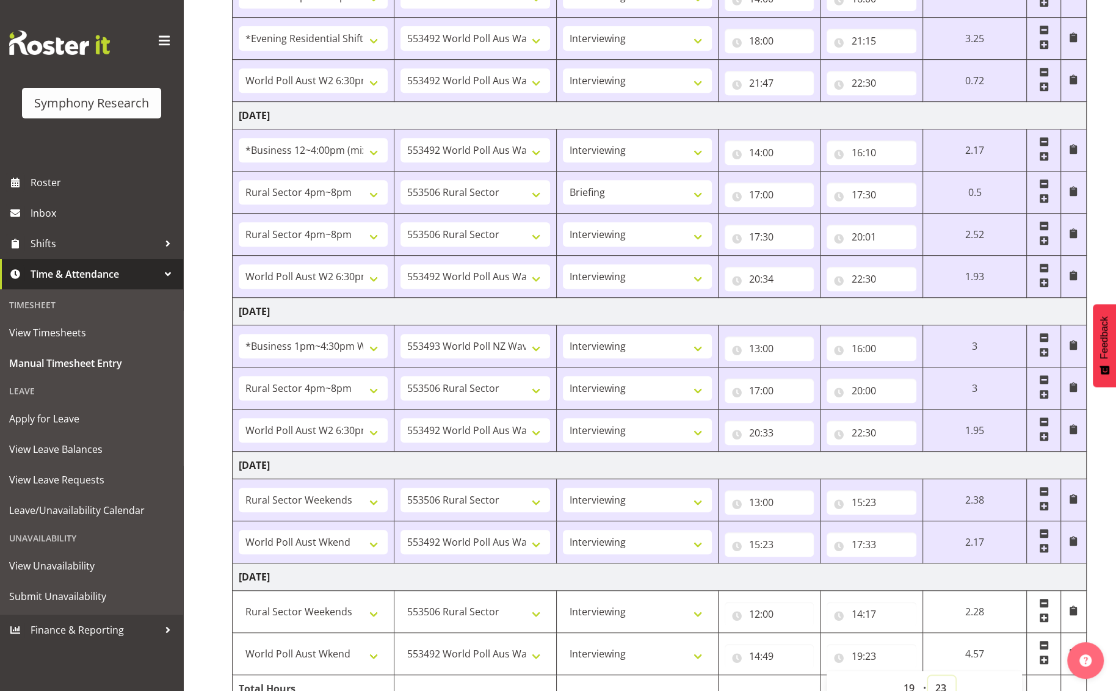
scroll to position [597, 0]
click at [942, 581] on td "[DATE]" at bounding box center [660, 578] width 854 height 27
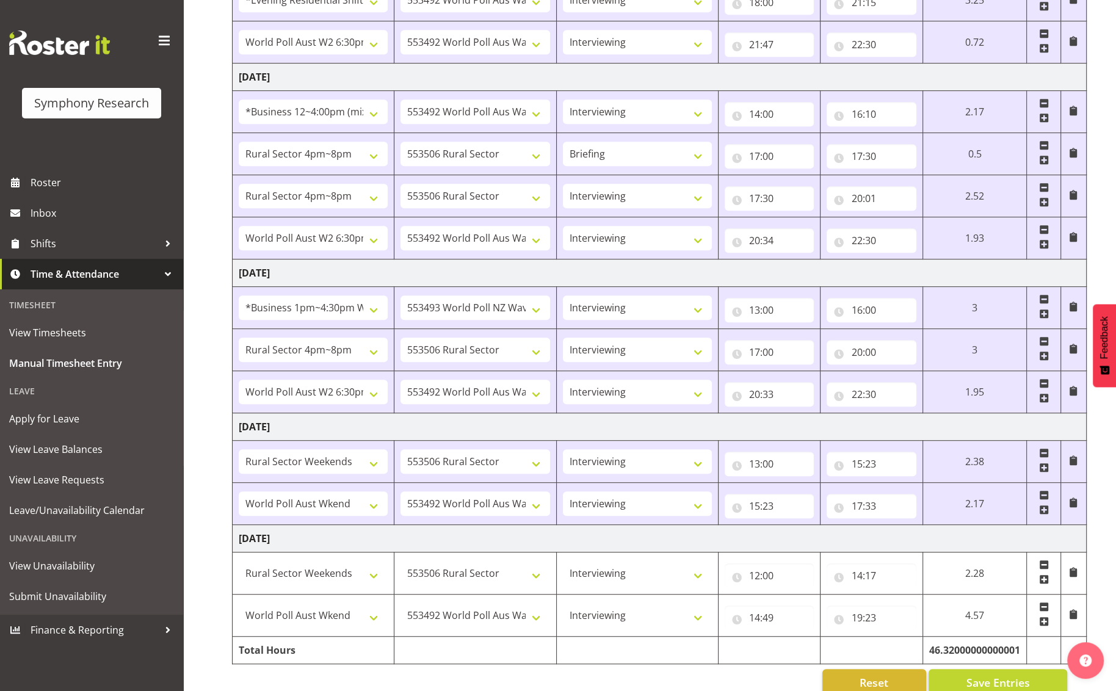
scroll to position [658, 0]
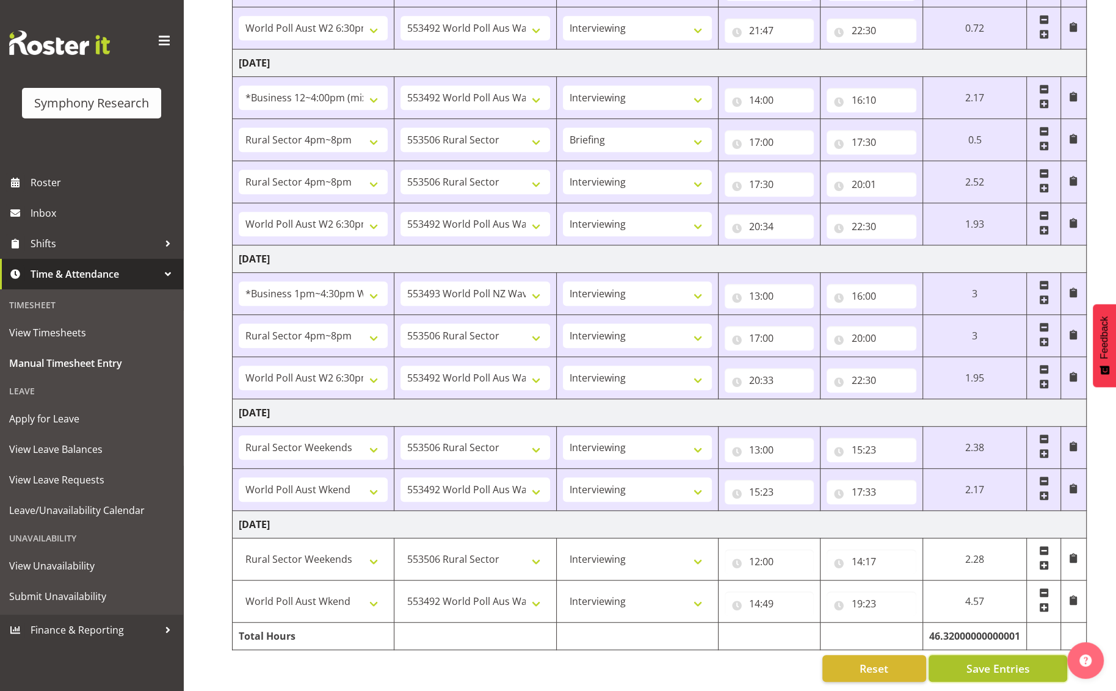
click at [942, 662] on span "Save Entries" at bounding box center [997, 669] width 63 height 16
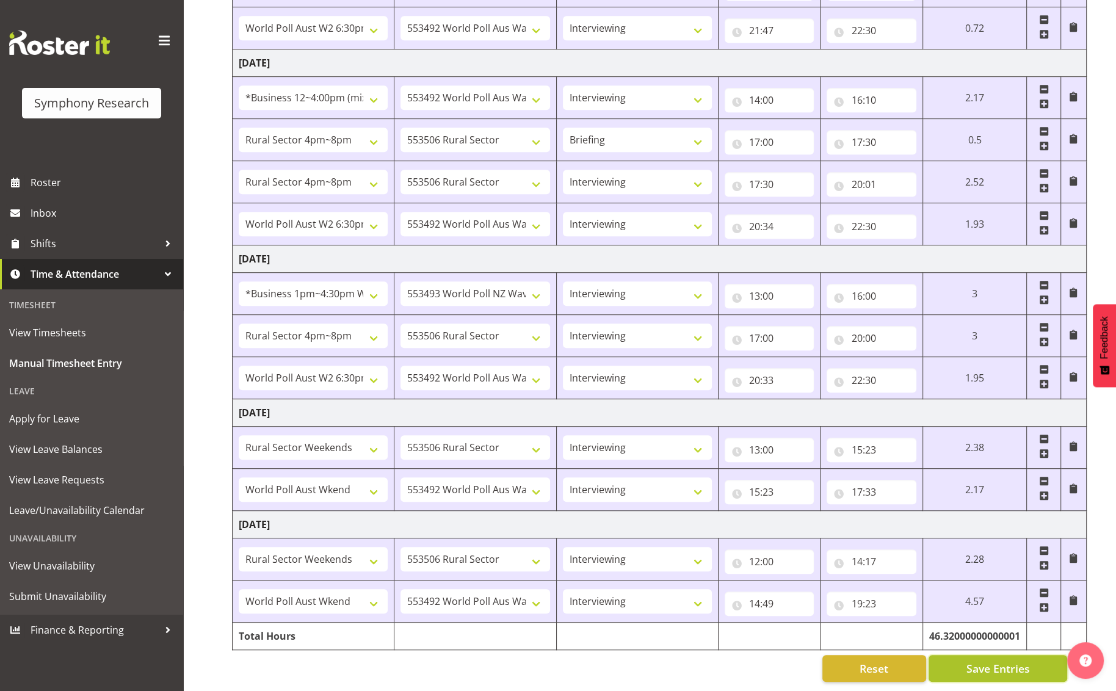
click at [942, 663] on span "Save Entries" at bounding box center [997, 669] width 63 height 16
